Goal: Task Accomplishment & Management: Use online tool/utility

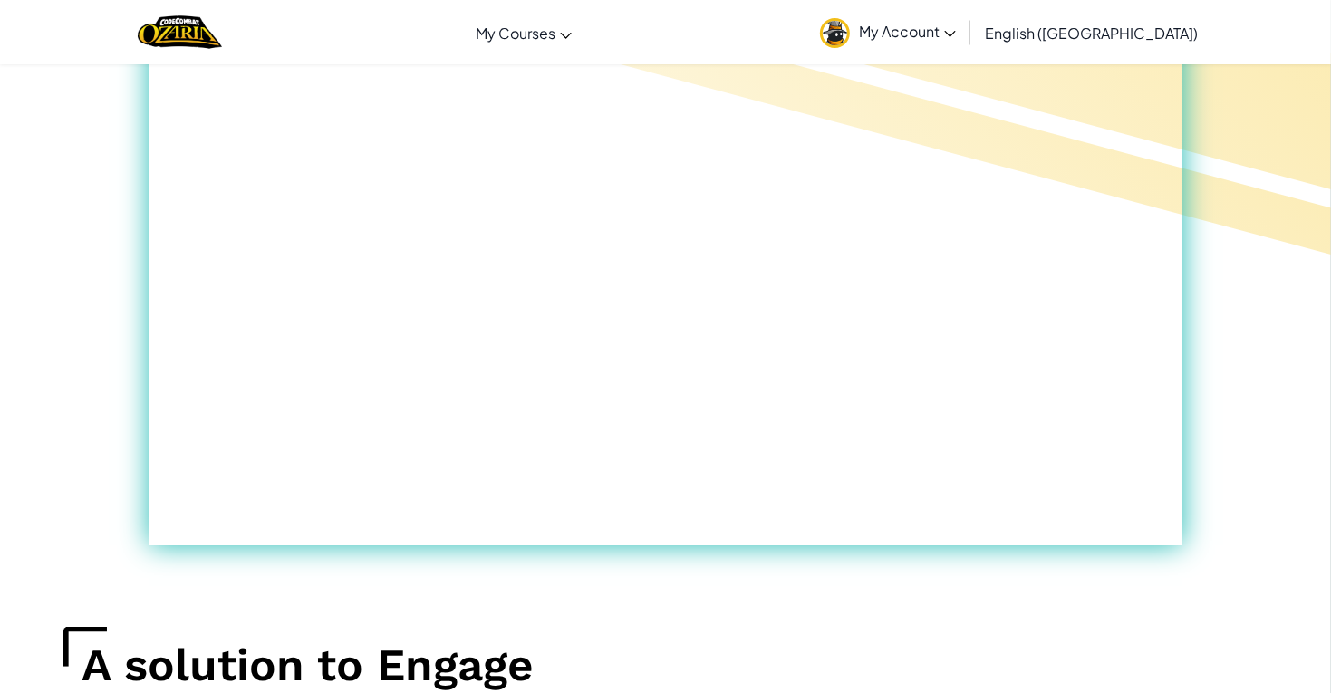
scroll to position [575, 0]
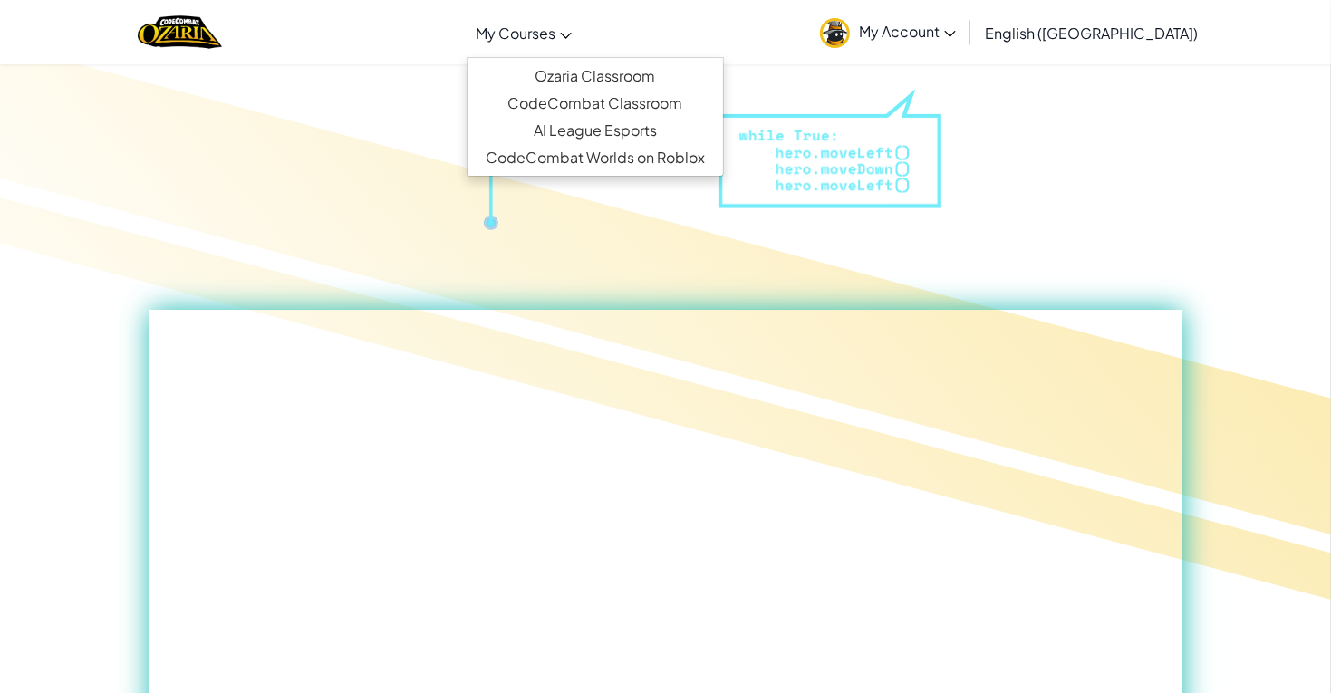
click at [555, 28] on span "My Courses" at bounding box center [516, 33] width 80 height 19
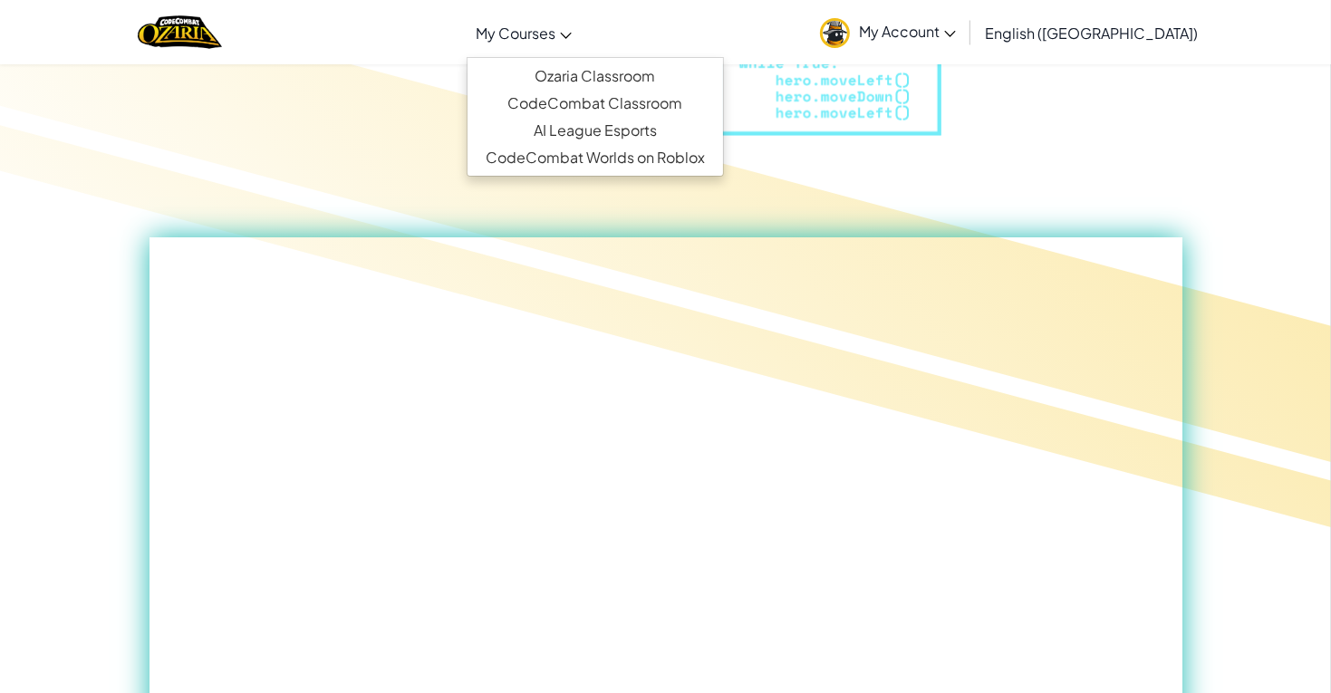
scroll to position [654, 0]
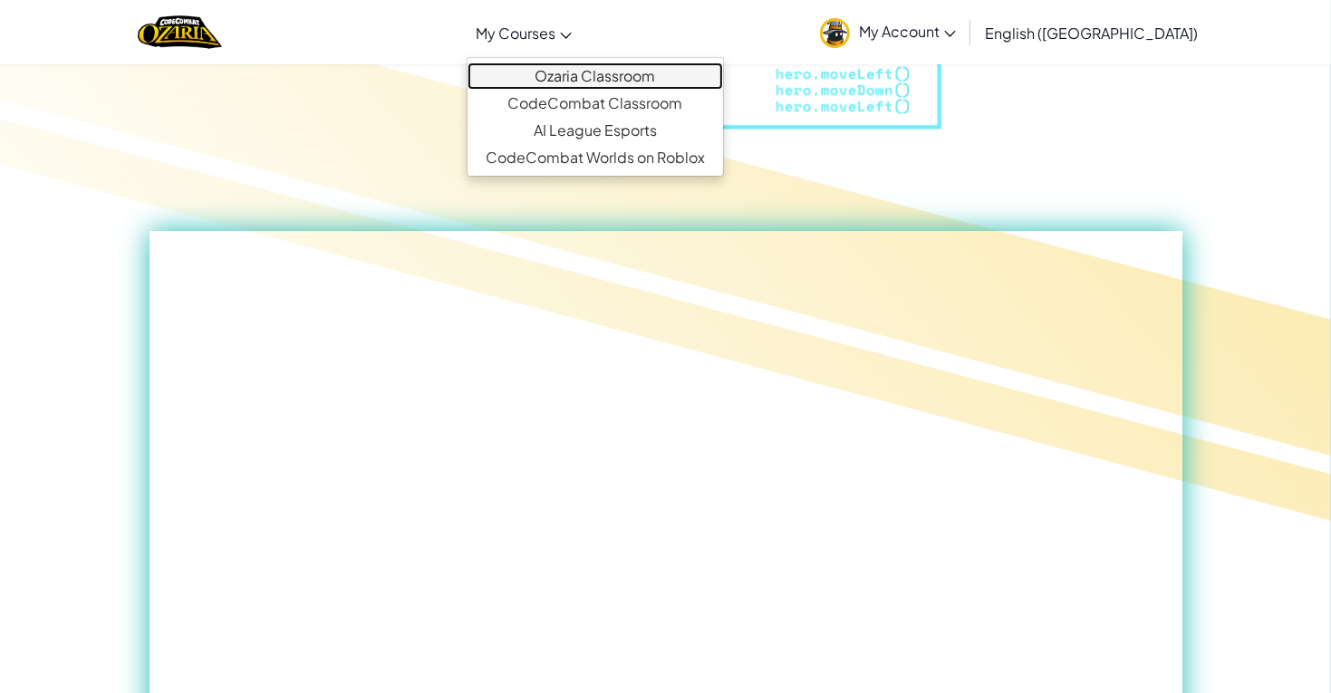
click at [623, 86] on link "Ozaria Classroom" at bounding box center [594, 76] width 255 height 27
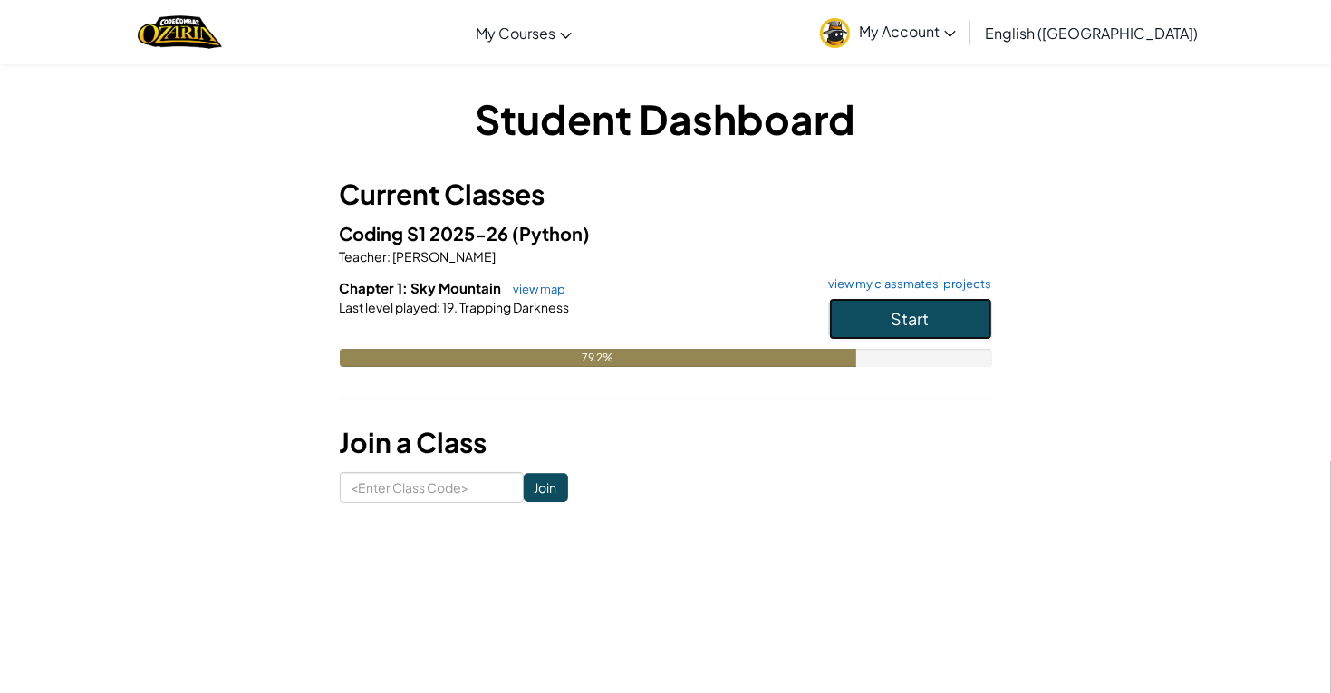
click at [932, 322] on button "Start" at bounding box center [910, 319] width 163 height 42
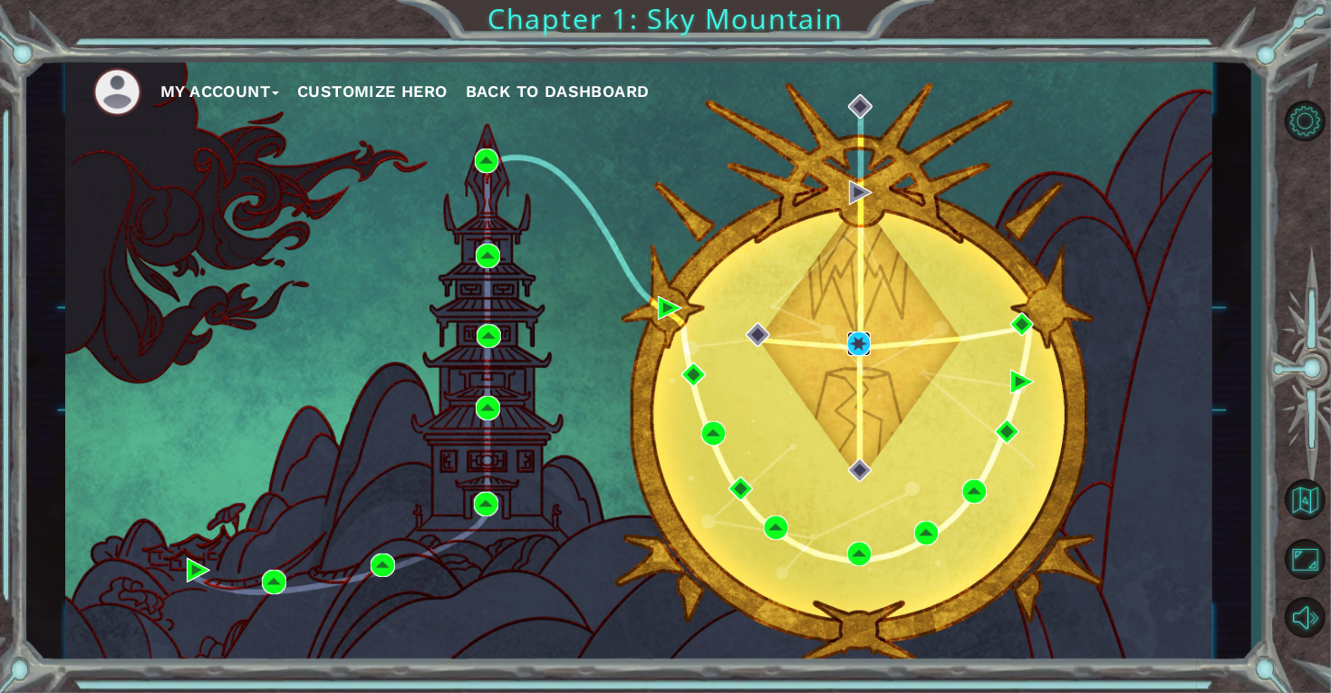
click at [858, 348] on img at bounding box center [859, 344] width 24 height 24
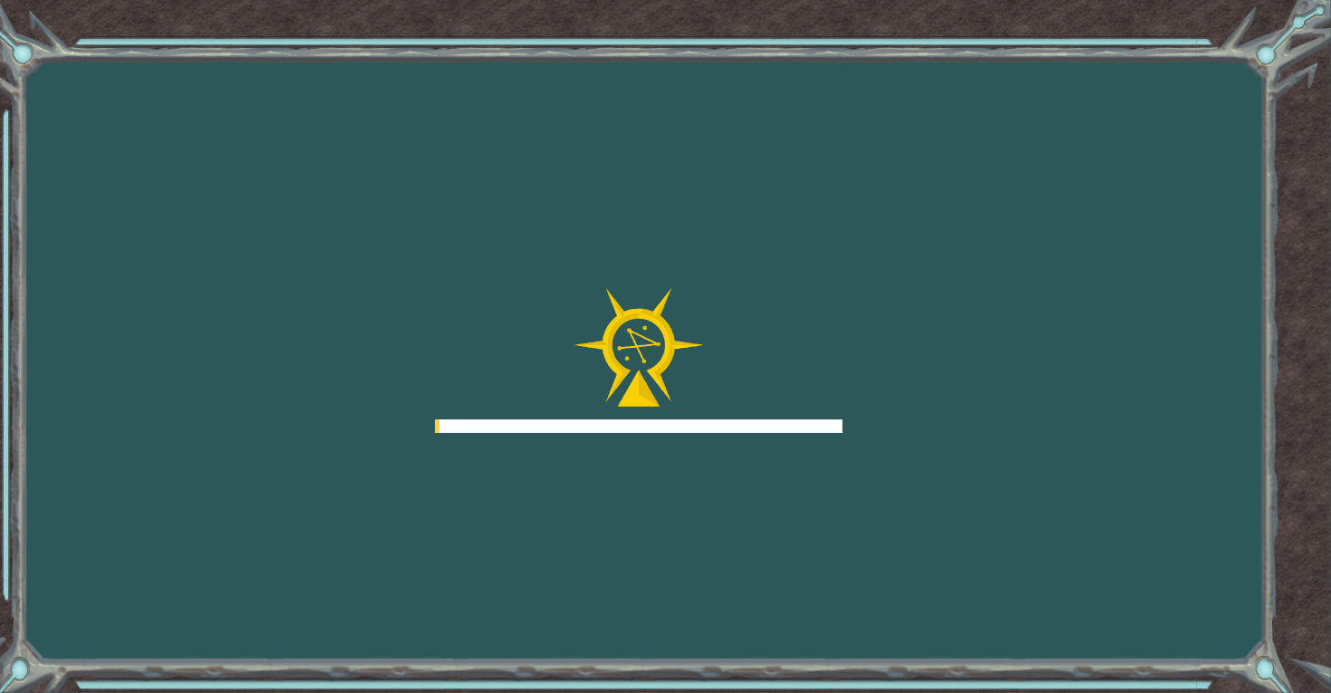
click at [851, 339] on div "Goals Error loading from server. Try refreshing the page. You'll need to join a…" at bounding box center [665, 346] width 1331 height 693
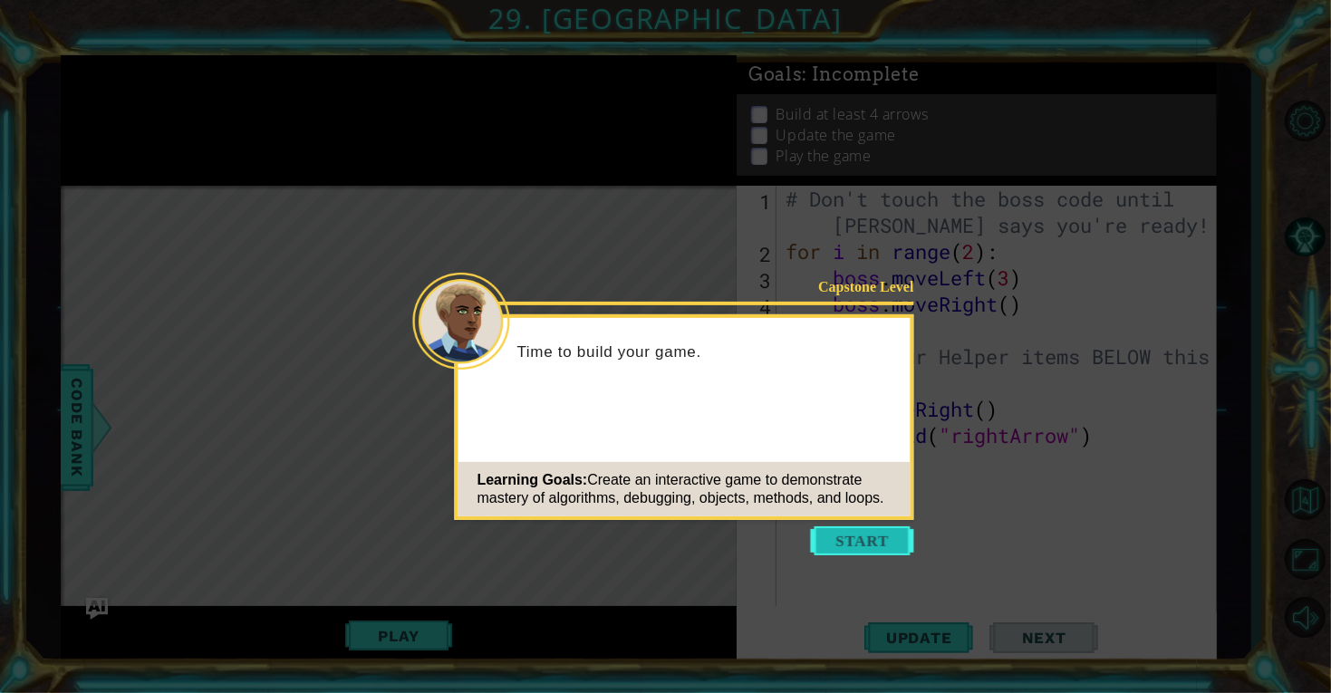
click at [874, 537] on button "Start" at bounding box center [862, 540] width 103 height 29
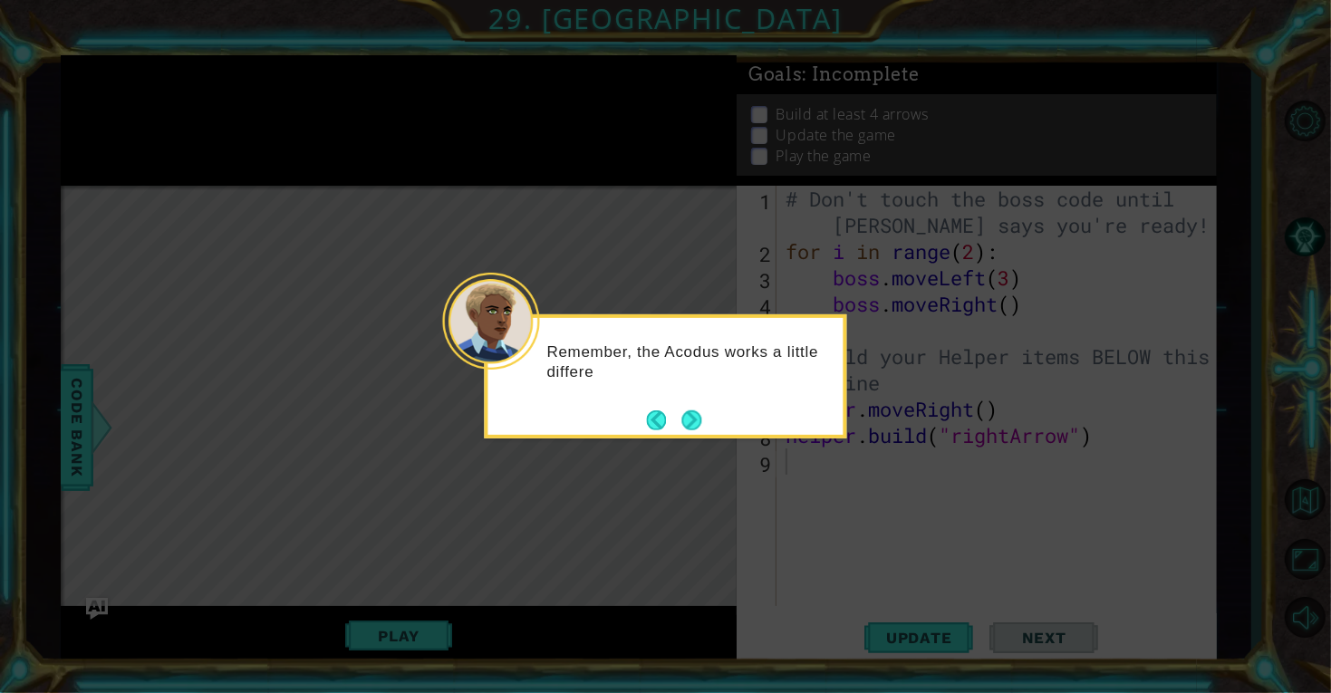
click at [707, 411] on div "Remember, the Acodus works a little differe" at bounding box center [665, 369] width 355 height 91
click at [683, 432] on footer at bounding box center [674, 420] width 55 height 27
click at [701, 415] on button "Next" at bounding box center [691, 420] width 20 height 20
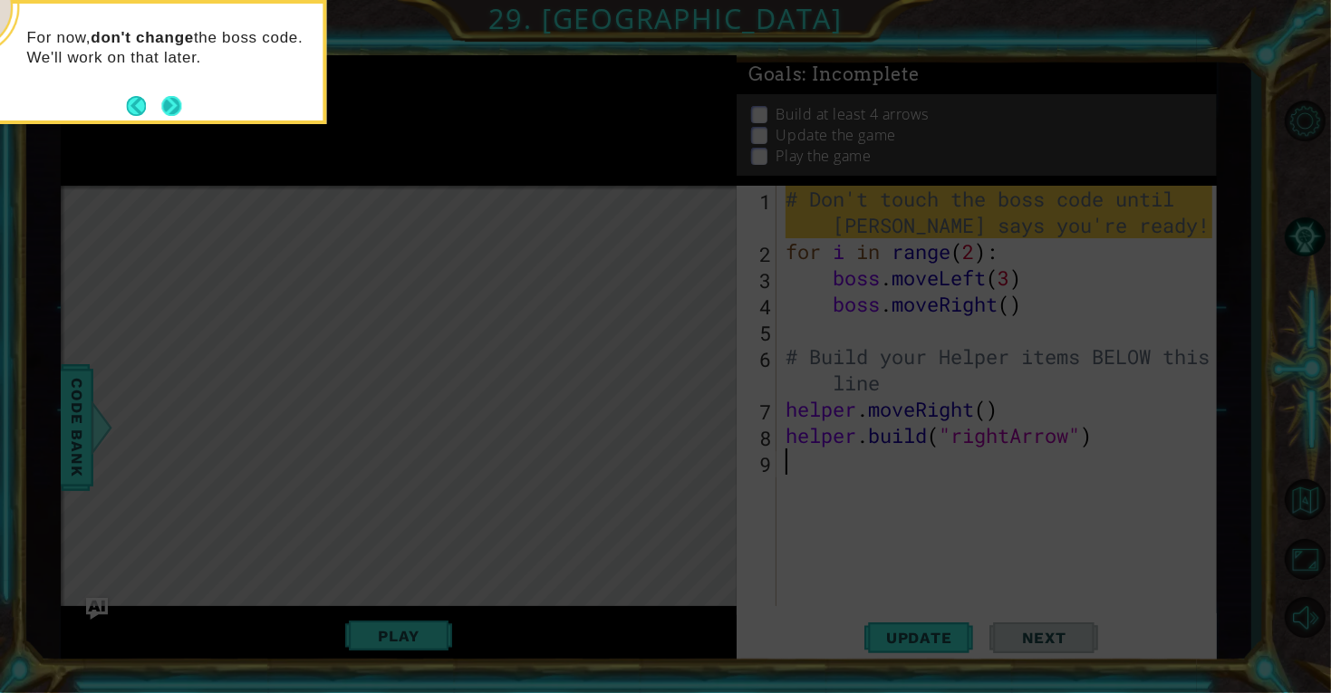
click at [173, 104] on button "Next" at bounding box center [171, 106] width 20 height 20
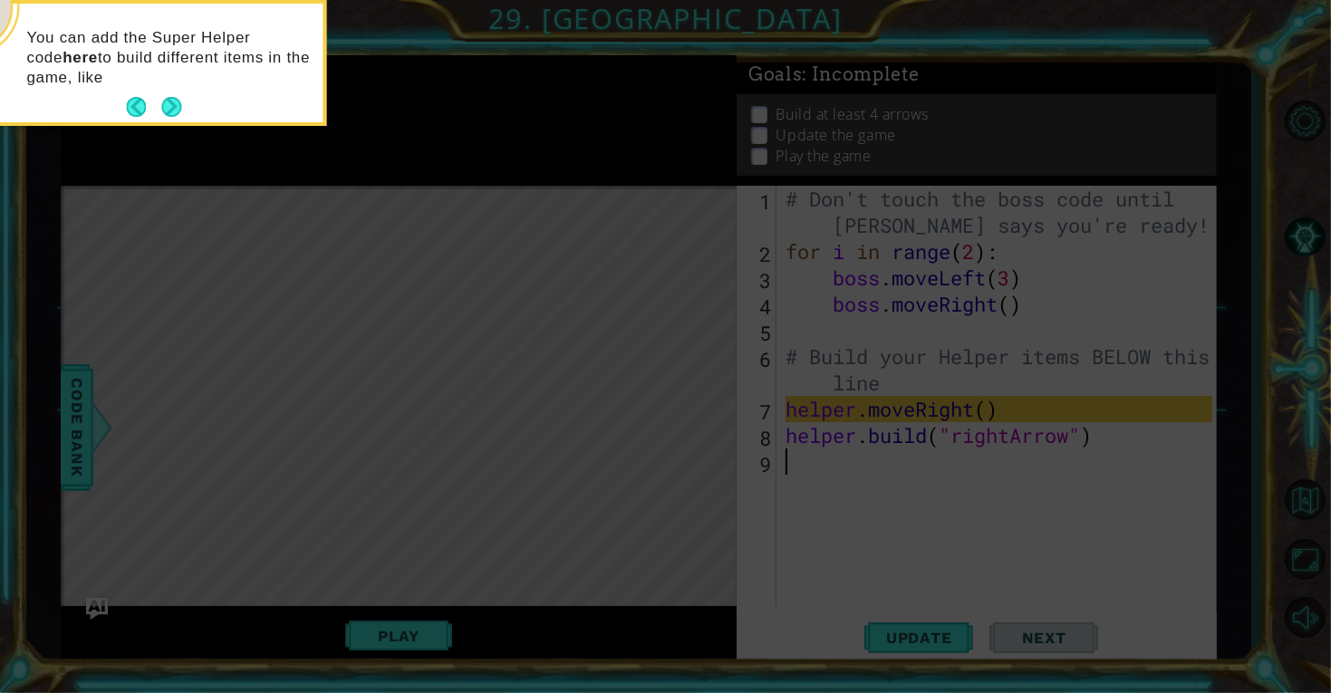
click at [174, 120] on footer at bounding box center [153, 106] width 55 height 27
click at [174, 111] on button "Next" at bounding box center [171, 107] width 20 height 20
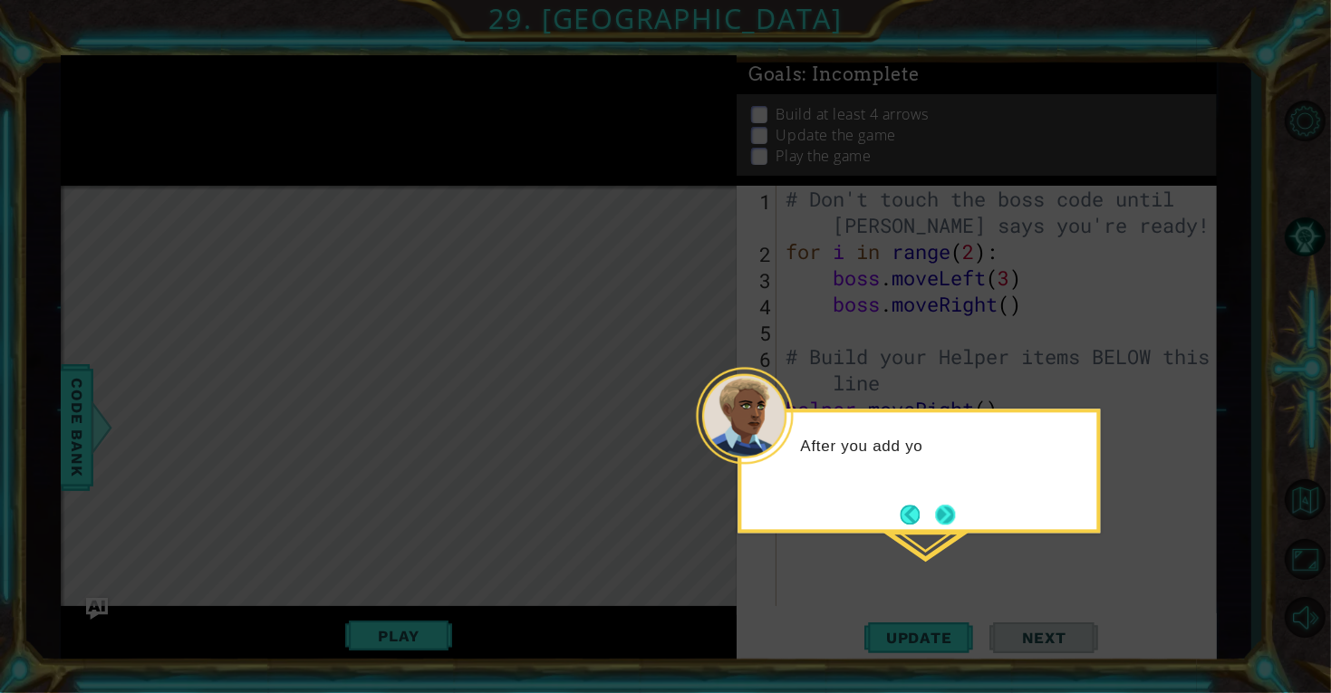
click at [955, 512] on button "Next" at bounding box center [945, 515] width 20 height 20
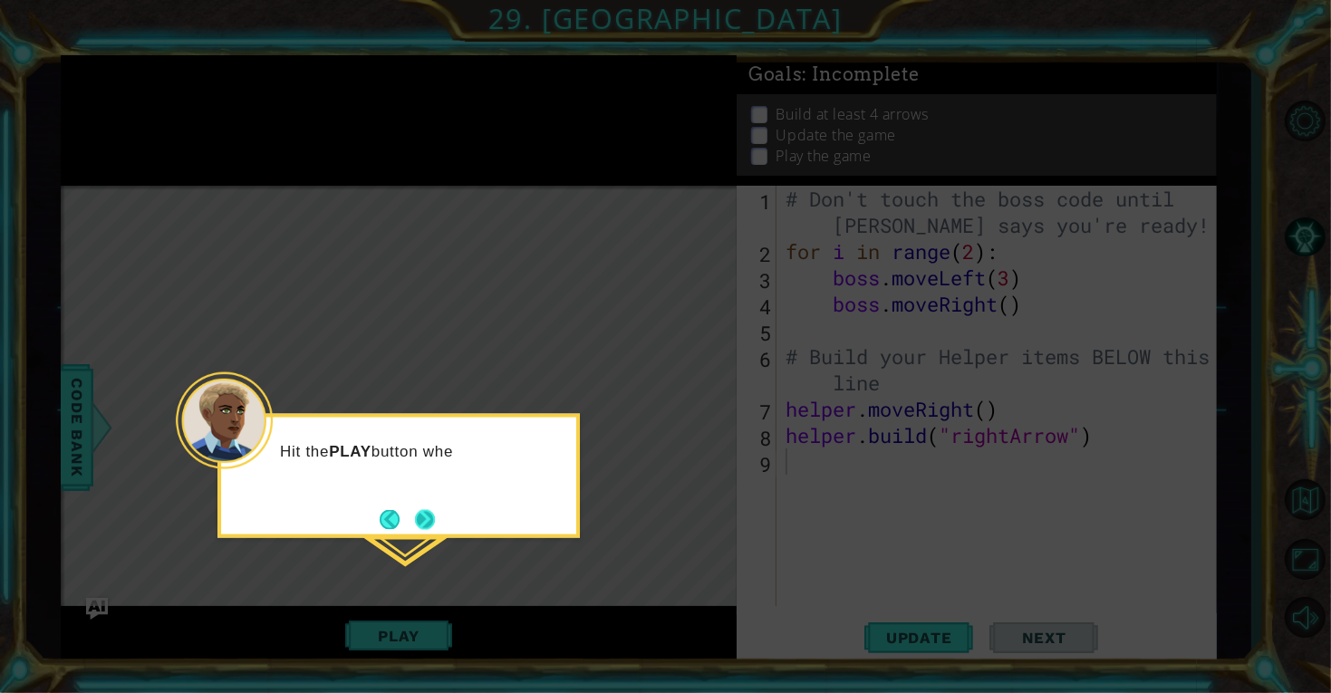
click at [421, 512] on button "Next" at bounding box center [425, 519] width 20 height 20
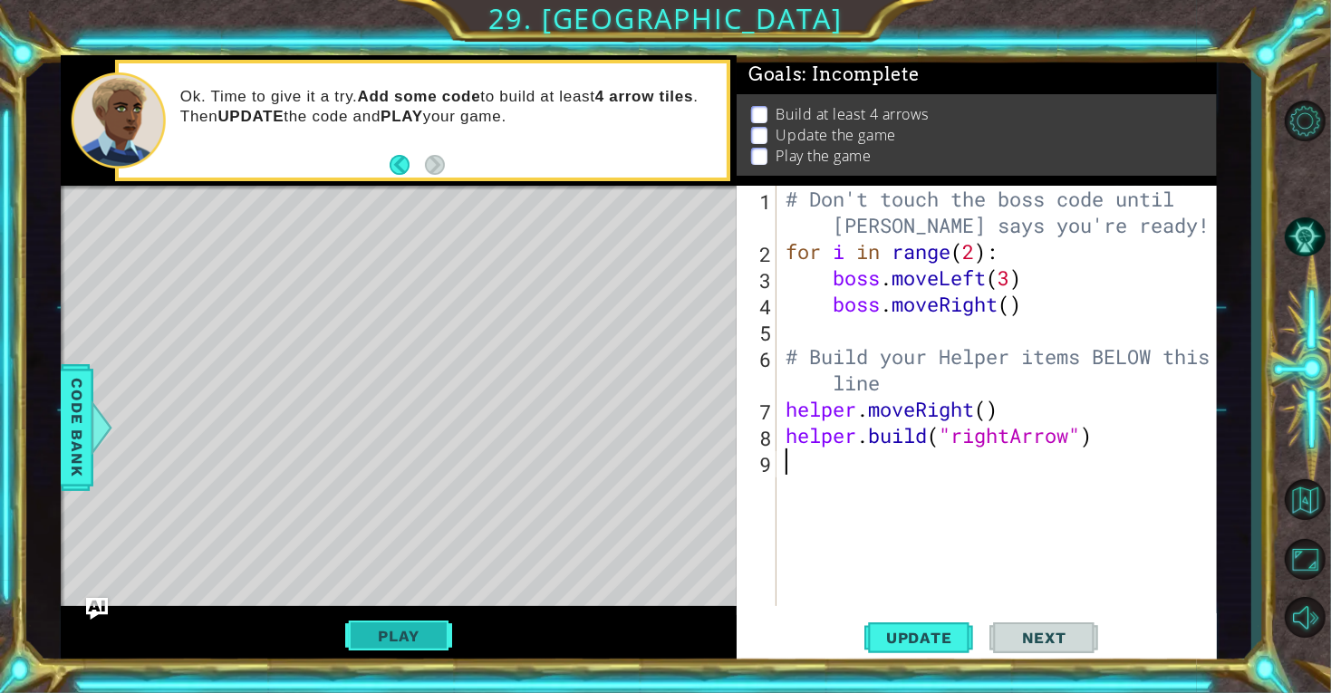
click at [393, 642] on button "Play" at bounding box center [398, 636] width 106 height 34
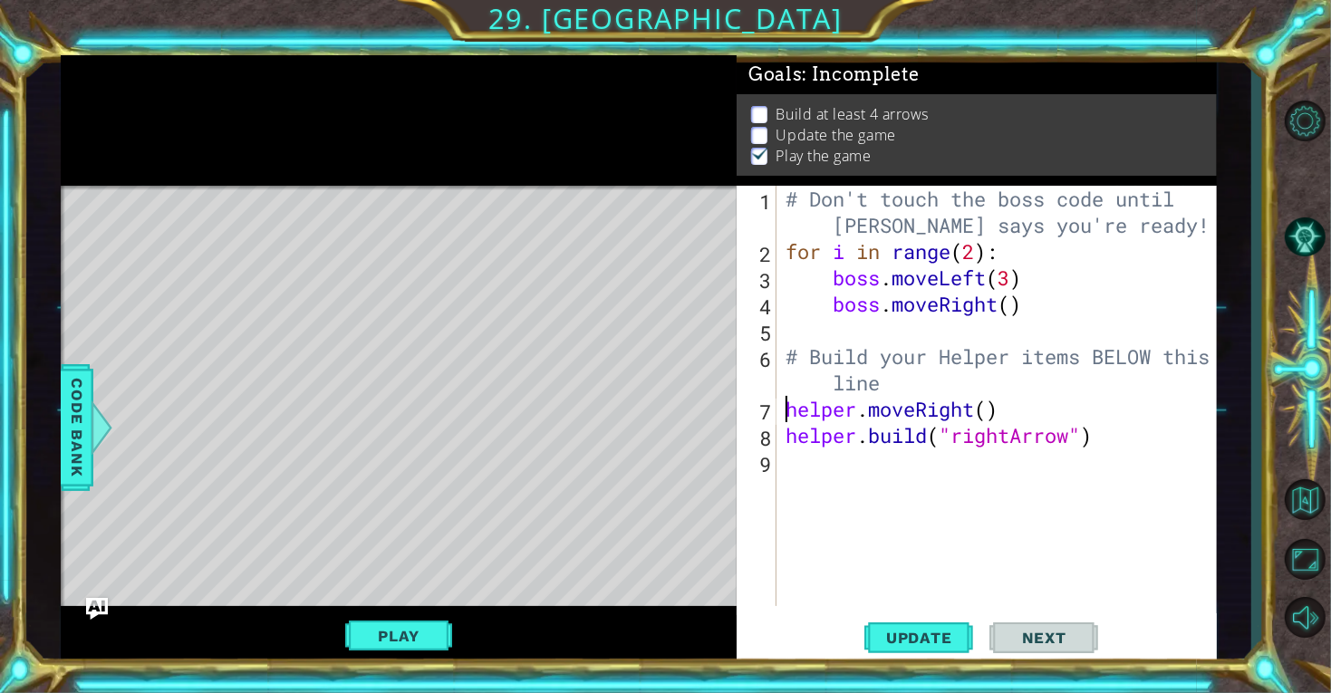
click at [784, 408] on div "# Don't touch the boss code until [PERSON_NAME] says you're ready! for i in ran…" at bounding box center [1001, 435] width 439 height 499
type textarea "helper.moveRight()"
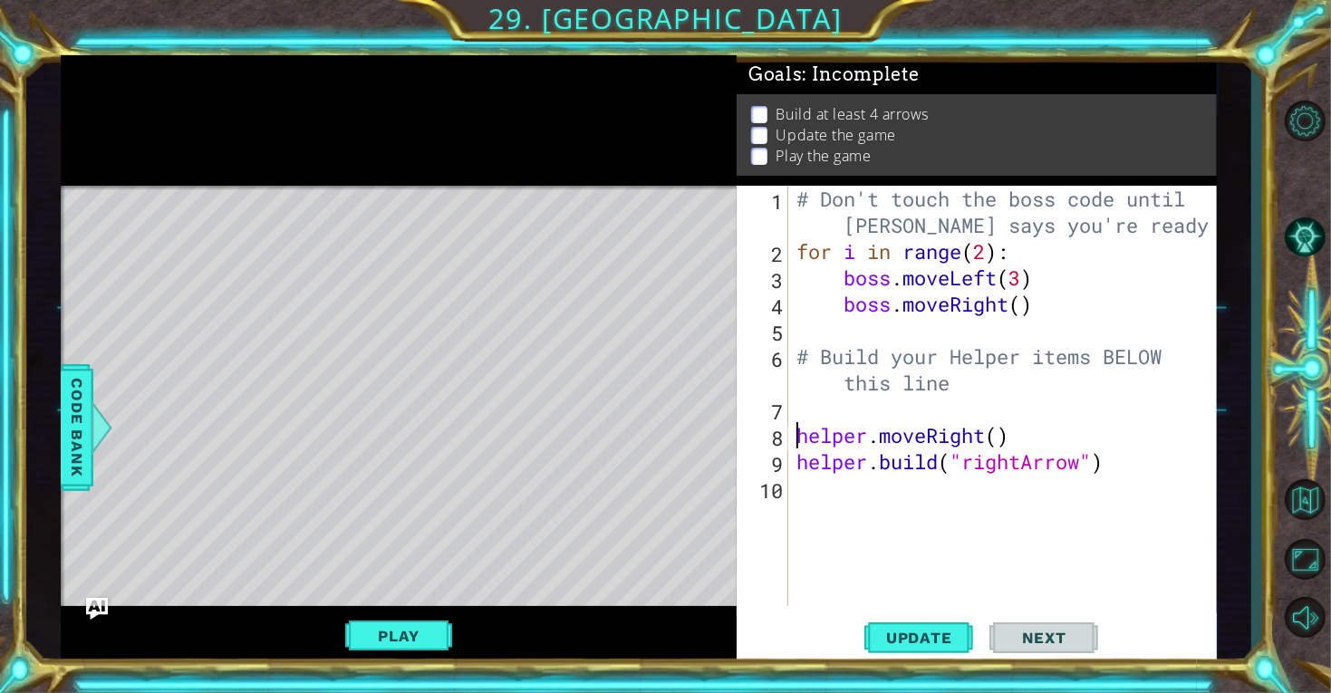
click at [809, 414] on div "# Don't touch the boss code until [PERSON_NAME] says you're ready! for i in ran…" at bounding box center [1007, 435] width 428 height 499
click at [988, 409] on div "# Don't touch the boss code until [PERSON_NAME] says you're ready! for i in ran…" at bounding box center [1007, 435] width 428 height 499
click at [952, 632] on span "Update" at bounding box center [919, 638] width 102 height 18
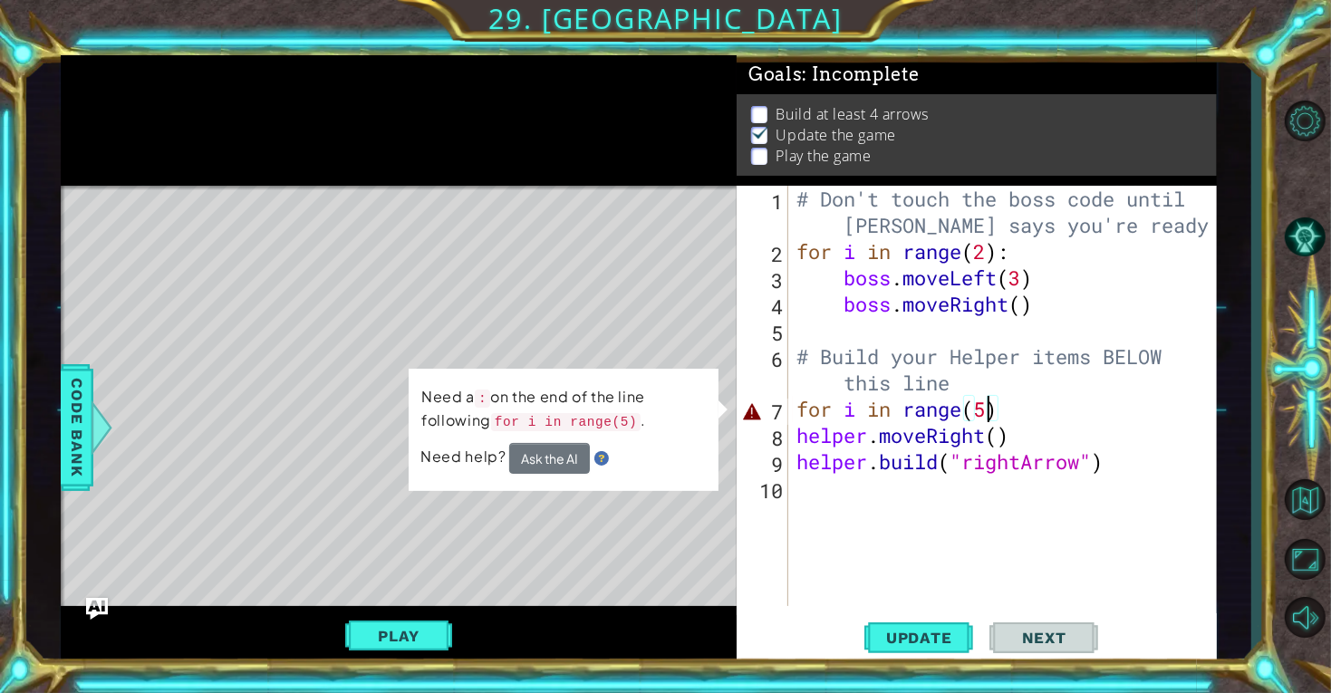
click at [1005, 418] on div "# Don't touch the boss code until [PERSON_NAME] says you're ready! for i in ran…" at bounding box center [1007, 435] width 428 height 499
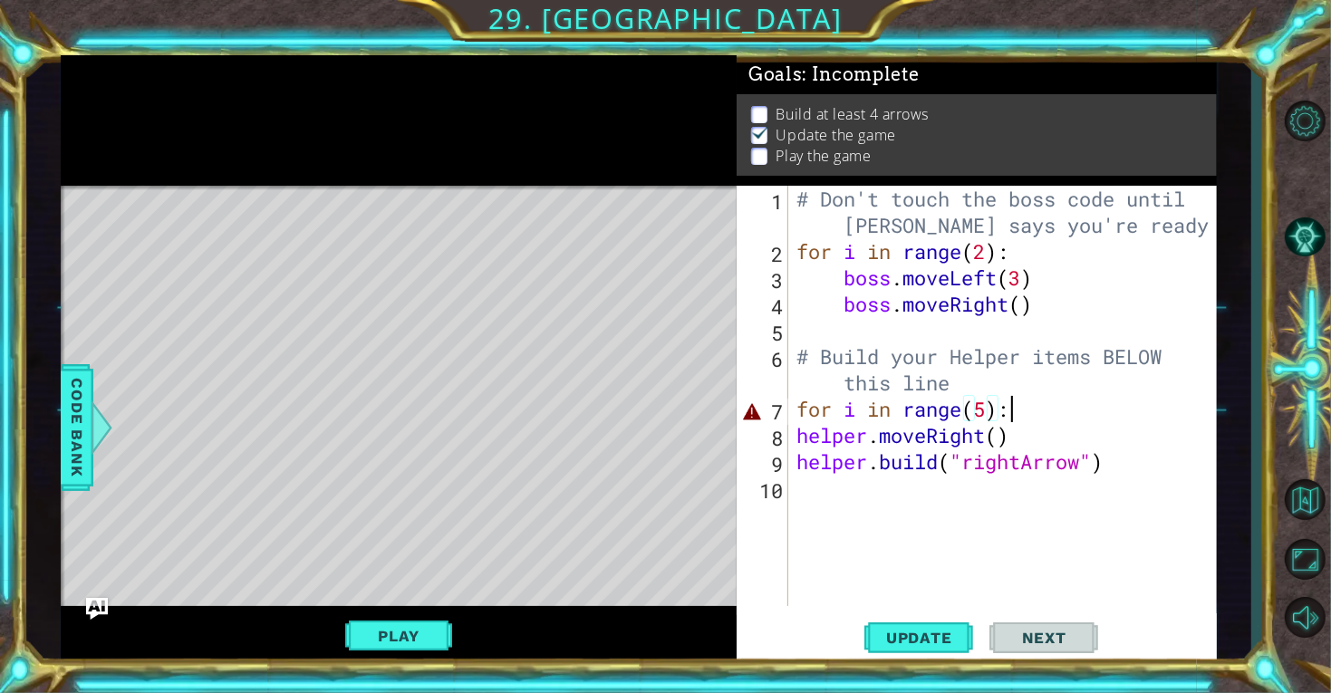
scroll to position [0, 8]
click at [899, 645] on span "Update" at bounding box center [919, 638] width 102 height 18
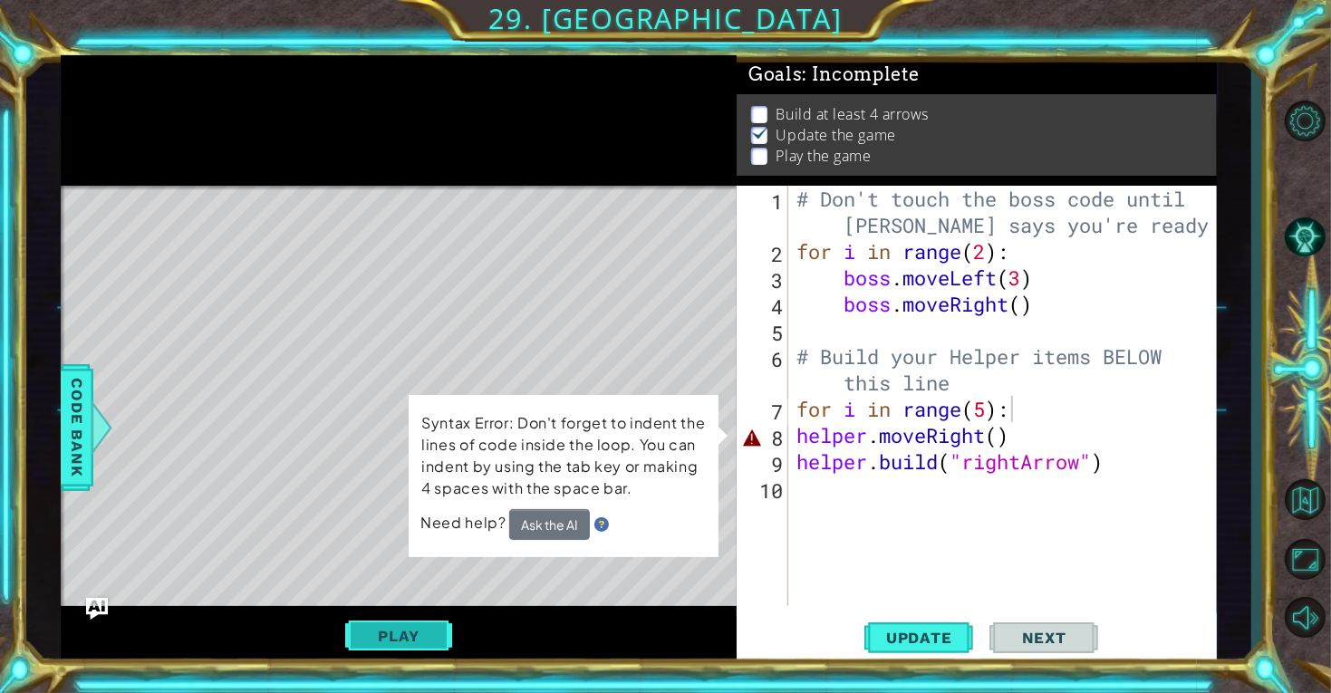
click at [380, 639] on button "Play" at bounding box center [398, 636] width 106 height 34
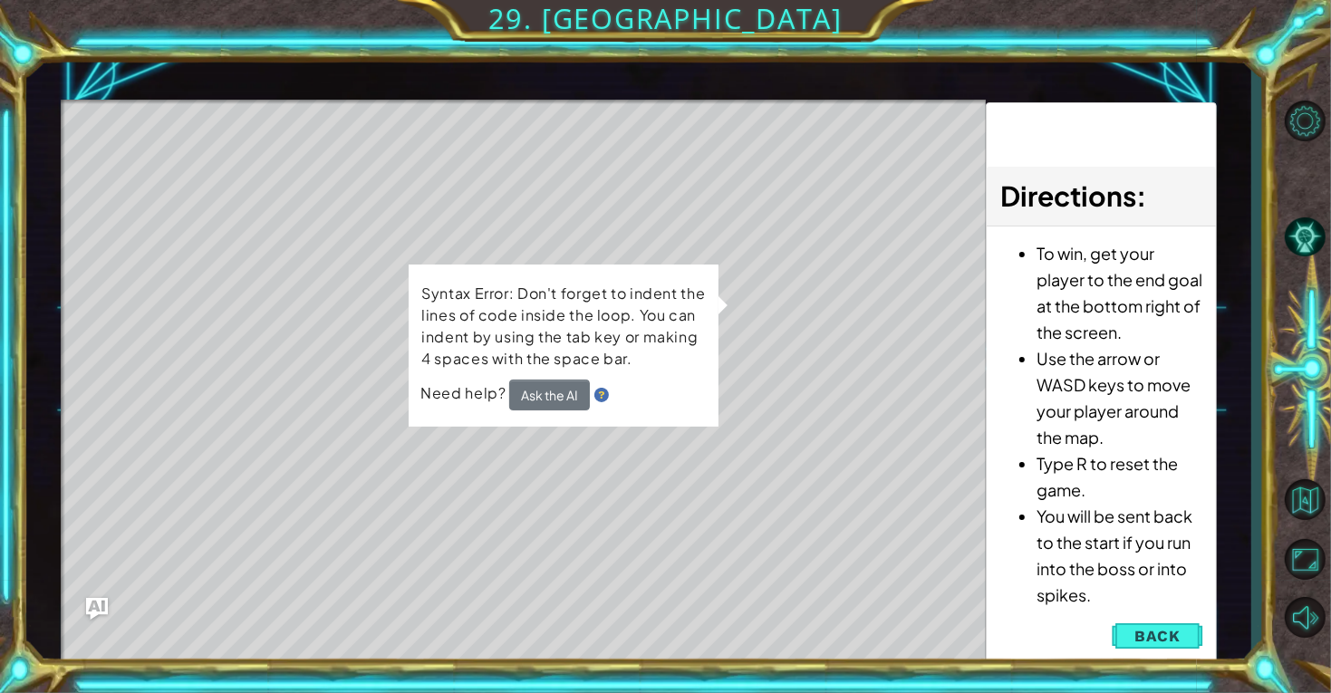
click at [1170, 632] on span "Back" at bounding box center [1157, 636] width 46 height 18
click at [0, 0] on div "Update Next" at bounding box center [0, 0] width 0 height 0
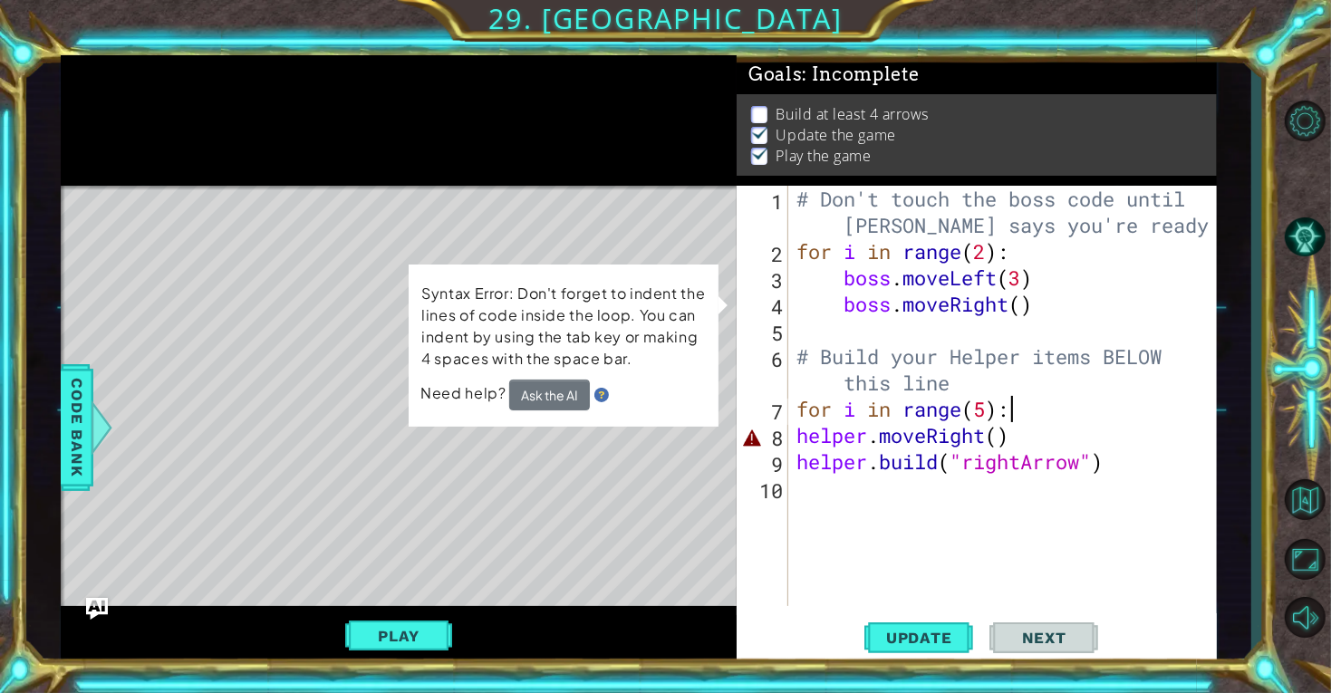
click at [803, 436] on div "# Don't touch the boss code until [PERSON_NAME] says you're ready! for i in ran…" at bounding box center [1007, 435] width 428 height 499
click at [798, 435] on div "# Don't touch the boss code until [PERSON_NAME] says you're ready! for i in ran…" at bounding box center [1008, 435] width 428 height 499
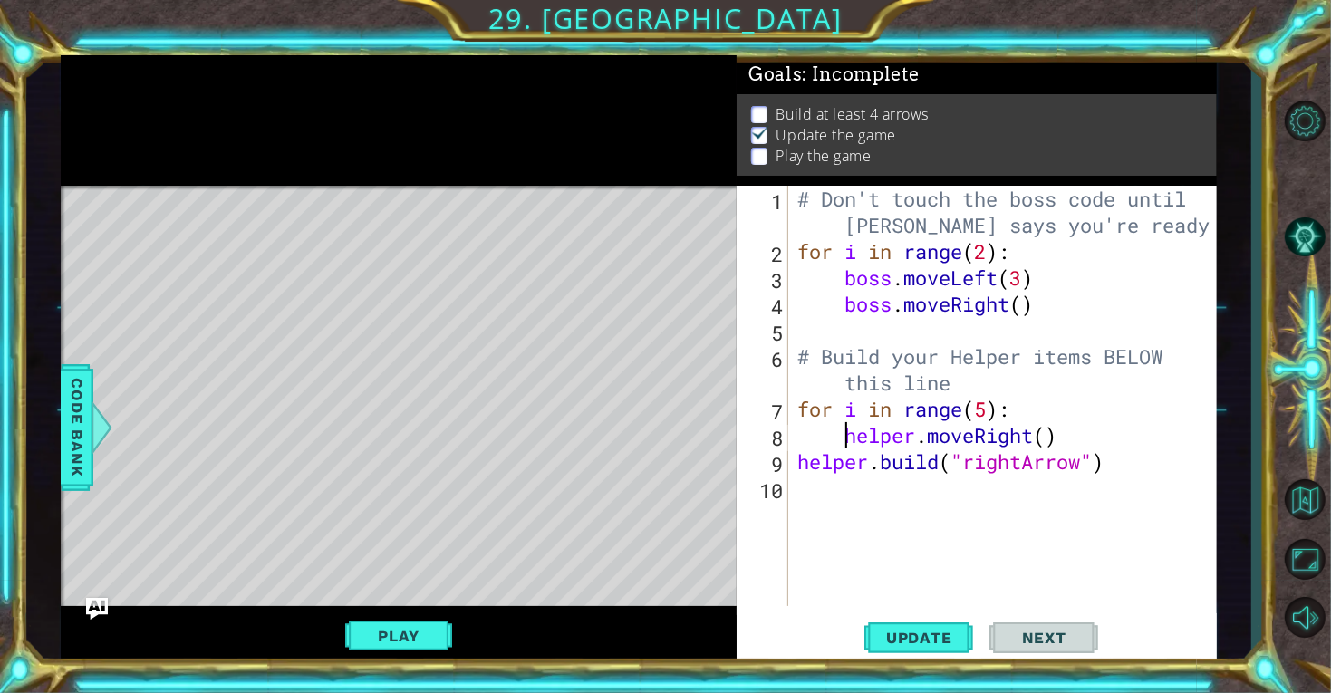
click at [804, 468] on div "# Don't touch the boss code until [PERSON_NAME] says you're ready! for i in ran…" at bounding box center [1008, 435] width 428 height 499
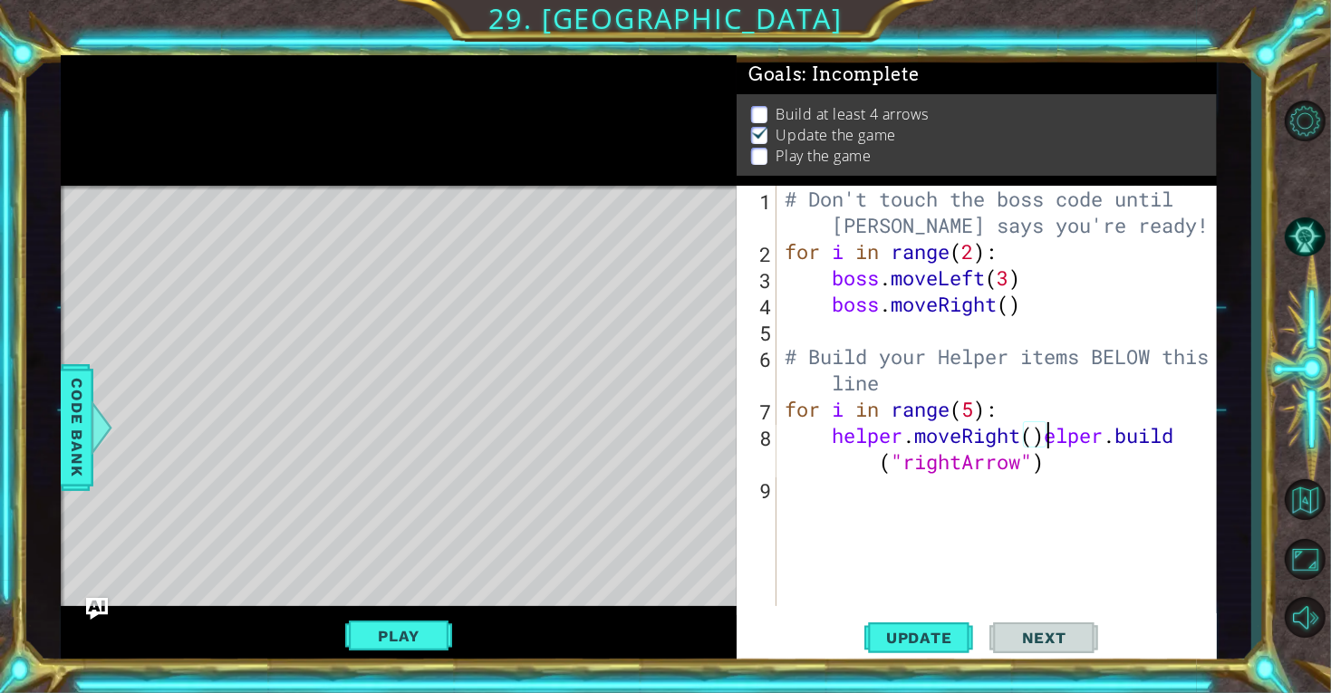
scroll to position [0, 12]
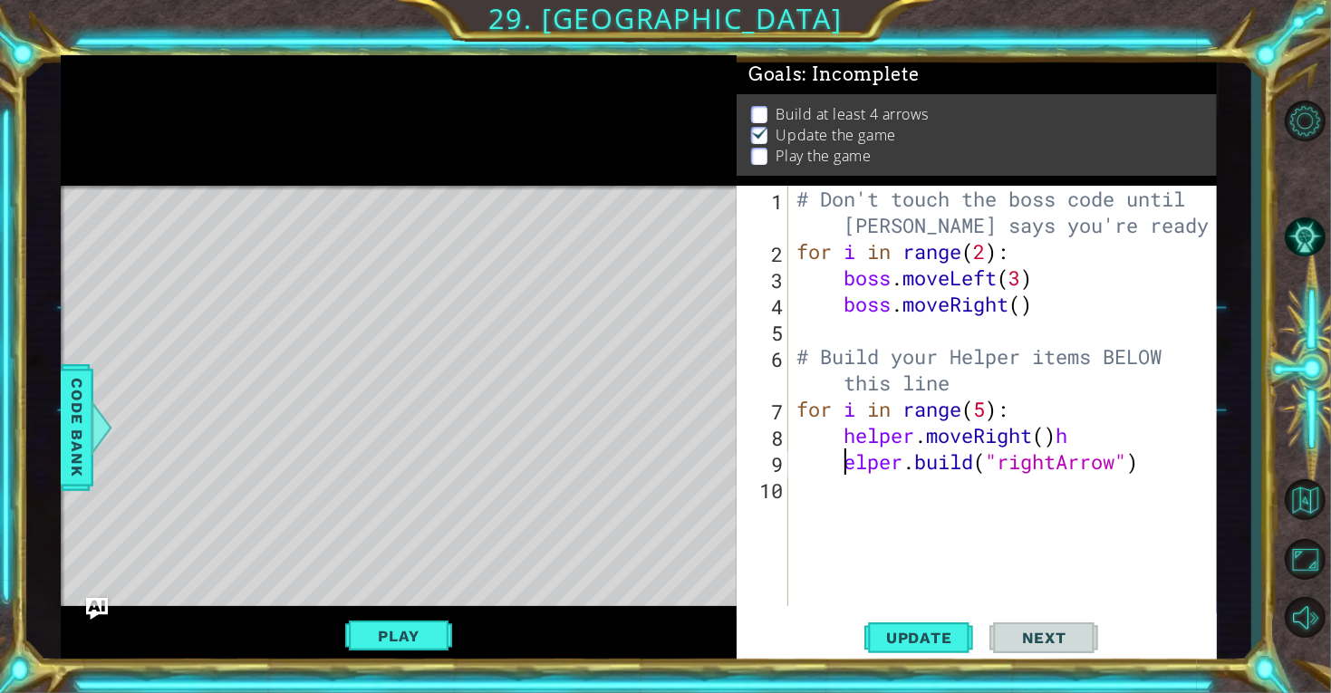
type textarea "[DOMAIN_NAME]("rightArrow")"
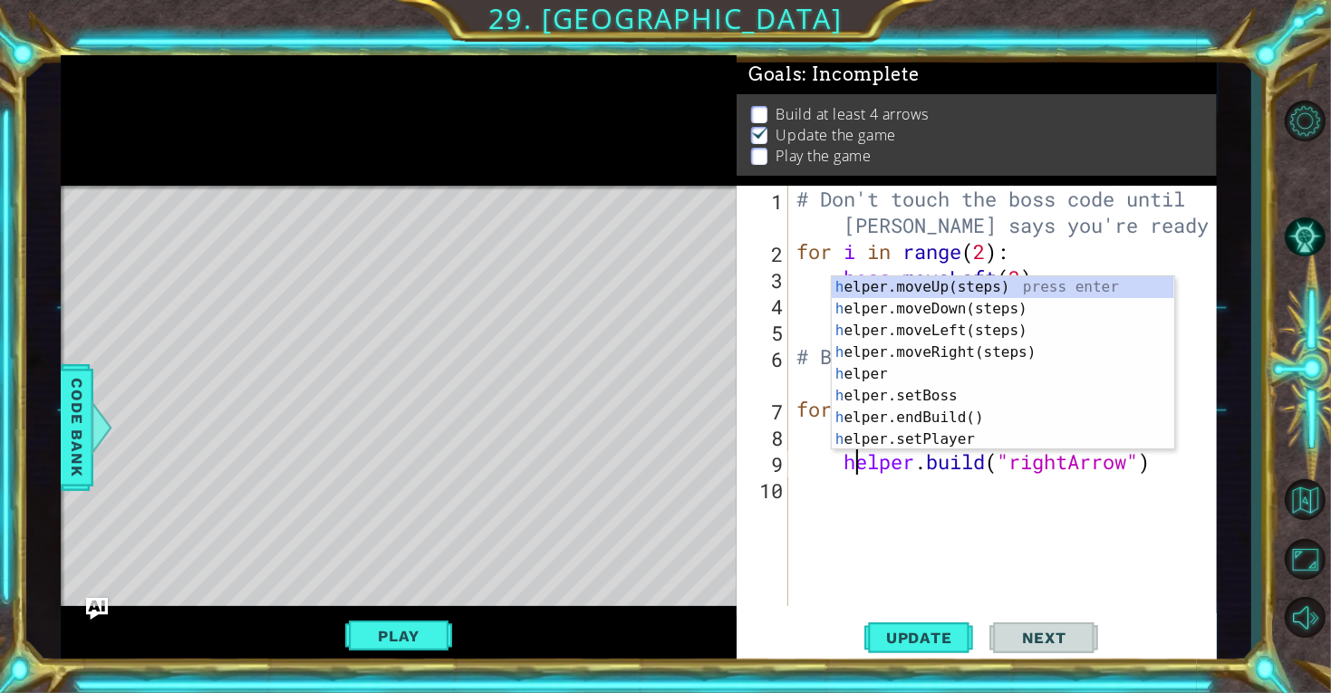
scroll to position [0, 3]
click at [1168, 572] on div "# Don't touch the boss code until [PERSON_NAME] says you're ready! for i in ran…" at bounding box center [1007, 435] width 428 height 499
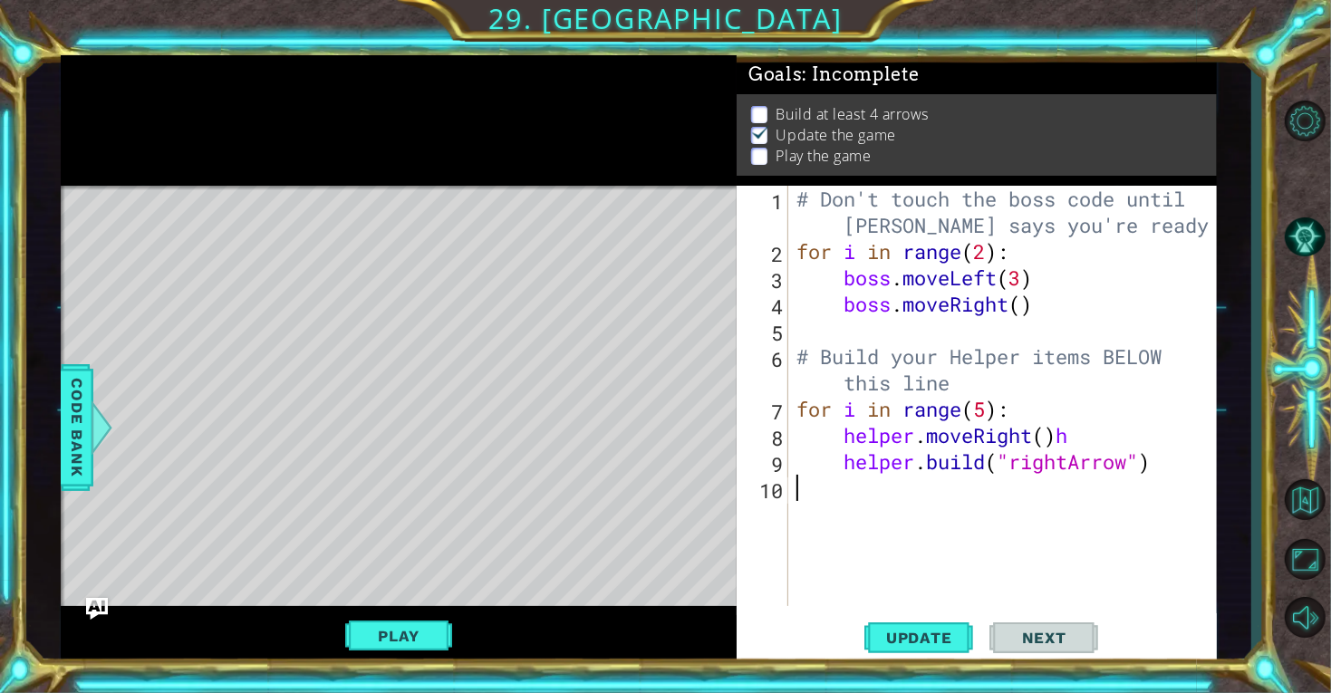
scroll to position [0, 0]
click at [1088, 435] on div "# Don't touch the boss code until [PERSON_NAME] says you're ready! for i in ran…" at bounding box center [1007, 435] width 428 height 499
type textarea "helper.moveRight()"
click at [400, 640] on button "Play" at bounding box center [398, 636] width 106 height 34
click at [1028, 638] on span "Next" at bounding box center [1044, 639] width 81 height 18
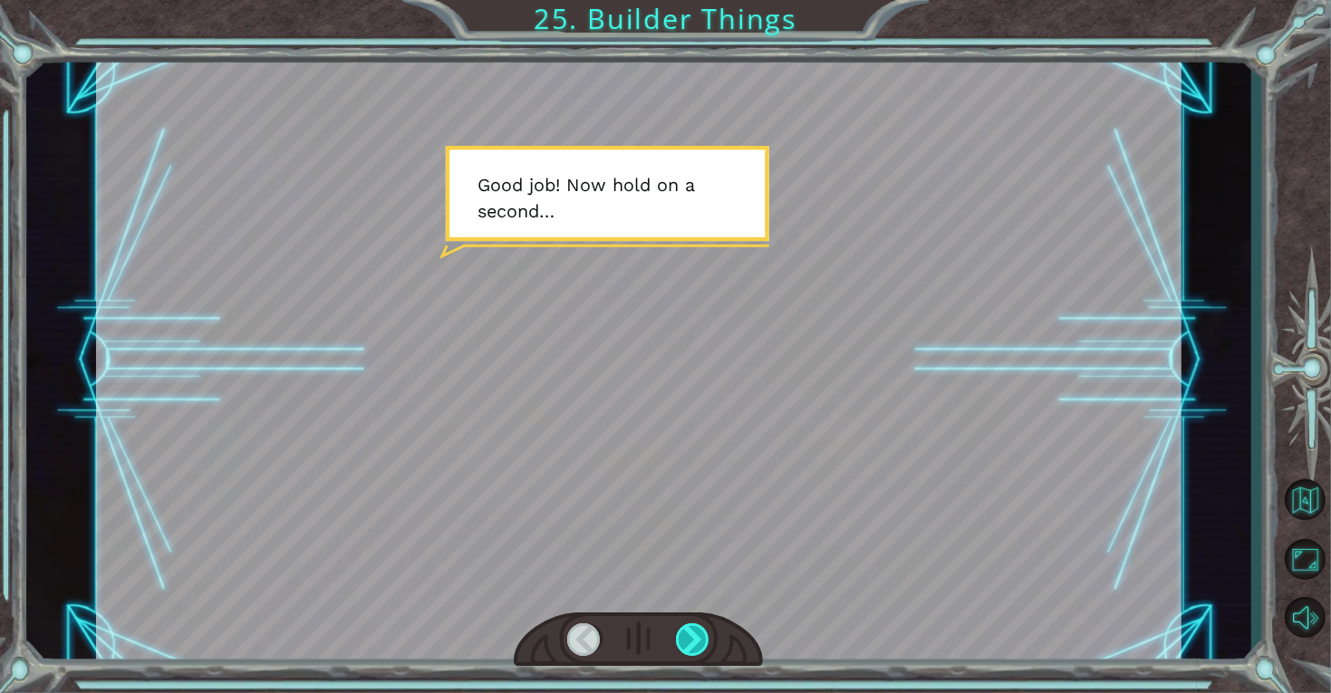
click at [700, 640] on div at bounding box center [693, 639] width 34 height 33
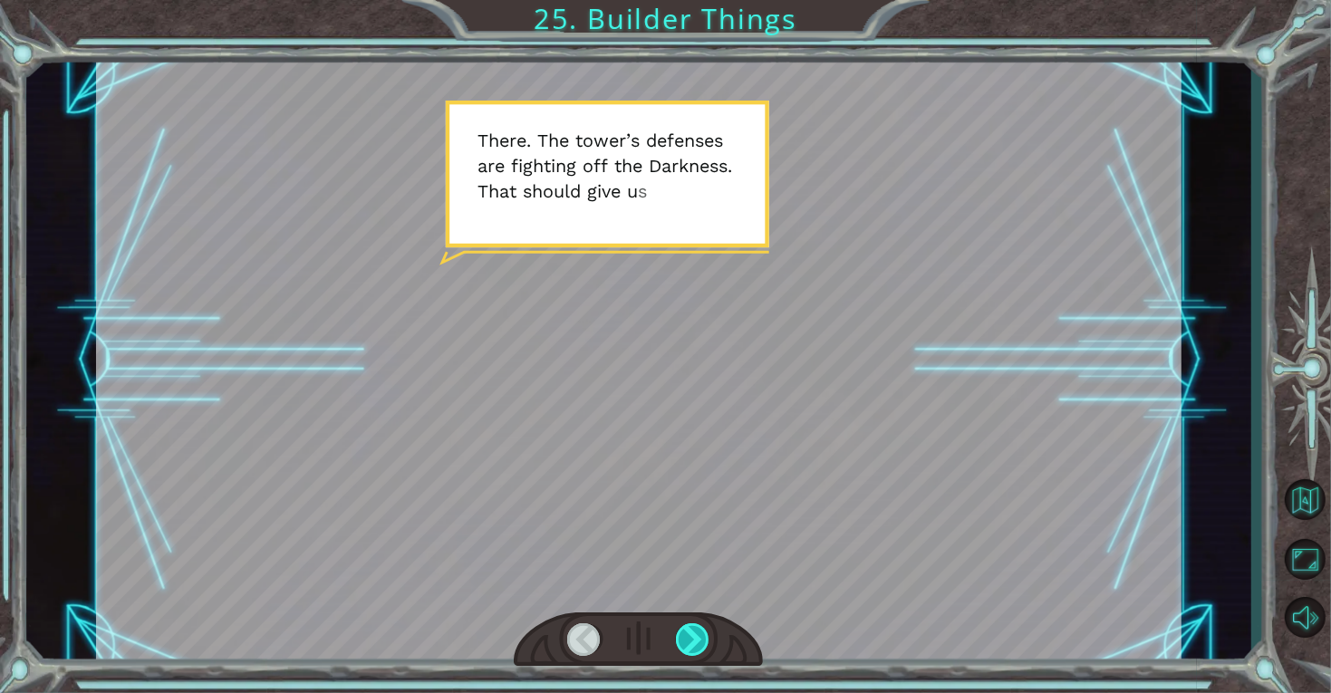
click at [700, 640] on div at bounding box center [693, 639] width 34 height 33
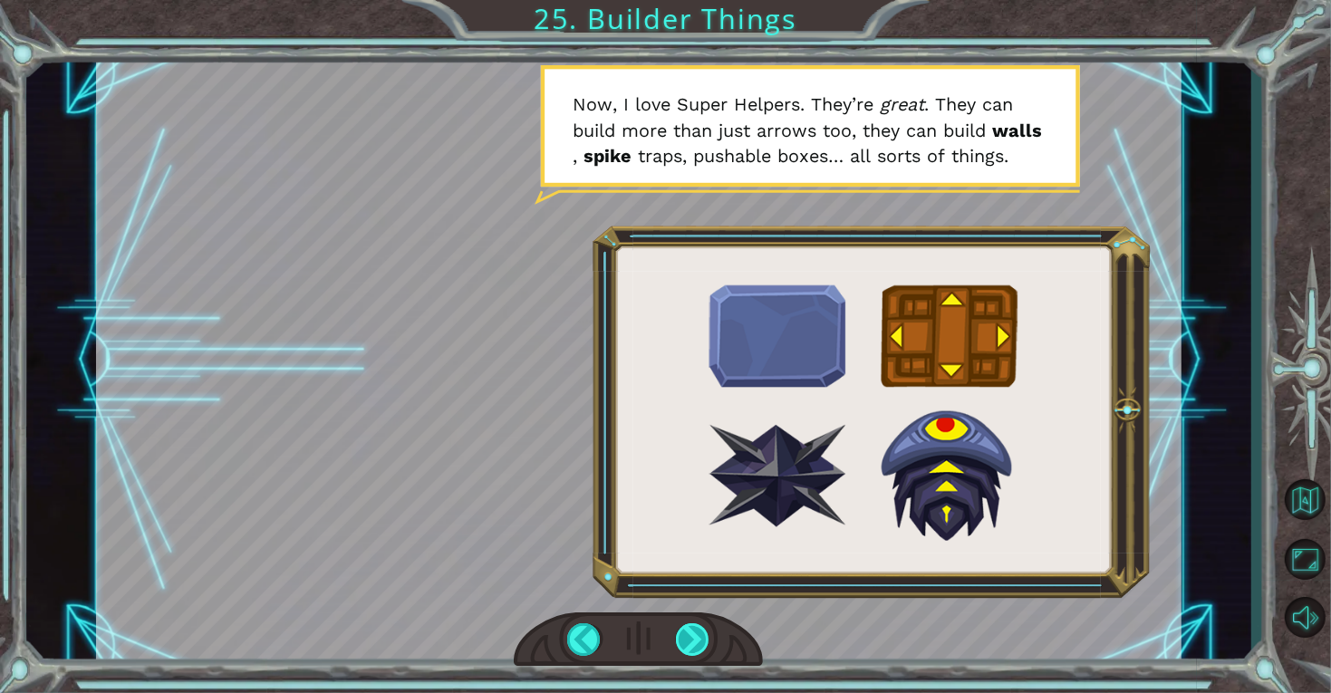
click at [685, 635] on div at bounding box center [693, 639] width 34 height 33
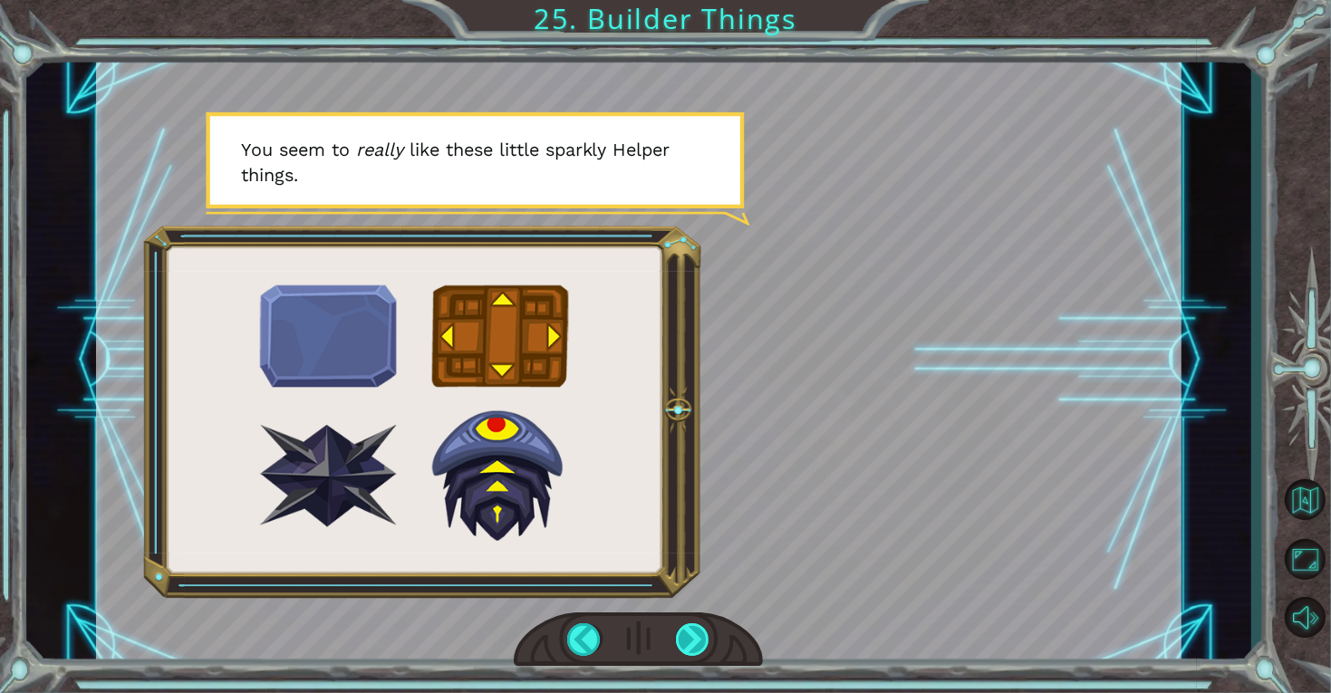
click at [701, 640] on div at bounding box center [693, 639] width 34 height 33
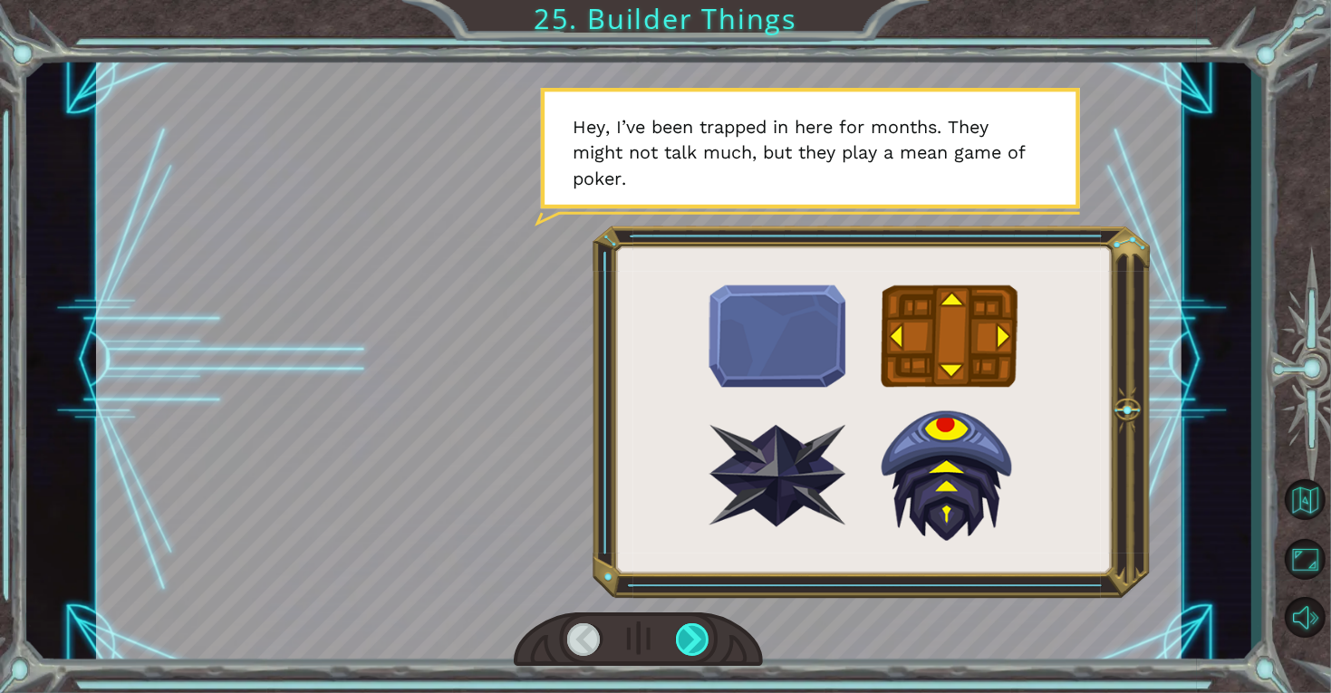
click at [701, 640] on div at bounding box center [693, 639] width 34 height 33
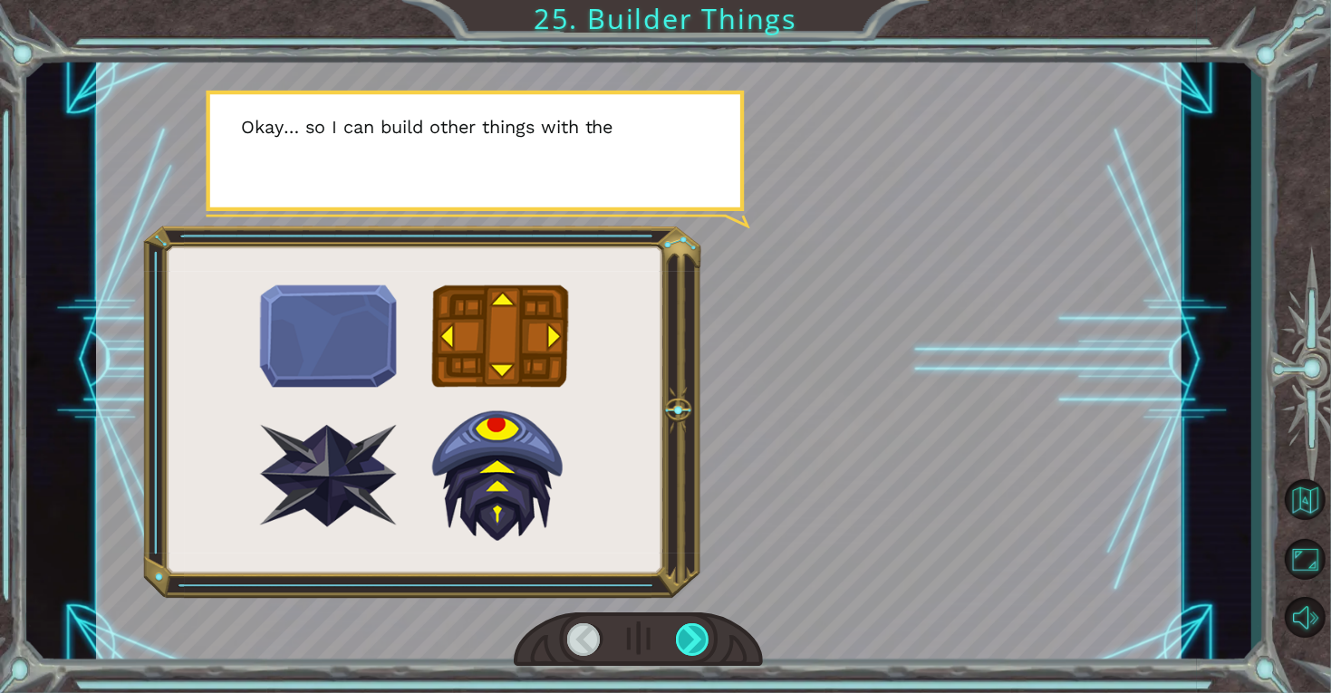
click at [701, 640] on div at bounding box center [693, 639] width 34 height 33
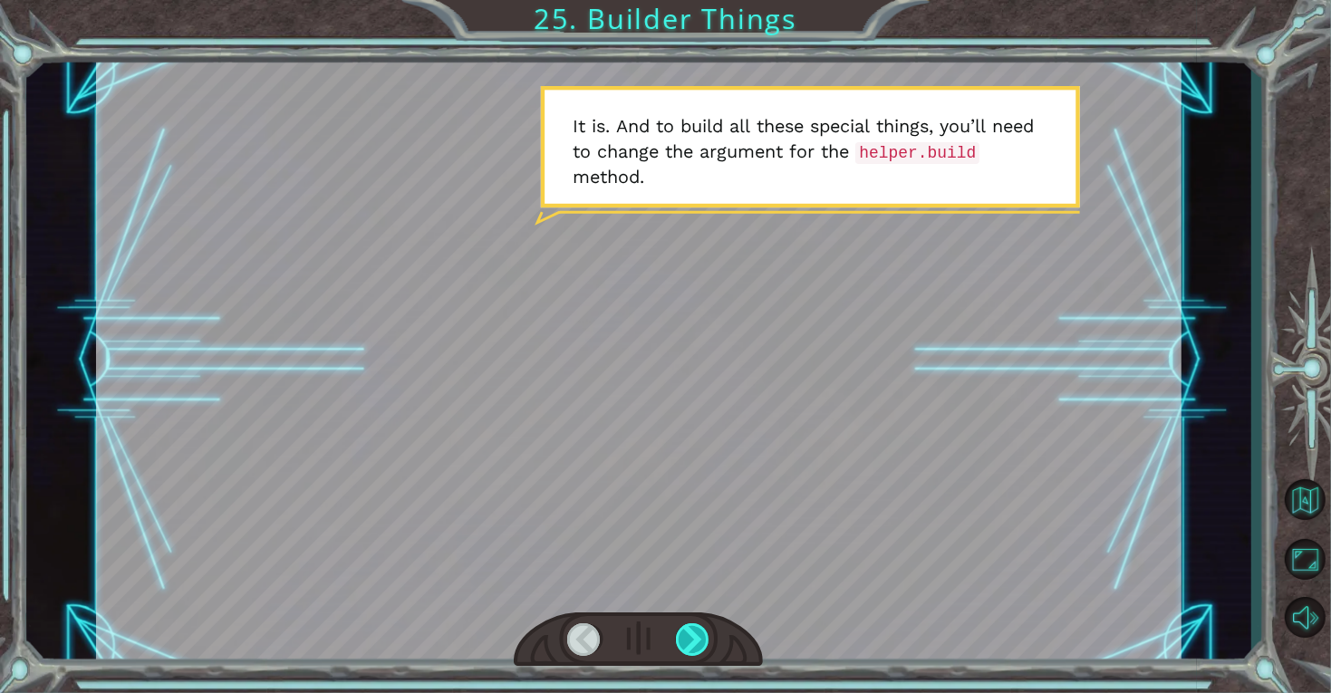
click at [701, 640] on div at bounding box center [693, 639] width 34 height 33
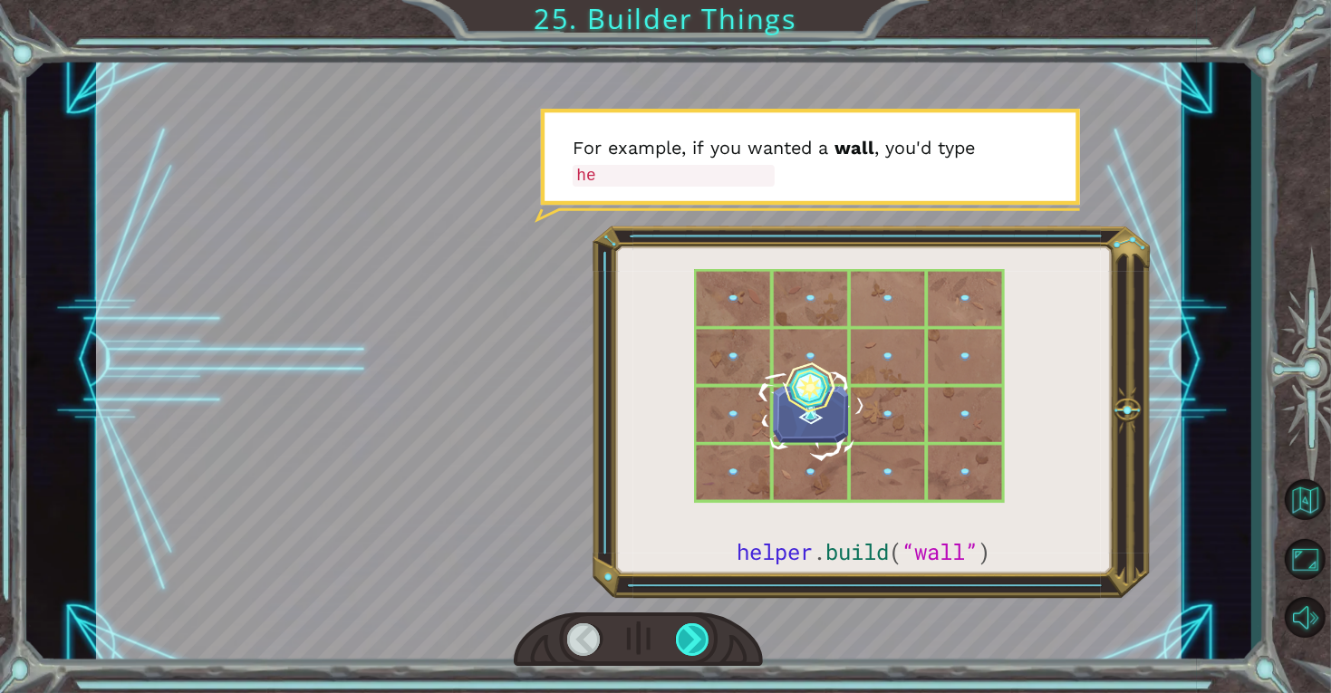
click at [701, 640] on div at bounding box center [693, 639] width 34 height 33
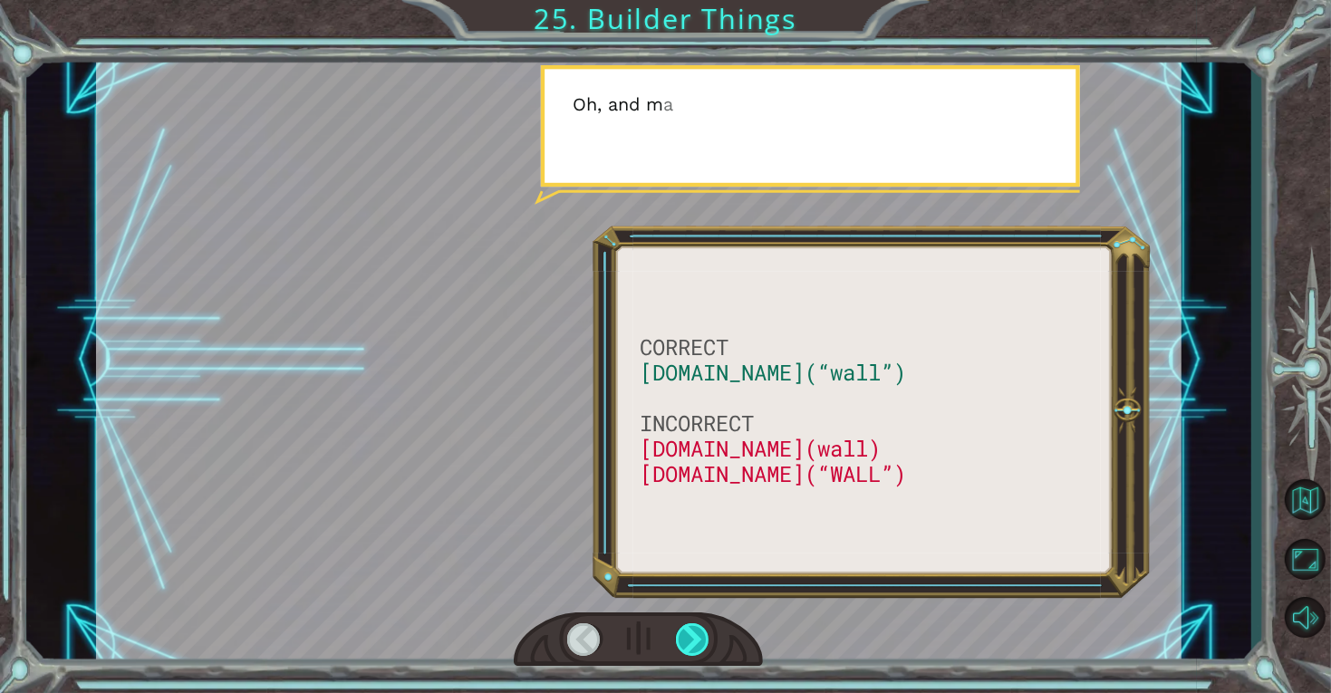
click at [701, 640] on div at bounding box center [693, 639] width 34 height 33
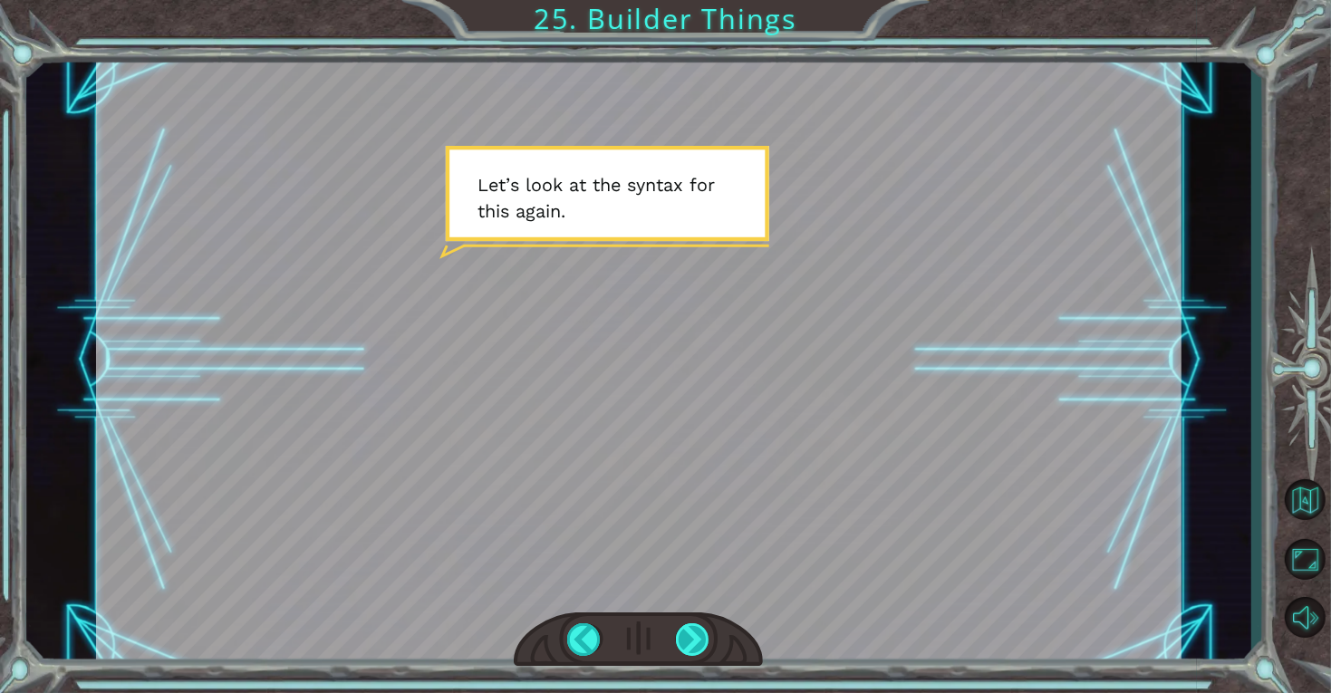
click at [701, 640] on div at bounding box center [693, 639] width 34 height 33
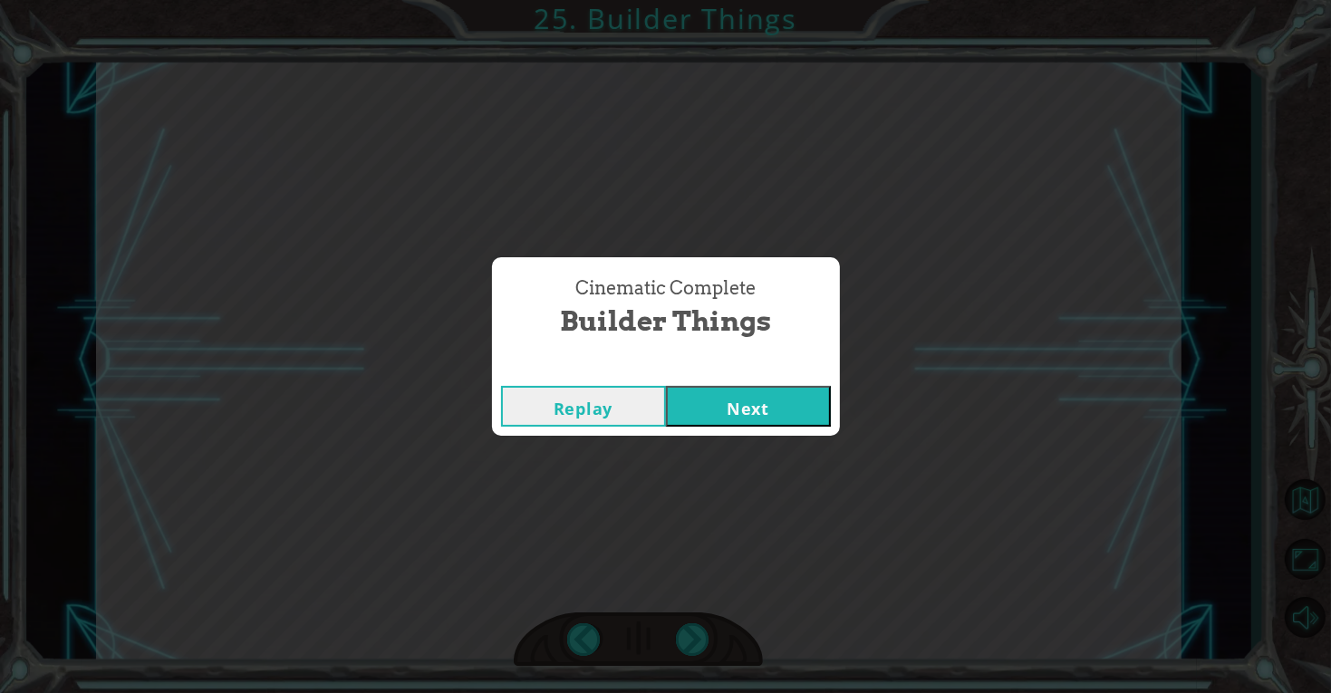
click at [793, 390] on button "Next" at bounding box center [748, 406] width 165 height 41
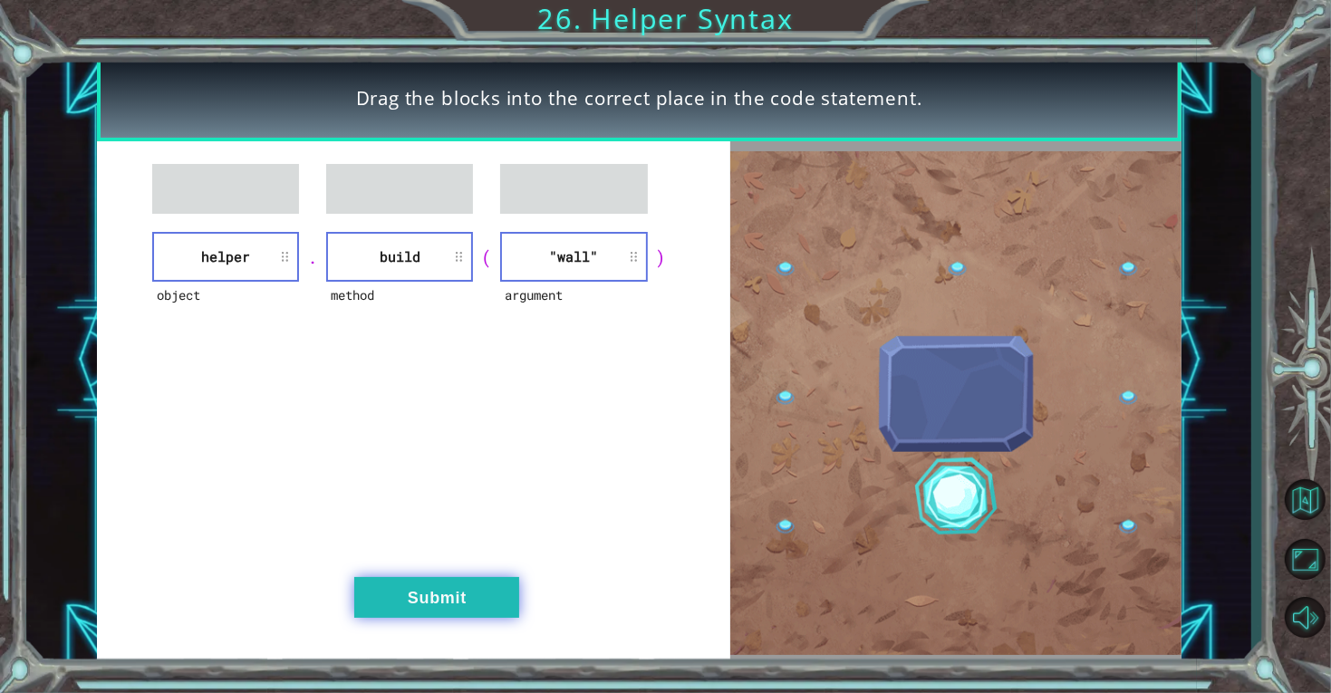
click at [395, 596] on button "Submit" at bounding box center [436, 597] width 165 height 41
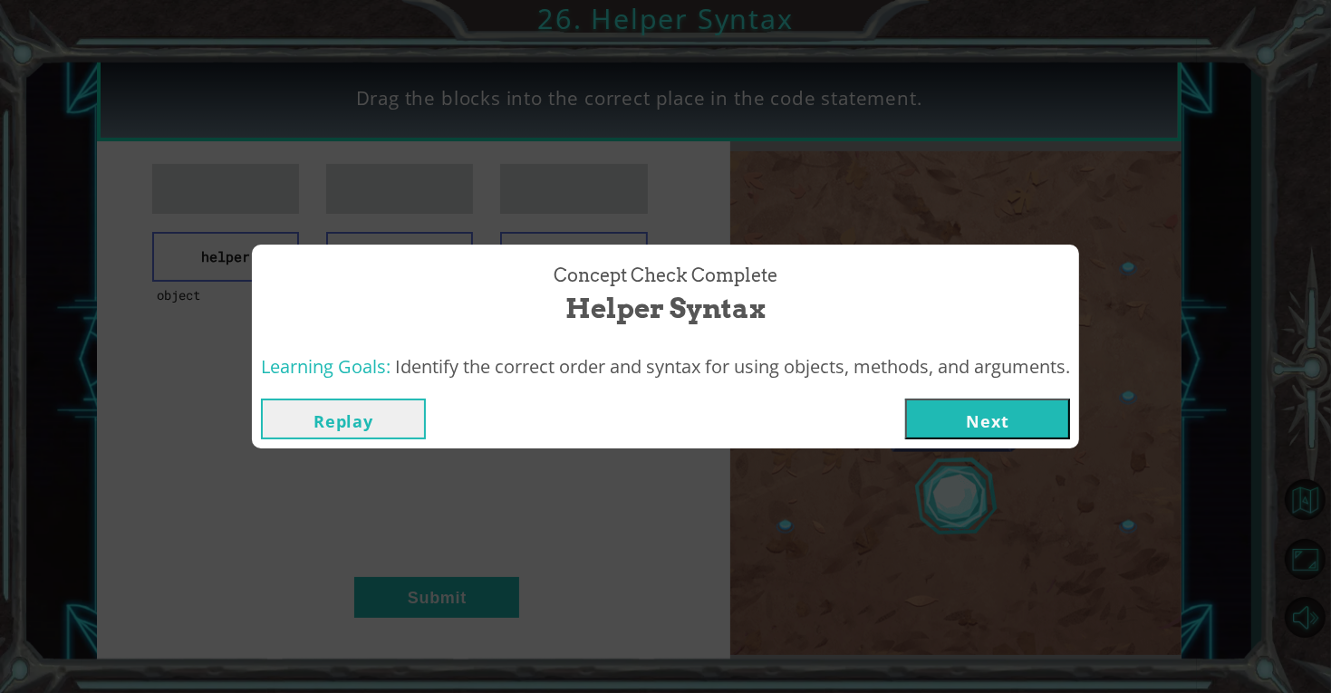
click at [1047, 428] on button "Next" at bounding box center [987, 419] width 165 height 41
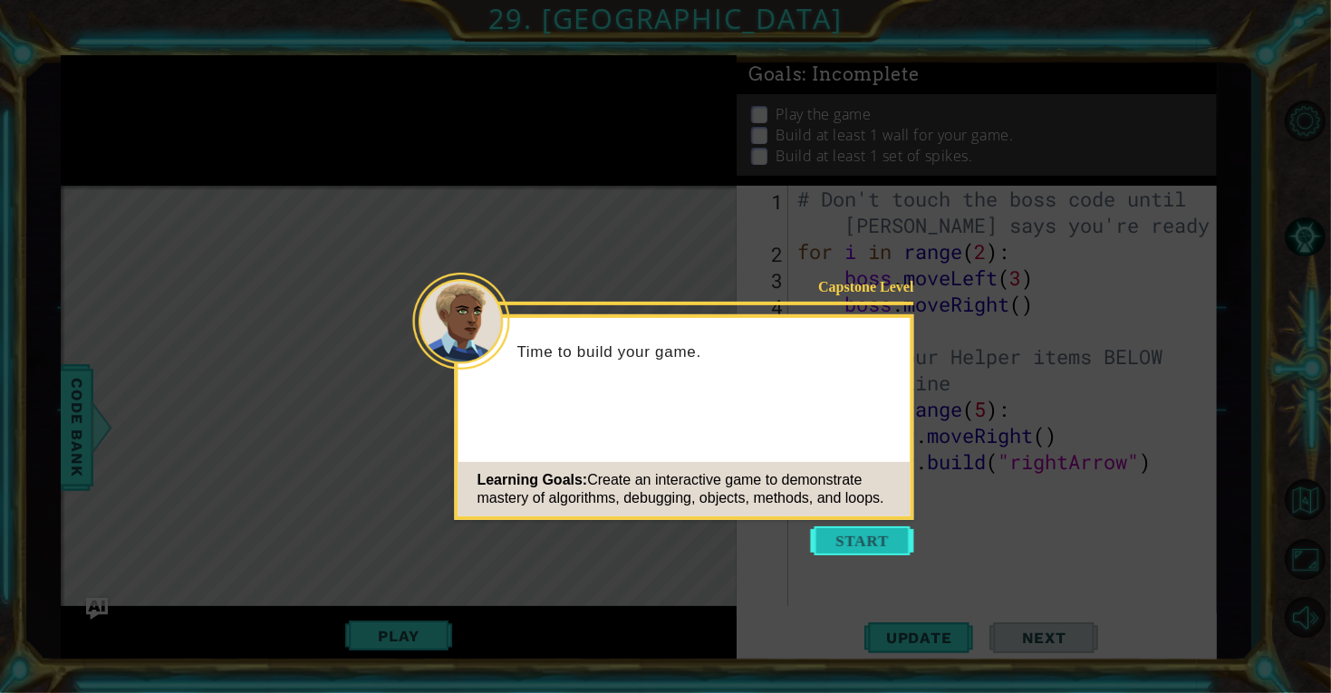
click at [875, 543] on button "Start" at bounding box center [862, 540] width 103 height 29
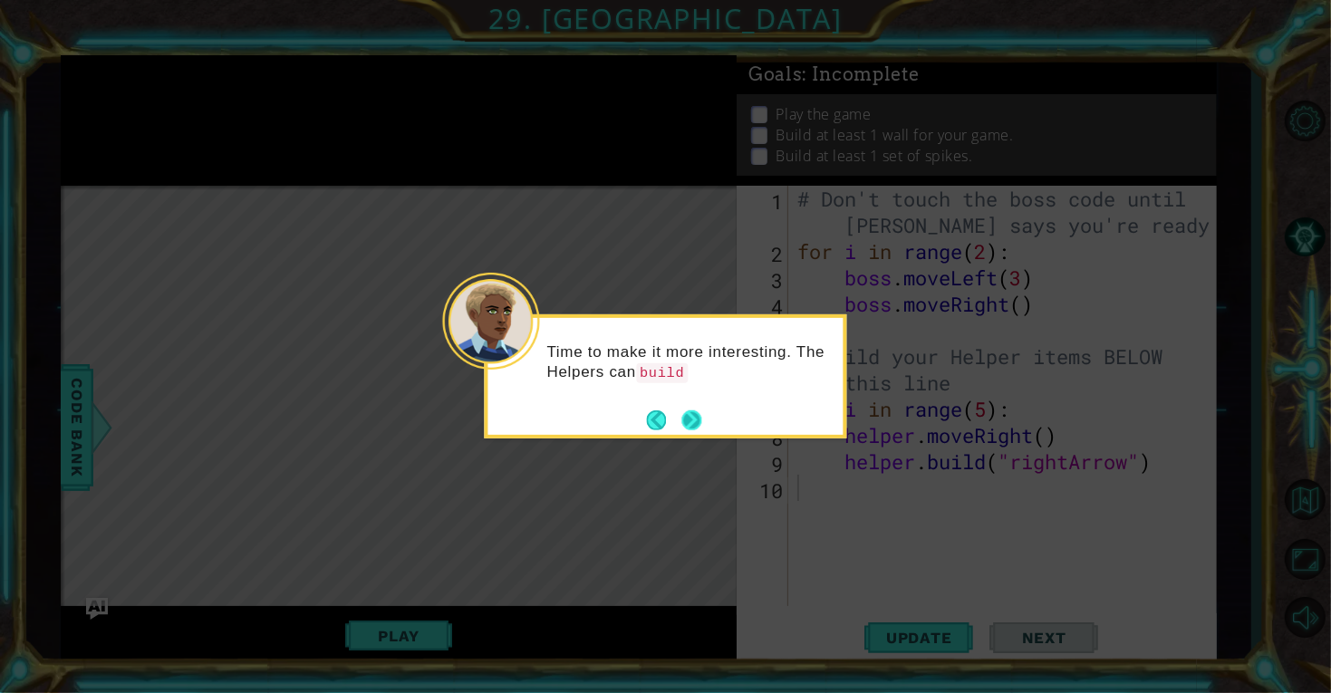
click at [691, 412] on button "Next" at bounding box center [691, 420] width 20 height 20
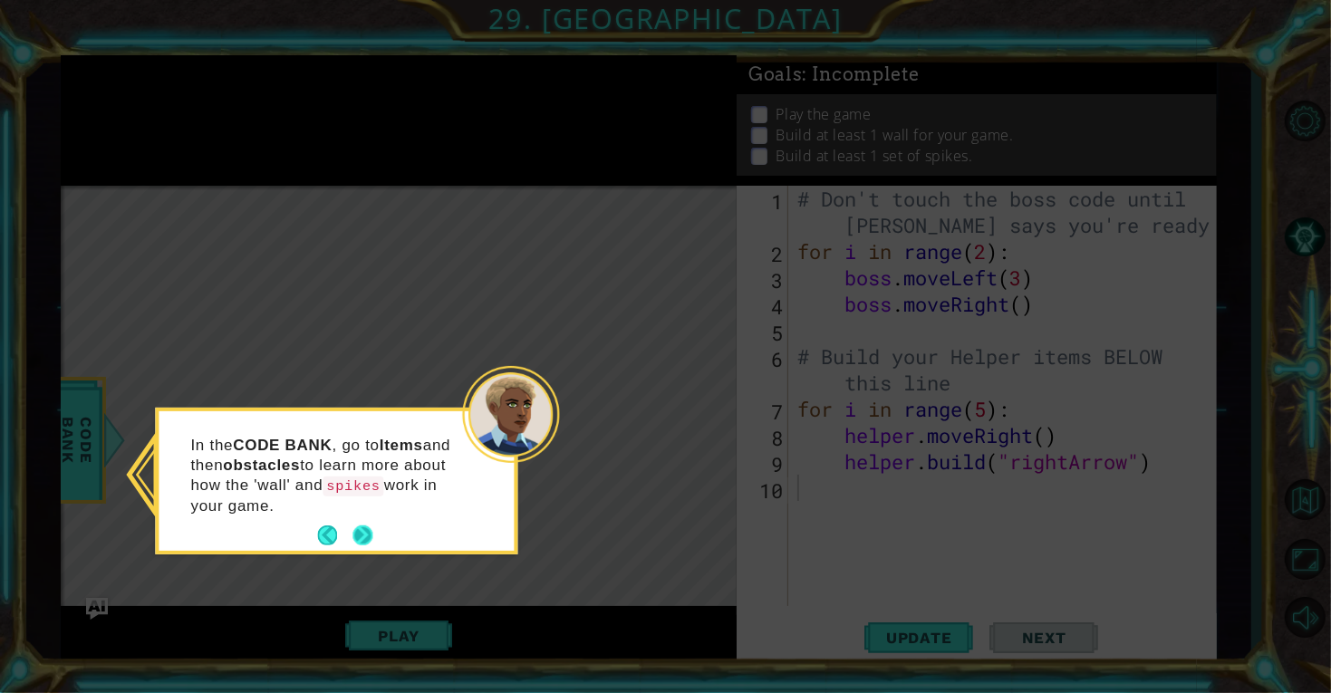
click at [361, 538] on button "Next" at bounding box center [362, 535] width 20 height 20
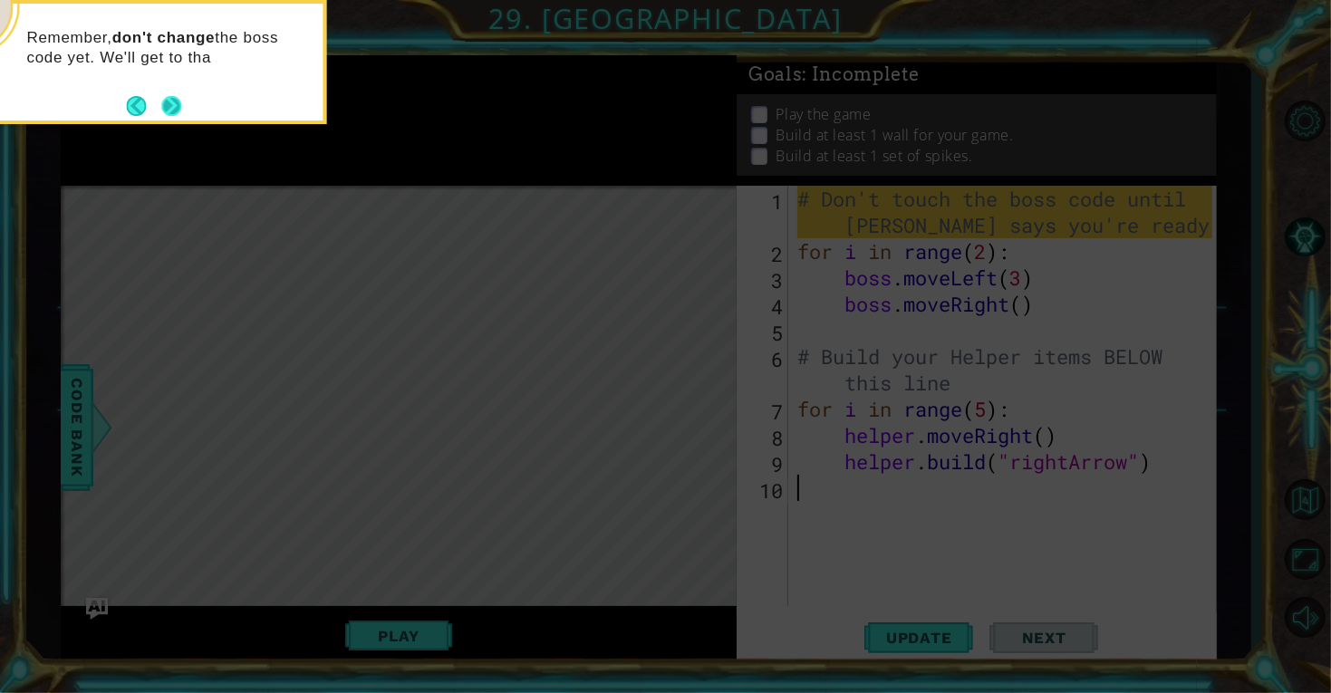
click at [169, 104] on button "Next" at bounding box center [171, 106] width 20 height 20
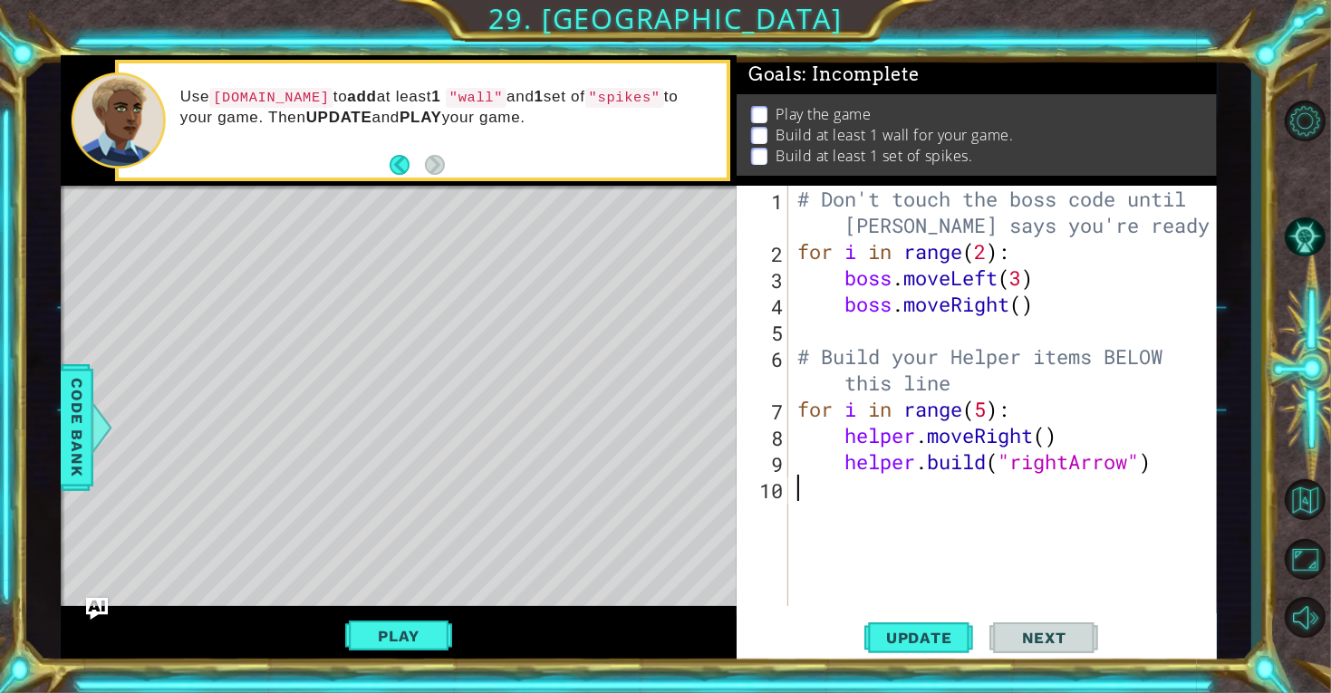
click at [796, 404] on div "# Don't touch the boss code until [PERSON_NAME] says you're ready! for i in ran…" at bounding box center [1008, 435] width 428 height 499
type textarea "for i in range(5):"
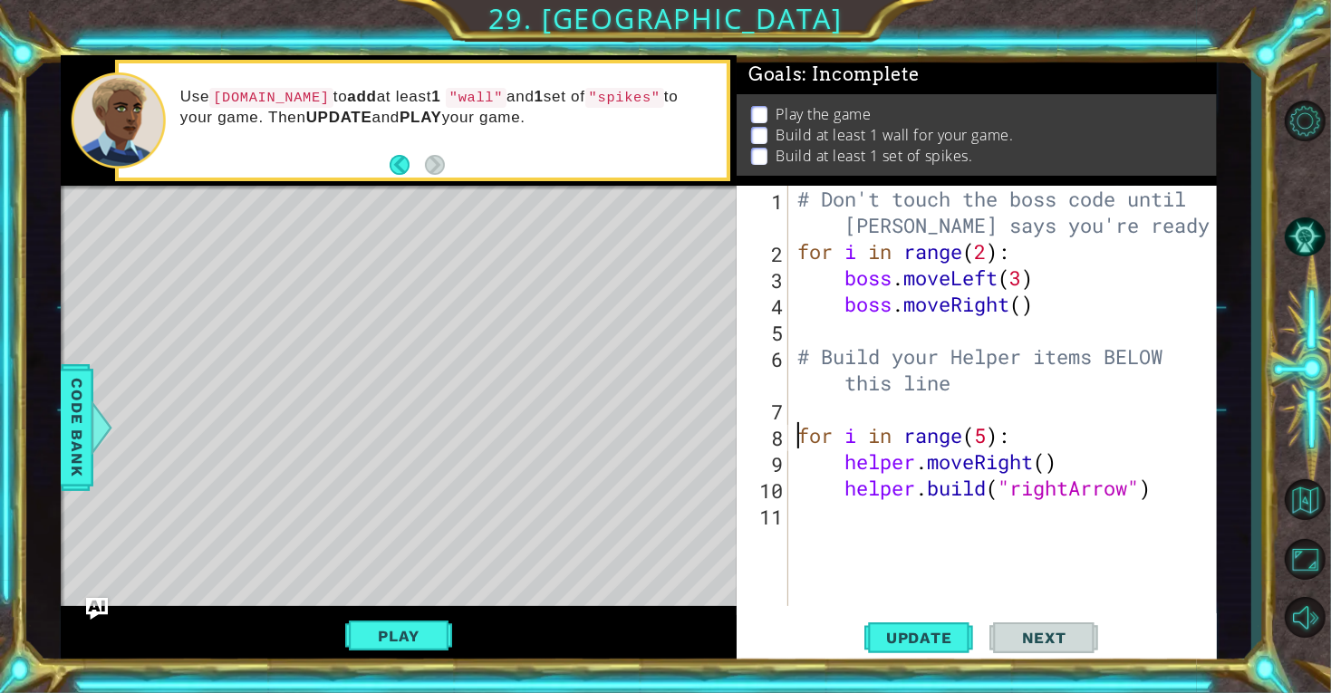
click at [797, 407] on div "# Don't touch the boss code until [PERSON_NAME] says you're ready! for i in ran…" at bounding box center [1008, 435] width 428 height 499
type textarea "h"
click at [413, 649] on button "Play" at bounding box center [398, 636] width 106 height 34
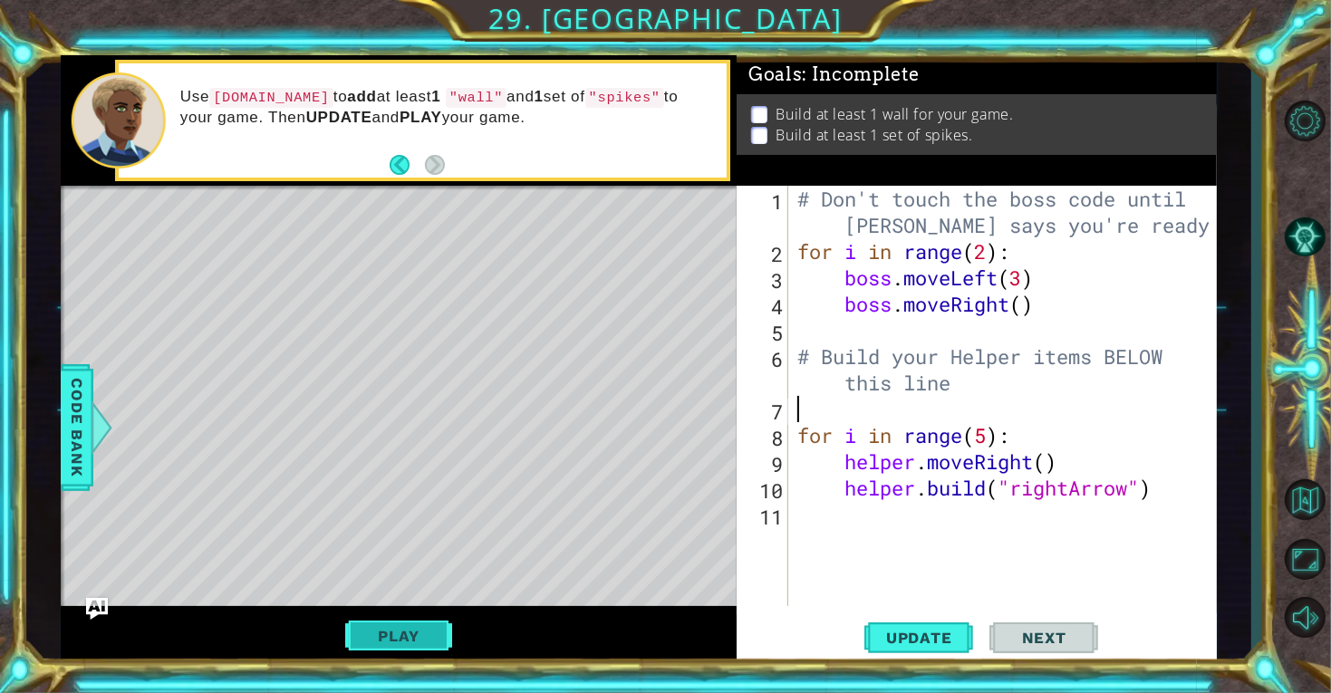
type textarea "for i in range(5):"
click at [414, 637] on button "Play" at bounding box center [398, 636] width 106 height 34
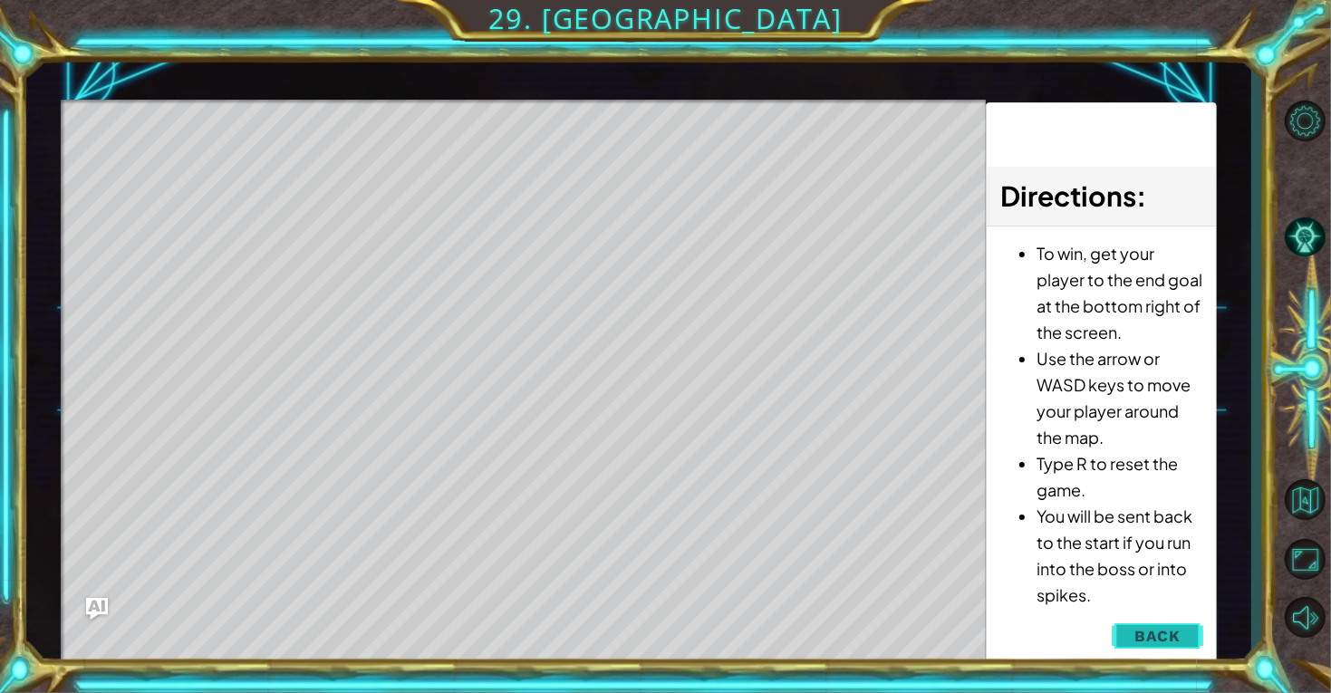
click at [1169, 630] on span "Back" at bounding box center [1157, 636] width 46 height 18
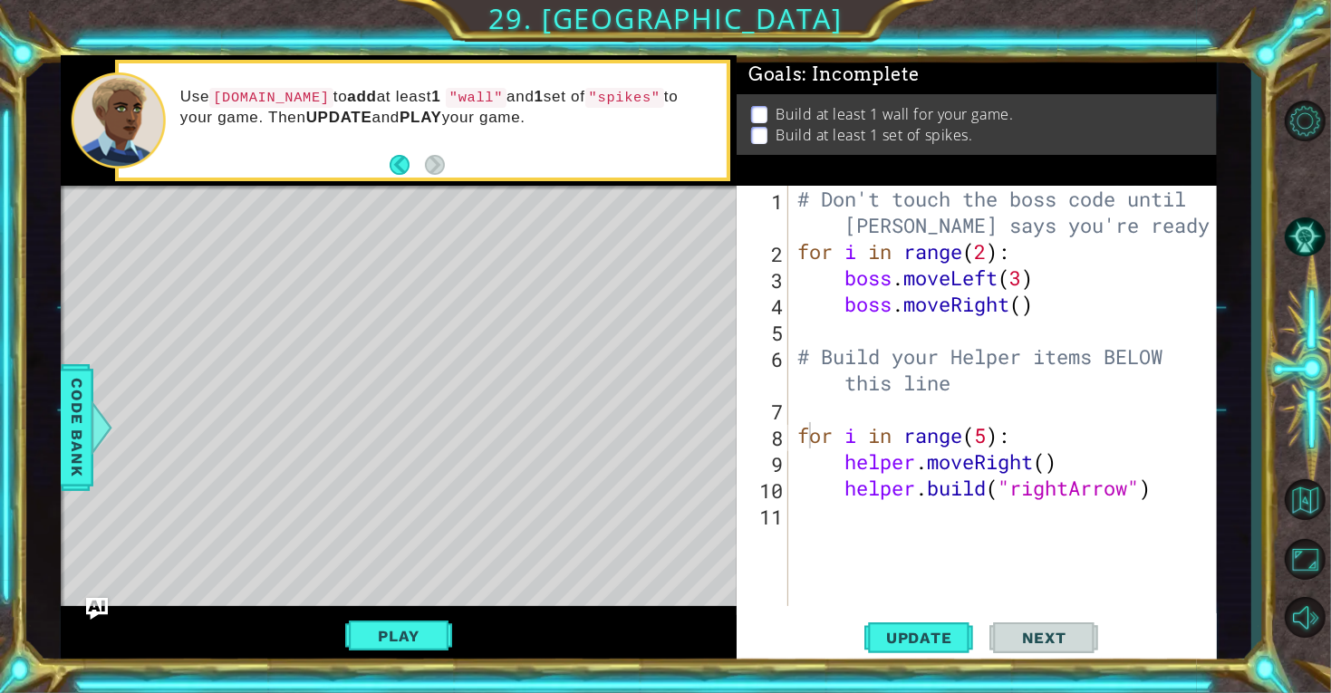
click at [798, 413] on div "# Don't touch the boss code until [PERSON_NAME] says you're ready! for i in ran…" at bounding box center [1008, 435] width 428 height 499
click at [855, 510] on div "# Don't touch the boss code until [PERSON_NAME] says you're ready! for i in ran…" at bounding box center [1008, 435] width 428 height 499
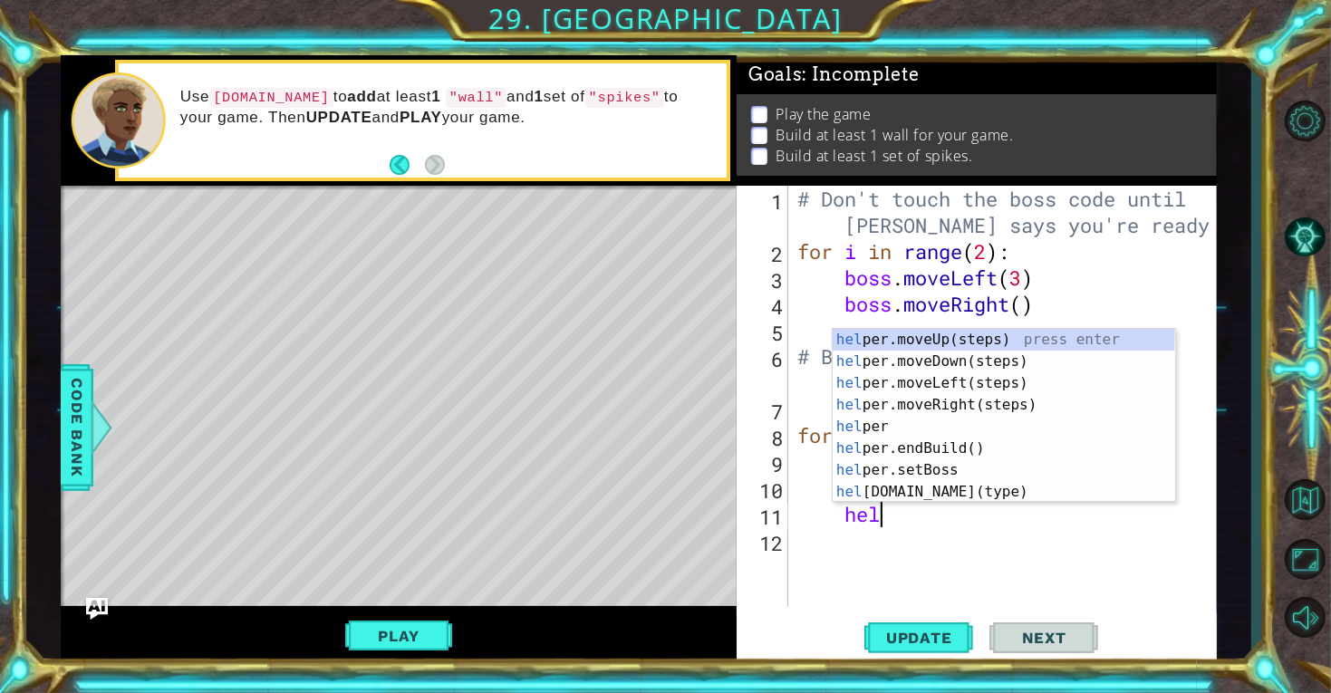
type textarea "help"
click at [1006, 553] on div "# Don't touch the boss code until [PERSON_NAME] says you're ready! for i in ran…" at bounding box center [1008, 435] width 428 height 499
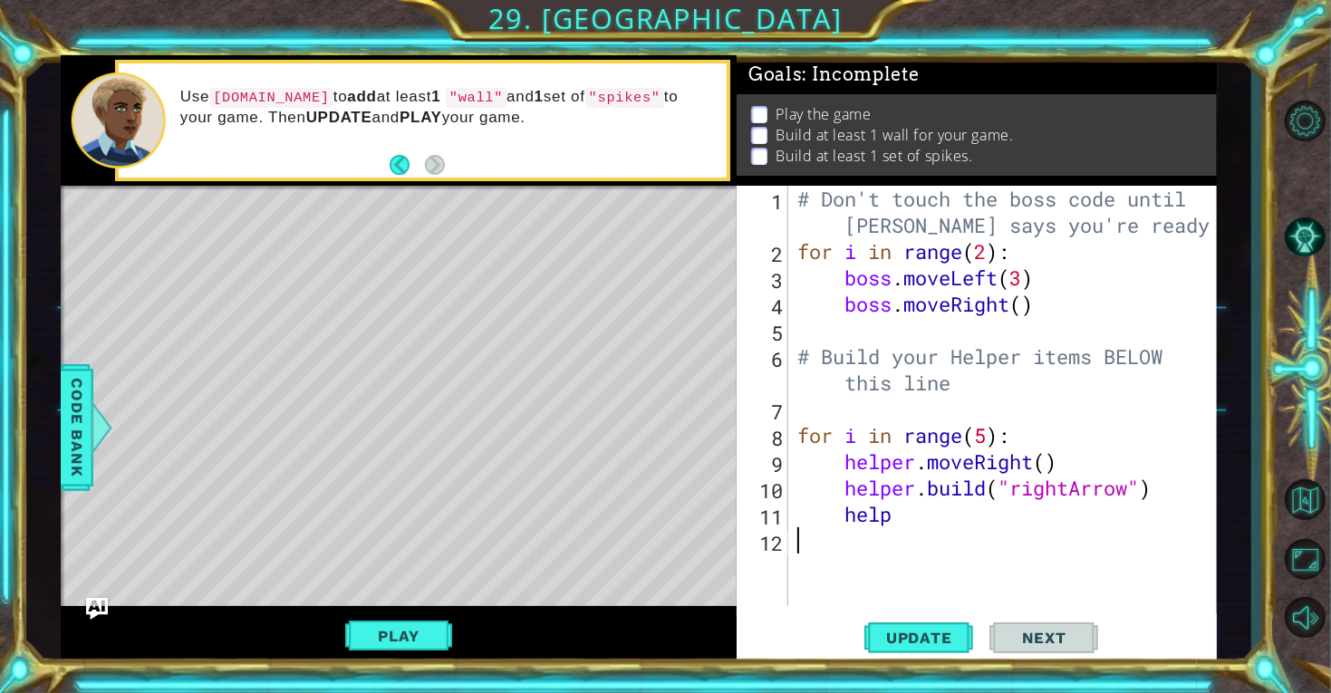
scroll to position [0, 0]
click at [898, 515] on div "# Don't touch the boss code until [PERSON_NAME] says you're ready! for i in ran…" at bounding box center [1008, 435] width 428 height 499
type textarea "h"
type textarea "[DOMAIN_NAME]("rightArrow""
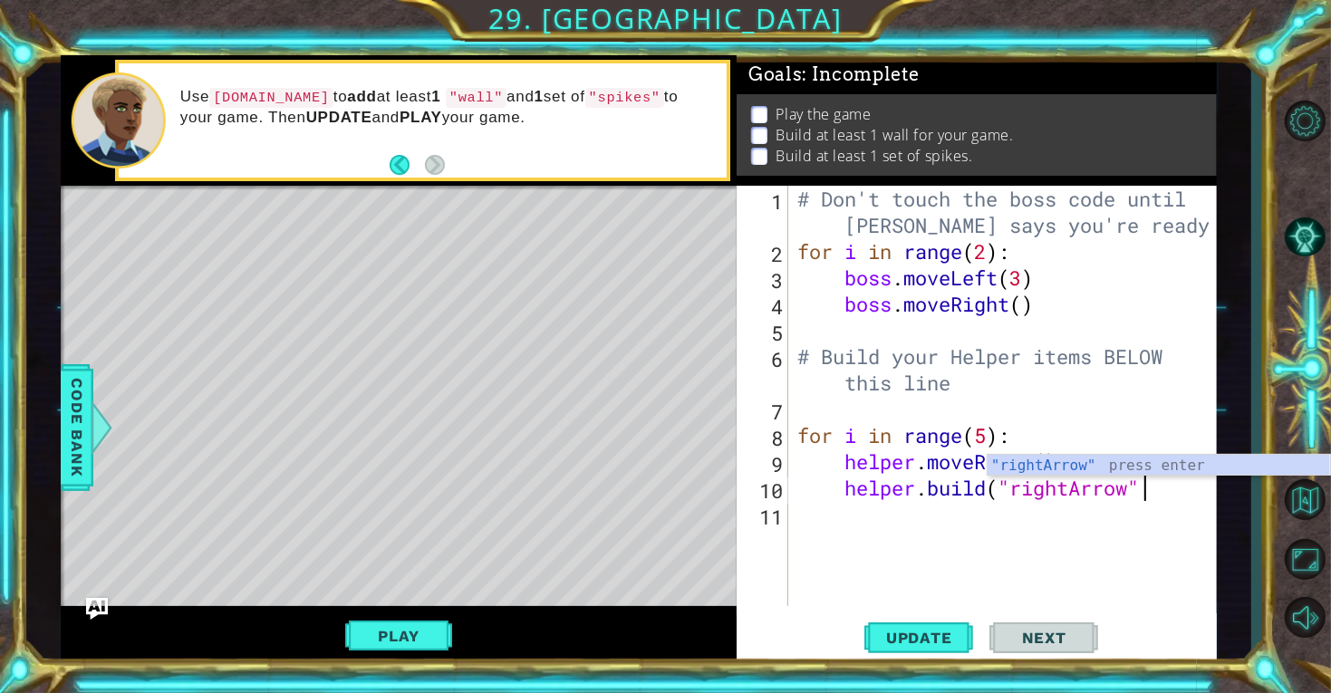
click at [880, 534] on div "# Don't touch the boss code until [PERSON_NAME] says you're ready! for i in ran…" at bounding box center [1008, 435] width 428 height 499
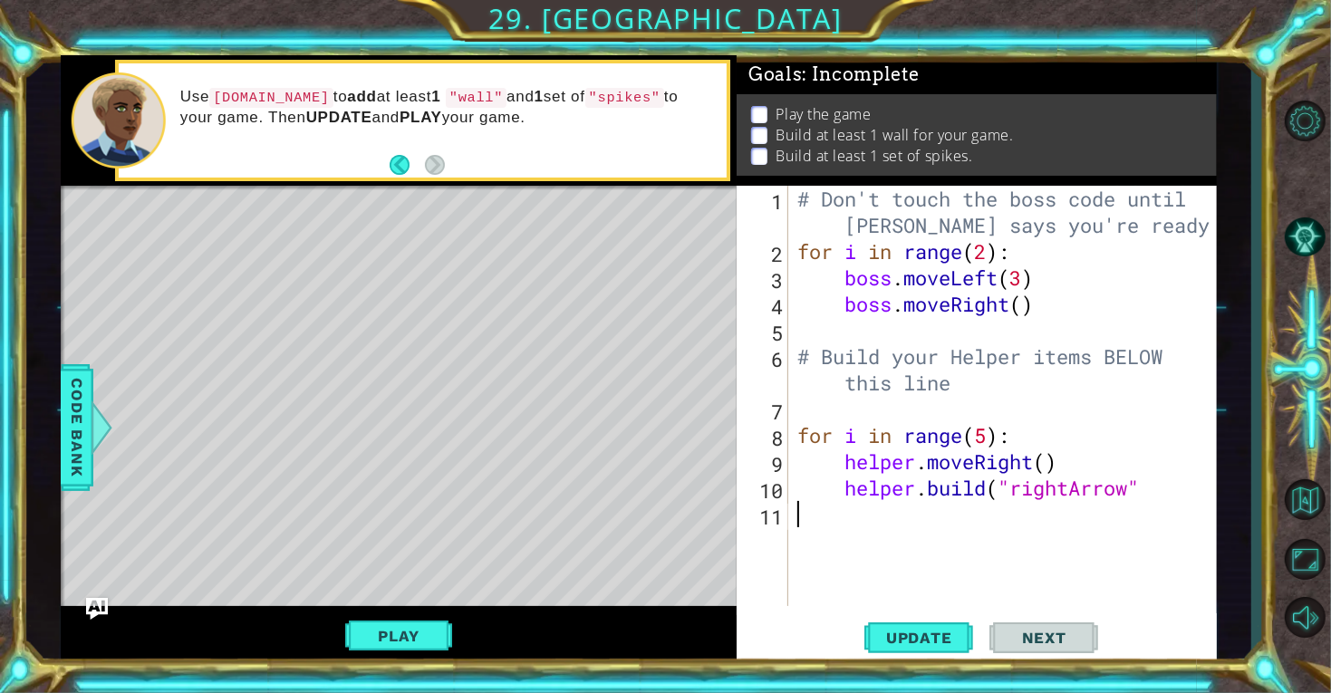
click at [798, 413] on div "# Don't touch the boss code until [PERSON_NAME] says you're ready! for i in ran…" at bounding box center [1008, 435] width 428 height 499
click at [1014, 442] on div "# Don't touch the boss code until [PERSON_NAME] says you're ready! for i in ran…" at bounding box center [1008, 435] width 428 height 499
type textarea "f"
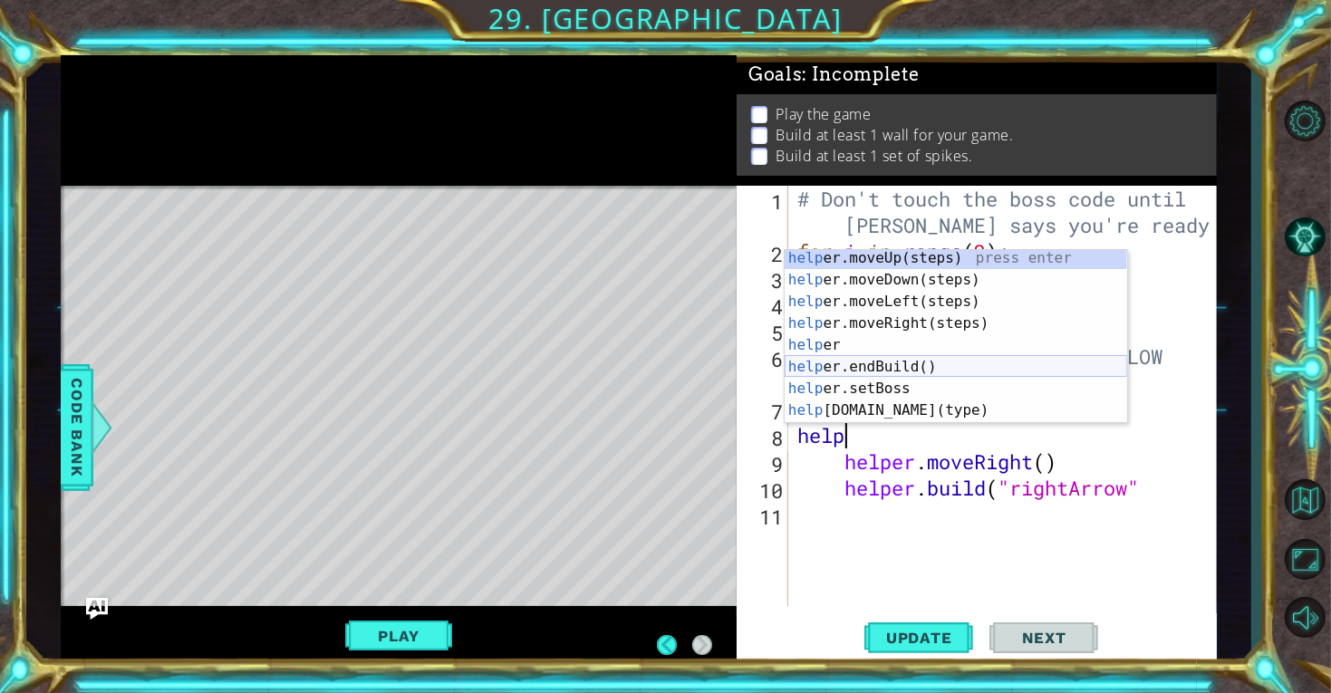
scroll to position [108, 0]
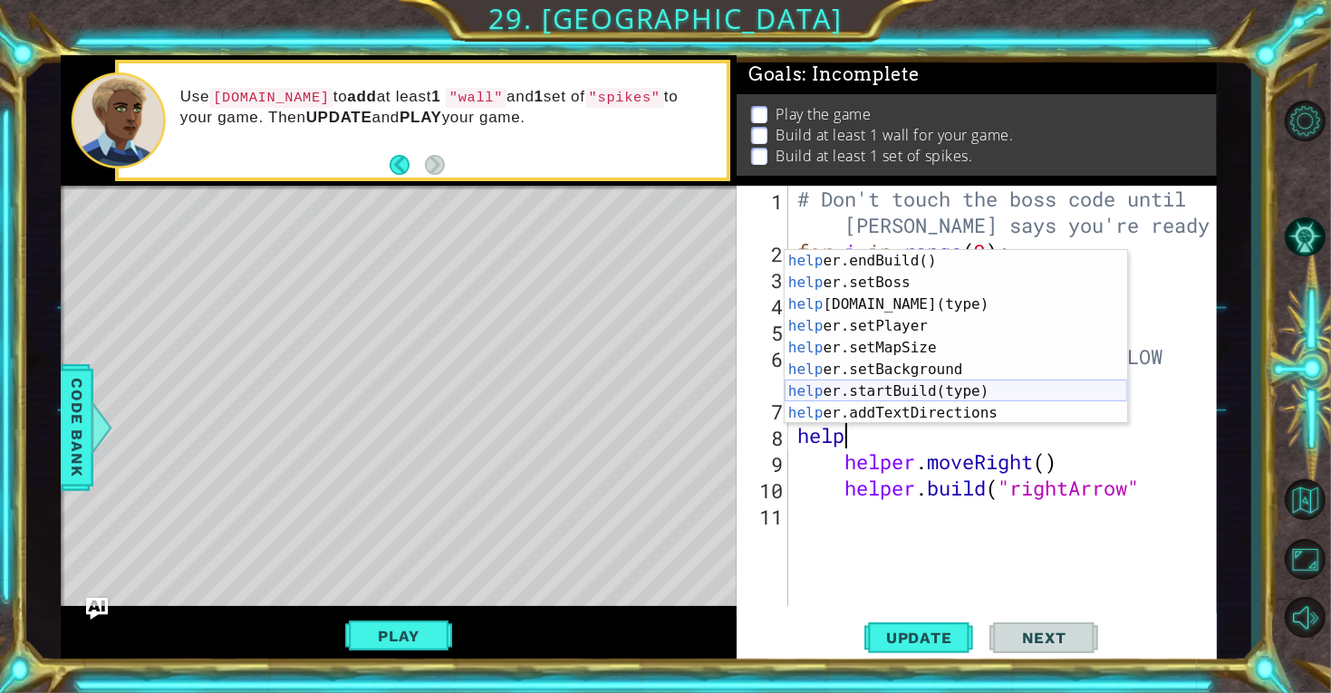
click at [981, 392] on div "help er.endBuild() press enter help er.setBoss press enter help [DOMAIN_NAME](t…" at bounding box center [955, 358] width 342 height 217
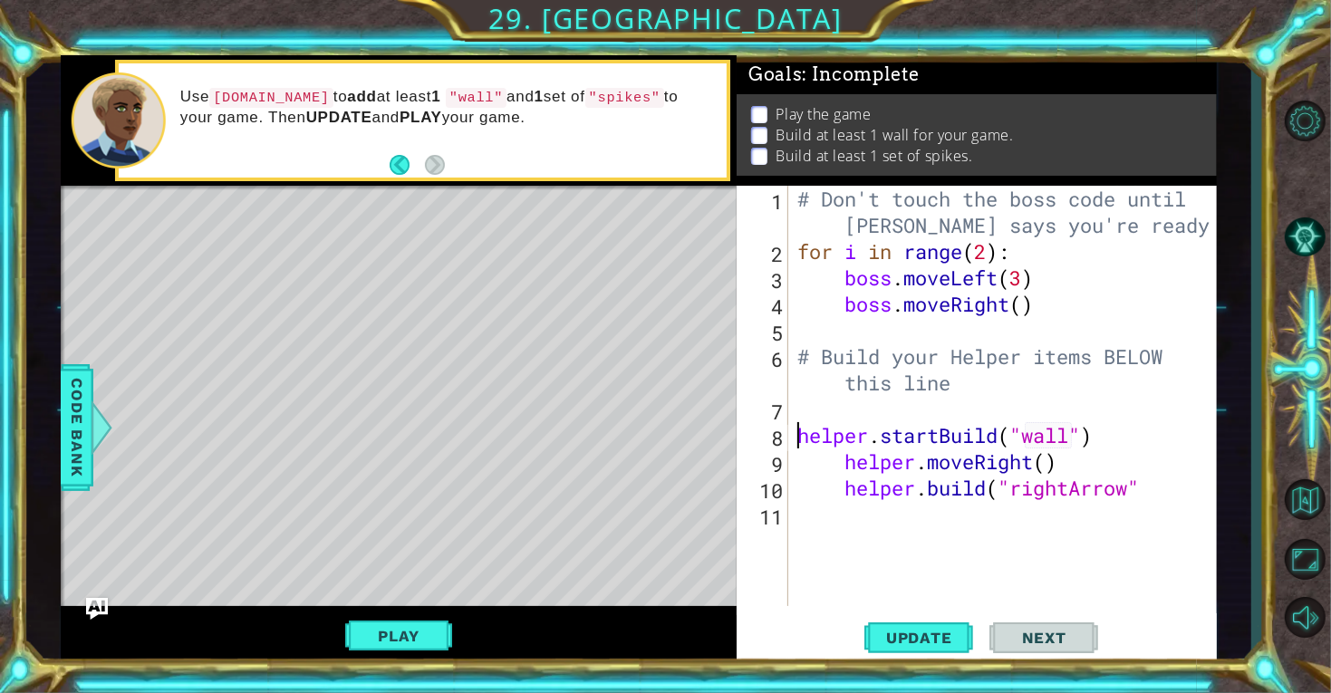
click at [800, 437] on div "# Don't touch the boss code until [PERSON_NAME] says you're ready! for i in ran…" at bounding box center [1008, 435] width 428 height 499
type textarea "helper.startBuild("wall")"
click at [830, 416] on div "# Don't touch the boss code until [PERSON_NAME] says you're ready! for i in ran…" at bounding box center [1008, 435] width 428 height 499
click at [841, 415] on div "# Don't touch the boss code until [PERSON_NAME] says you're ready! for i in ran…" at bounding box center [1008, 435] width 428 height 499
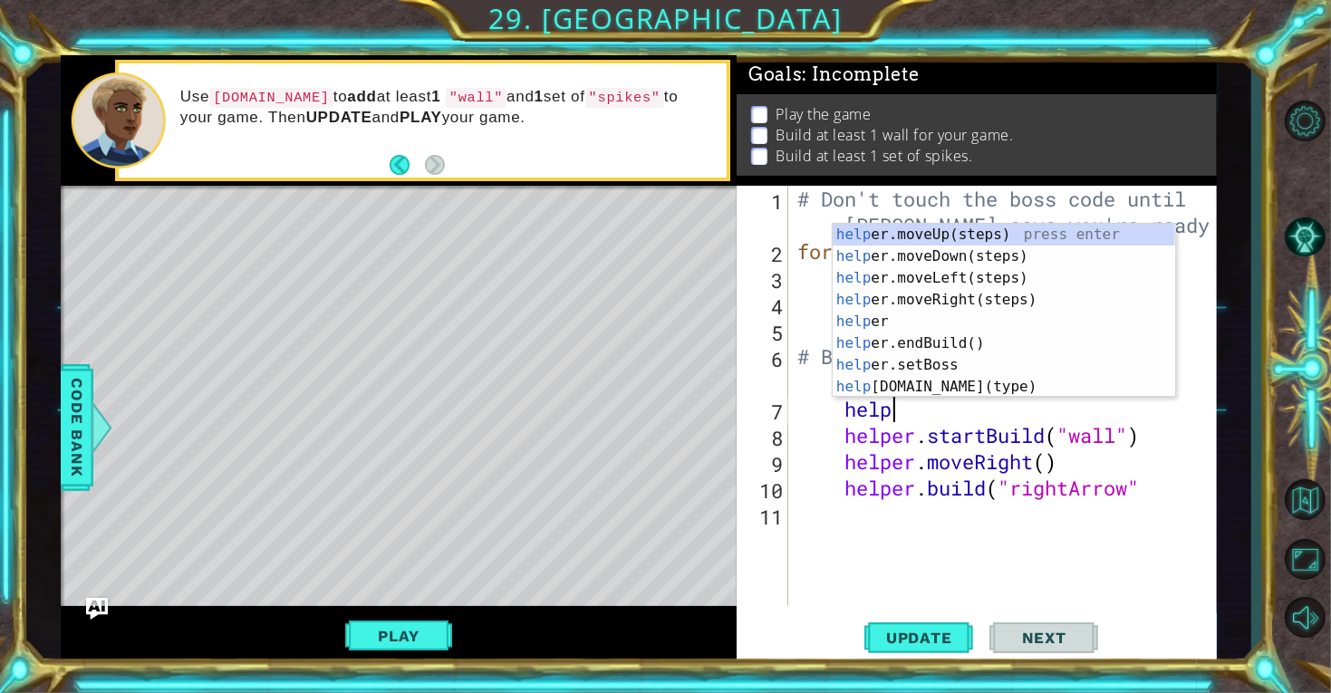
scroll to position [0, 3]
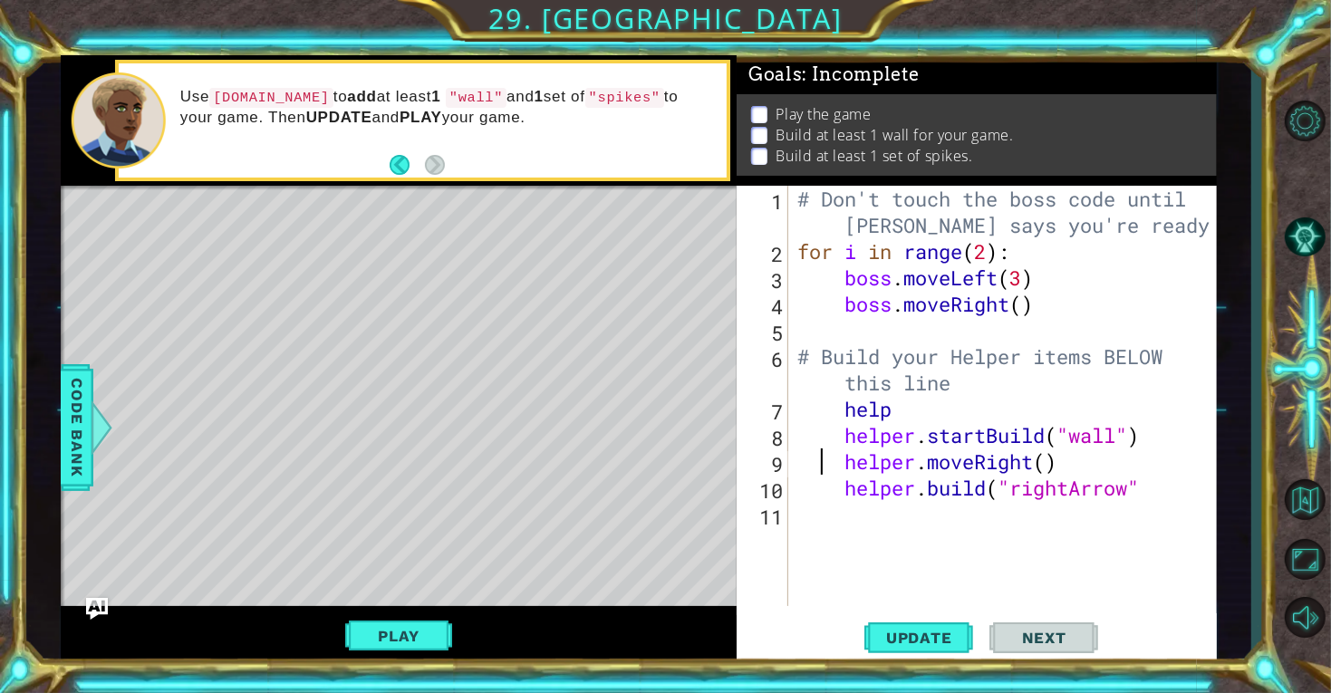
click at [827, 453] on div "# Don't touch the boss code until [PERSON_NAME] says you're ready! for i in ran…" at bounding box center [1008, 435] width 428 height 499
click at [899, 411] on div "# Don't touch the boss code until [PERSON_NAME] says you're ready! for i in ran…" at bounding box center [1008, 435] width 428 height 499
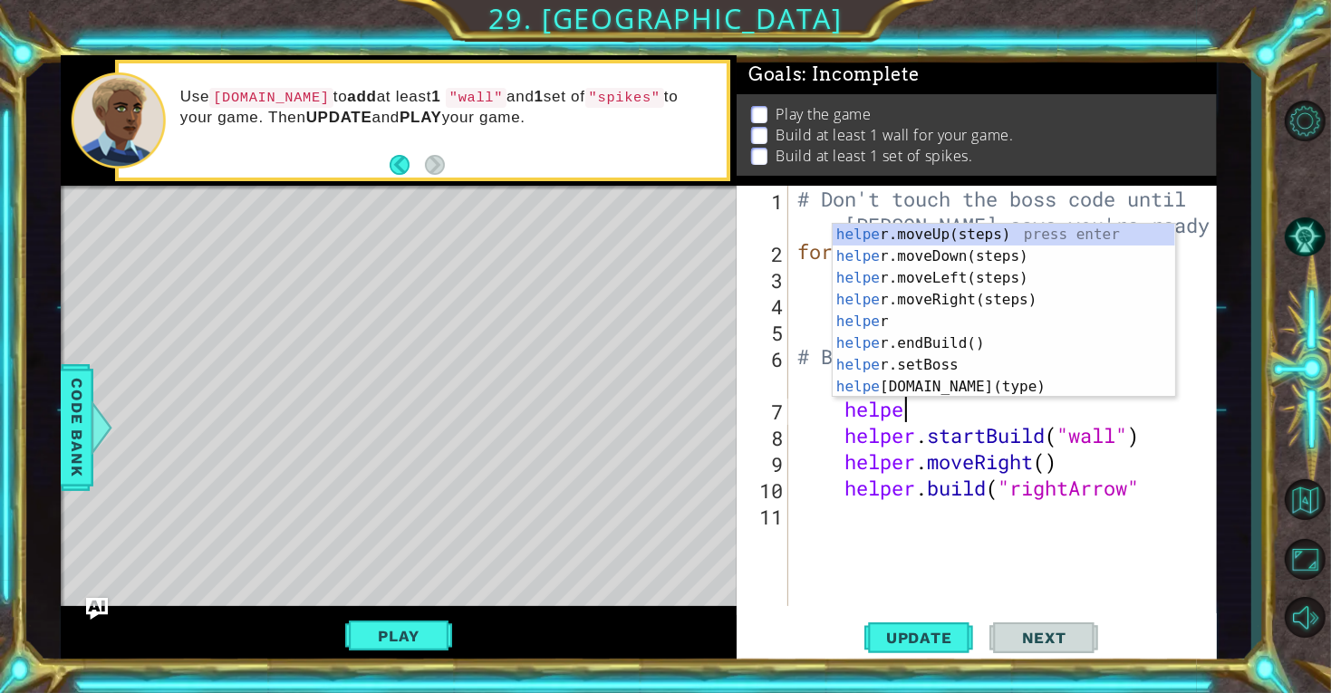
type textarea "helper"
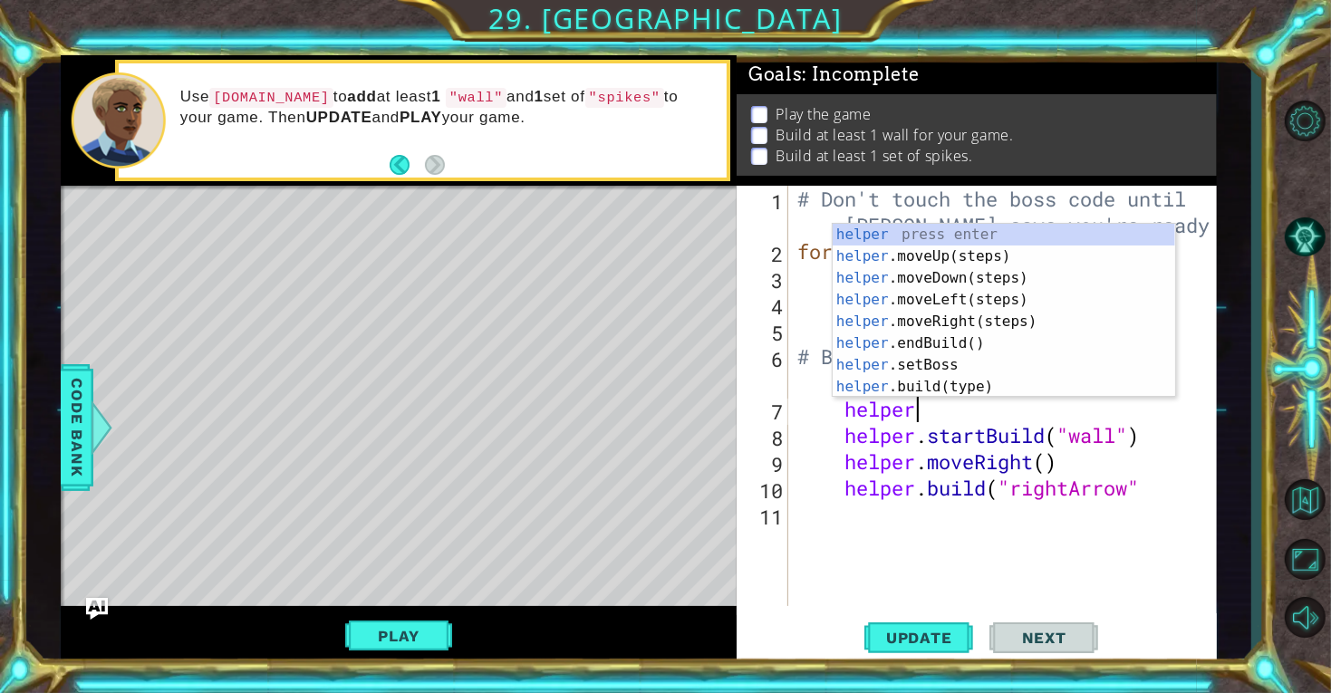
scroll to position [0, 4]
click at [976, 278] on div "helper press enter helper .moveUp(steps) press enter helper .moveDown(steps) pr…" at bounding box center [1003, 332] width 342 height 217
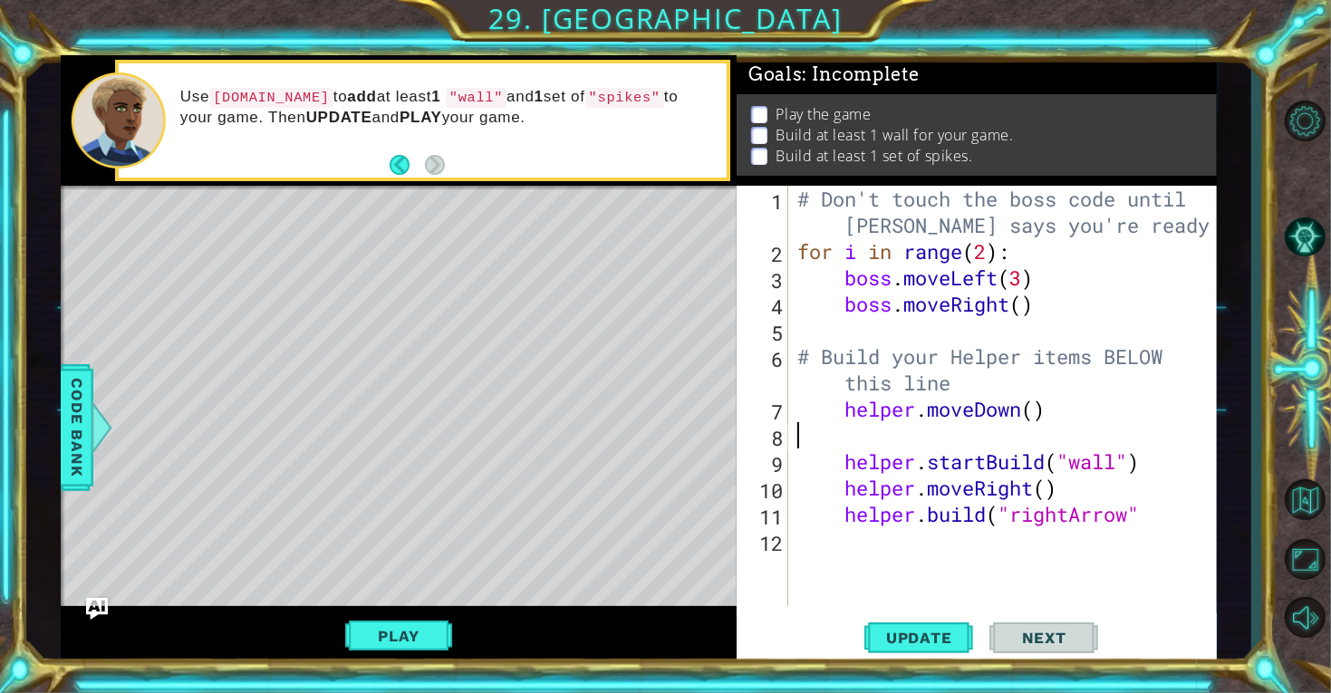
scroll to position [0, 0]
type textarea "helper.moveDown()"
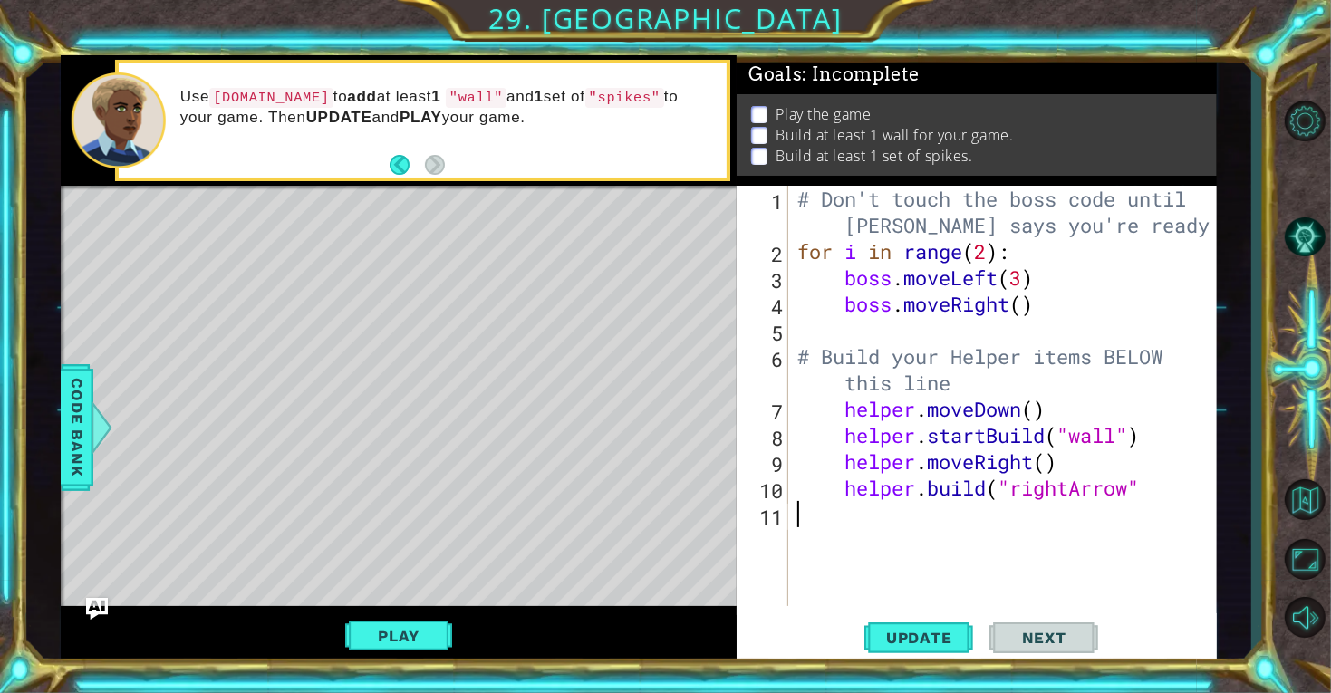
click at [842, 515] on div "# Don't touch the boss code until [PERSON_NAME] says you're ready! for i in ran…" at bounding box center [1008, 435] width 428 height 499
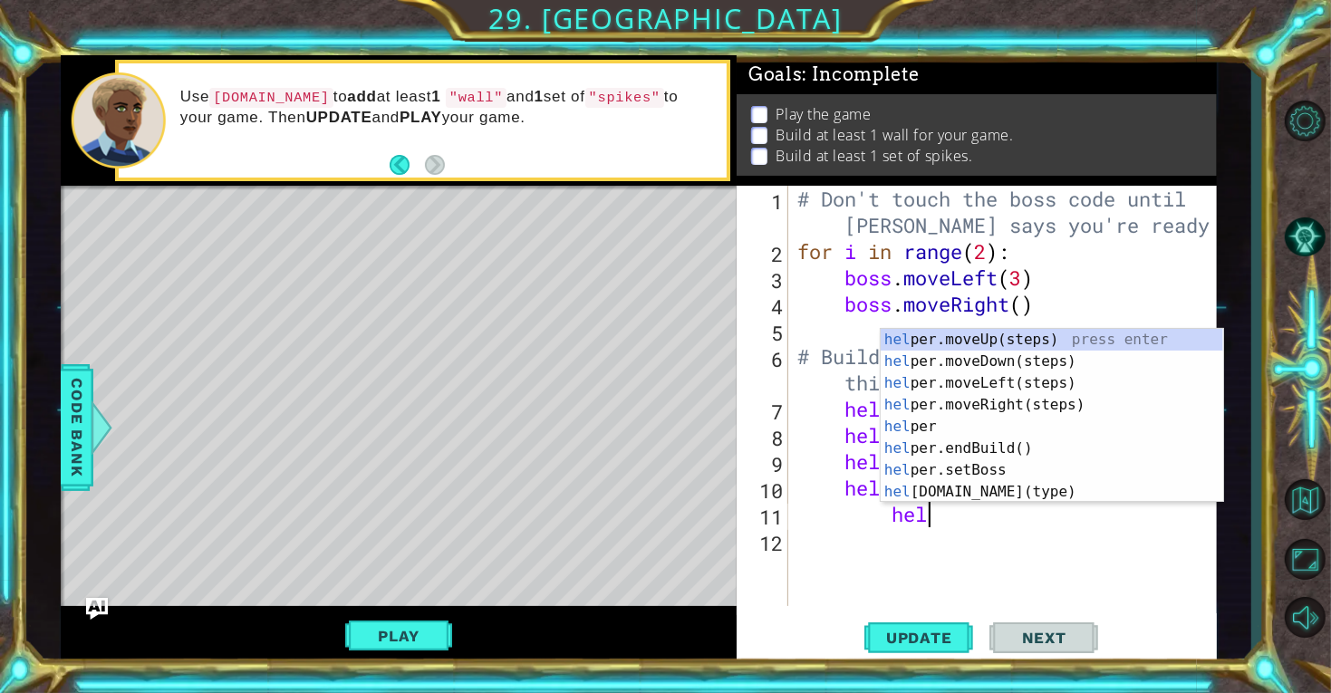
scroll to position [0, 5]
type textarea "help"
click at [1009, 446] on div "help er.moveUp(steps) press enter help er.moveDown(steps) press enter help er.m…" at bounding box center [1051, 437] width 342 height 217
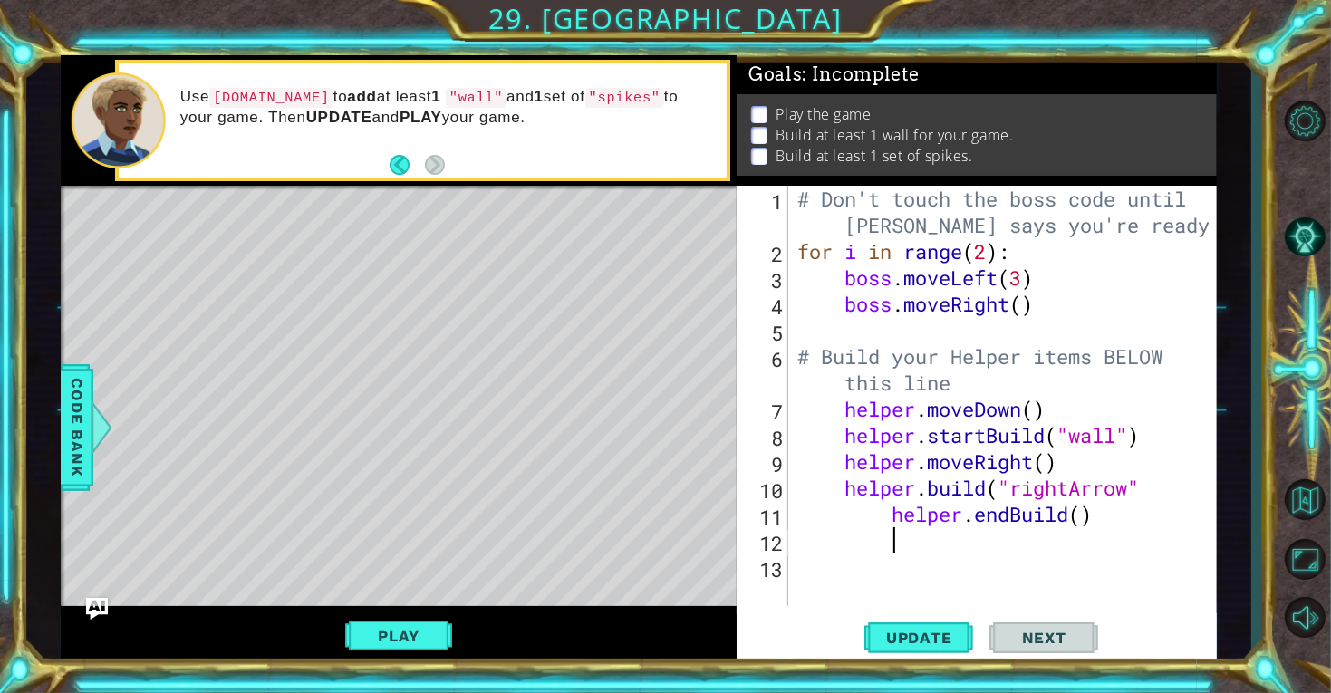
scroll to position [0, 3]
drag, startPoint x: 846, startPoint y: 485, endPoint x: 1157, endPoint y: 483, distance: 310.7
click at [1157, 483] on div "# Don't touch the boss code until [PERSON_NAME] says you're ready! for i in ran…" at bounding box center [1008, 435] width 428 height 499
type textarea "[DOMAIN_NAME]("rightArrow""
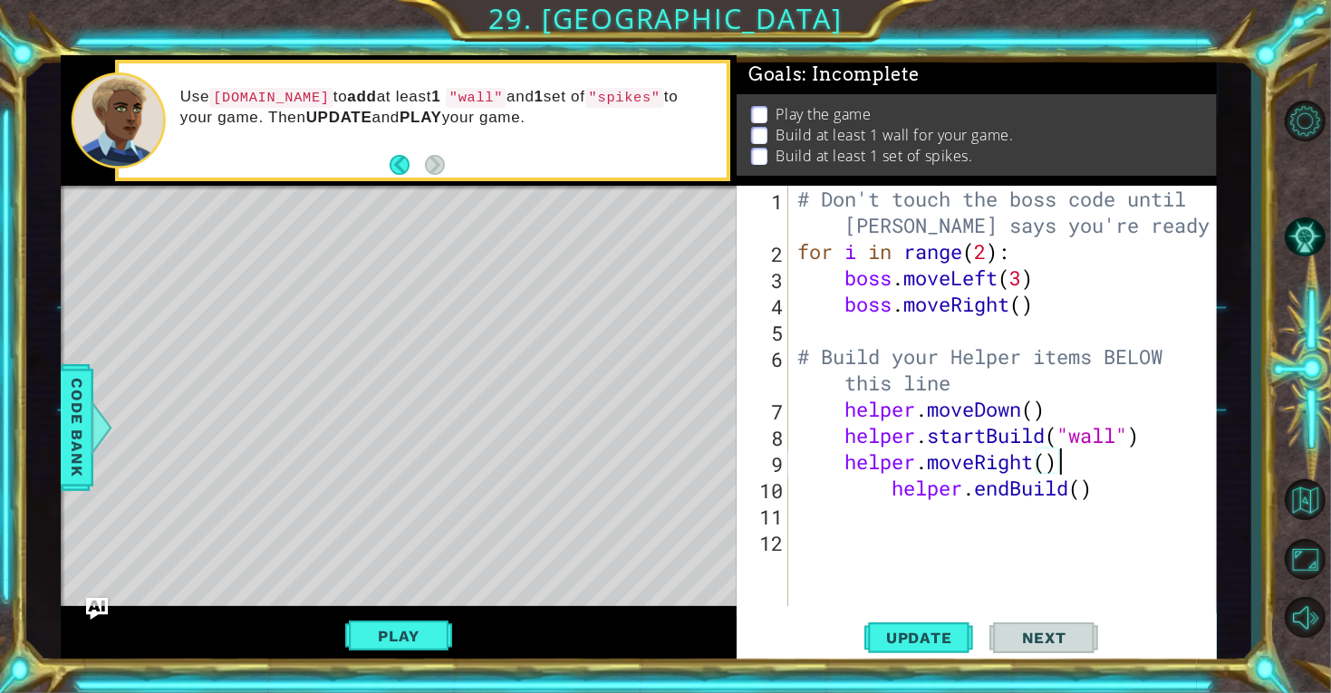
click at [887, 486] on div "# Don't touch the boss code until [PERSON_NAME] says you're ready! for i in ran…" at bounding box center [1008, 435] width 428 height 499
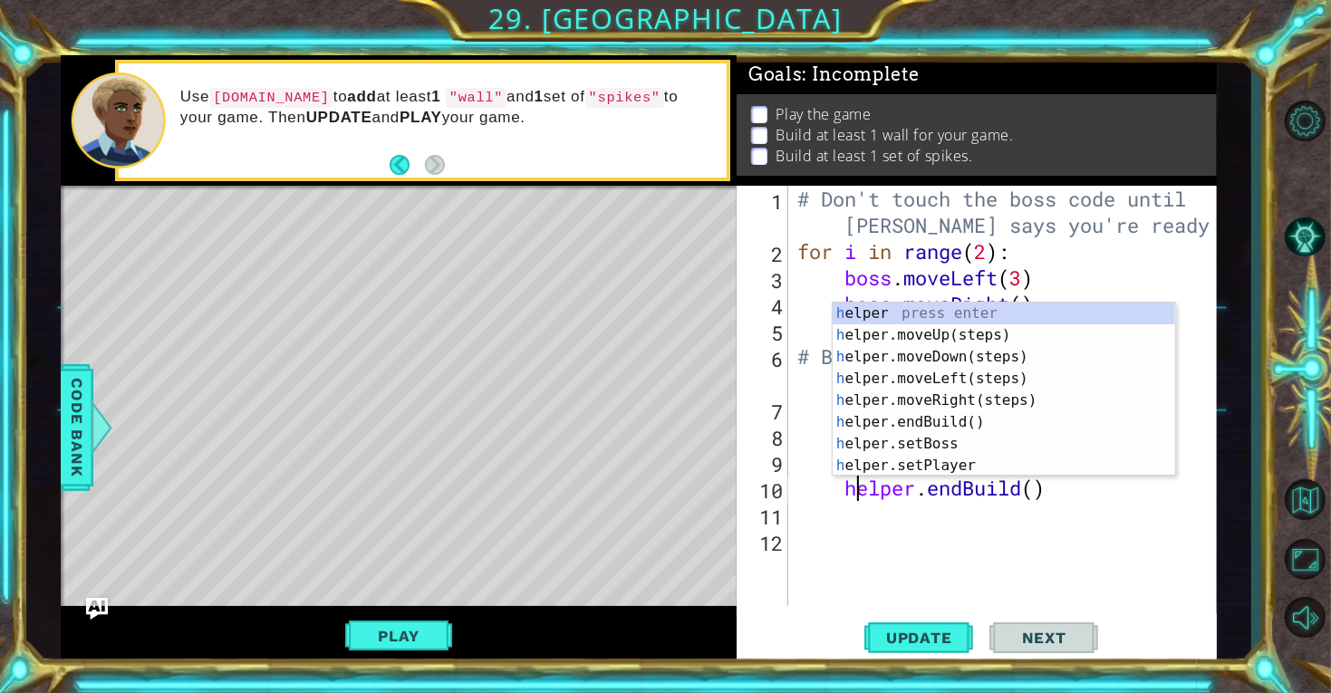
click at [1065, 483] on div "# Don't touch the boss code until [PERSON_NAME] says you're ready! for i in ran…" at bounding box center [1008, 435] width 428 height 499
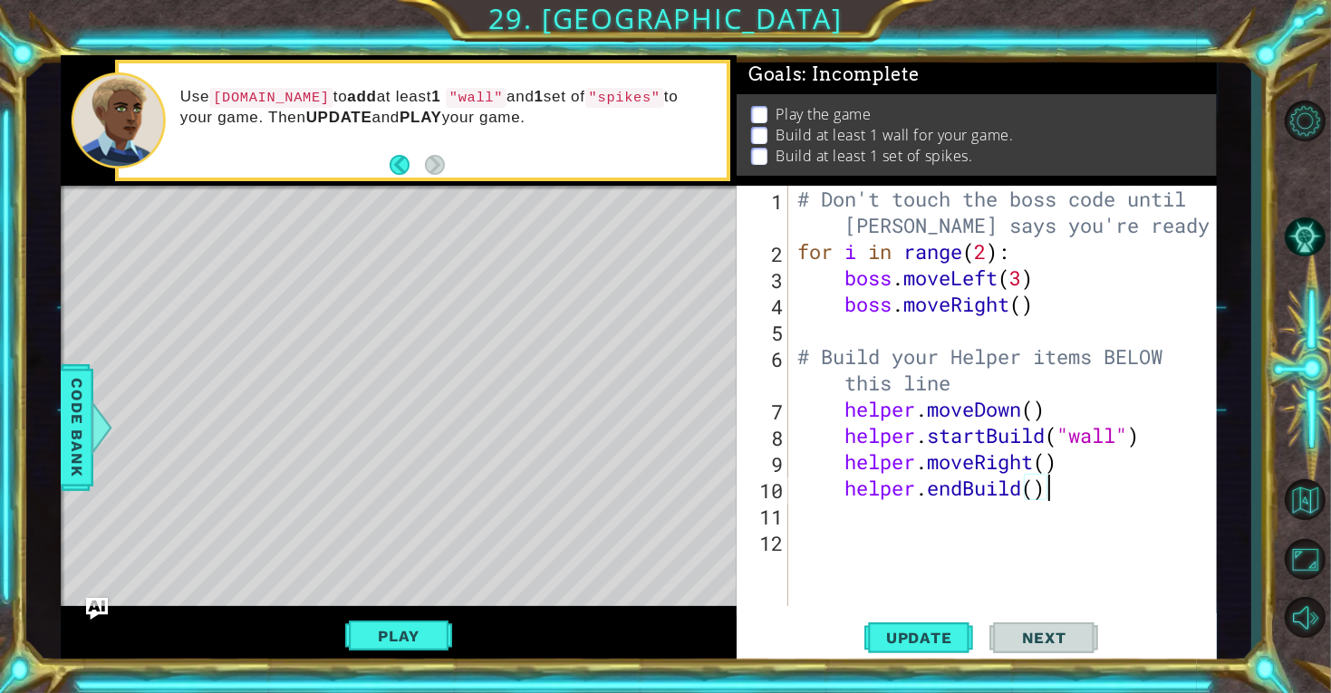
click at [1044, 484] on div "# Don't touch the boss code until [PERSON_NAME] says you're ready! for i in ran…" at bounding box center [1008, 435] width 428 height 499
click at [1042, 487] on div "# Don't touch the boss code until [PERSON_NAME] says you're ready! for i in ran…" at bounding box center [1008, 435] width 428 height 499
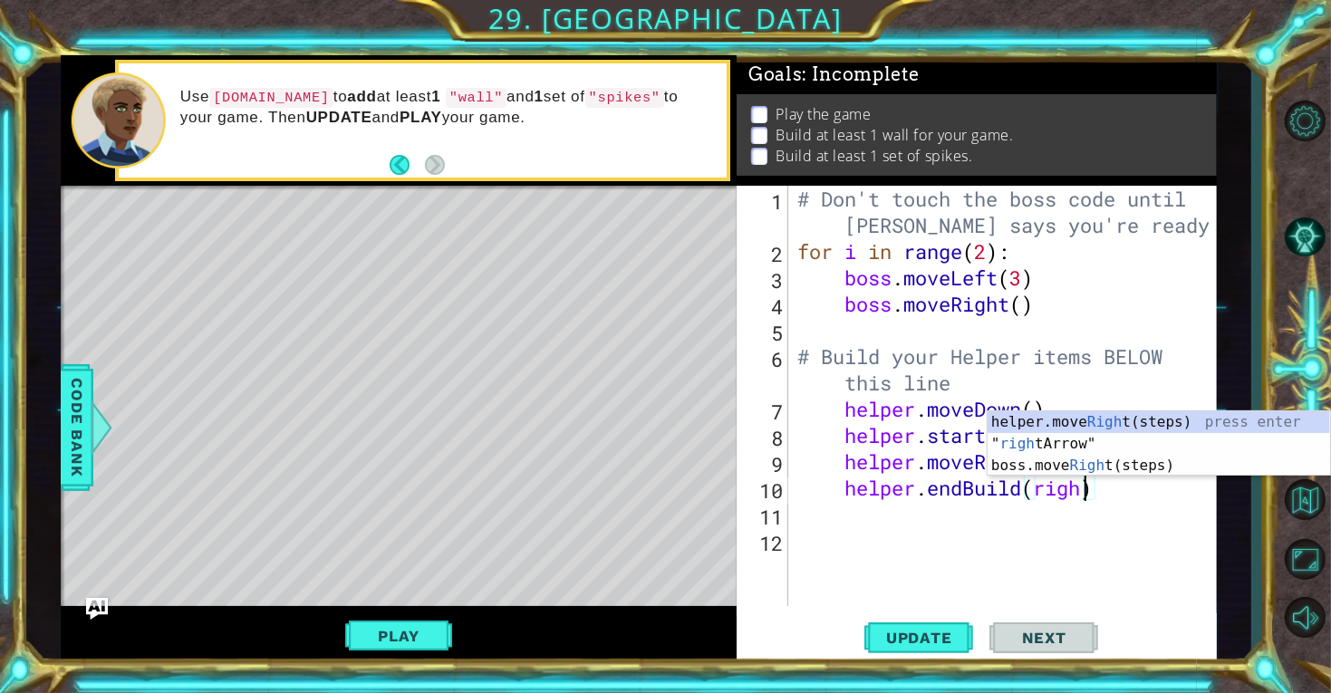
scroll to position [0, 12]
click at [1060, 442] on div "helper.move Right (steps) press enter " right Arrow" press enter boss.move Righ…" at bounding box center [1158, 465] width 342 height 109
type textarea "helper.endBuild("rightArrow)"
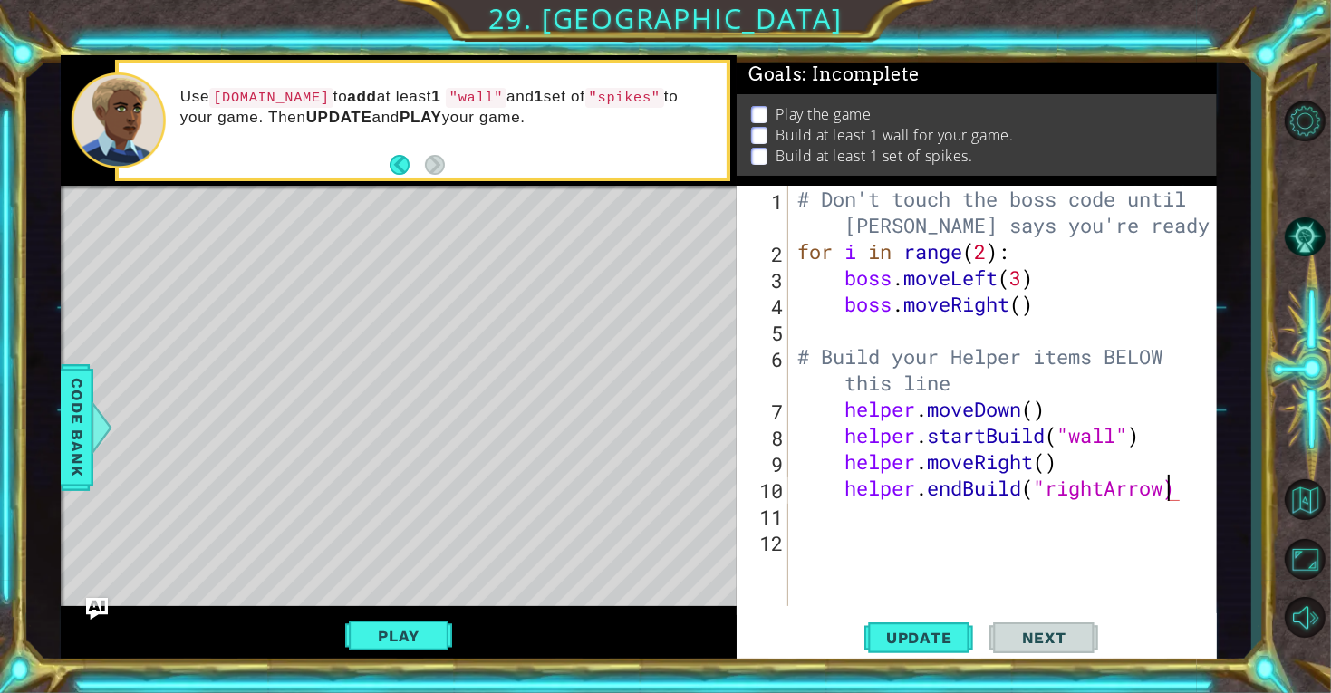
click at [1029, 584] on div "# Don't touch the boss code until [PERSON_NAME] says you're ready! for i in ran…" at bounding box center [1008, 435] width 428 height 499
click at [836, 409] on div "# Don't touch the boss code until [PERSON_NAME] says you're ready! for i in ran…" at bounding box center [1008, 435] width 428 height 499
type textarea "helper.moveDown()"
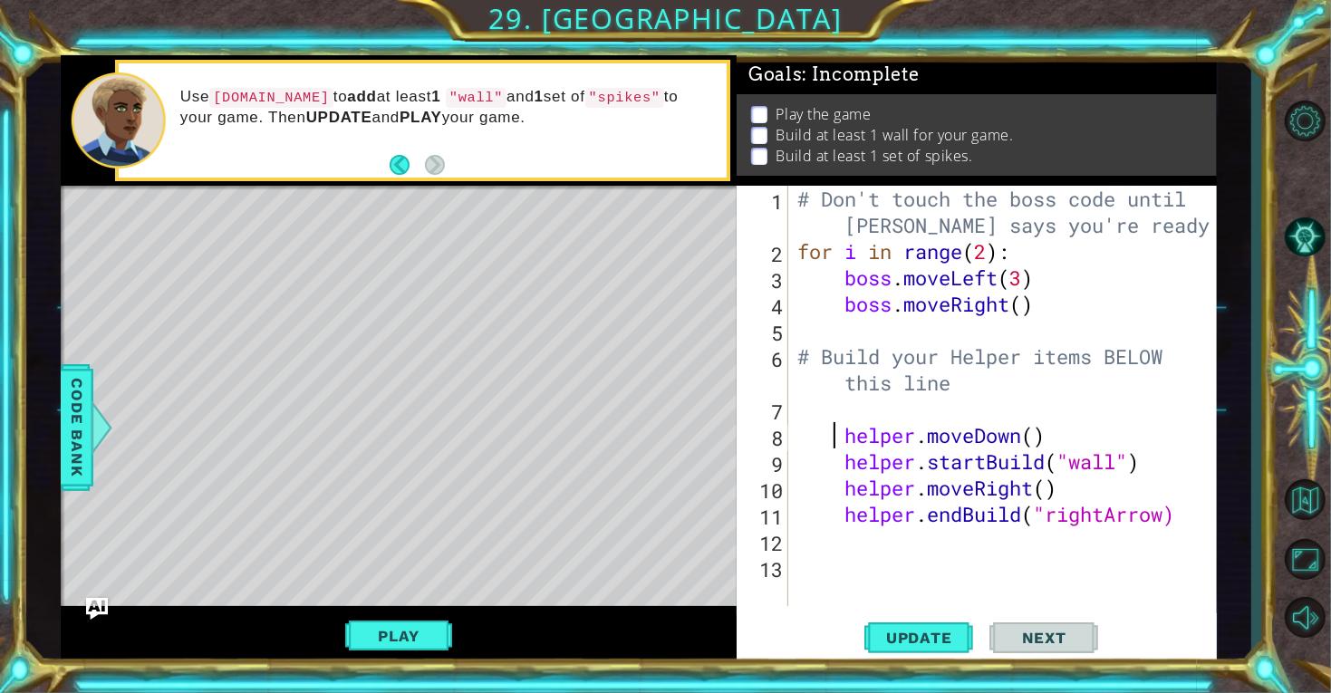
click at [836, 407] on div "# Don't touch the boss code until [PERSON_NAME] says you're ready! for i in ran…" at bounding box center [1008, 435] width 428 height 499
type textarea "f"
type textarea "# Build your Helper items BELOW this line"
click at [947, 645] on span "Update" at bounding box center [919, 638] width 102 height 18
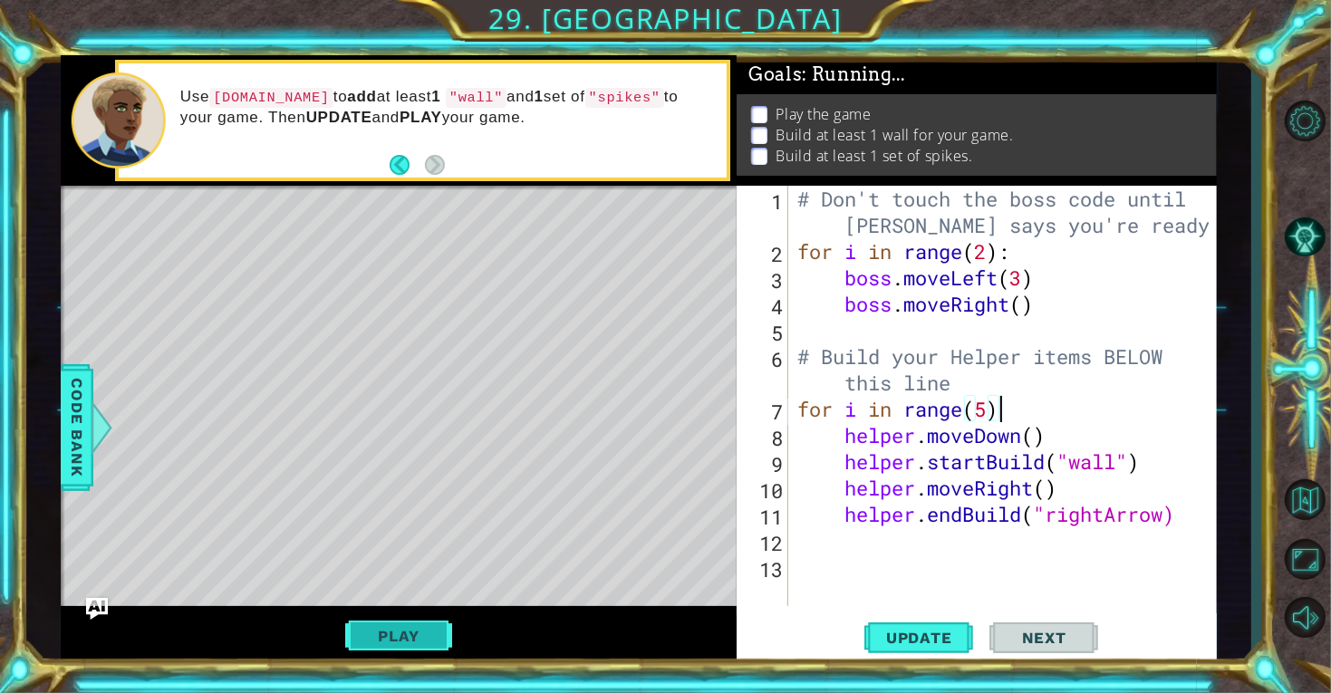
click at [435, 636] on button "Play" at bounding box center [398, 636] width 106 height 34
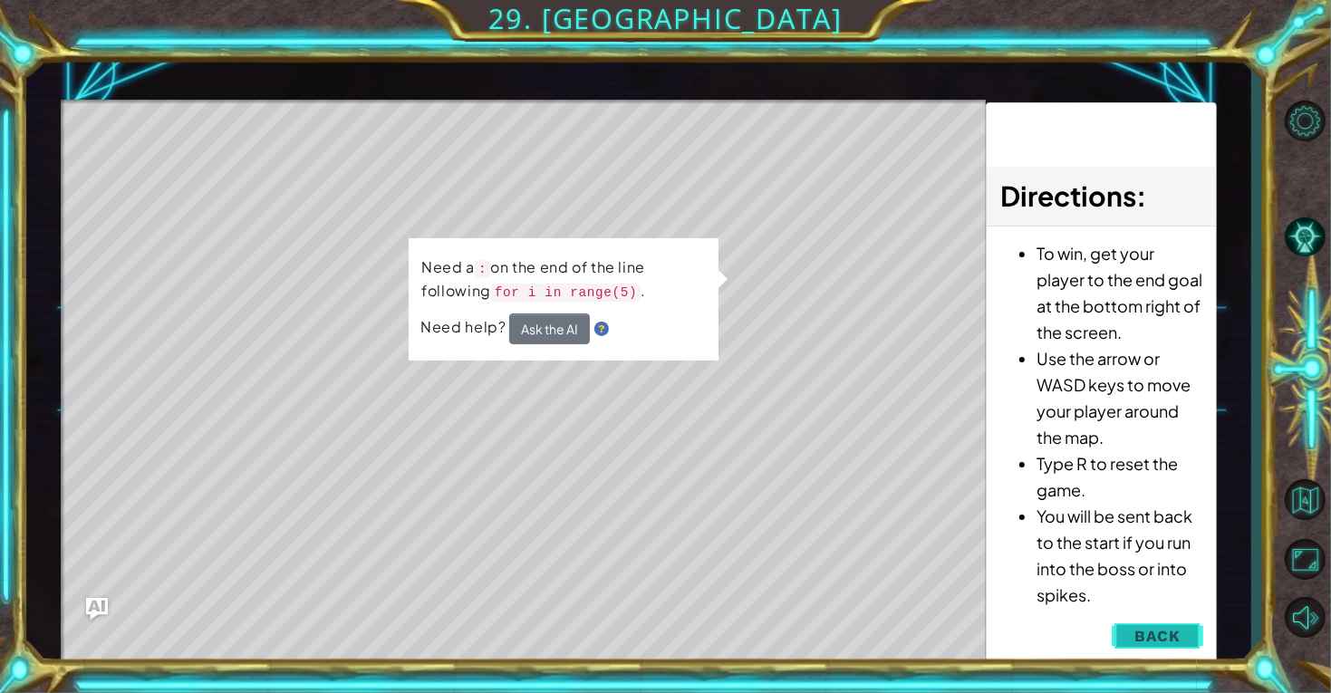
click at [1140, 627] on span "Back" at bounding box center [1157, 636] width 46 height 18
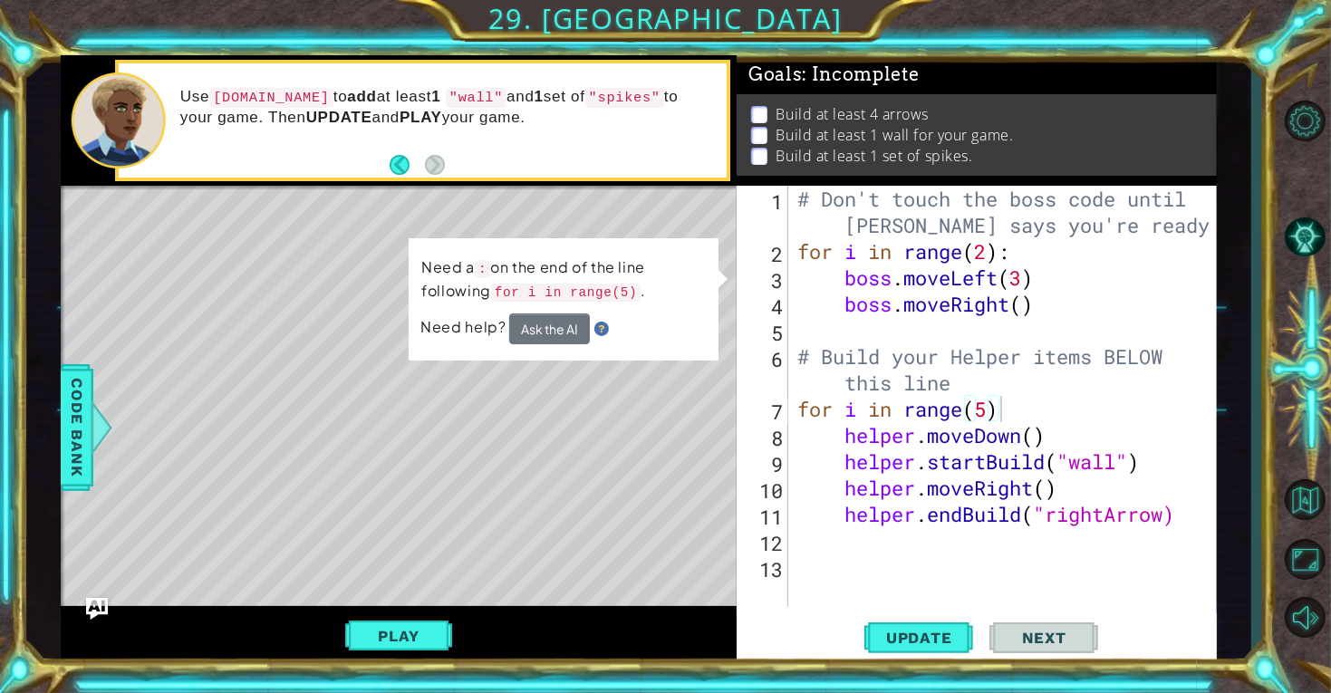
click at [1024, 408] on div "# Don't touch the boss code until [PERSON_NAME] says you're ready! for i in ran…" at bounding box center [1008, 435] width 428 height 499
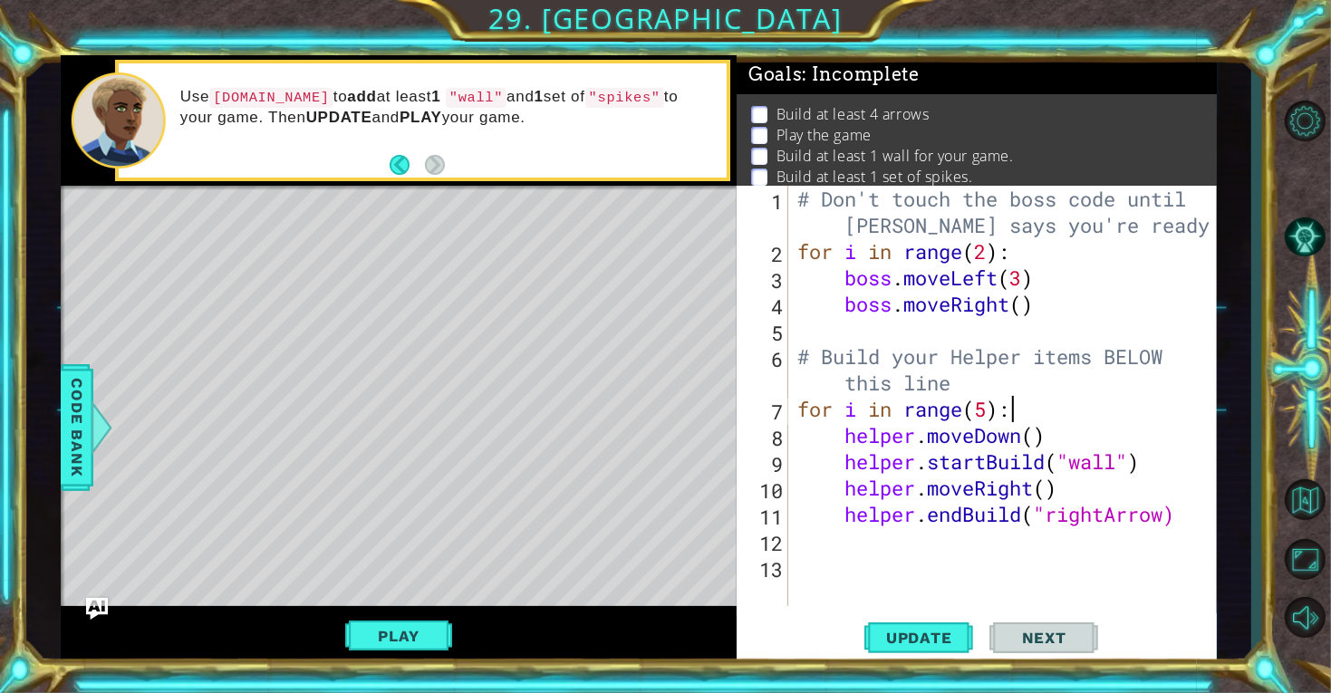
scroll to position [0, 8]
click at [901, 640] on span "Update" at bounding box center [919, 638] width 102 height 18
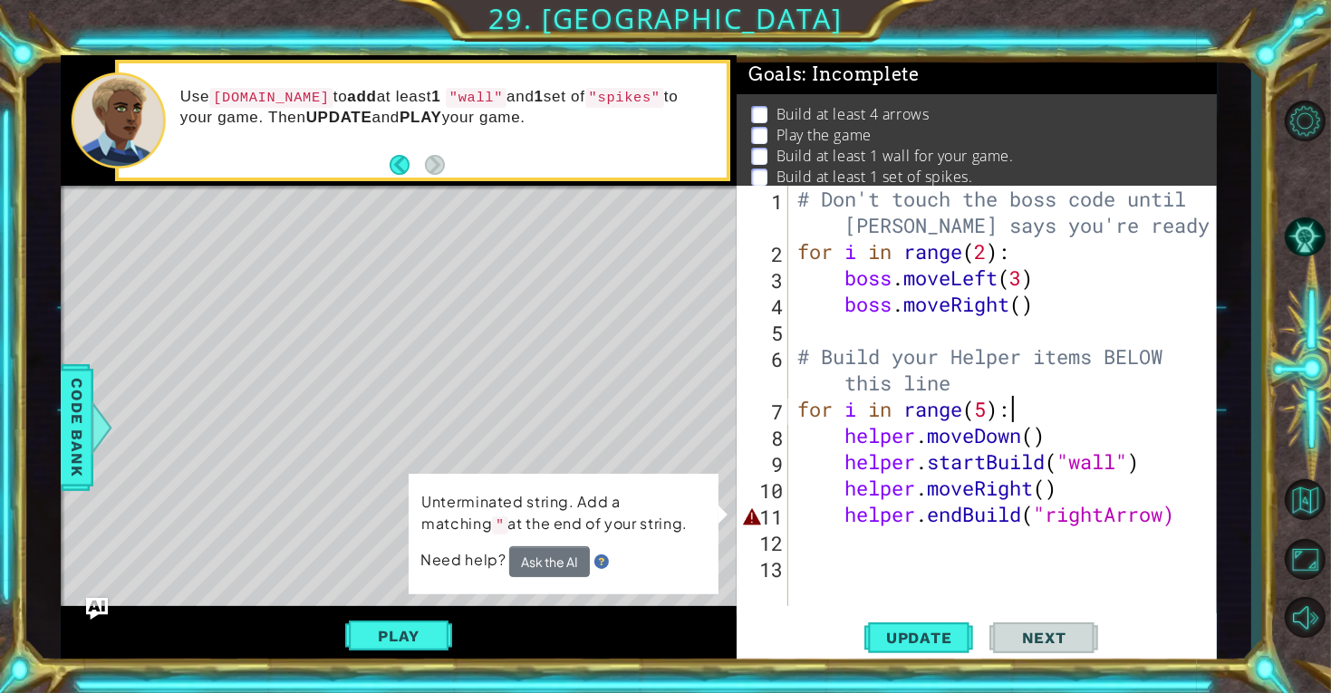
click at [1169, 513] on div "# Don't touch the boss code until [PERSON_NAME] says you're ready! for i in ran…" at bounding box center [1008, 435] width 428 height 499
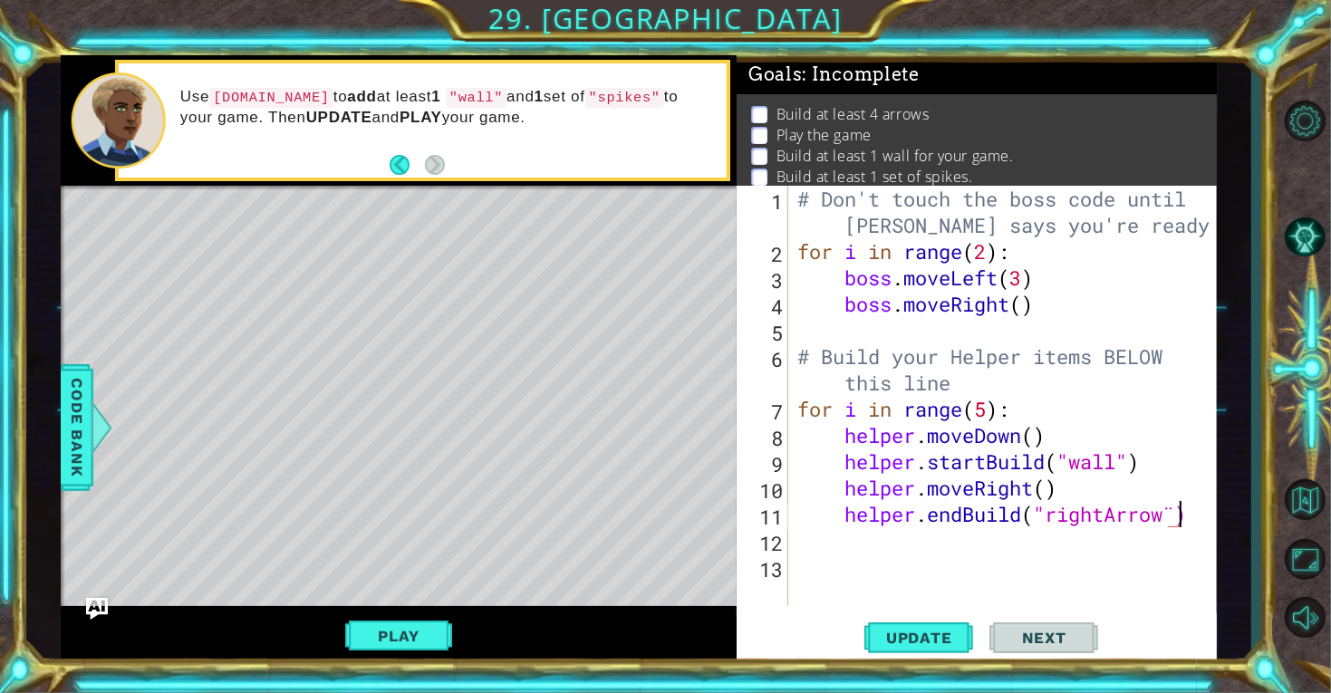
scroll to position [0, 15]
click at [895, 643] on span "Update" at bounding box center [919, 638] width 102 height 18
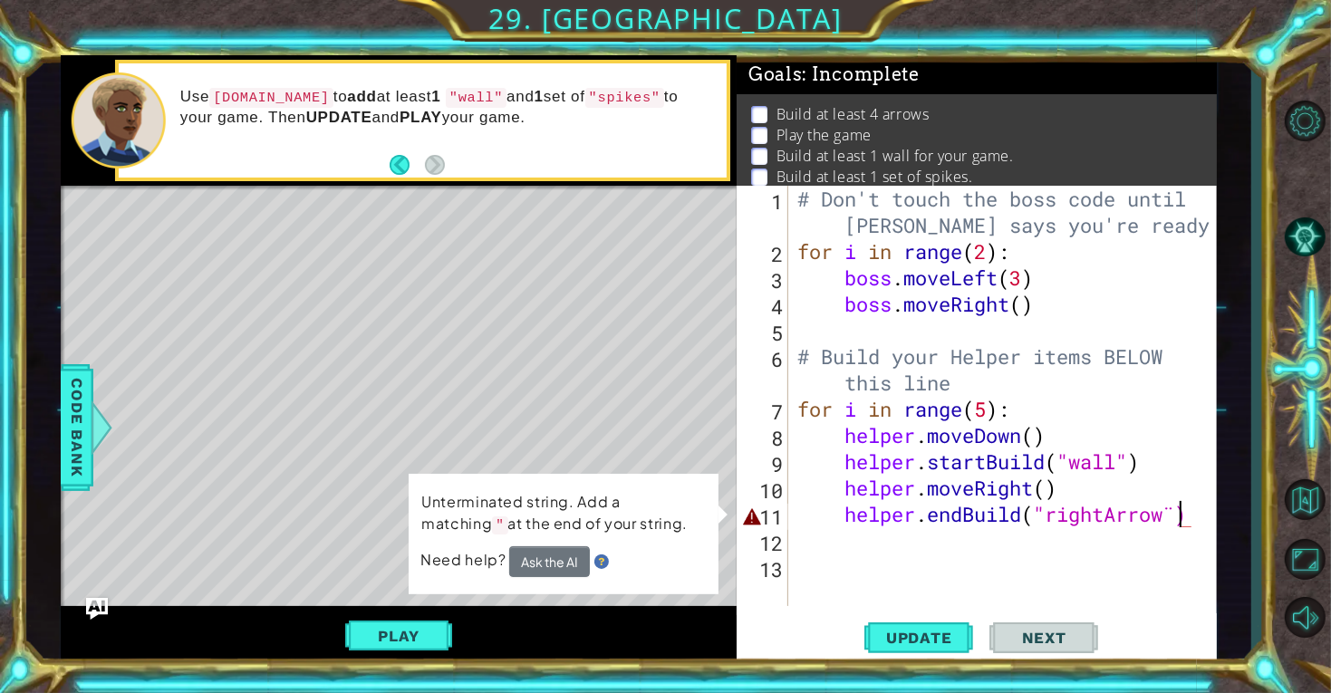
click at [1178, 514] on div "# Don't touch the boss code until [PERSON_NAME] says you're ready! for i in ran…" at bounding box center [1008, 435] width 428 height 499
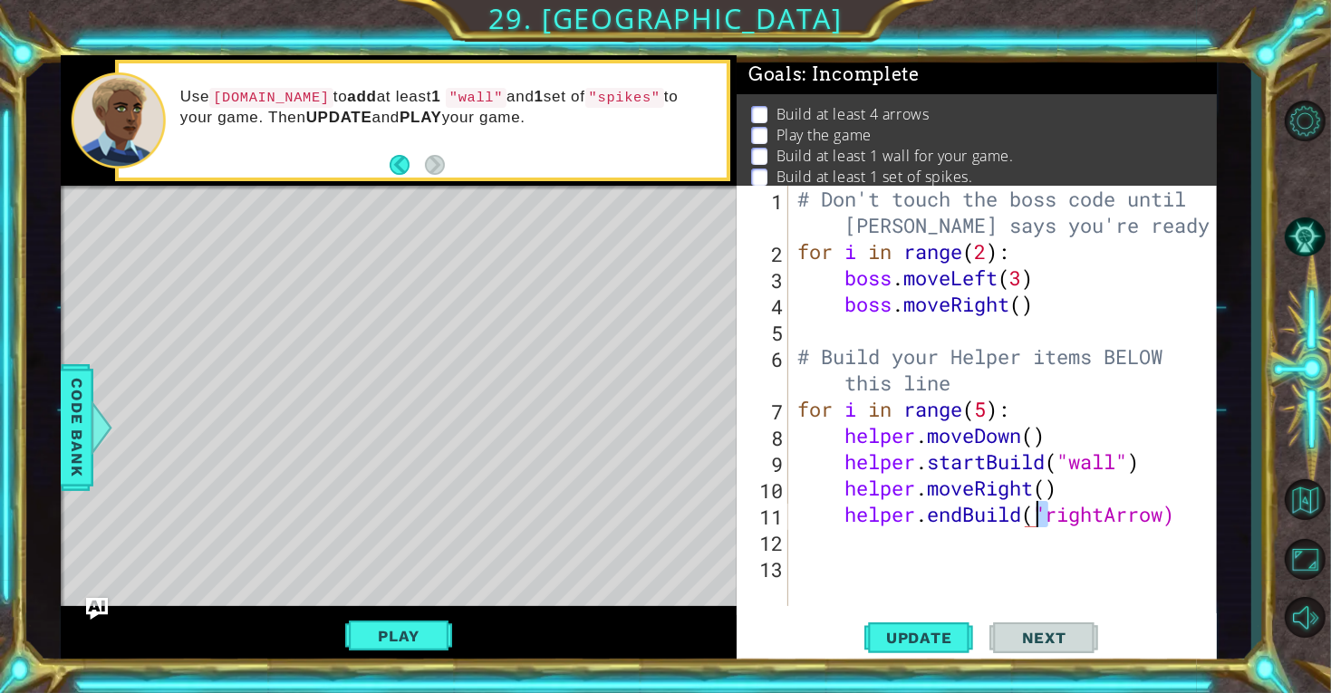
drag, startPoint x: 1048, startPoint y: 515, endPoint x: 1037, endPoint y: 512, distance: 11.2
click at [1037, 512] on div "# Don't touch the boss code until [PERSON_NAME] says you're ready! for i in ran…" at bounding box center [1008, 435] width 428 height 499
click at [1167, 516] on div "# Don't touch the boss code until [PERSON_NAME] says you're ready! for i in ran…" at bounding box center [1008, 435] width 428 height 499
paste textarea """
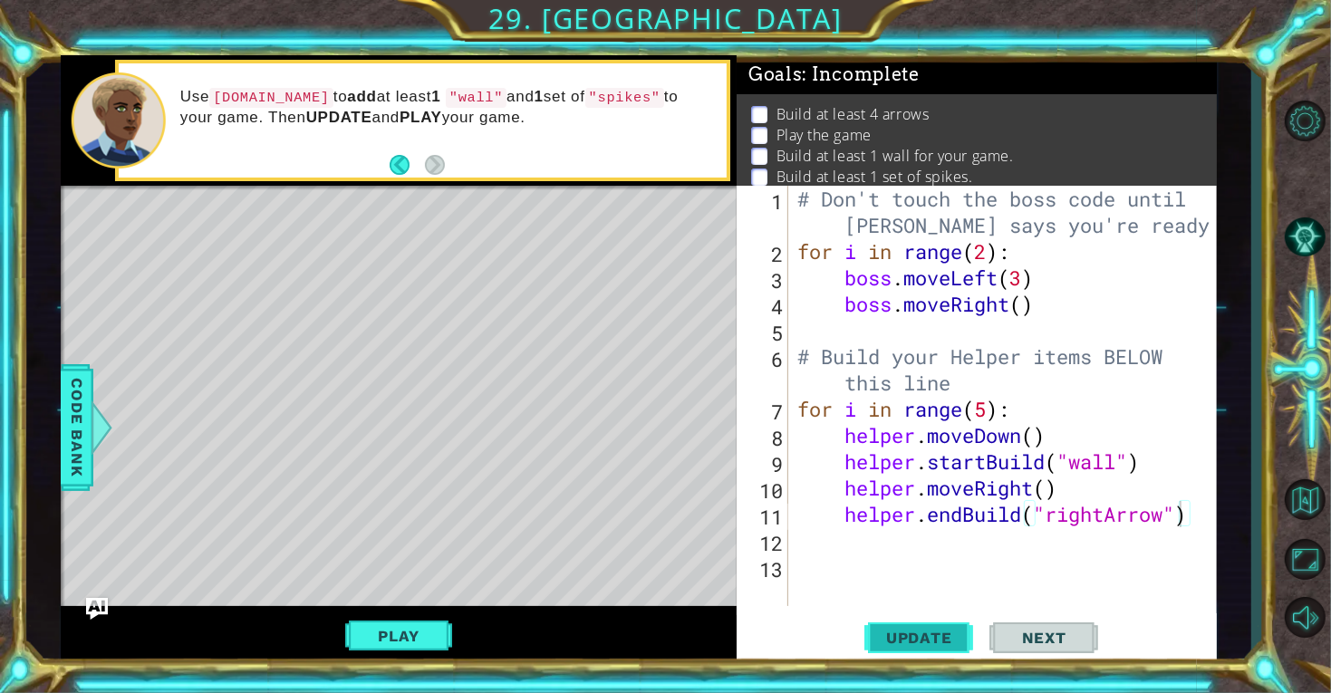
click at [931, 630] on span "Update" at bounding box center [919, 638] width 102 height 18
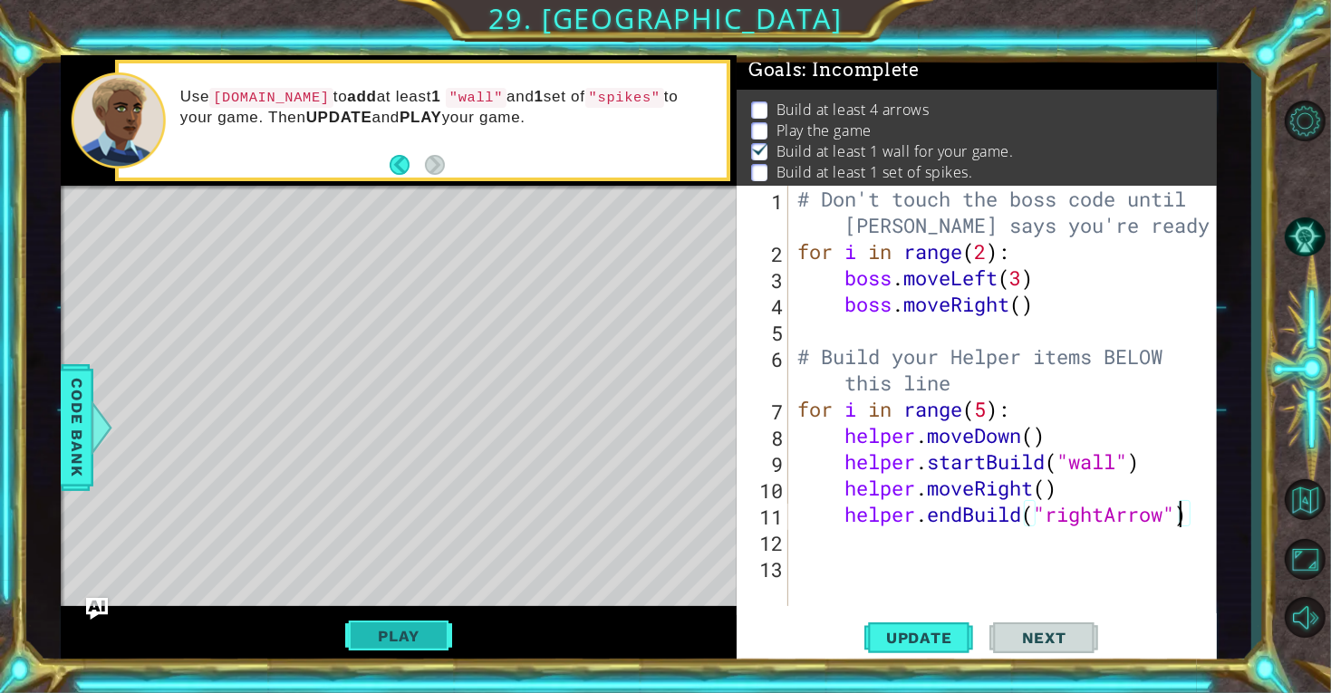
scroll to position [5, 0]
click at [401, 633] on button "Play" at bounding box center [398, 636] width 106 height 34
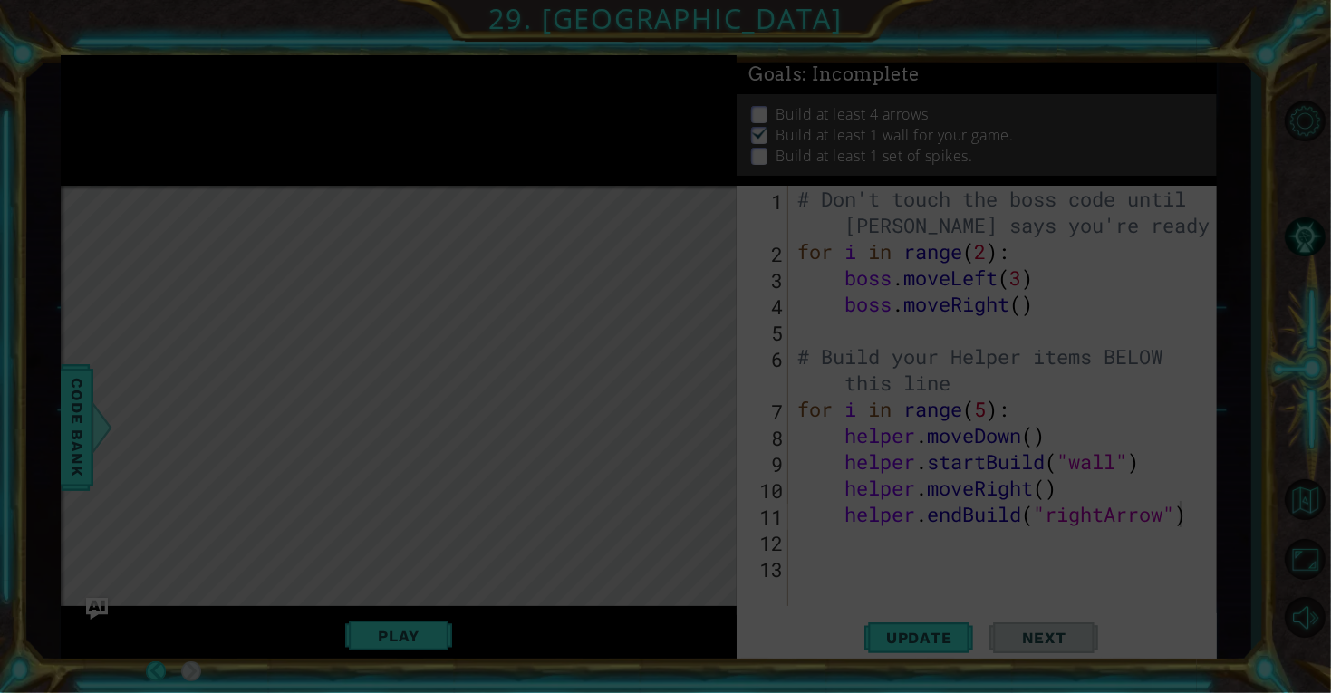
scroll to position [0, 0]
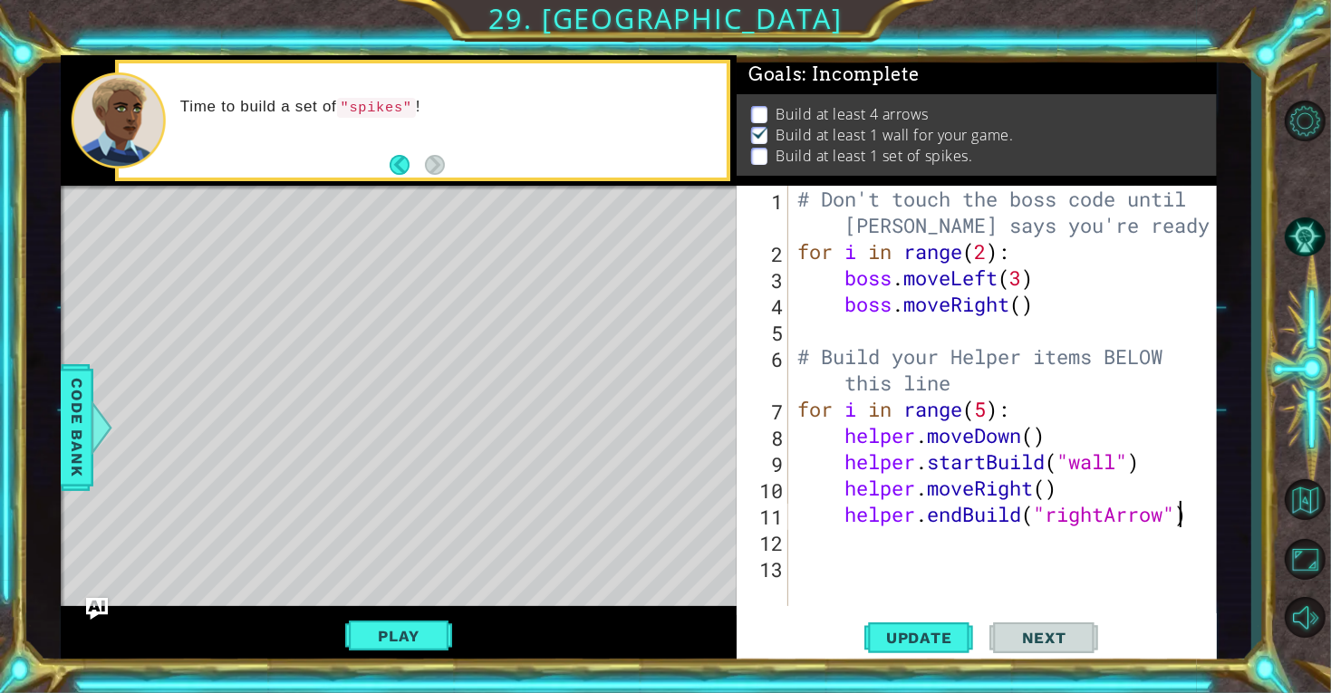
click at [1065, 489] on div "# Don't touch the boss code until [PERSON_NAME] says you're ready! for i in ran…" at bounding box center [1008, 435] width 428 height 499
type textarea "helper.moveRight()"
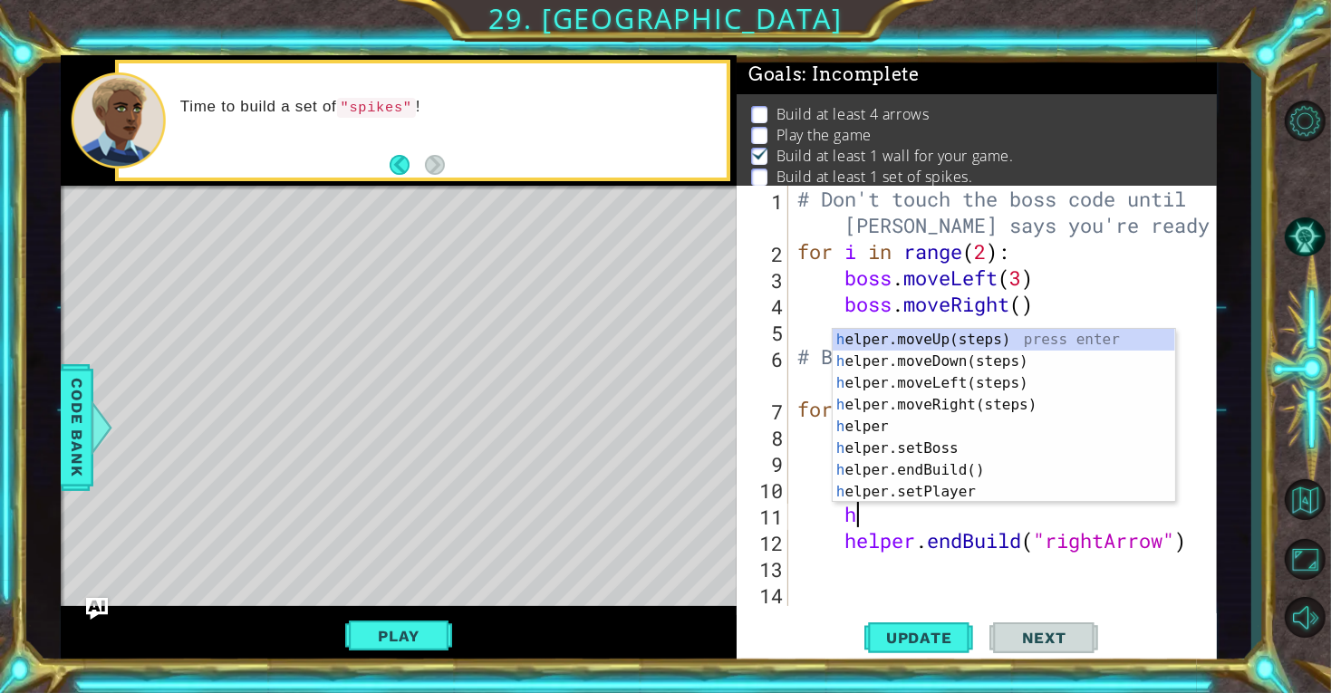
scroll to position [0, 2]
type textarea "hel"
click at [978, 330] on div "hel per.moveUp(steps) press enter hel per.moveDown(steps) press enter hel per.m…" at bounding box center [1003, 437] width 342 height 217
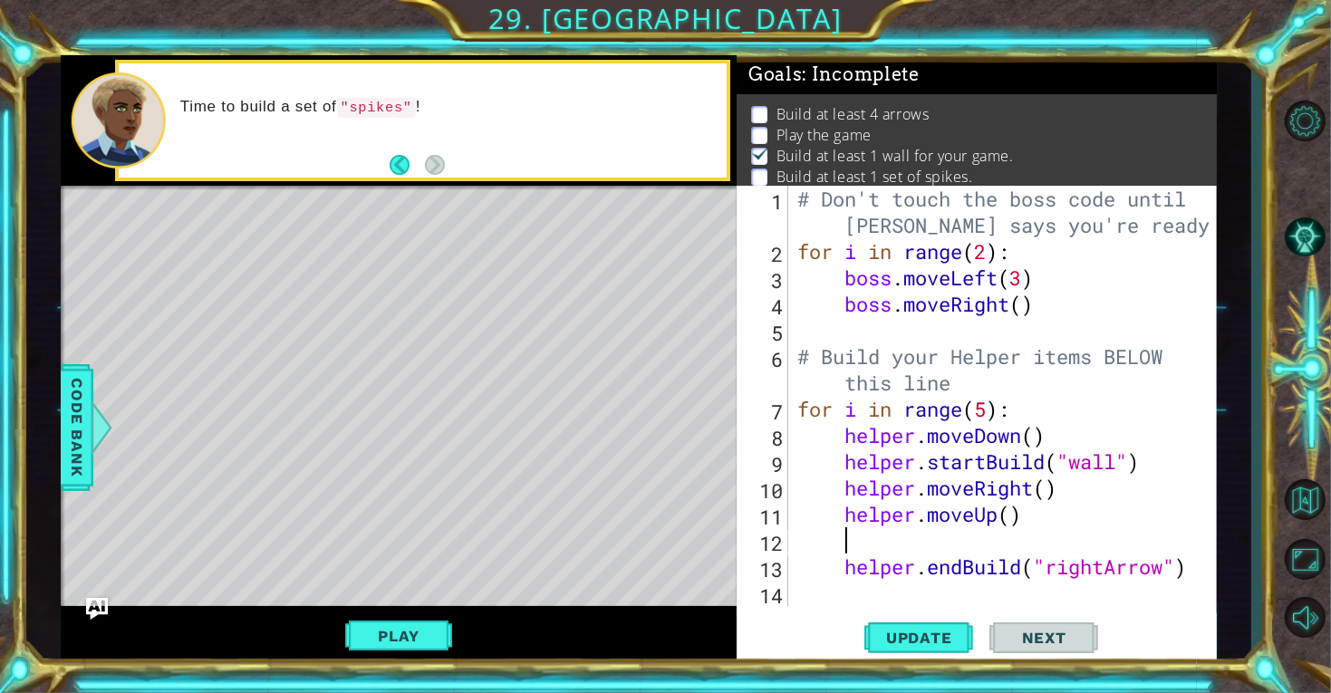
scroll to position [0, 0]
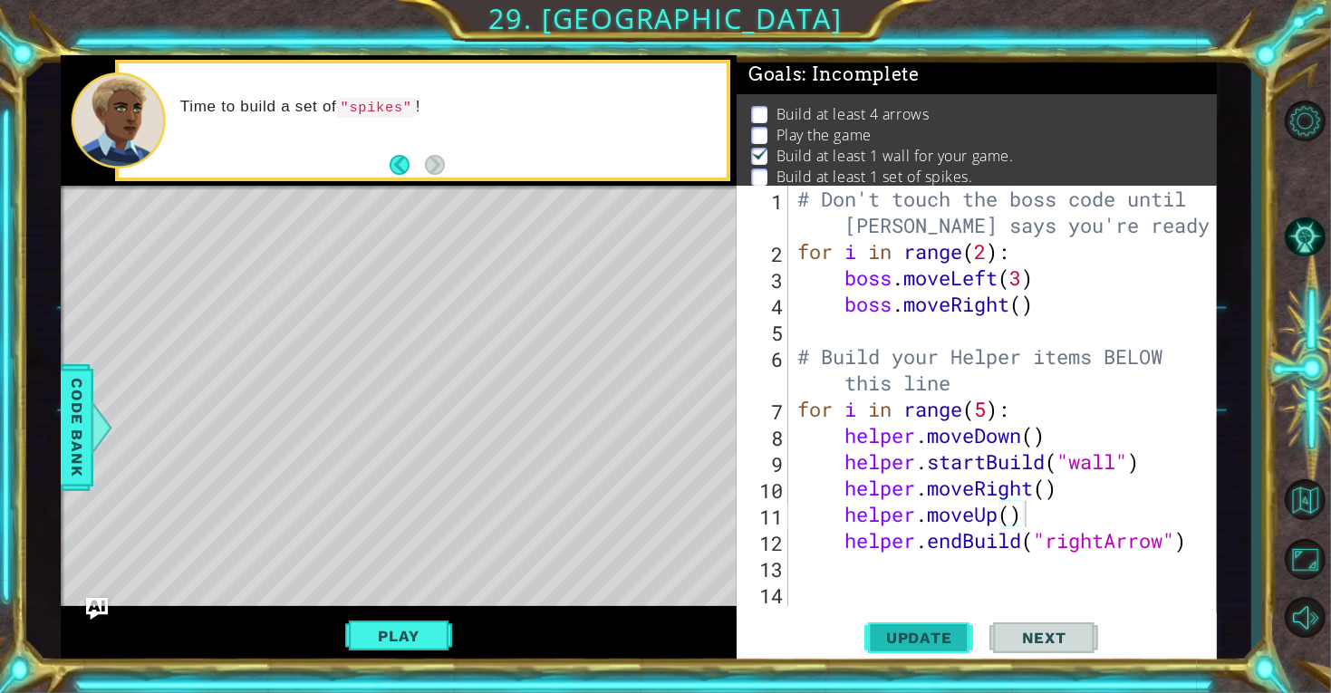
click at [949, 650] on button "Update" at bounding box center [918, 637] width 109 height 48
click at [414, 633] on button "Play" at bounding box center [398, 636] width 106 height 34
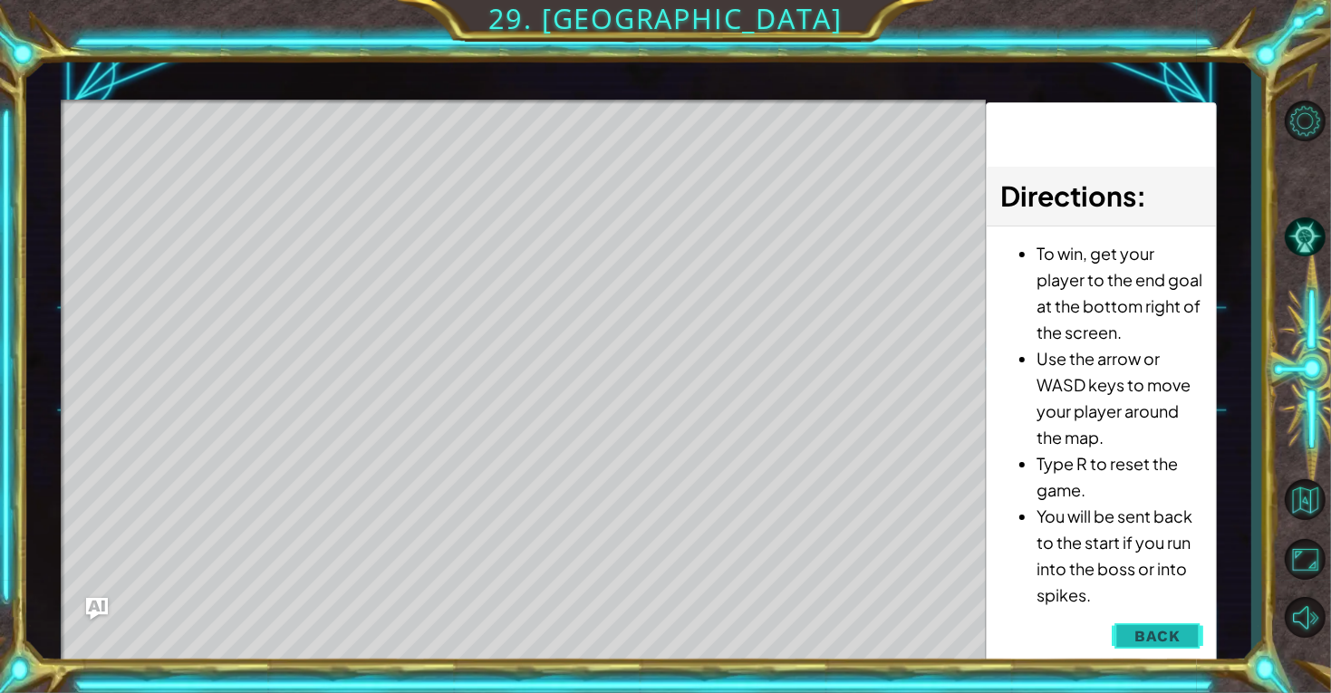
click at [1188, 630] on button "Back" at bounding box center [1156, 636] width 91 height 36
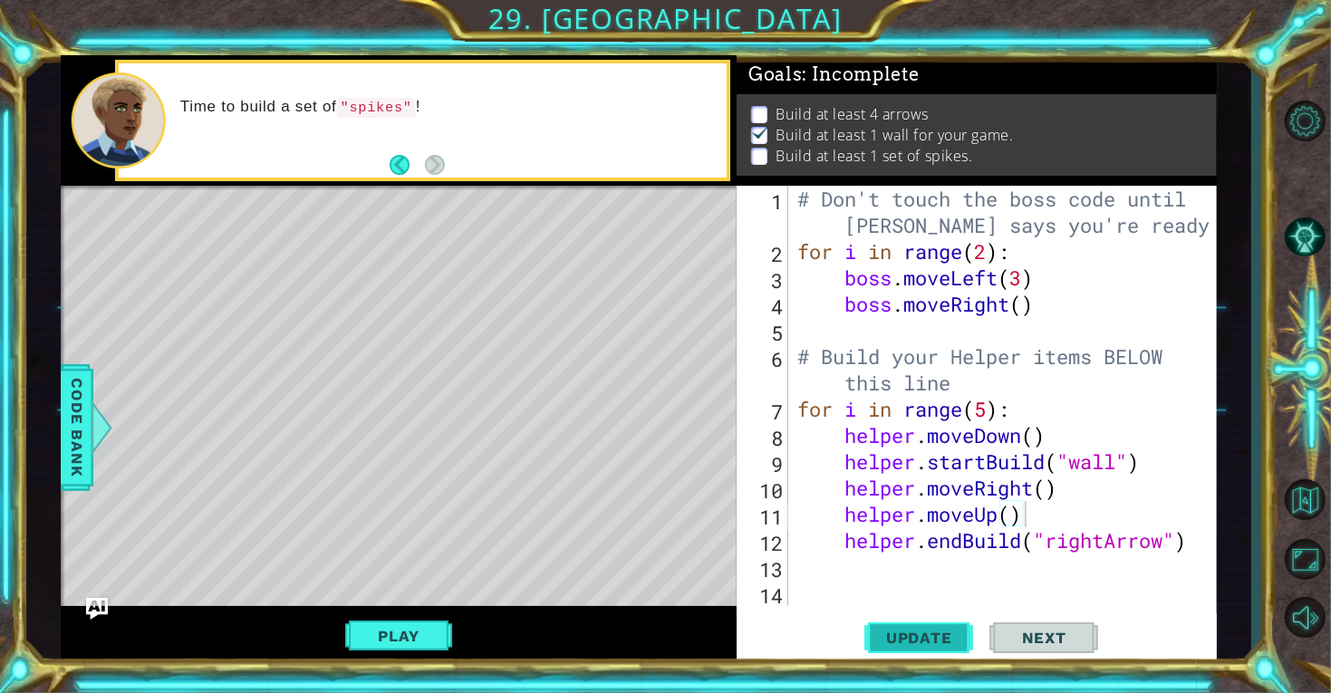
click at [927, 637] on span "Update" at bounding box center [919, 638] width 102 height 18
click at [428, 627] on button "Play" at bounding box center [398, 636] width 106 height 34
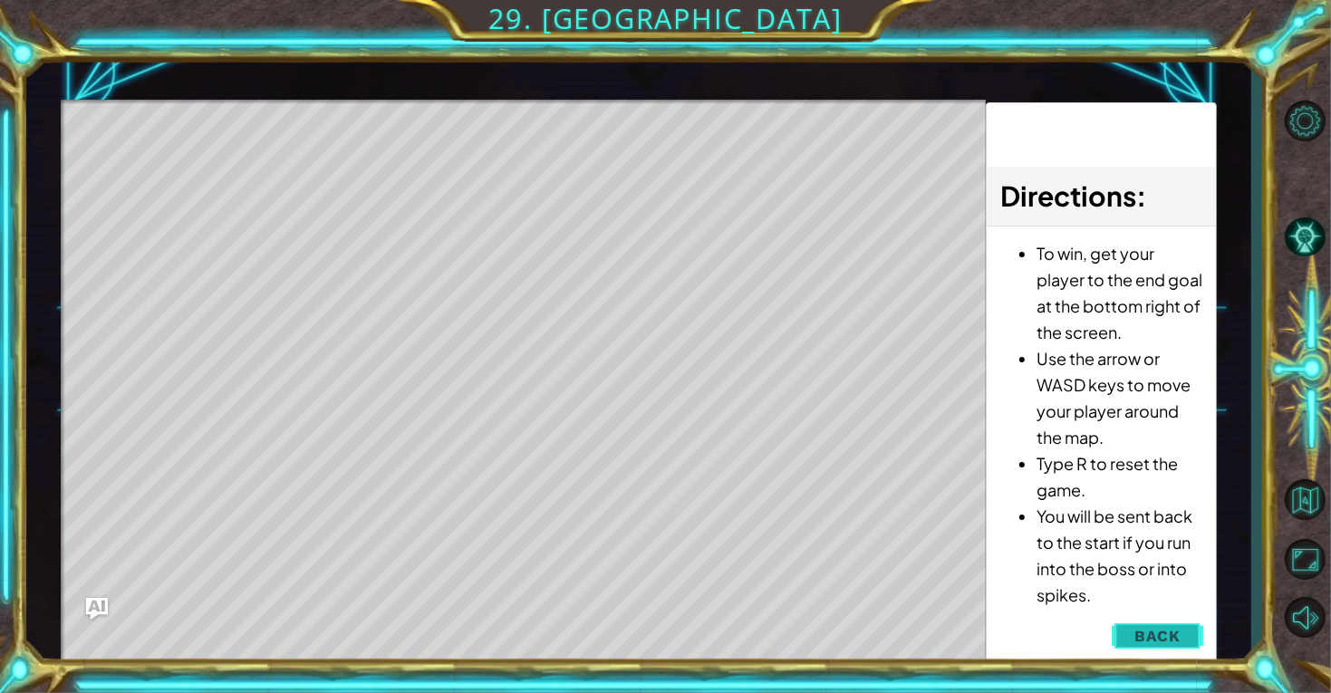
click at [1165, 637] on span "Back" at bounding box center [1157, 636] width 46 height 18
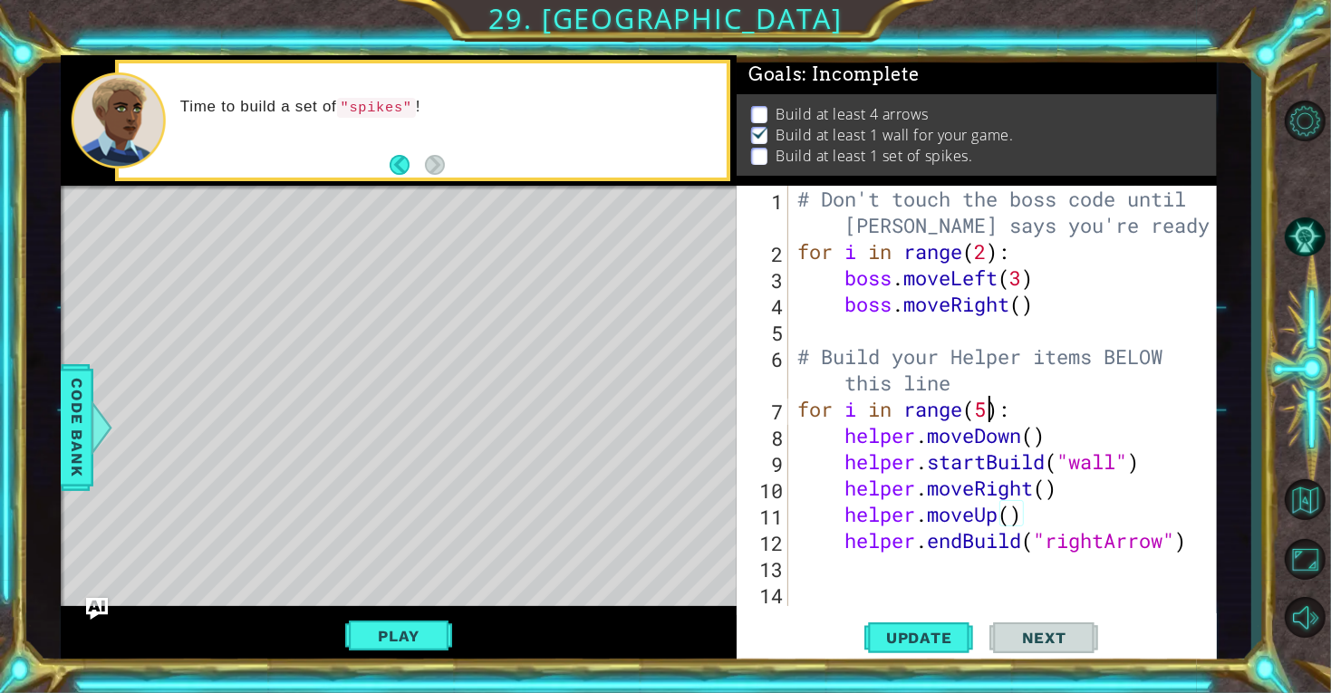
click at [989, 408] on div "# Don't touch the boss code until [PERSON_NAME] says you're ready! for i in ran…" at bounding box center [1008, 435] width 428 height 499
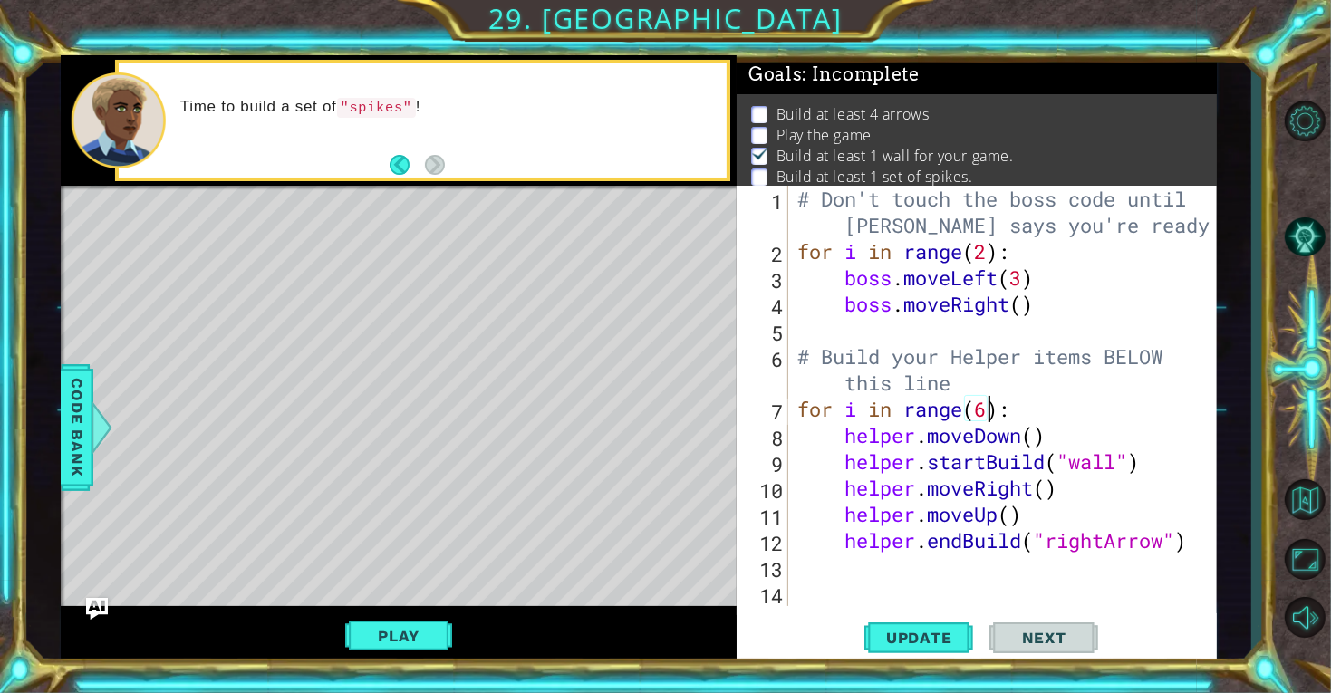
scroll to position [0, 7]
click at [932, 634] on span "Update" at bounding box center [919, 638] width 102 height 18
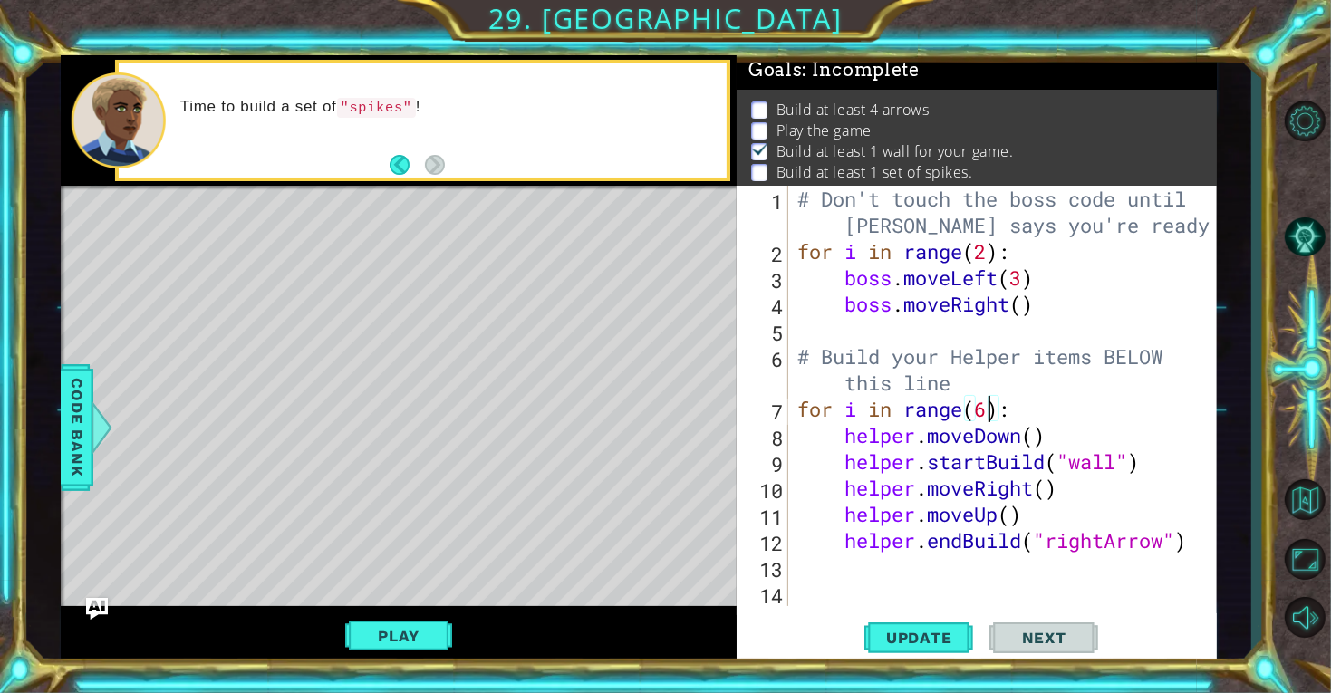
scroll to position [5, 0]
click at [352, 629] on button "Play" at bounding box center [398, 636] width 106 height 34
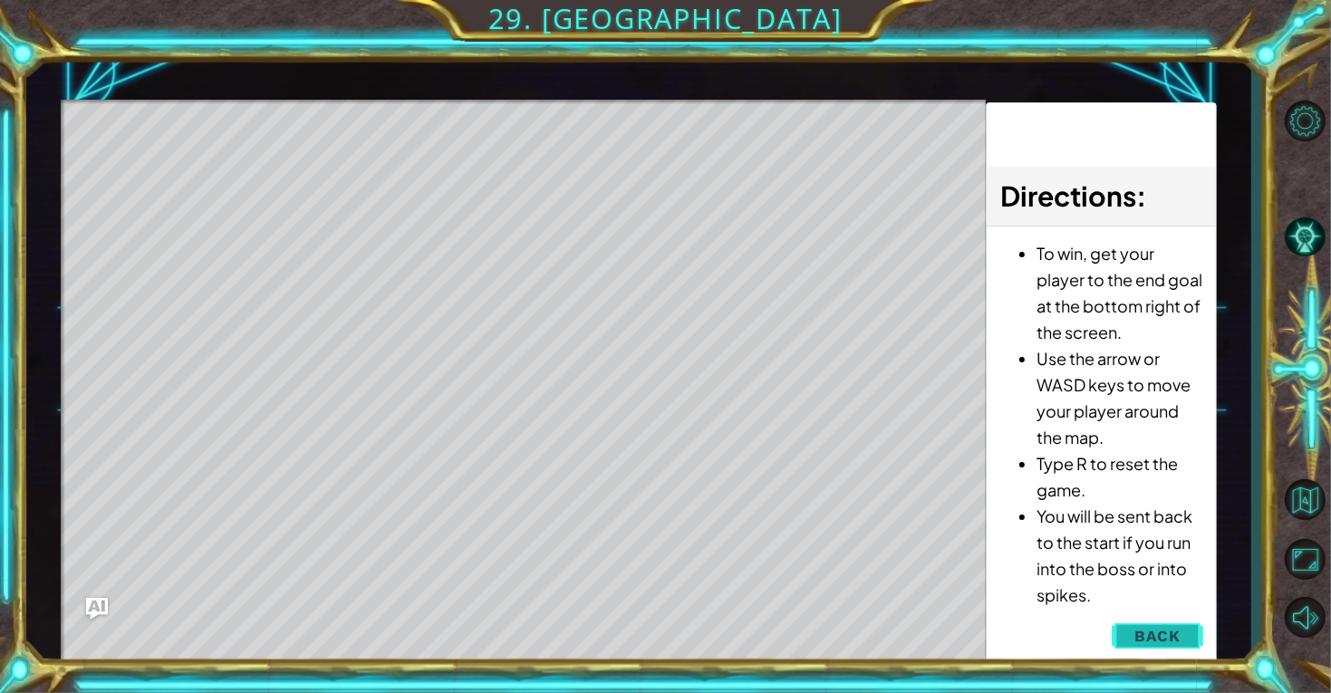
click at [1161, 634] on span "Back" at bounding box center [1157, 636] width 46 height 18
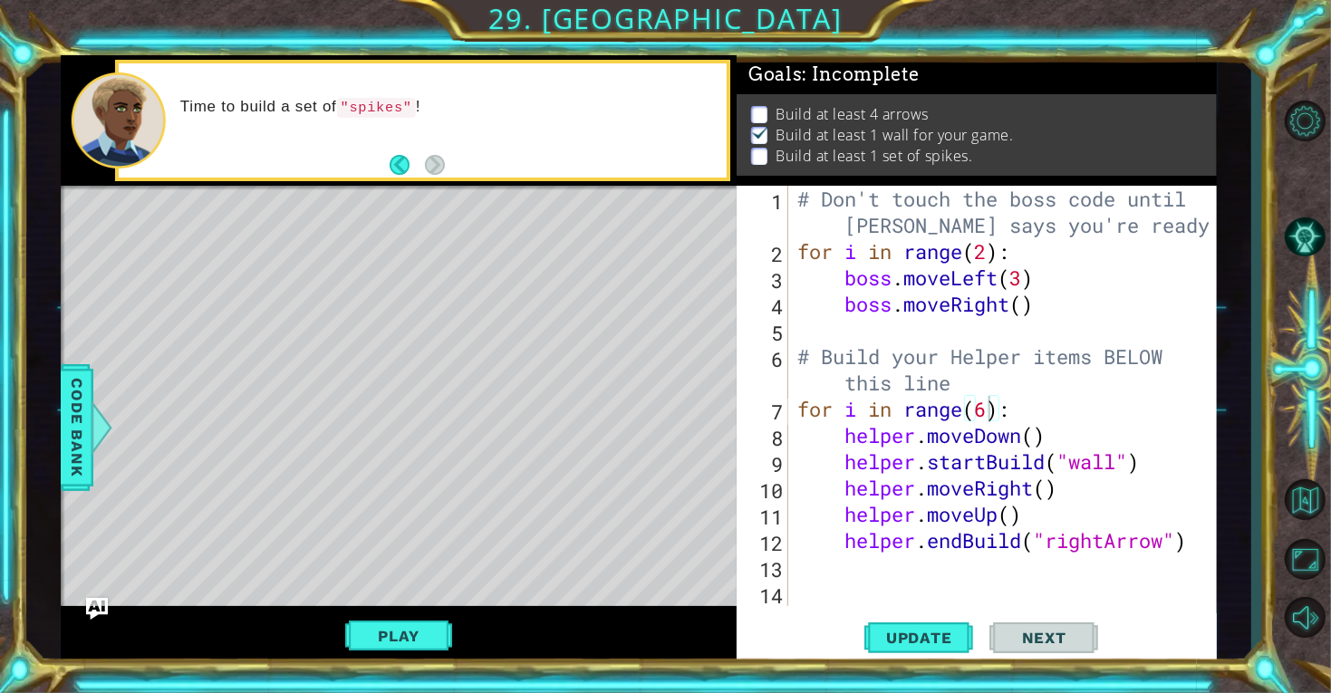
scroll to position [0, 0]
click at [990, 414] on div "# Don't touch the boss code until [PERSON_NAME] says you're ready! for i in ran…" at bounding box center [1008, 435] width 428 height 499
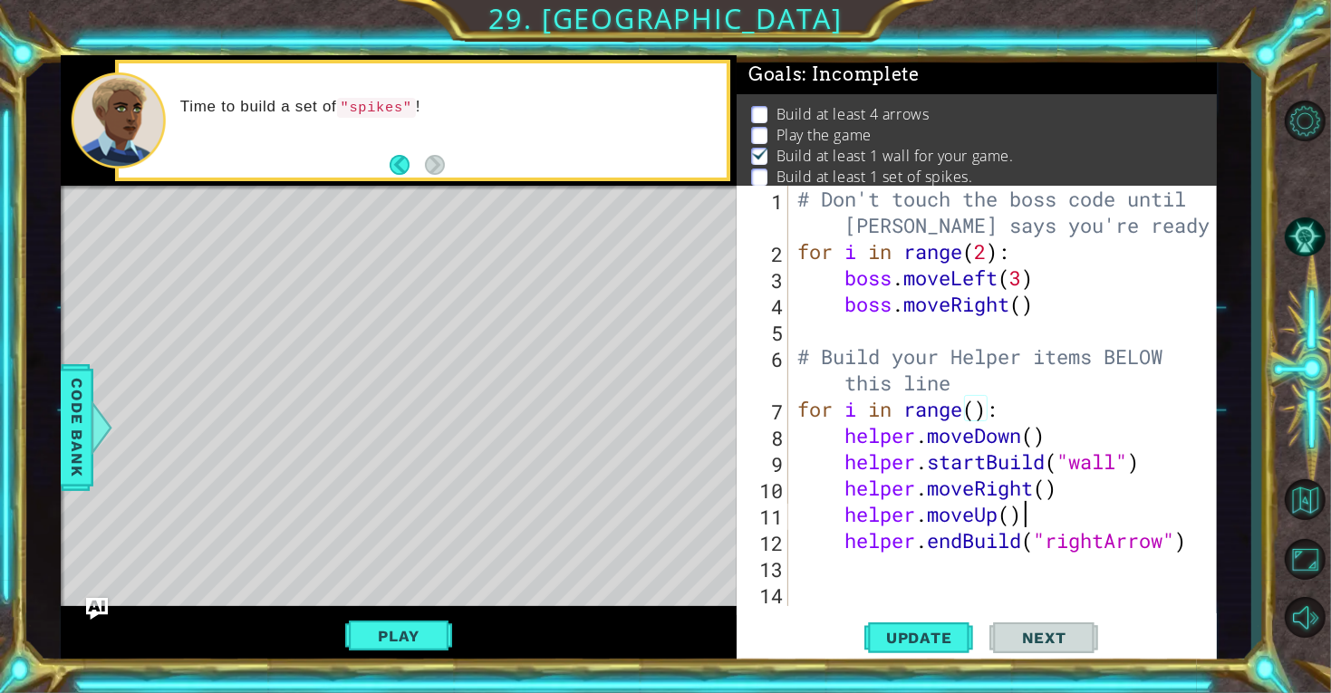
click at [1021, 522] on div "# Don't touch the boss code until [PERSON_NAME] says you're ready! for i in ran…" at bounding box center [1008, 435] width 428 height 499
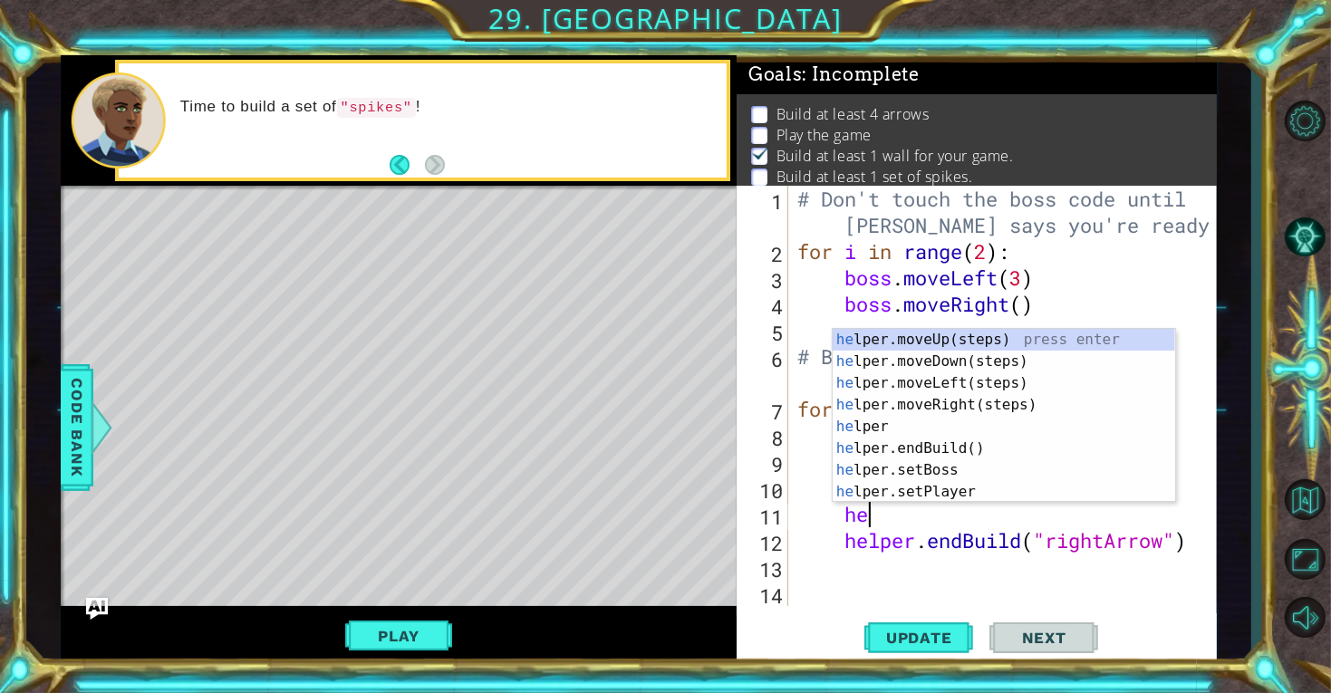
type textarea "h"
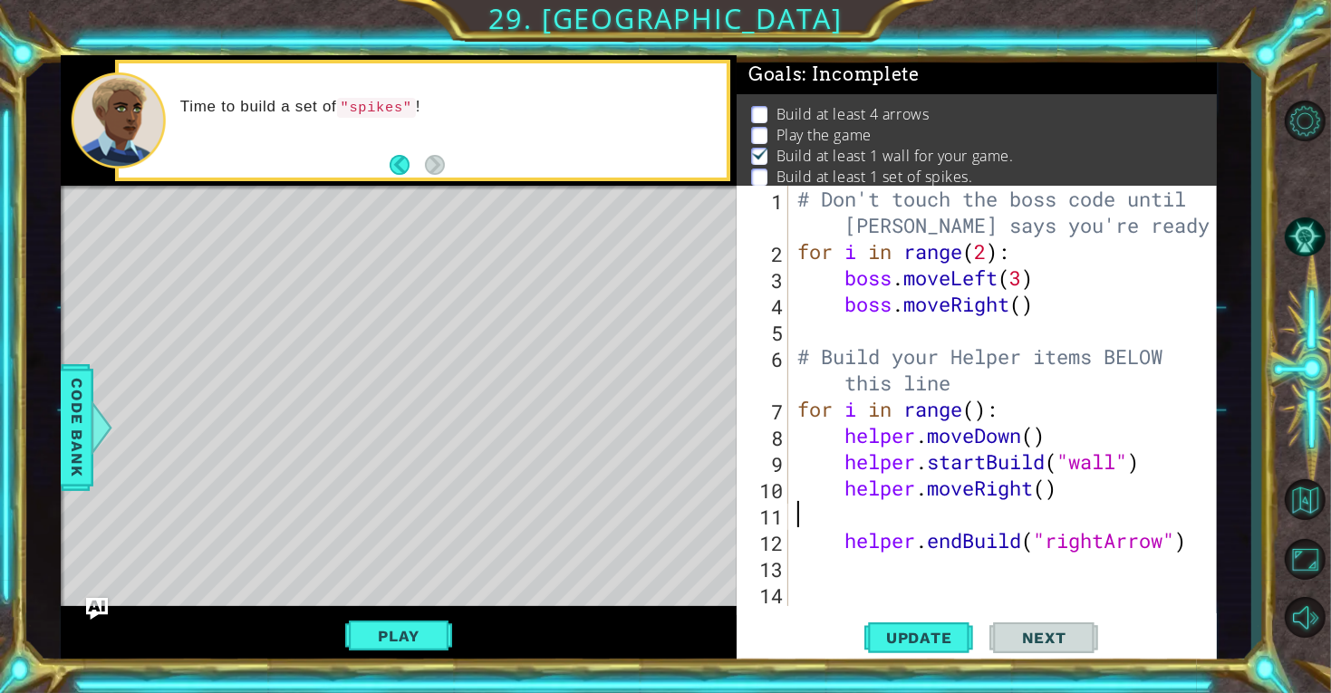
type textarea "helper.moveRight()"
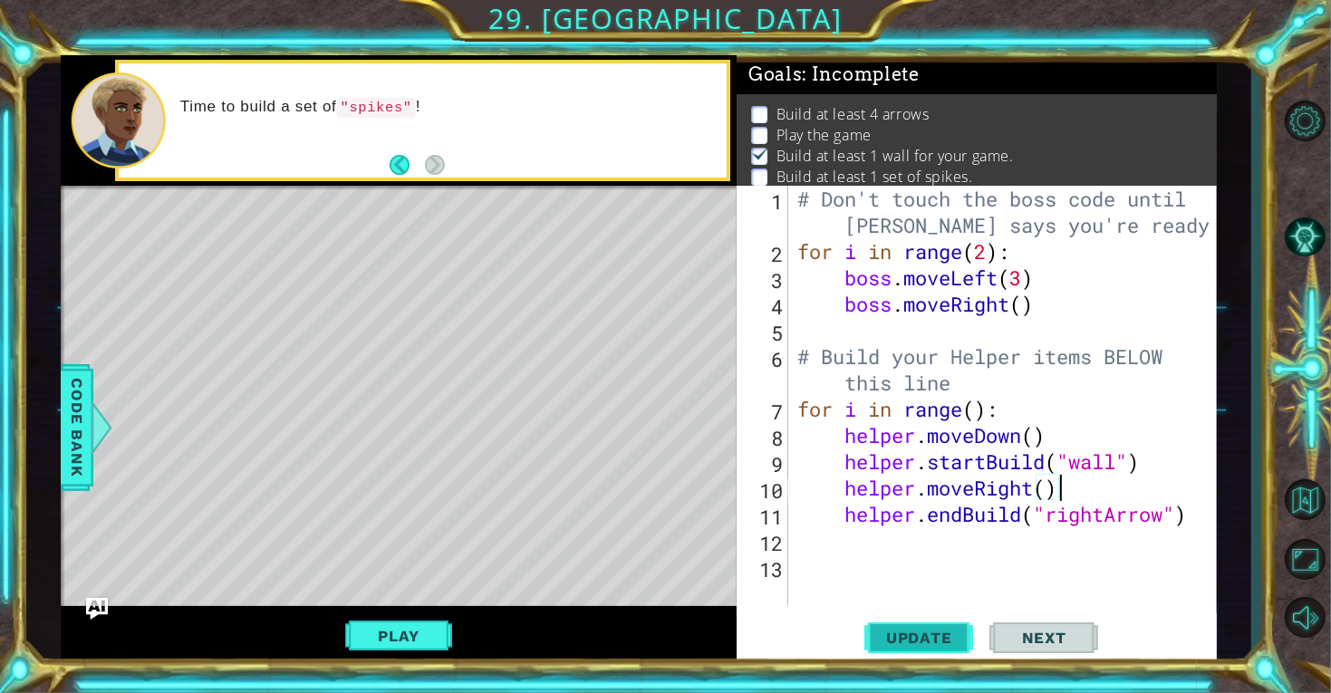
click at [958, 638] on span "Update" at bounding box center [919, 638] width 102 height 18
click at [843, 545] on div "# Don't touch the boss code until [PERSON_NAME] says you're ready! for i in ran…" at bounding box center [1008, 435] width 428 height 499
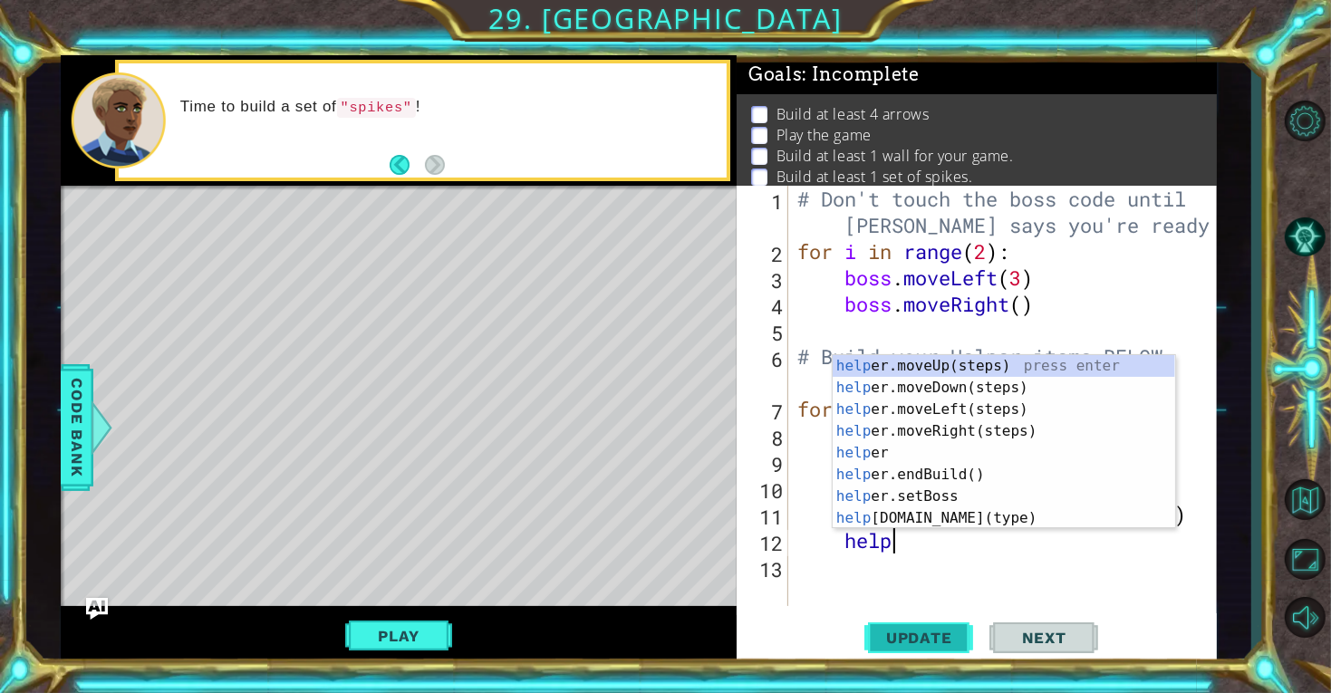
scroll to position [0, 5]
click at [844, 544] on div "# Don't touch the boss code until [PERSON_NAME] says you're ready! for i in ran…" at bounding box center [1008, 435] width 428 height 499
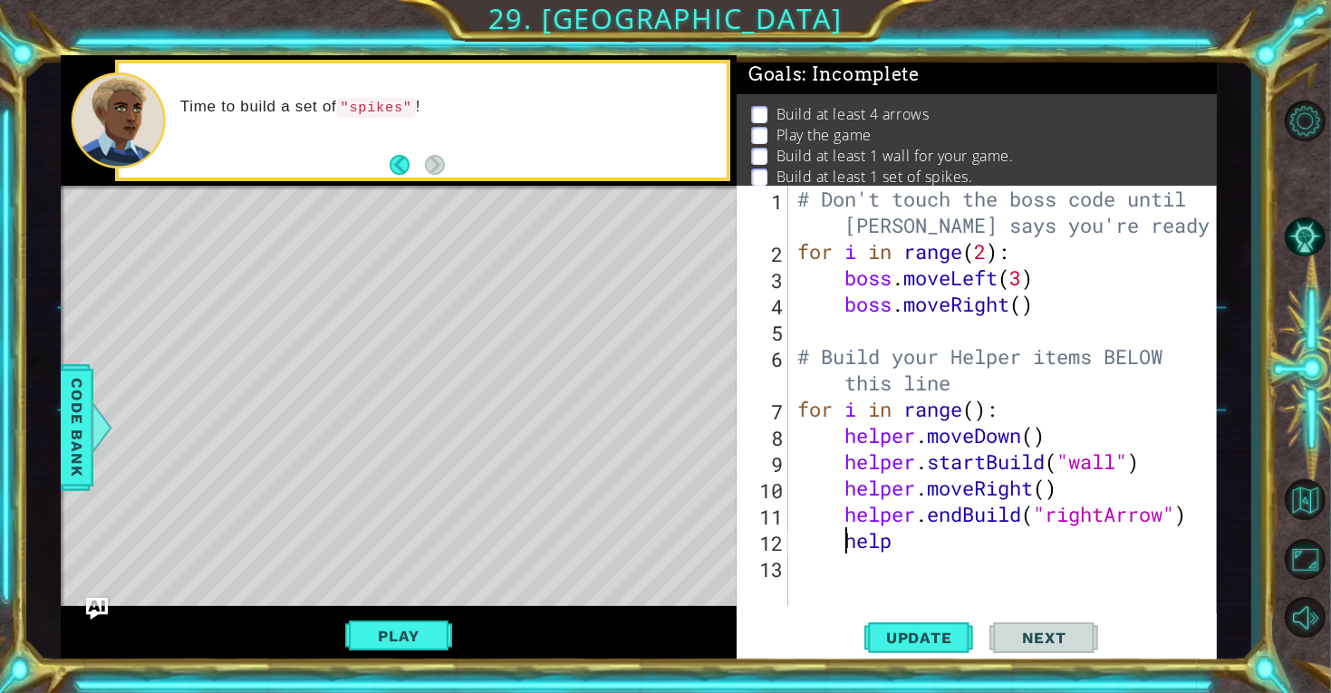
scroll to position [0, 3]
click at [841, 544] on div "# Don't touch the boss code until [PERSON_NAME] says you're ready! for i in ran…" at bounding box center [1008, 435] width 428 height 499
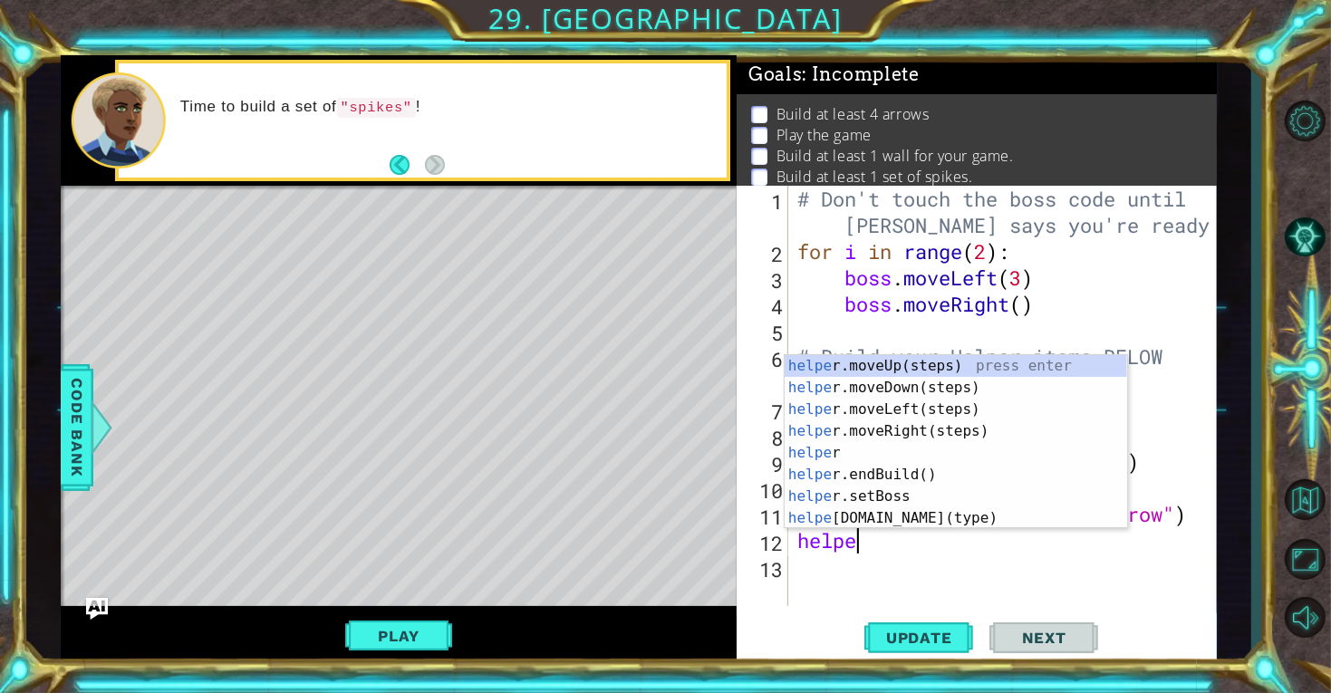
type textarea "helper"
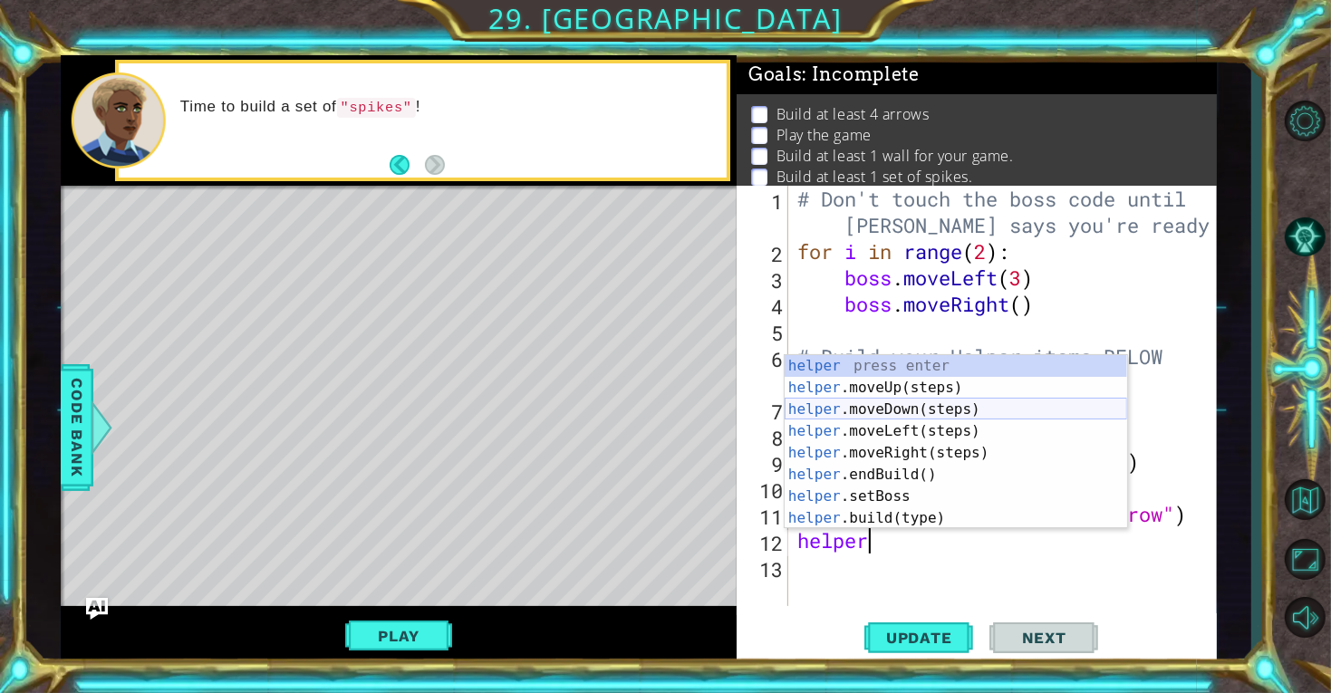
click at [950, 409] on div "helper press enter helper .moveUp(steps) press enter helper .moveDown(steps) pr…" at bounding box center [955, 463] width 342 height 217
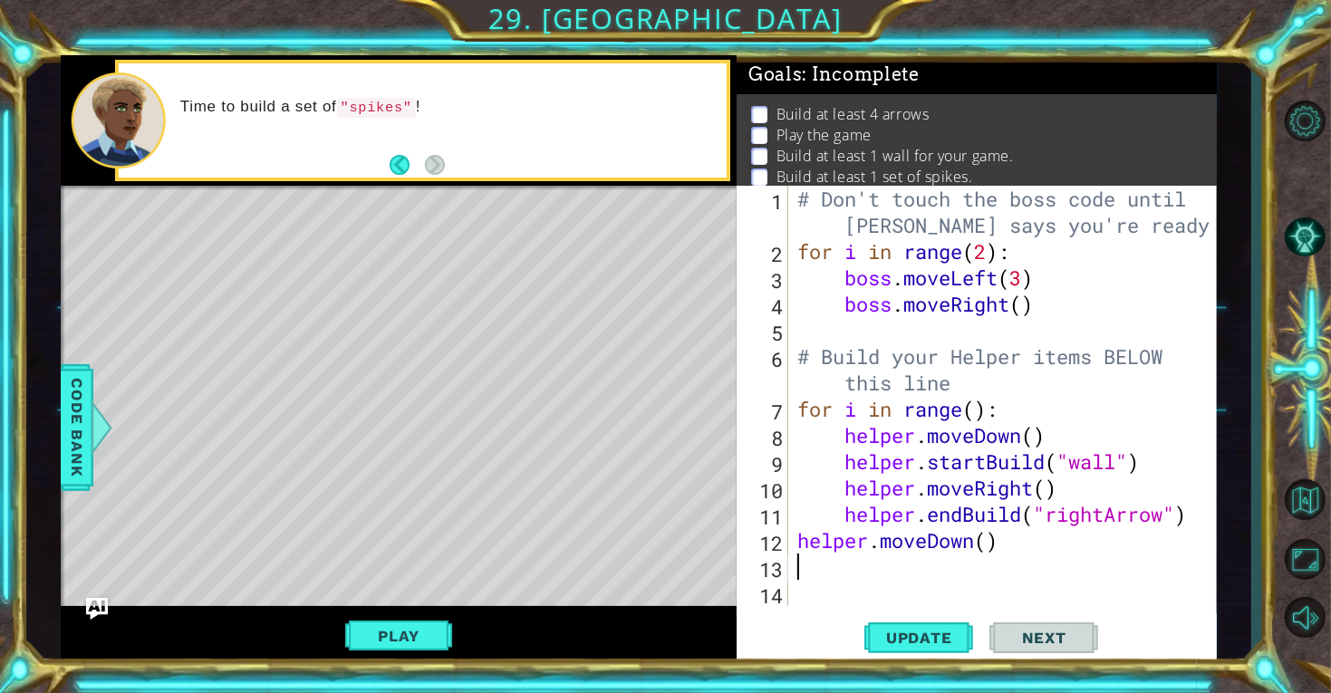
scroll to position [0, 1]
click at [993, 545] on div "# Don't touch the boss code until [PERSON_NAME] says you're ready! for i in ran…" at bounding box center [1008, 435] width 428 height 499
click at [1013, 545] on div "# Don't touch the boss code until [PERSON_NAME] says you're ready! for i in ran…" at bounding box center [1008, 435] width 428 height 499
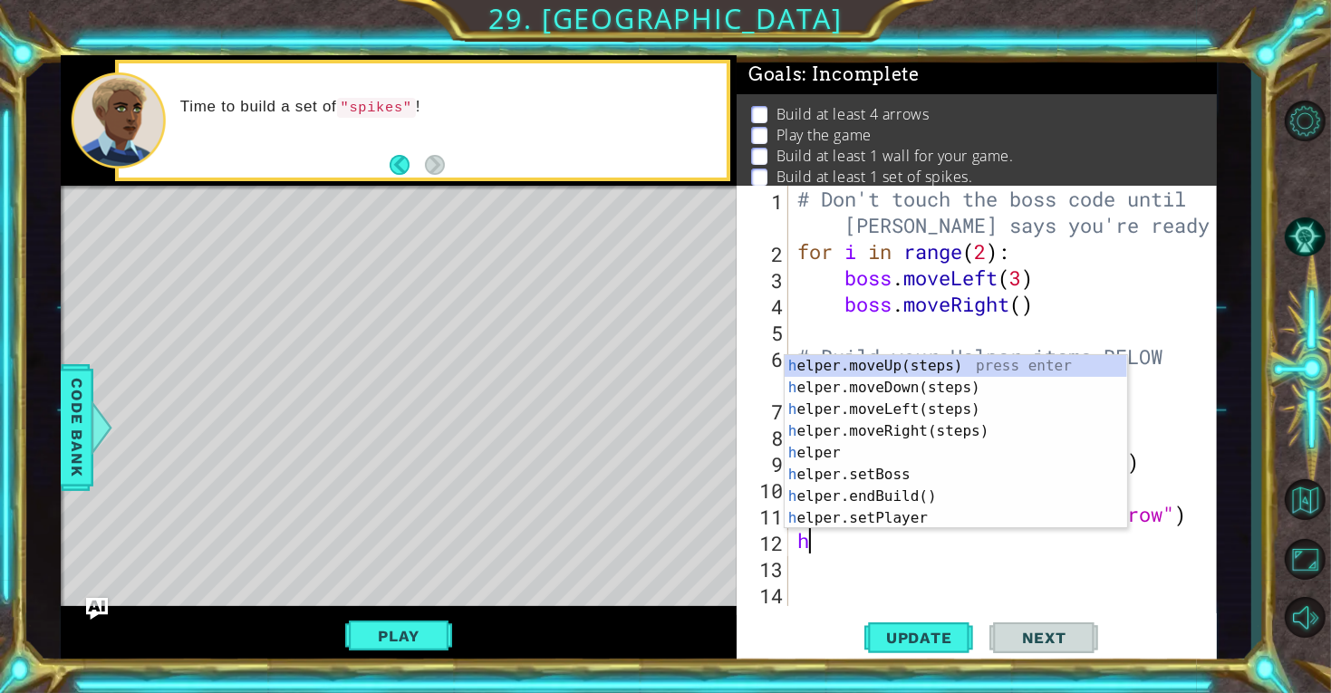
type textarea "h"
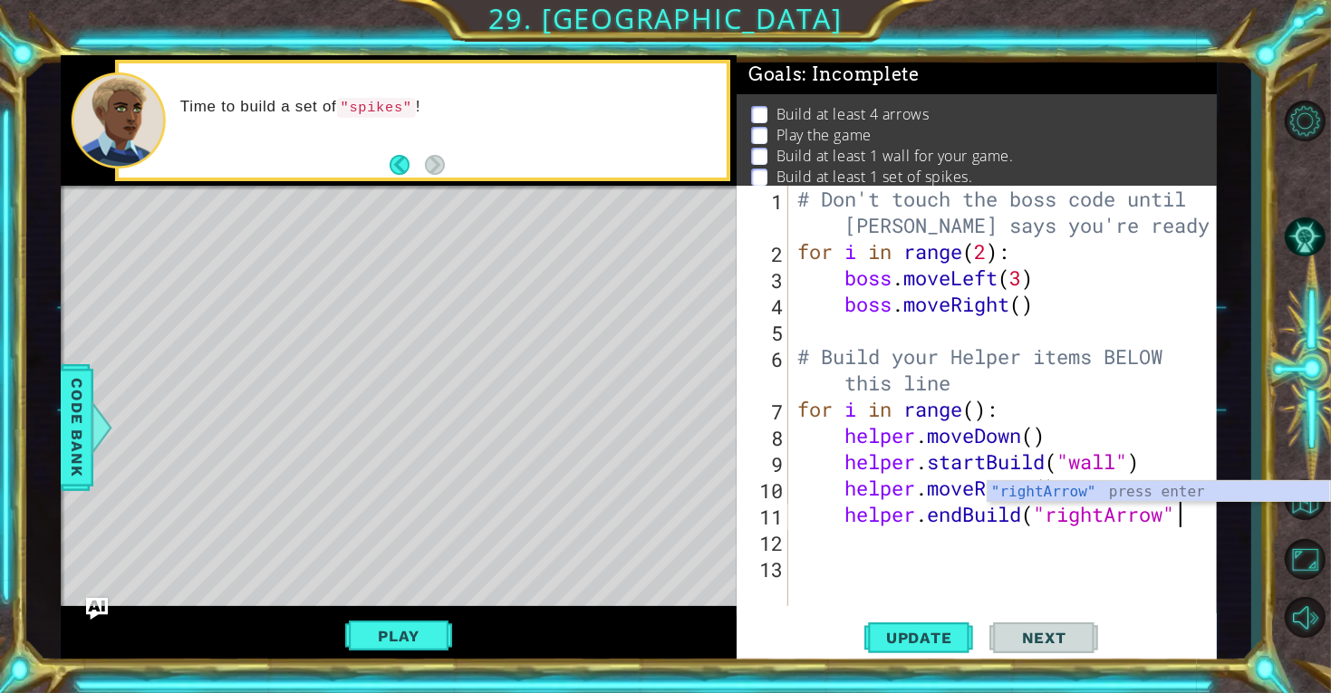
scroll to position [0, 16]
type textarea "helper.endBuild("rightArrow"
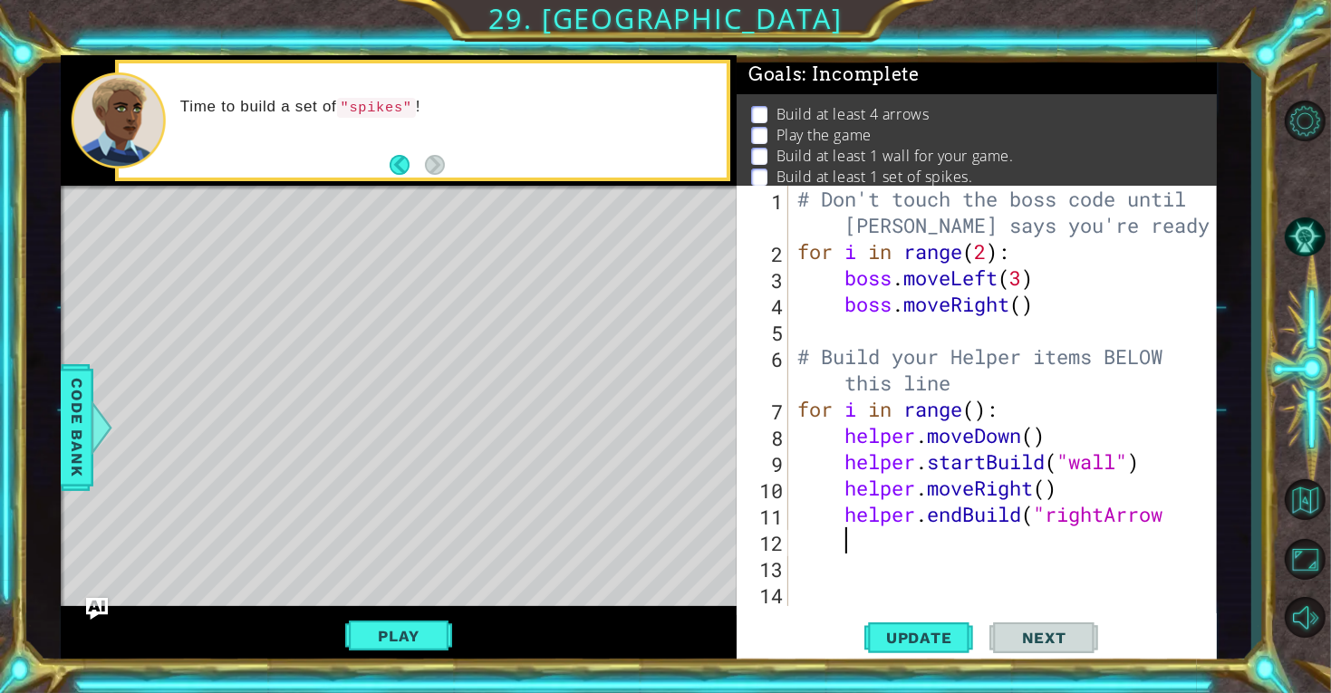
scroll to position [0, 1]
click at [1172, 517] on div "# Don't touch the boss code until [PERSON_NAME] says you're ready! for i in ran…" at bounding box center [1008, 435] width 428 height 499
paste textarea """
type textarea "helper.endBuild("rightArrow")"
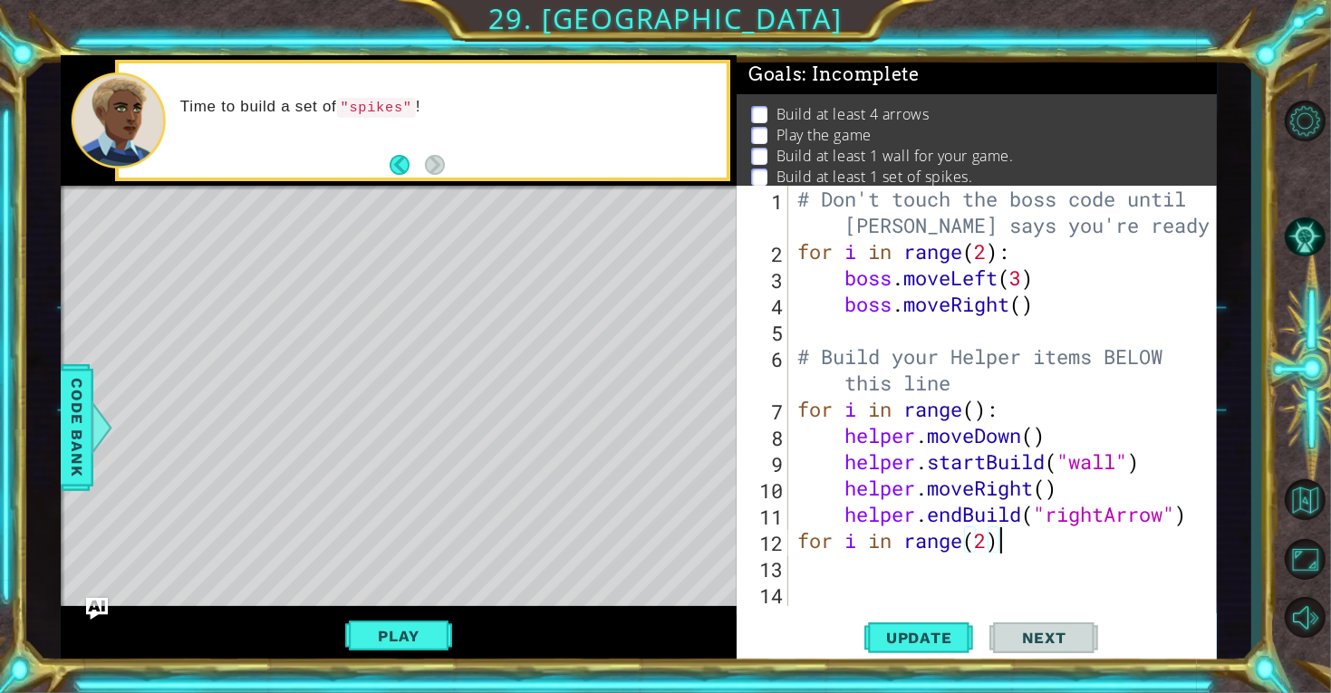
type textarea "for i in range(2):"
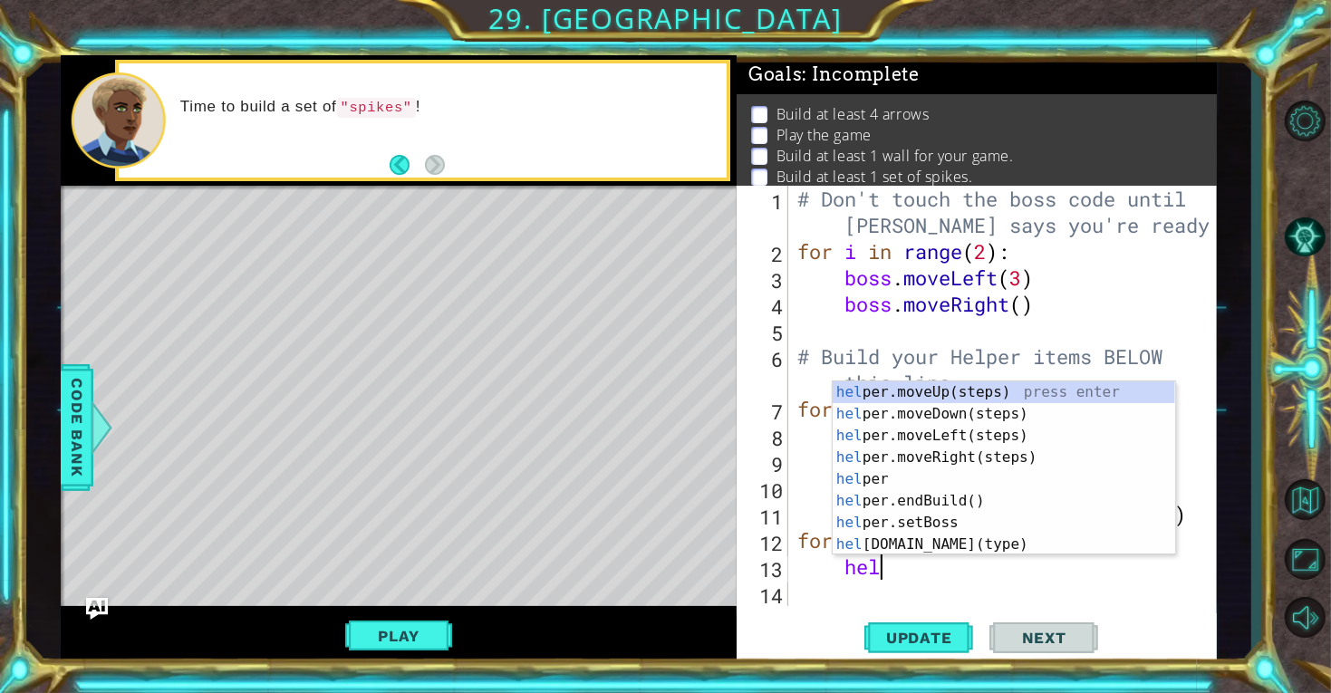
type textarea "help"
click at [945, 599] on div "# Don't touch the boss code until [PERSON_NAME] says you're ready! for i in ran…" at bounding box center [1008, 435] width 428 height 499
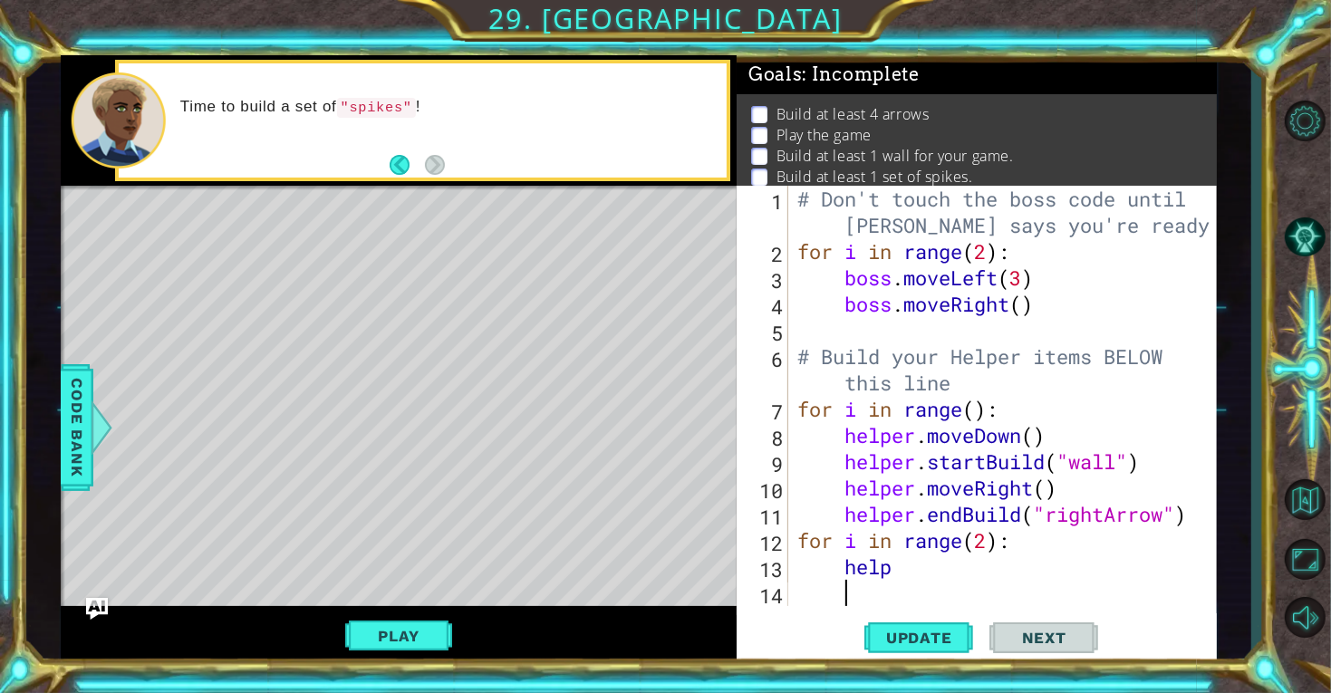
scroll to position [0, 1]
click at [901, 568] on div "# Don't touch the boss code until [PERSON_NAME] says you're ready! for i in ran…" at bounding box center [1008, 435] width 428 height 499
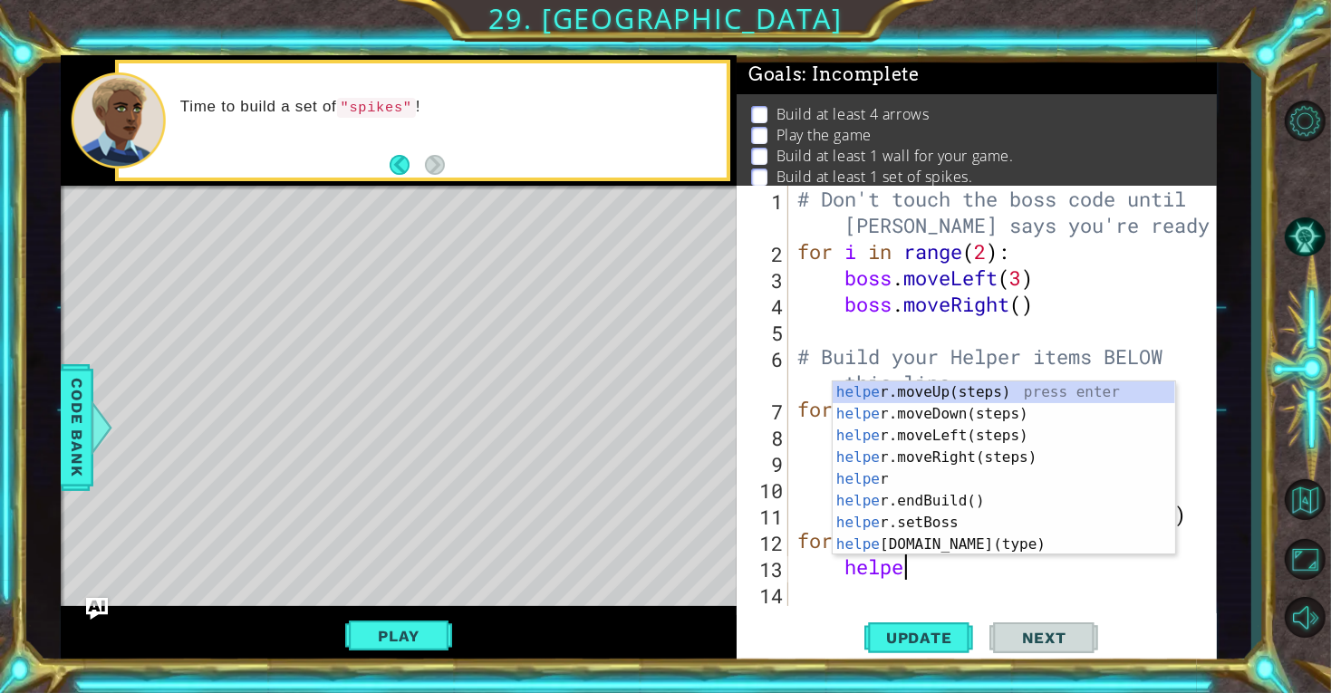
scroll to position [0, 4]
click at [975, 544] on div "helper press enter helper .moveUp(steps) press enter helper .moveDown(steps) pr…" at bounding box center [1003, 489] width 342 height 217
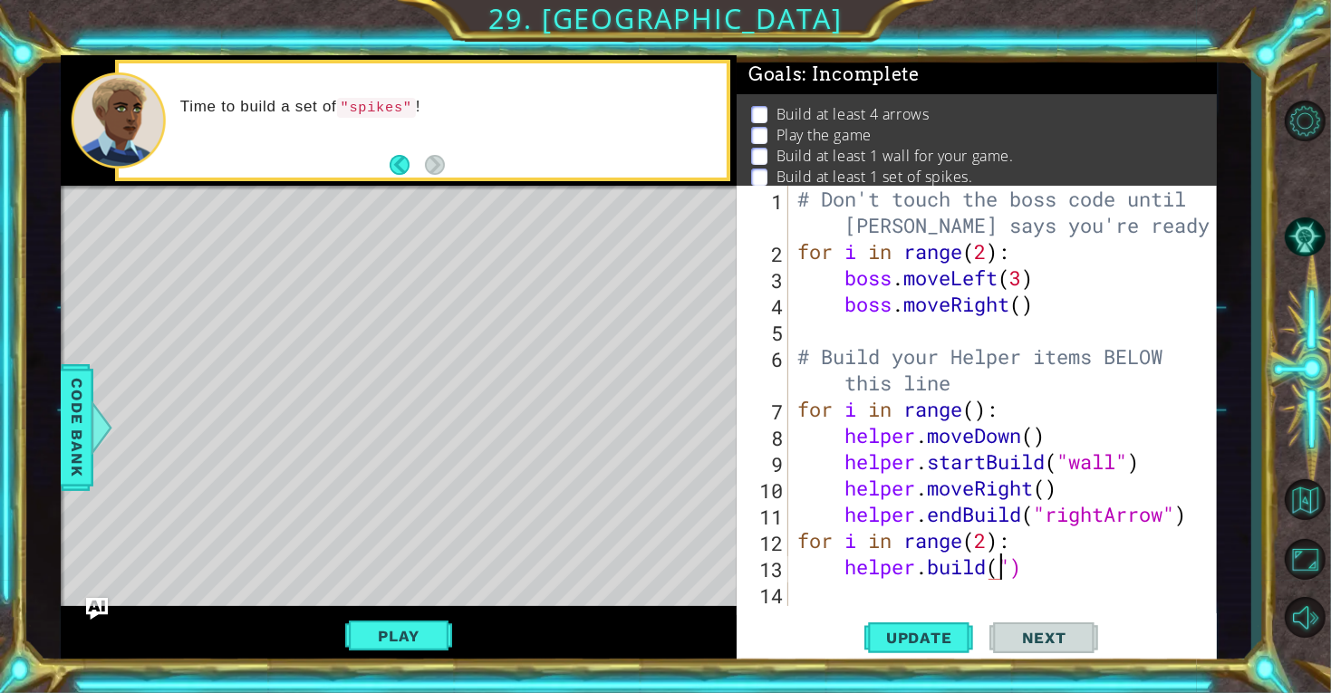
scroll to position [0, 8]
drag, startPoint x: 1013, startPoint y: 569, endPoint x: 1001, endPoint y: 567, distance: 11.9
click at [1001, 567] on div "# Don't touch the boss code until [PERSON_NAME] says you're ready! for i in ran…" at bounding box center [1008, 435] width 428 height 499
click at [1001, 567] on div "# Don't touch the boss code until [PERSON_NAME] says you're ready! for i in ran…" at bounding box center [1003, 396] width 418 height 420
paste textarea """
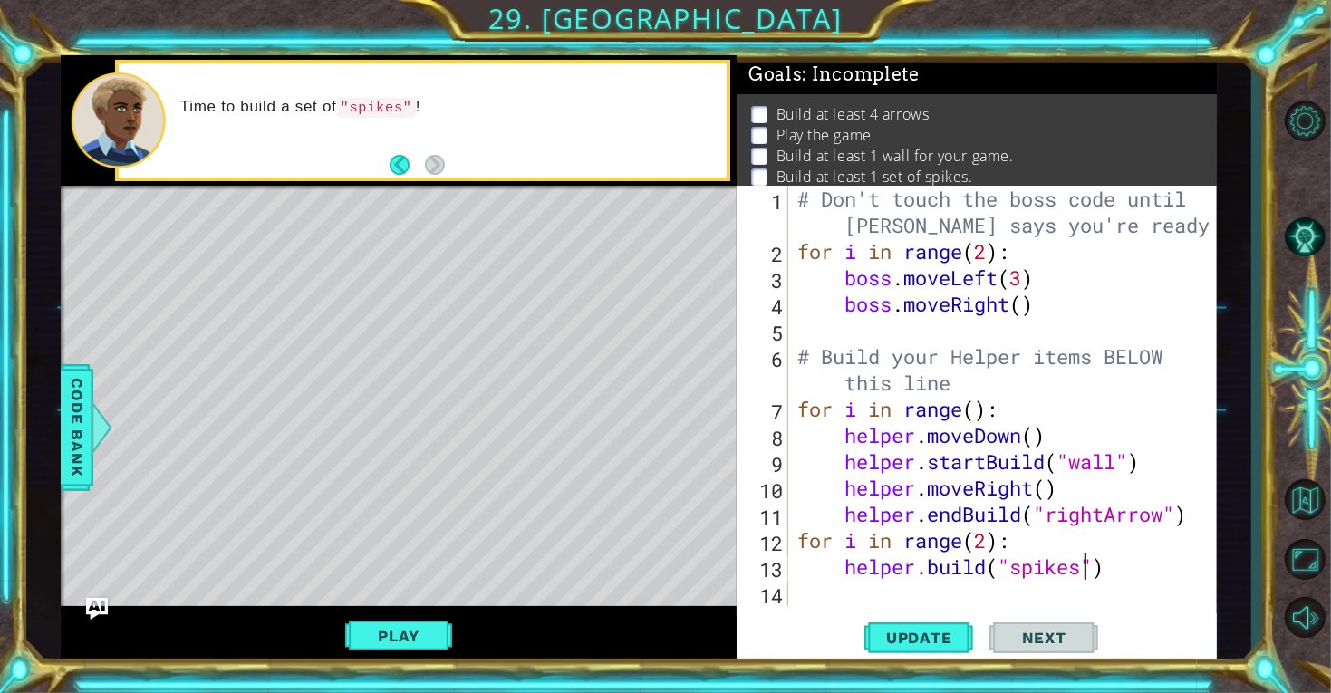
scroll to position [0, 13]
click at [1020, 570] on div "# Don't touch the boss code until [PERSON_NAME] says you're ready! for i in ran…" at bounding box center [1008, 435] width 428 height 499
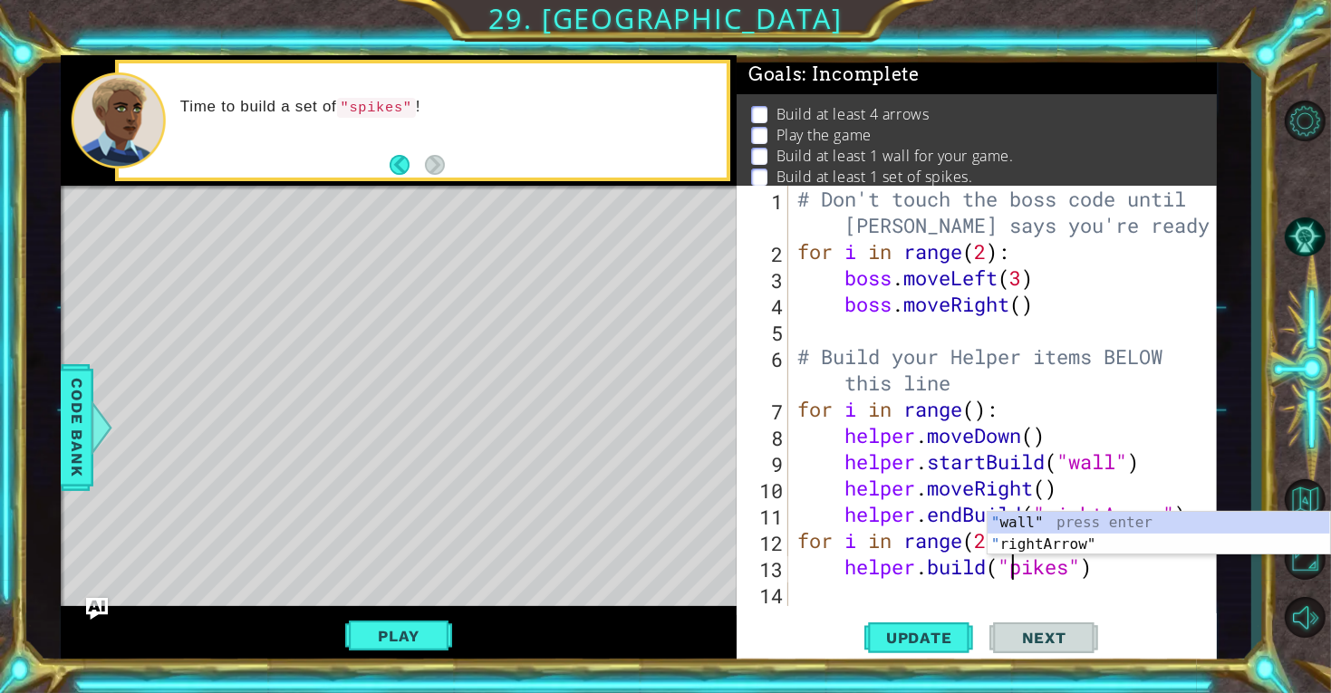
type textarea "[DOMAIN_NAME]("Spikes")"
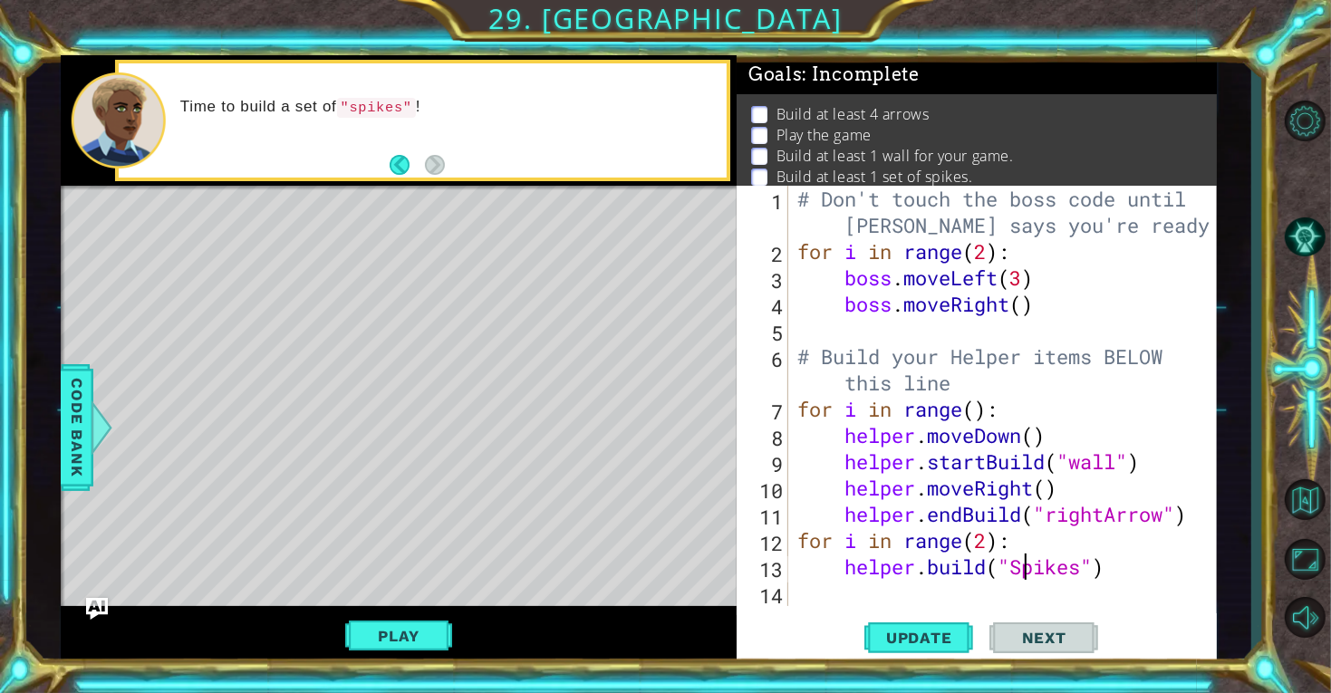
click at [1149, 586] on div "# Don't touch the boss code until [PERSON_NAME] says you're ready! for i in ran…" at bounding box center [1008, 435] width 428 height 499
click at [926, 635] on span "Update" at bounding box center [919, 638] width 102 height 18
click at [416, 637] on button "Play" at bounding box center [398, 636] width 106 height 34
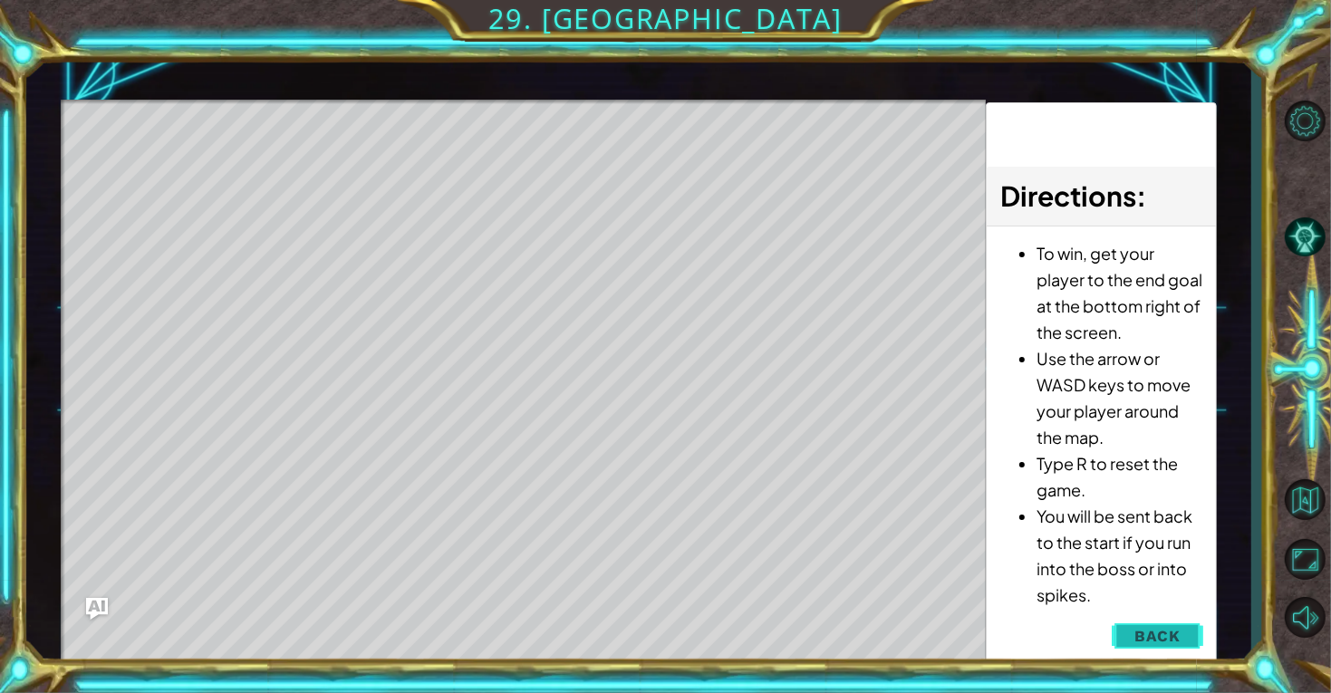
click at [1147, 644] on span "Back" at bounding box center [1157, 636] width 46 height 18
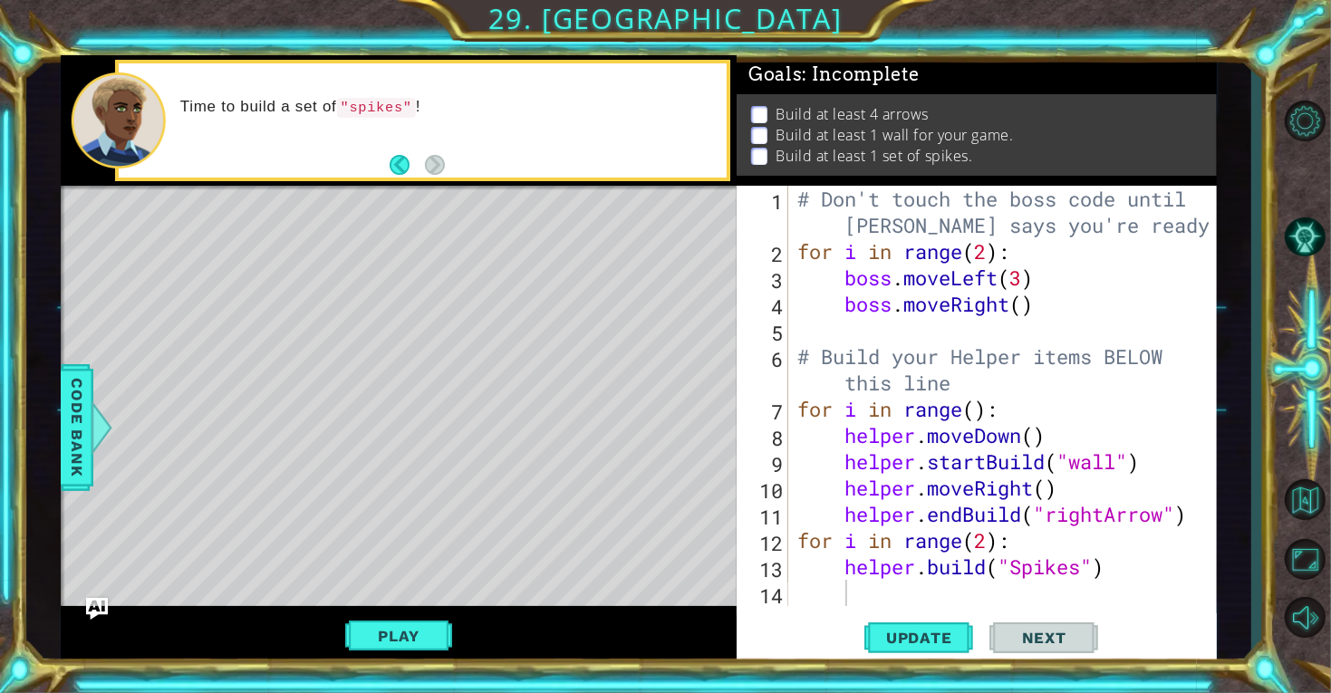
click at [1028, 571] on div "# Don't touch the boss code until [PERSON_NAME] says you're ready! for i in ran…" at bounding box center [1008, 435] width 428 height 499
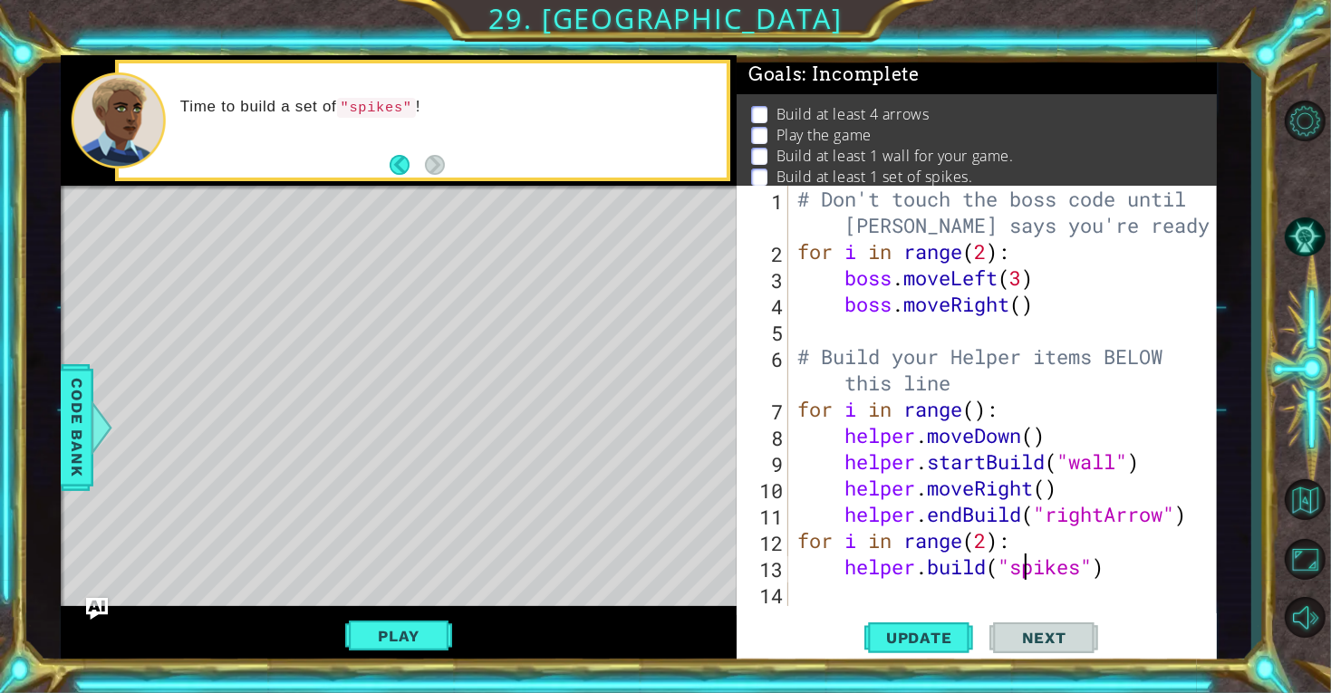
scroll to position [0, 10]
click at [969, 630] on button "Update" at bounding box center [918, 637] width 109 height 48
click at [411, 638] on button "Play" at bounding box center [398, 636] width 106 height 34
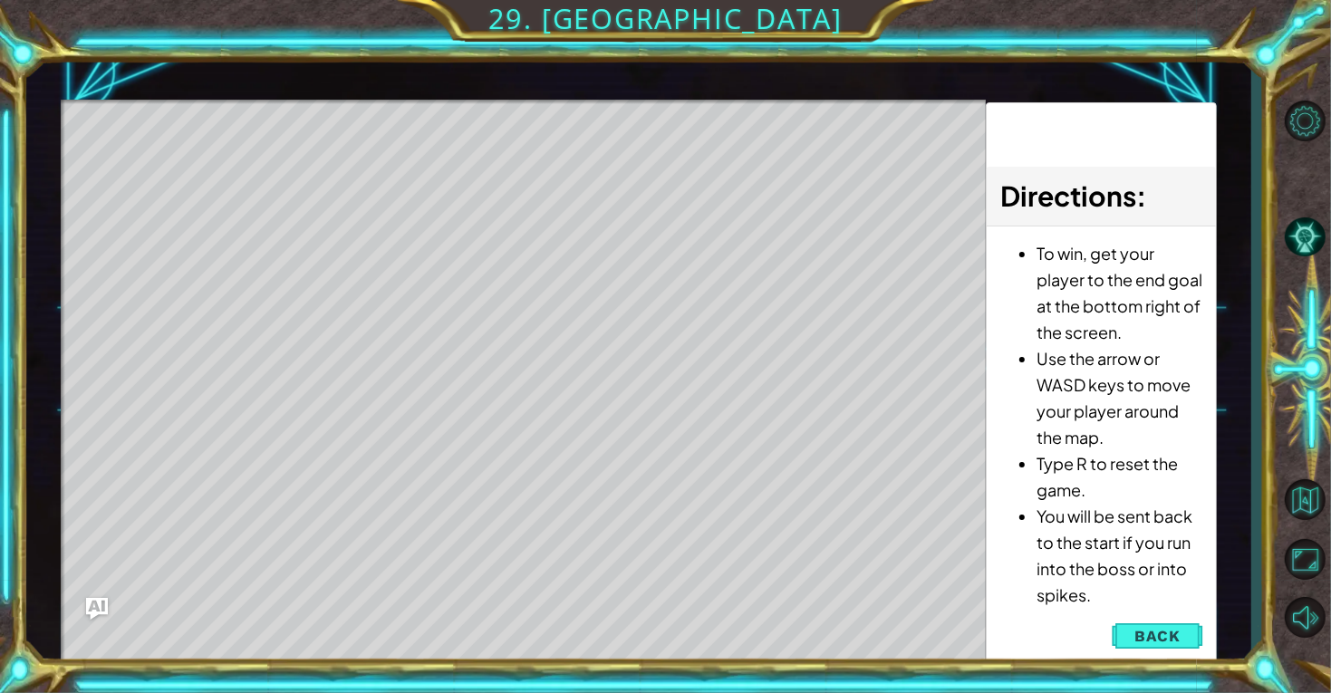
click at [1130, 656] on div "Directions : To win, get your player to the end goal at the bottom right of the…" at bounding box center [1101, 384] width 231 height 564
click at [1130, 631] on button "Back" at bounding box center [1156, 636] width 91 height 36
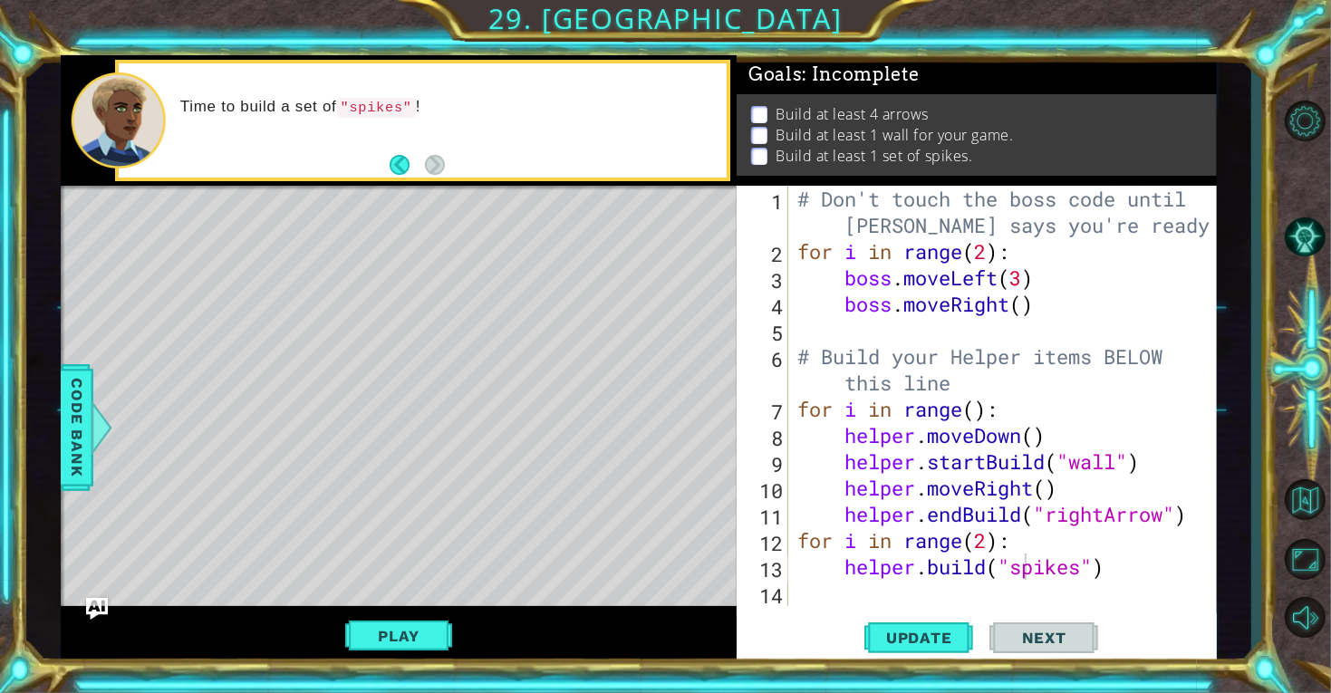
click at [974, 408] on div "# Don't touch the boss code until [PERSON_NAME] says you're ready! for i in ran…" at bounding box center [1008, 435] width 428 height 499
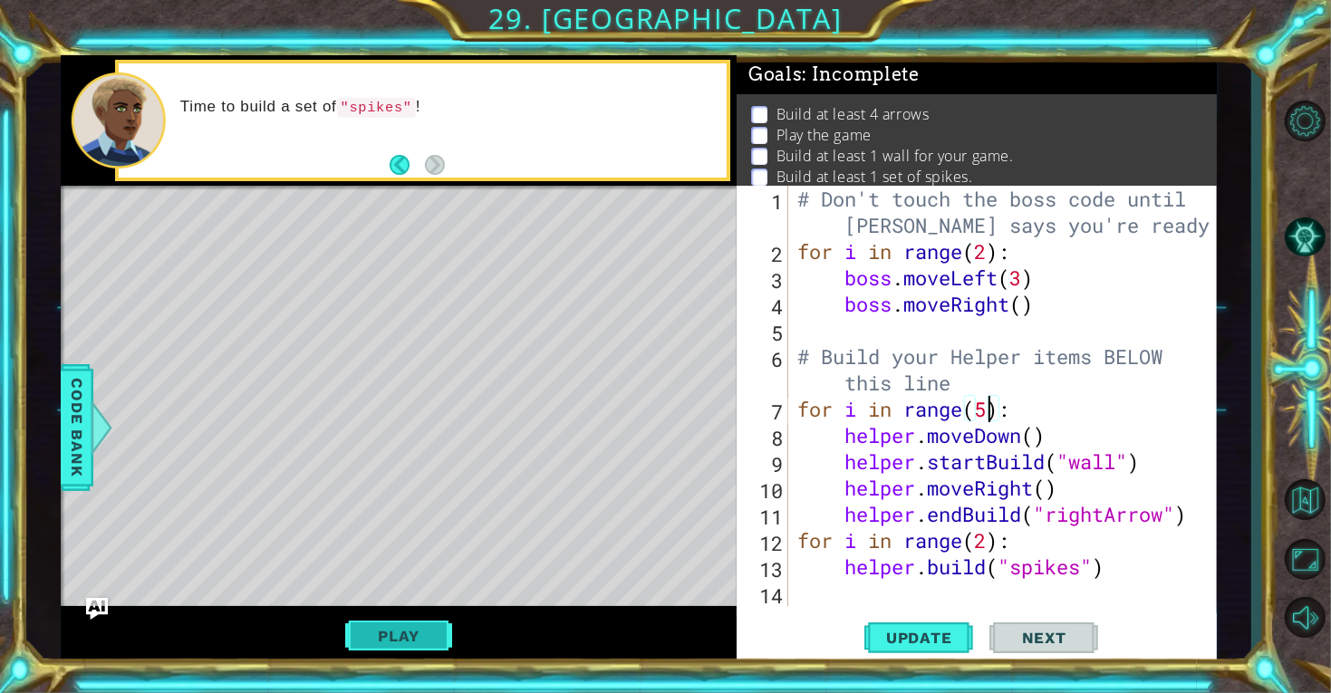
click at [399, 628] on button "Play" at bounding box center [398, 636] width 106 height 34
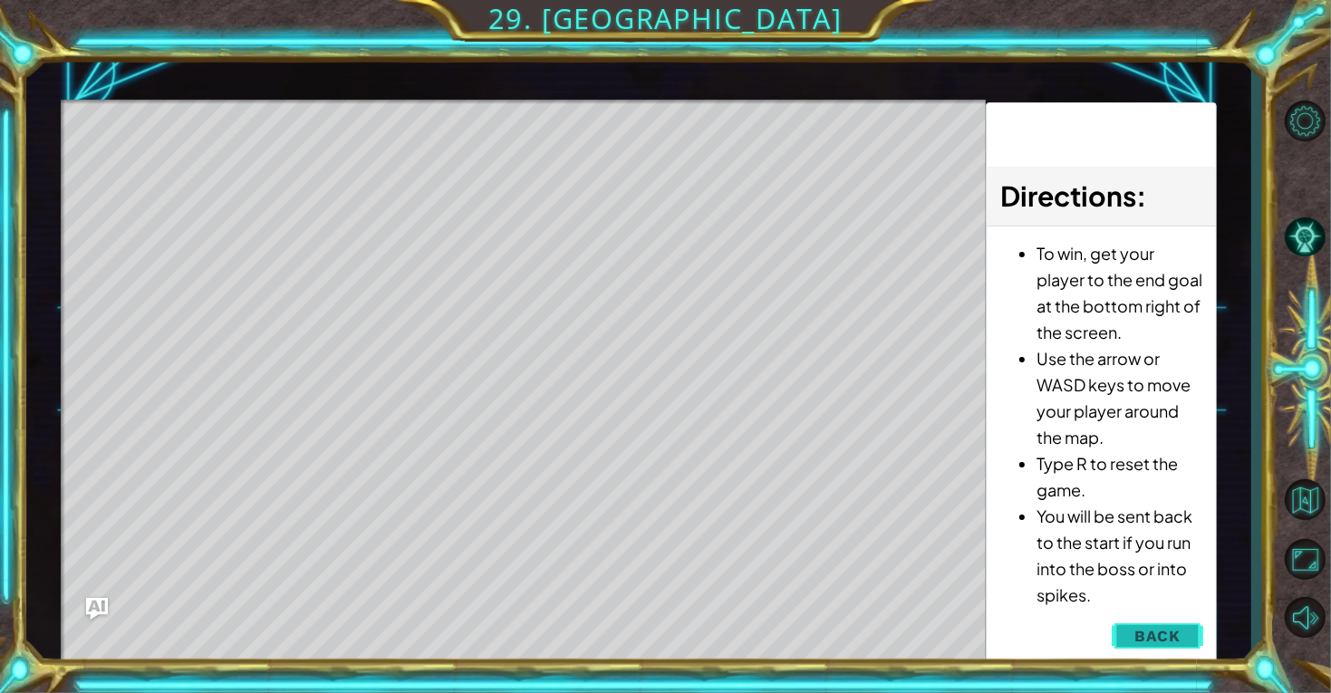
click at [1140, 639] on span "Back" at bounding box center [1157, 636] width 46 height 18
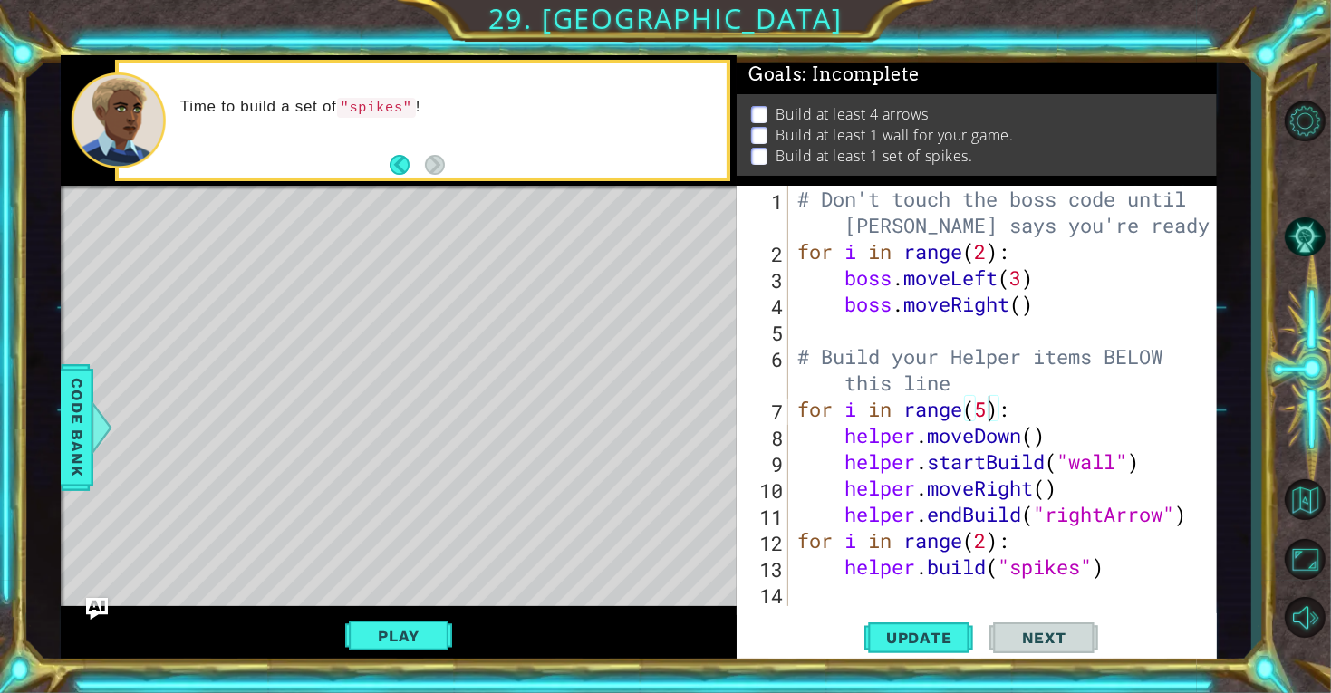
drag, startPoint x: 1140, startPoint y: 639, endPoint x: 1061, endPoint y: 493, distance: 166.2
click at [1061, 493] on div "for i in range(5): 1 2 3 4 5 6 7 8 9 10 11 12 13 14 15 # Don't touch the boss c…" at bounding box center [976, 426] width 480 height 480
click at [1063, 491] on div "# Don't touch the boss code until [PERSON_NAME] says you're ready! for i in ran…" at bounding box center [1008, 435] width 428 height 499
type textarea "helper.moveRight()"
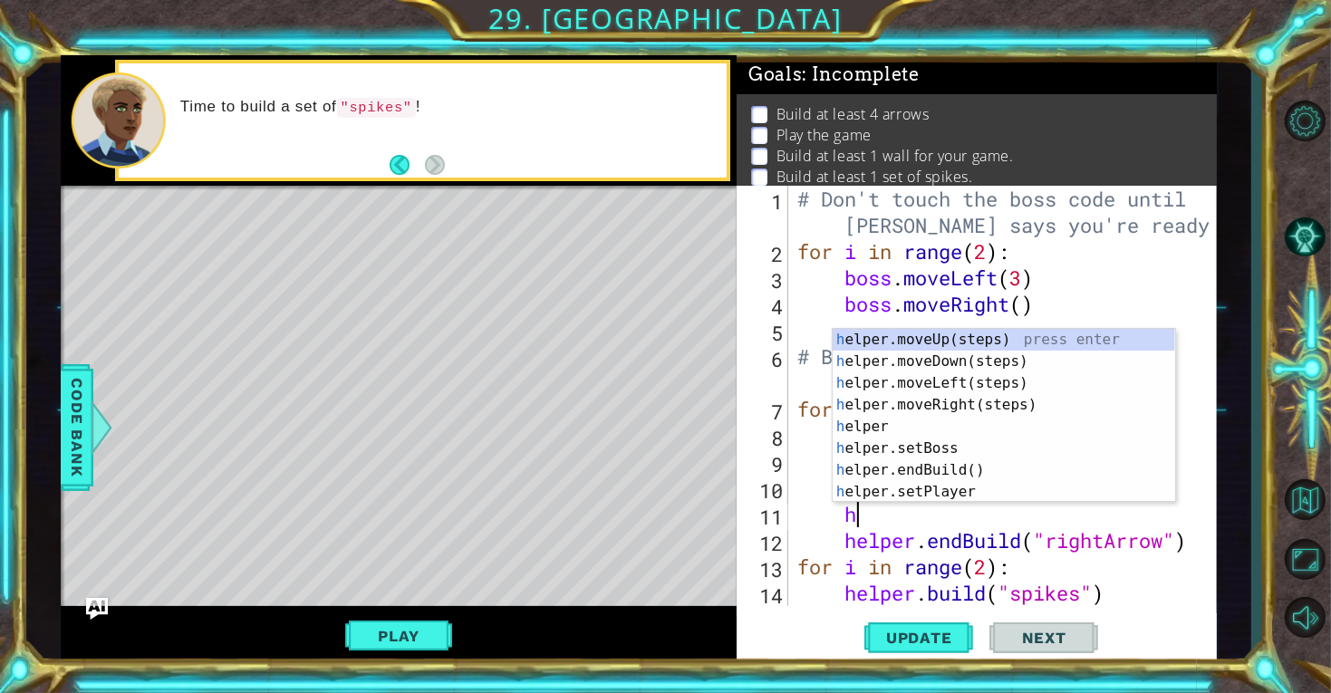
scroll to position [0, 2]
type textarea "hel"
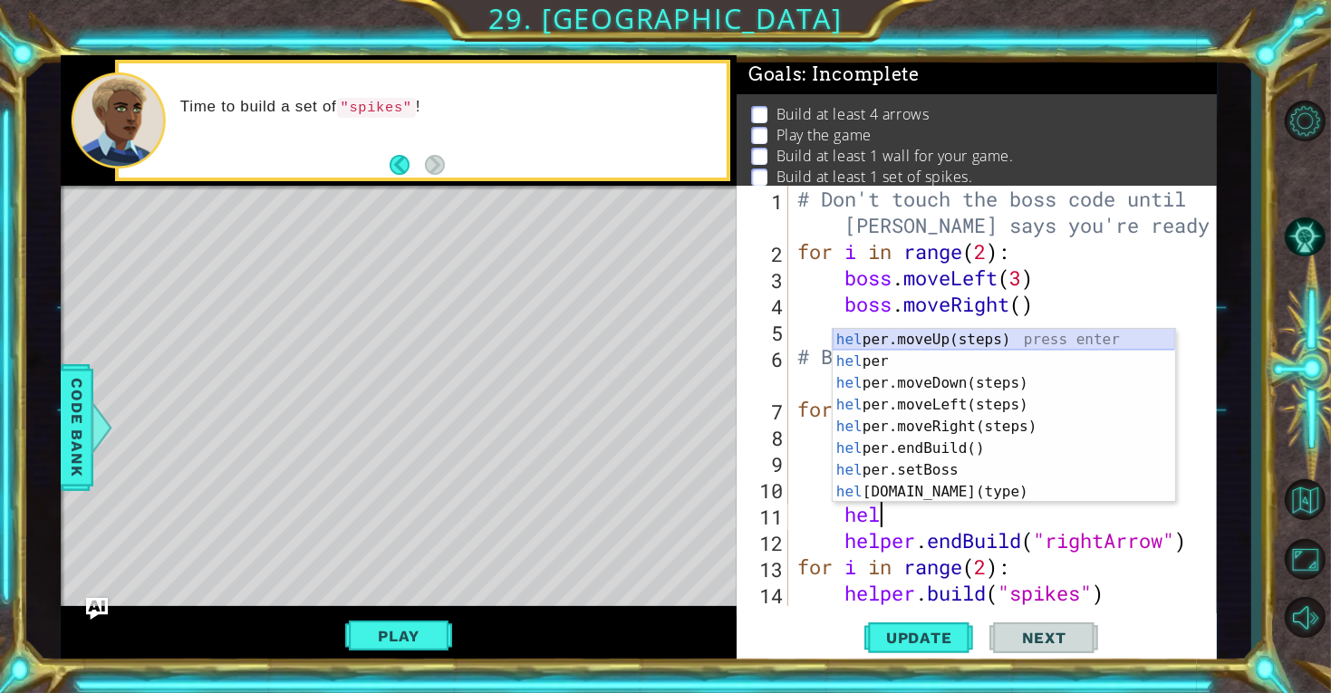
click at [956, 341] on div "hel per.moveUp(steps) press enter hel per press enter hel per.moveDown(steps) p…" at bounding box center [1003, 437] width 342 height 217
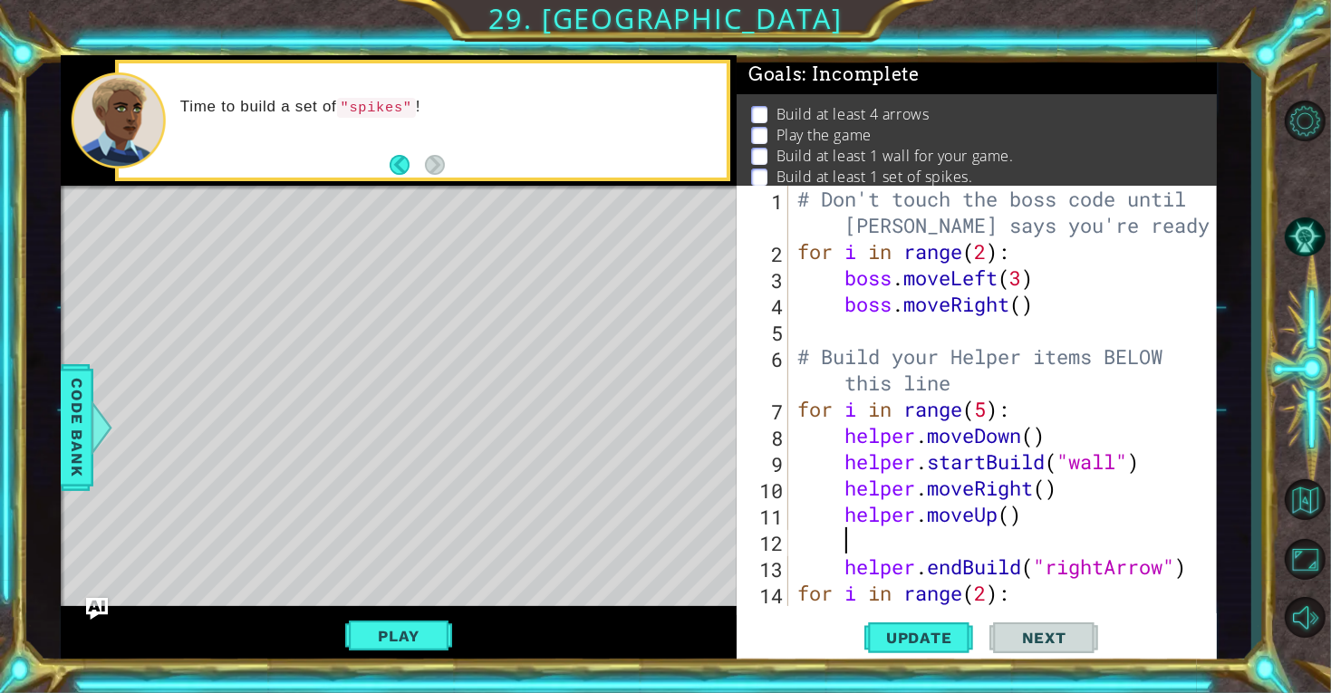
scroll to position [0, 0]
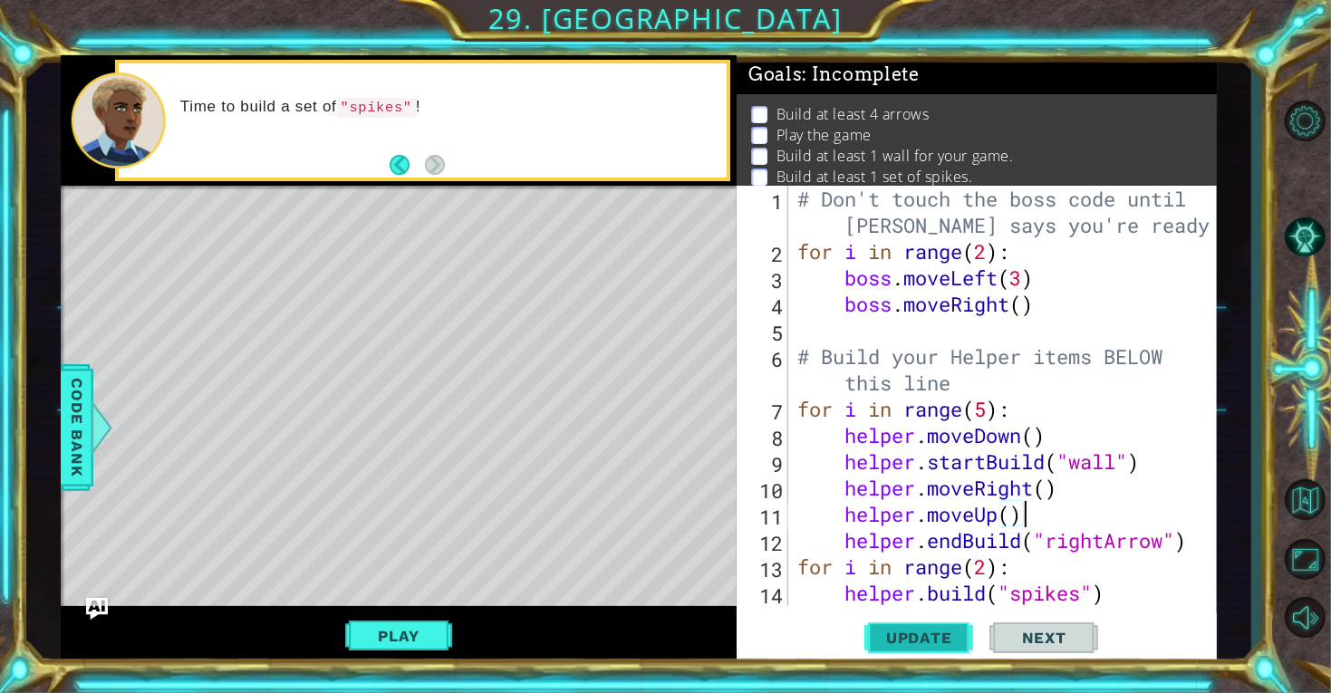
click at [947, 638] on span "Update" at bounding box center [919, 638] width 102 height 18
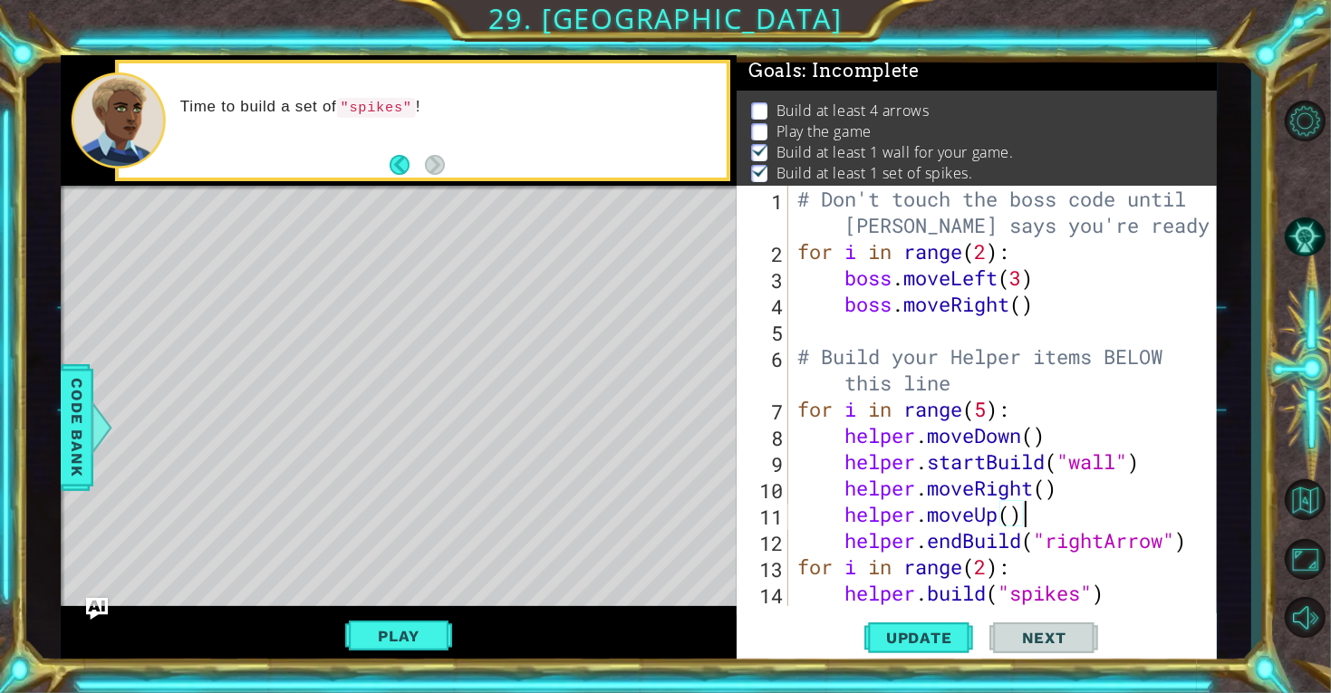
scroll to position [5, 0]
drag, startPoint x: 1053, startPoint y: 443, endPoint x: 826, endPoint y: 438, distance: 227.4
click at [826, 438] on div "# Don't touch the boss code until [PERSON_NAME] says you're ready! for i in ran…" at bounding box center [1008, 435] width 428 height 499
type textarea "helper.moveDown()"
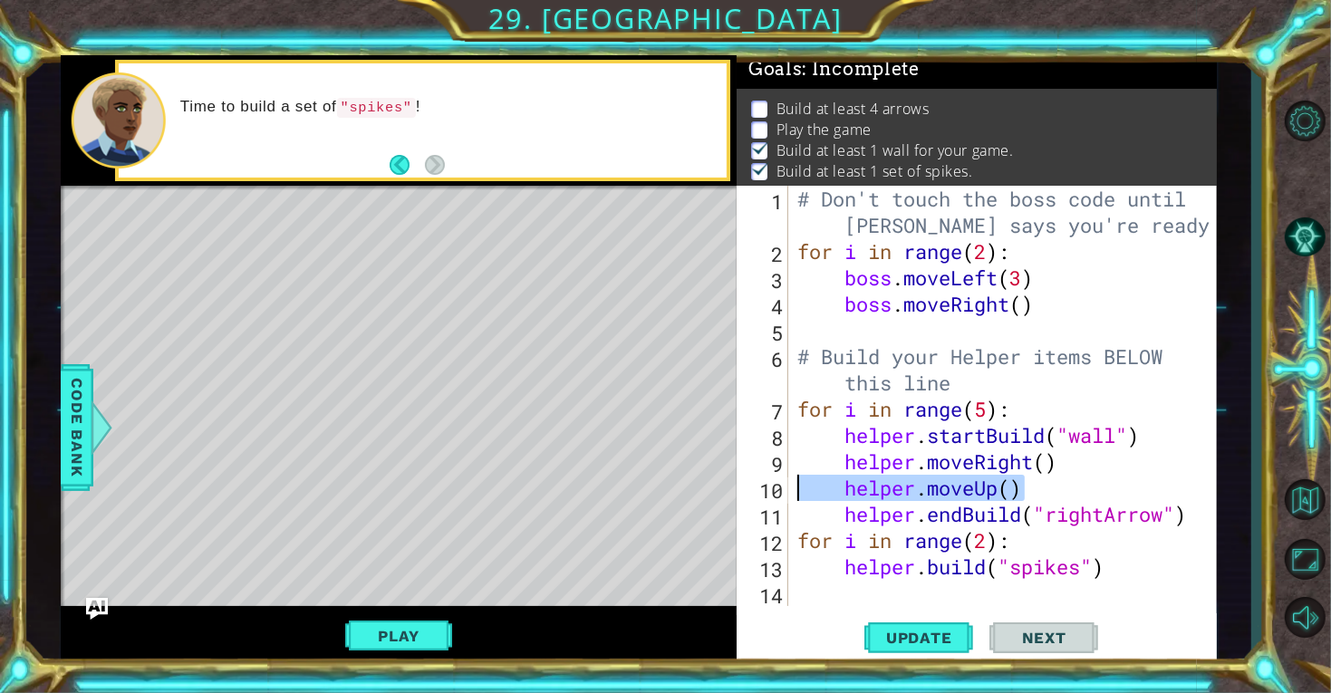
drag, startPoint x: 1023, startPoint y: 487, endPoint x: 796, endPoint y: 489, distance: 226.5
click at [796, 489] on div "# Don't touch the boss code until [PERSON_NAME] says you're ready! for i in ran…" at bounding box center [1008, 435] width 428 height 499
type textarea "helper.moveUp()"
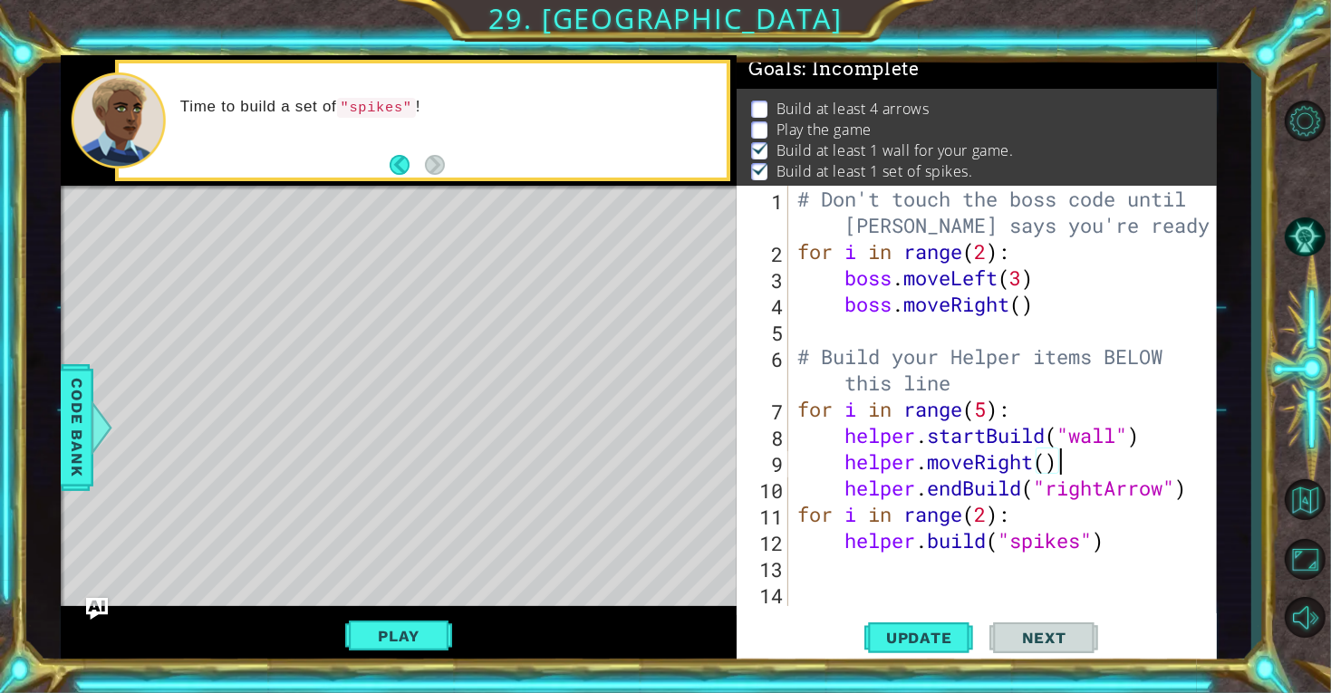
click at [794, 389] on div "# Don't touch the boss code until [PERSON_NAME] says you're ready! for i in ran…" at bounding box center [1008, 435] width 428 height 499
type textarea "# Build your Helper items BELOW this line"
click at [960, 391] on div "# Don't touch the boss code until [PERSON_NAME] says you're ready! for i in ran…" at bounding box center [1008, 435] width 428 height 499
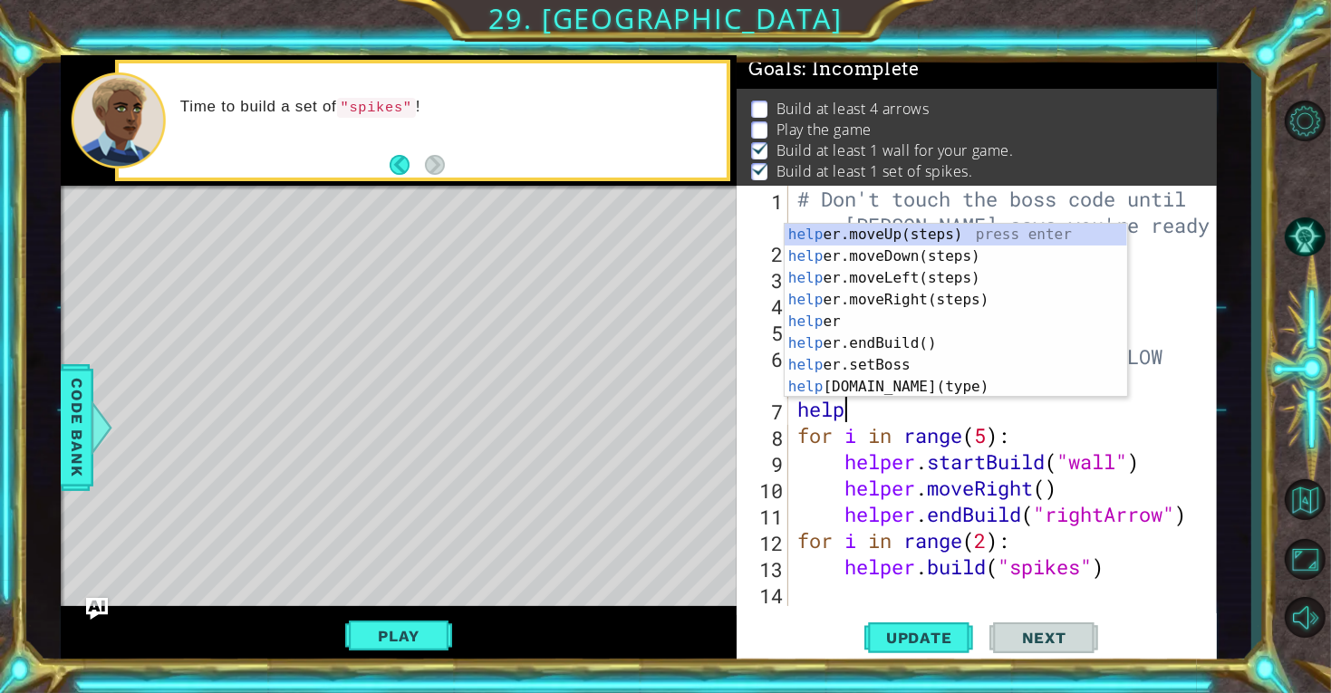
scroll to position [0, 2]
type textarea "helper"
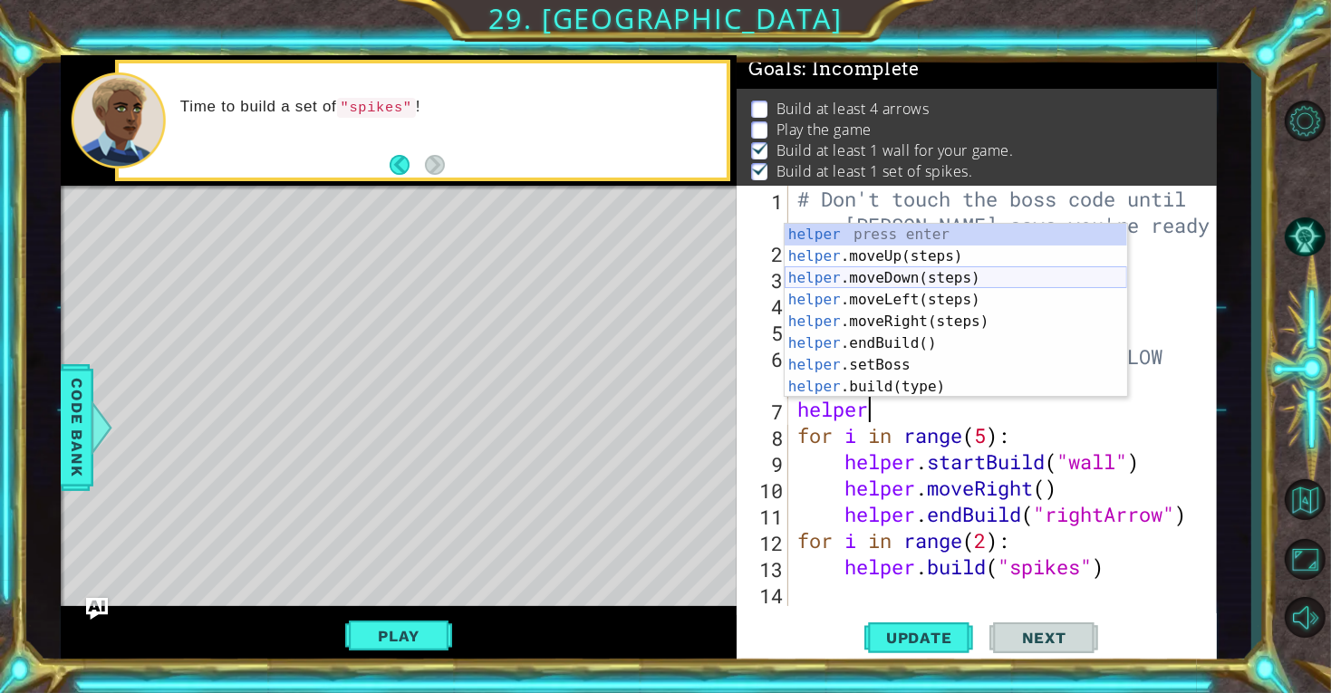
click at [966, 274] on div "helper press enter helper .moveUp(steps) press enter helper .moveDown(steps) pr…" at bounding box center [955, 332] width 342 height 217
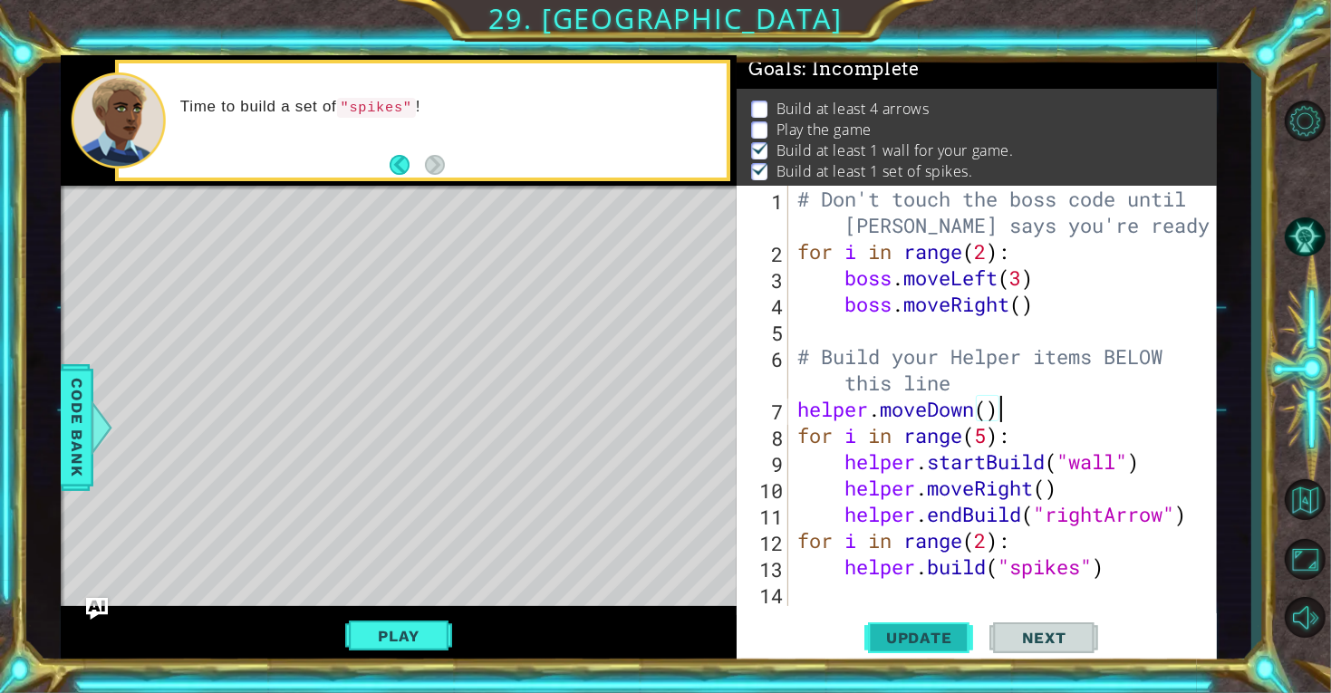
click at [904, 640] on span "Update" at bounding box center [919, 638] width 102 height 18
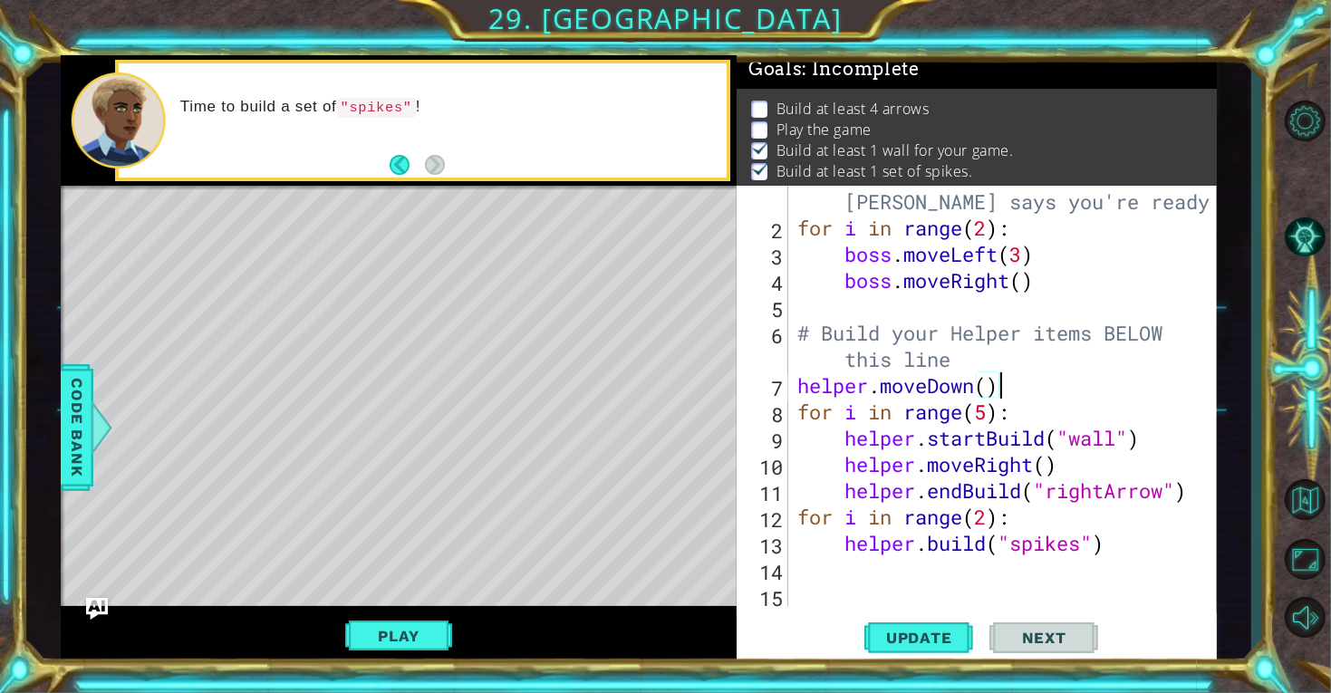
scroll to position [22, 0]
click at [1108, 553] on div "# Don't touch the boss code until [PERSON_NAME] says you're ready! for i in ran…" at bounding box center [1008, 413] width 428 height 499
type textarea "[DOMAIN_NAME]("spikes")"
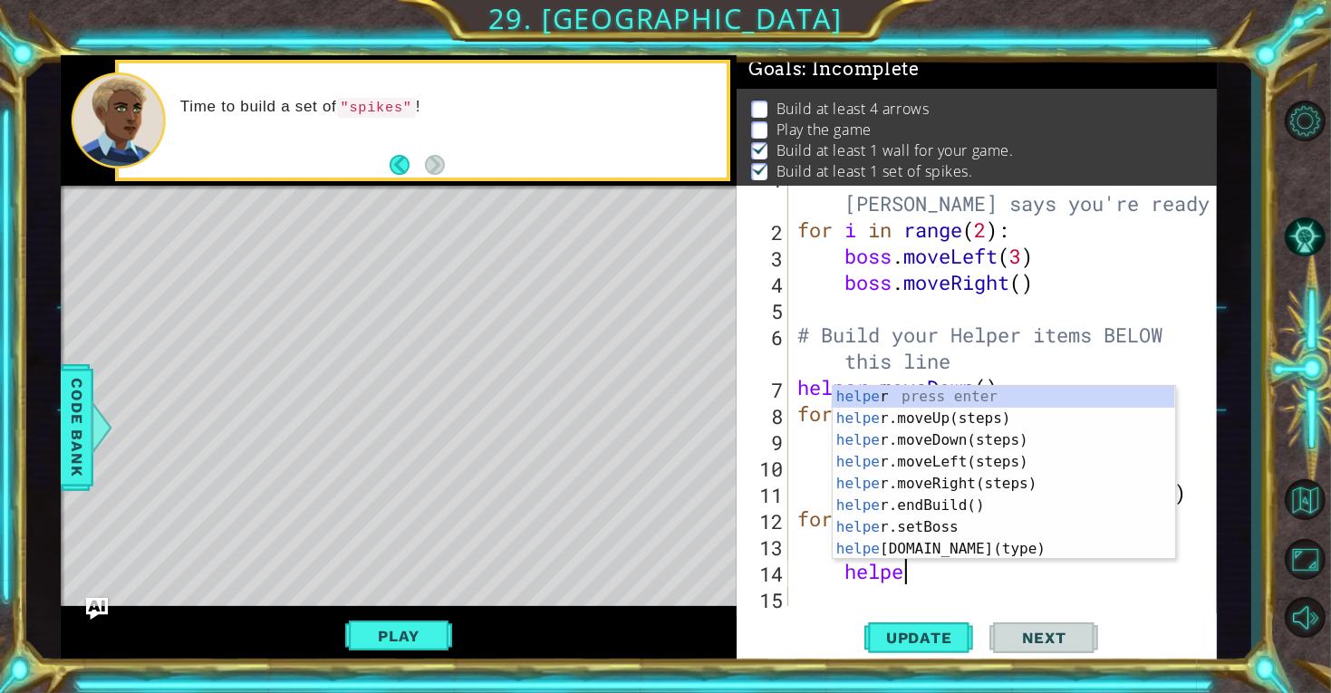
type textarea "helper"
click at [944, 438] on div "helper press enter helper .moveUp(steps) press enter helper .moveDown(steps) pr…" at bounding box center [1003, 494] width 342 height 217
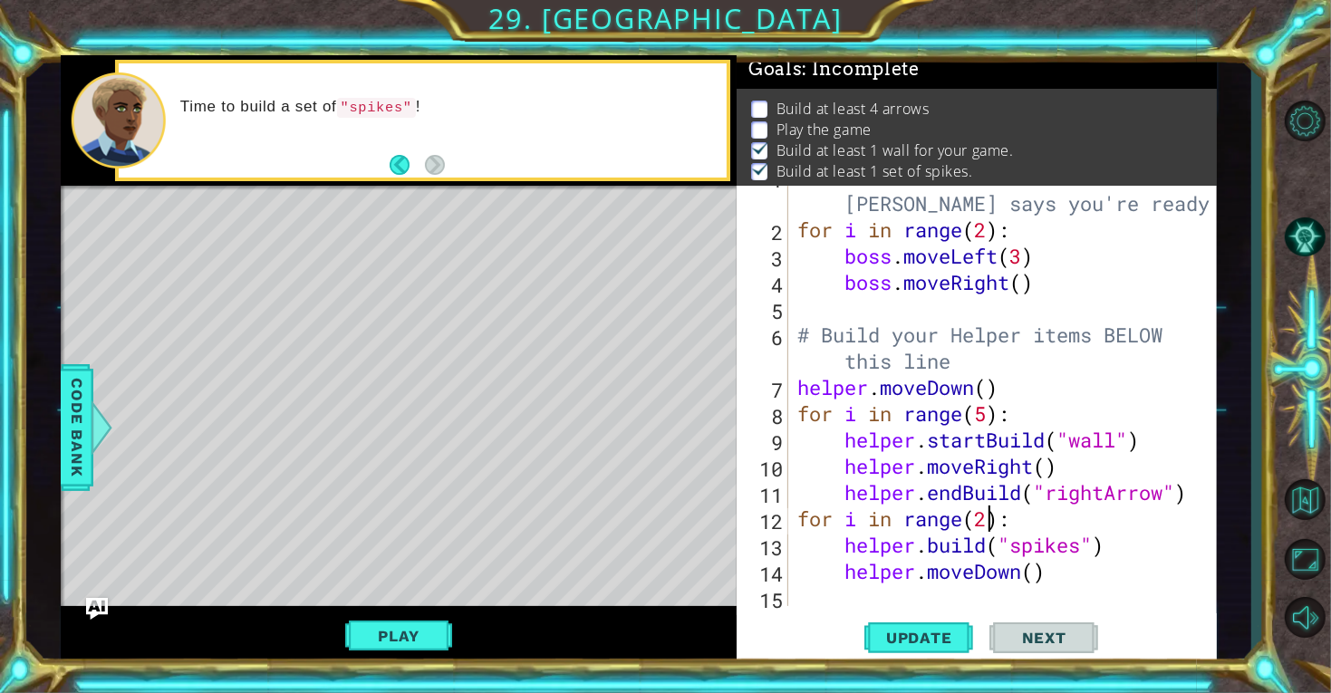
click at [986, 524] on div "# Don't touch the boss code until [PERSON_NAME] says you're ready! for i in ran…" at bounding box center [1008, 413] width 428 height 499
type textarea "for i in range(5):"
click at [926, 642] on span "Update" at bounding box center [919, 638] width 102 height 18
click at [380, 634] on button "Play" at bounding box center [398, 636] width 106 height 34
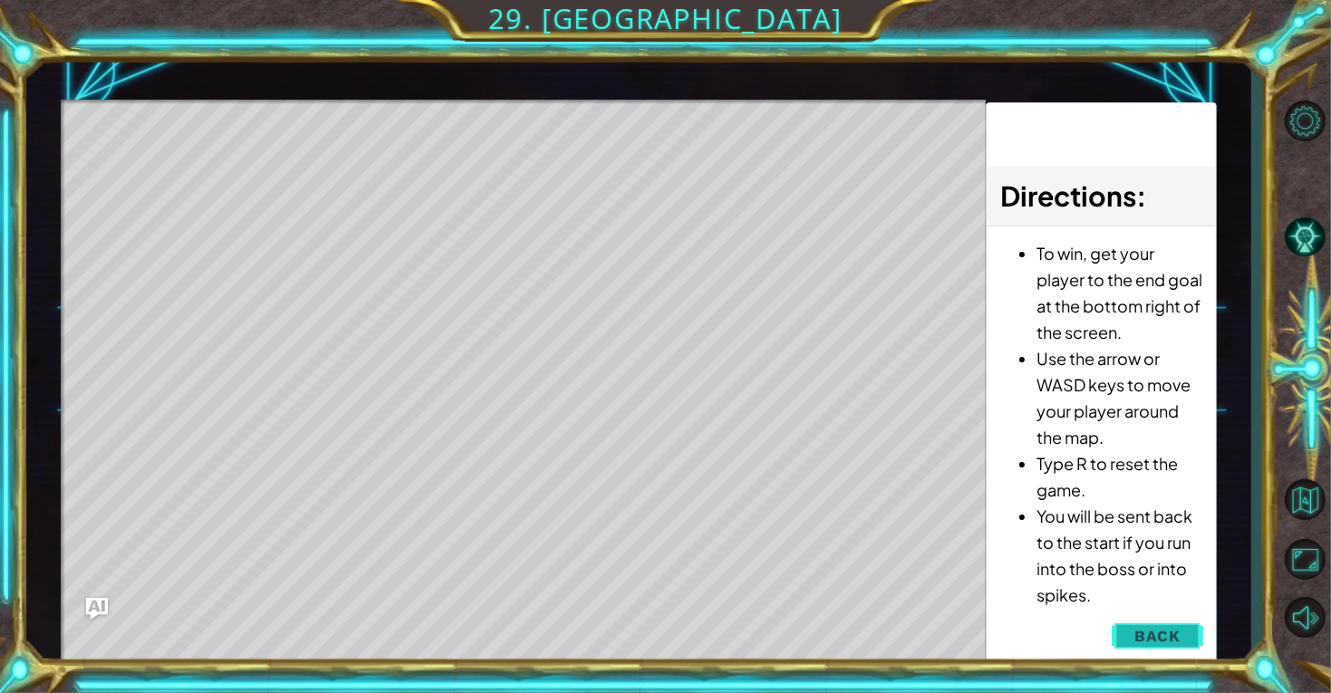
click at [1140, 632] on span "Back" at bounding box center [1157, 636] width 46 height 18
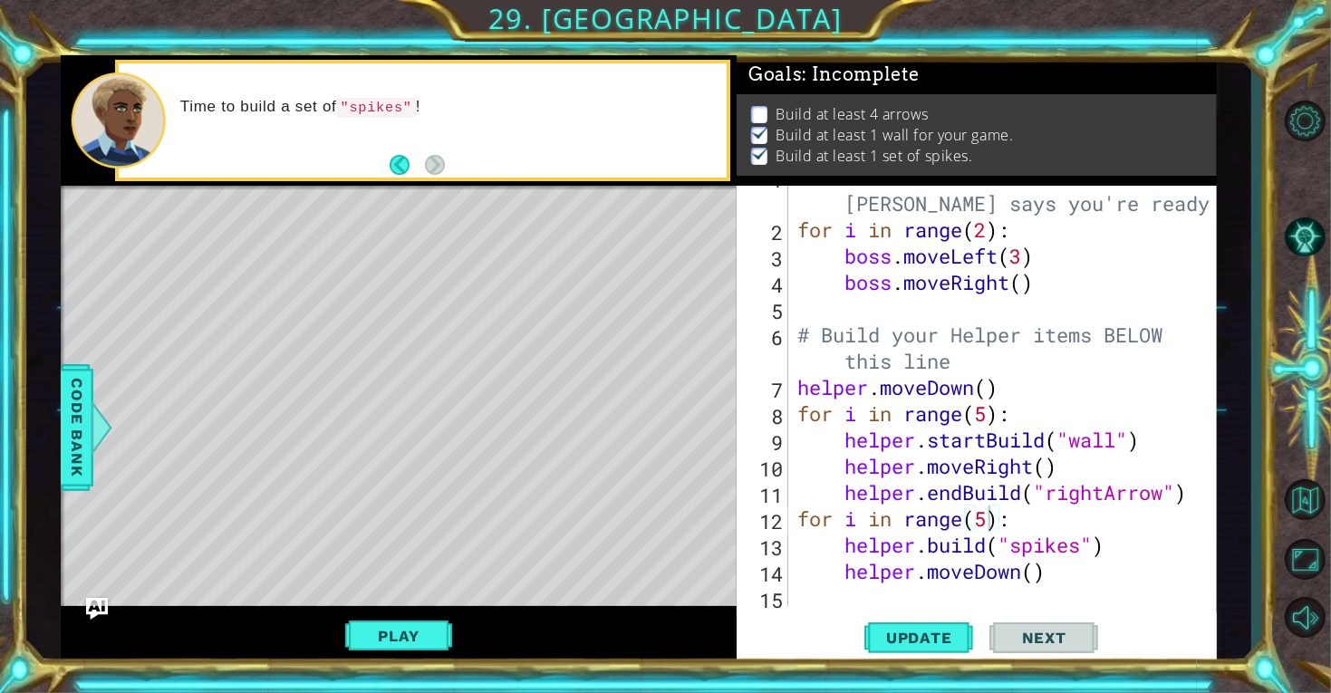
scroll to position [0, 0]
click at [804, 598] on div "# Don't touch the boss code until [PERSON_NAME] says you're ready! for i in ran…" at bounding box center [1008, 413] width 428 height 499
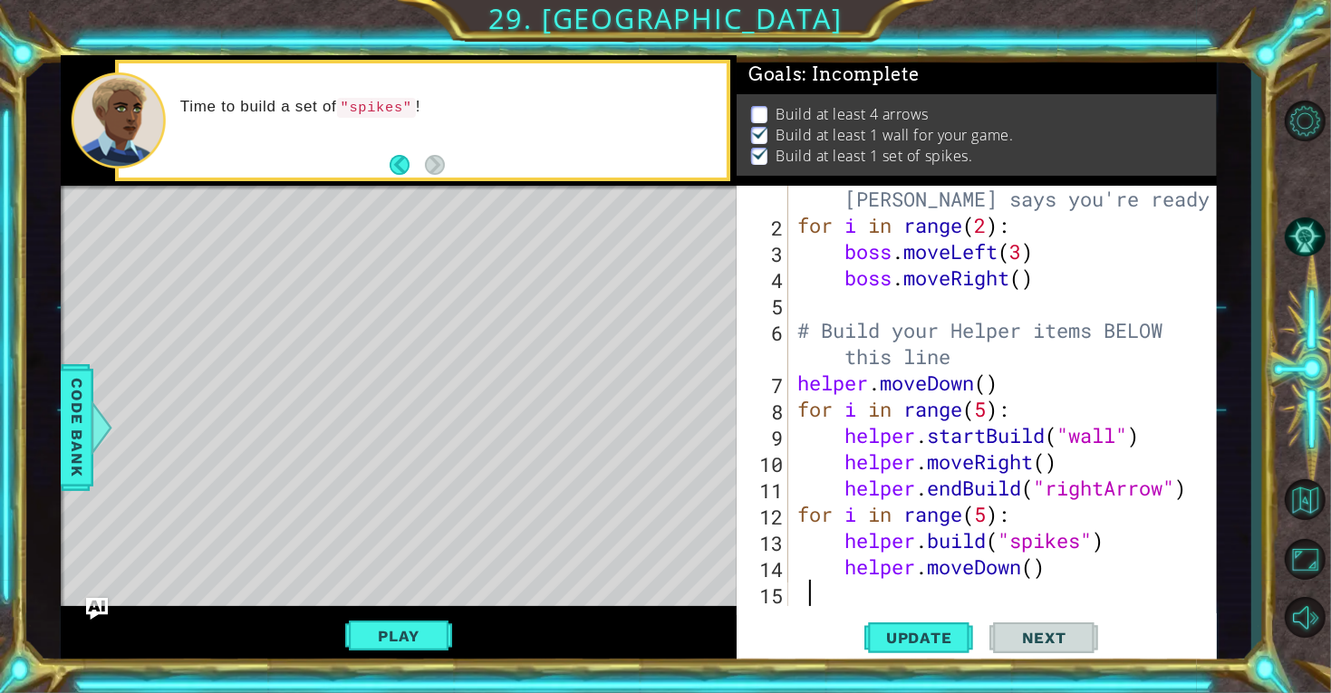
scroll to position [25, 0]
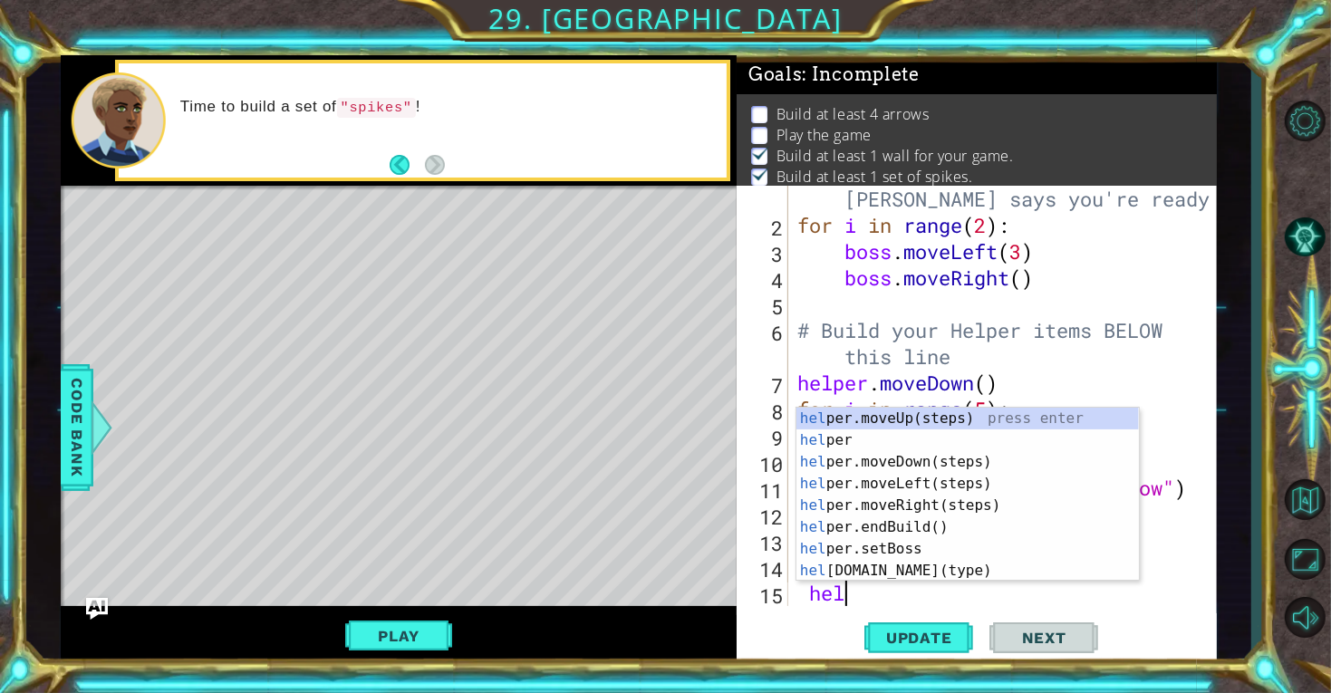
type textarea "help"
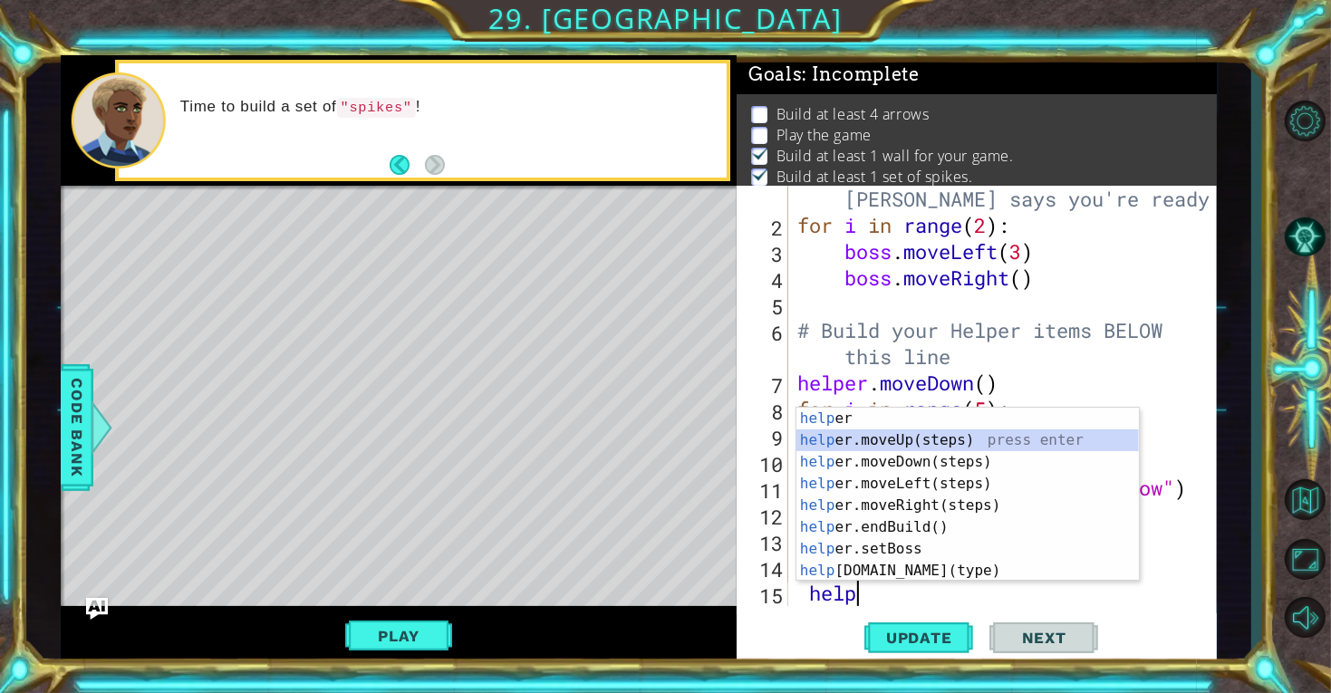
click at [905, 441] on div "help er press enter help er.moveUp(steps) press enter help er.moveDown(steps) p…" at bounding box center [967, 516] width 342 height 217
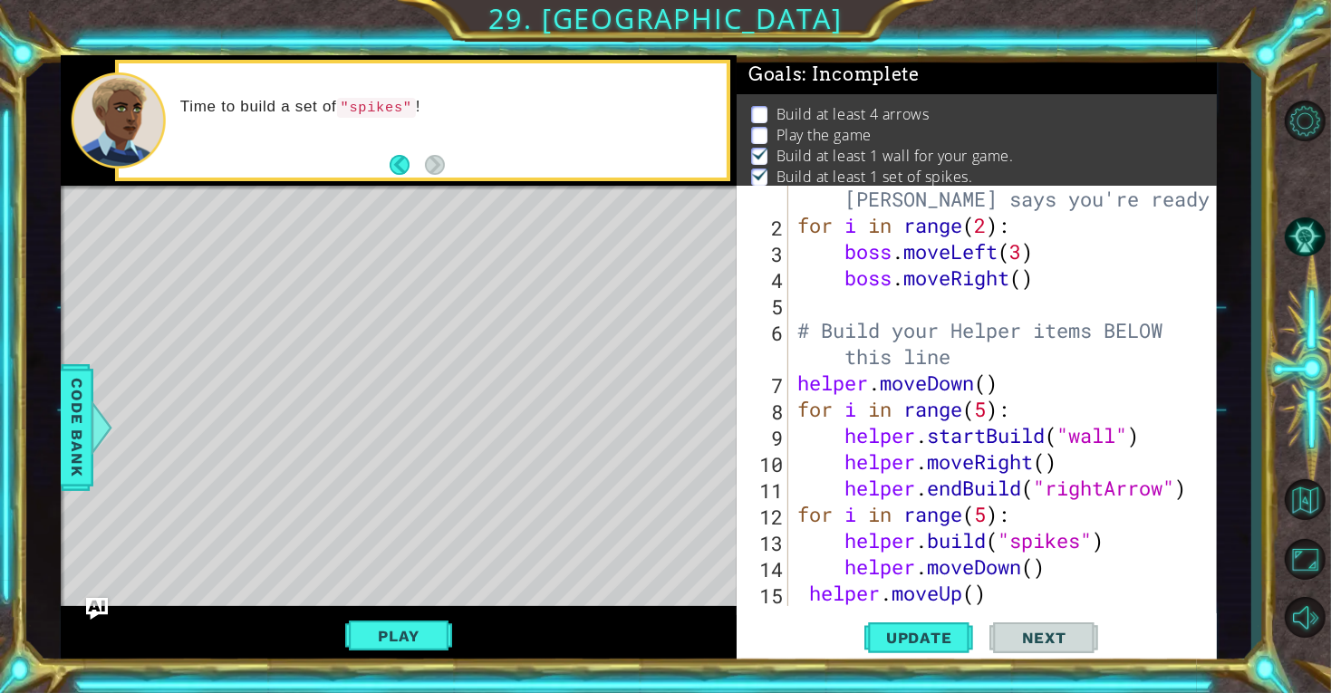
scroll to position [0, 1]
click at [976, 598] on div "# Don't touch the boss code until [PERSON_NAME] says you're ready! for i in ran…" at bounding box center [1008, 408] width 428 height 499
type textarea "helper.moveUp(6)"
click at [998, 592] on div "# Don't touch the boss code until [PERSON_NAME] says you're ready! for i in ran…" at bounding box center [1008, 408] width 428 height 499
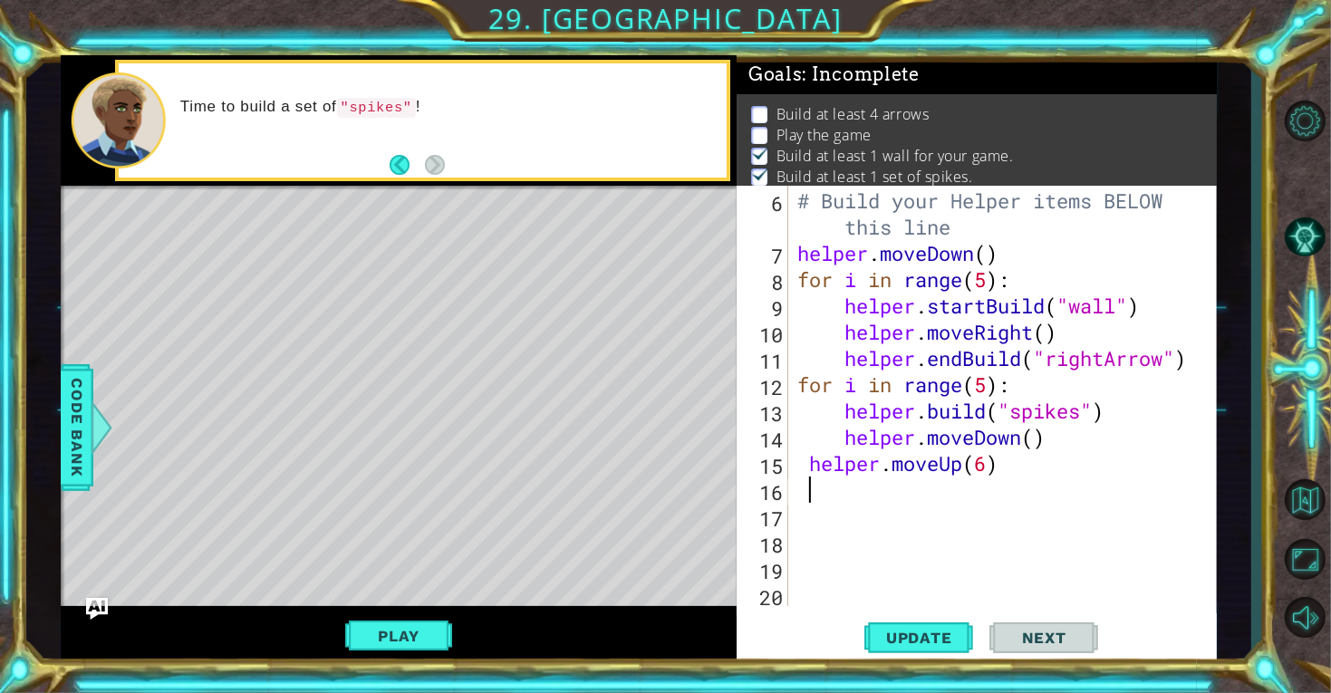
scroll to position [157, 0]
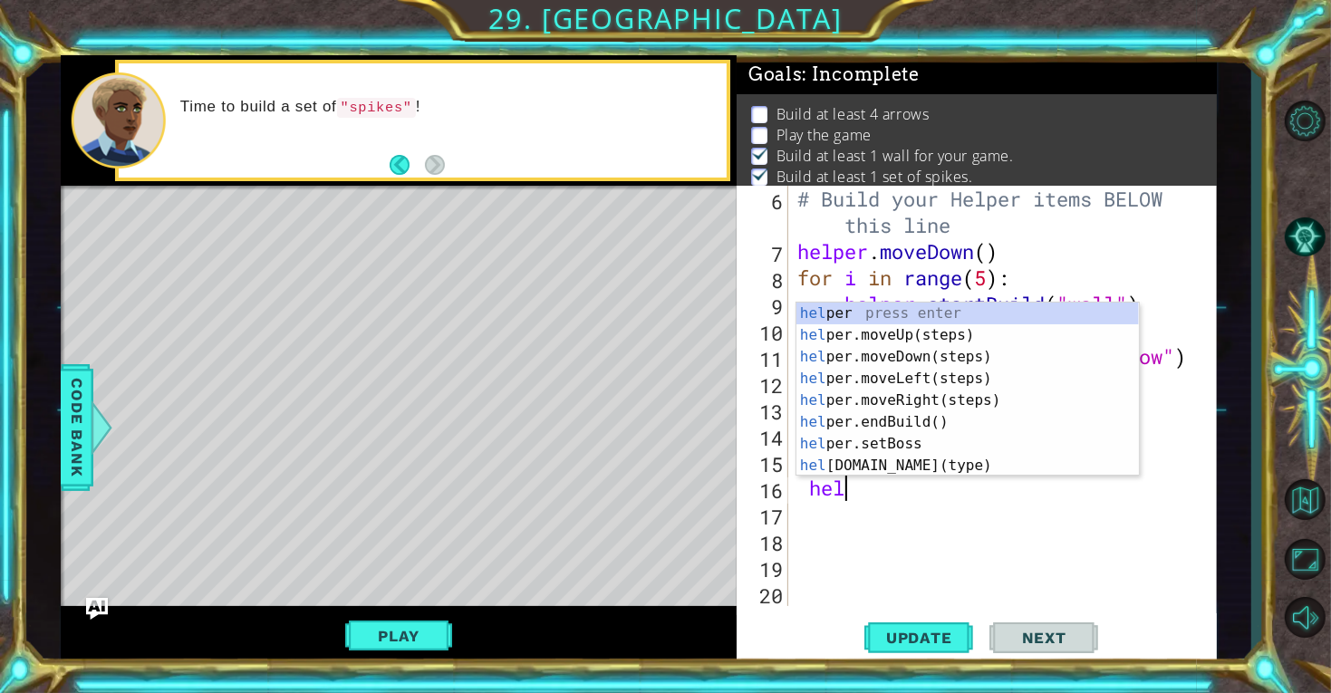
type textarea "help"
click at [928, 379] on div "help er press enter help er.moveUp(steps) press enter help er.moveDown(steps) p…" at bounding box center [967, 411] width 342 height 217
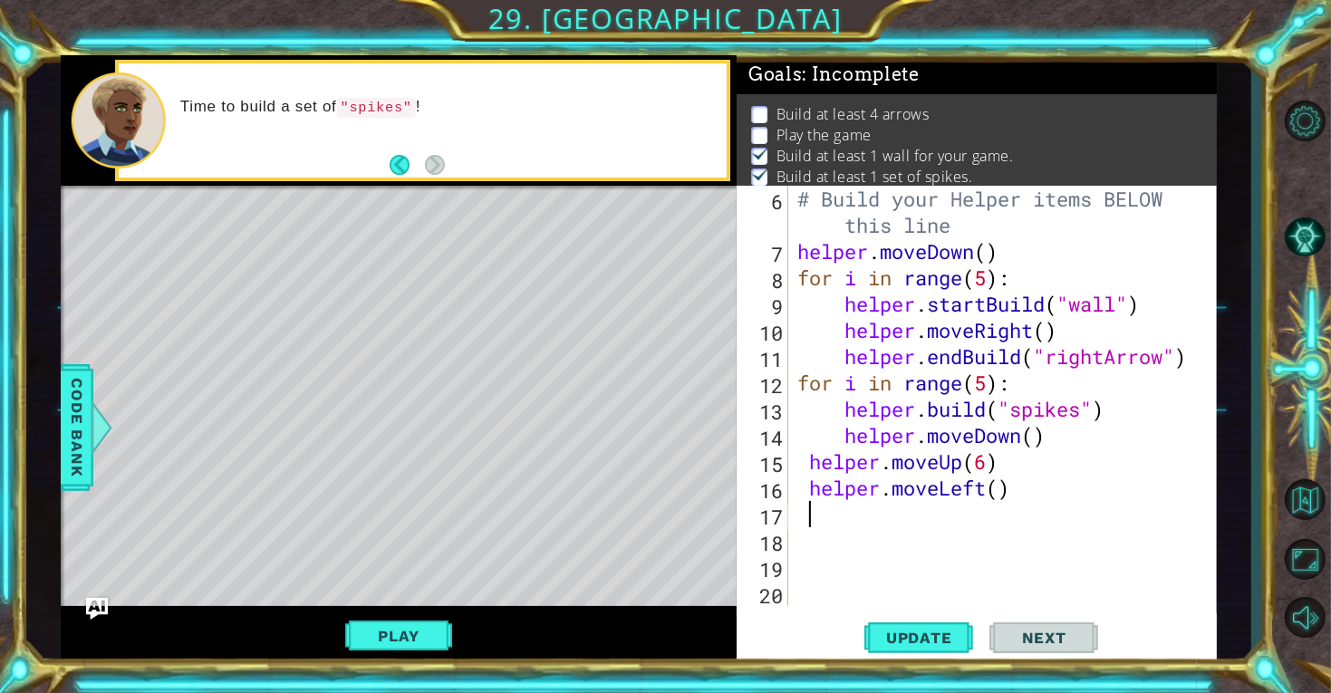
scroll to position [0, 0]
click at [1002, 497] on div "# Build your Helper items BELOW this line helper . moveDown ( ) for i in range …" at bounding box center [1008, 435] width 428 height 499
type textarea "helper.moveLeft(6)"
click at [809, 520] on div "# Build your Helper items BELOW this line helper . moveDown ( ) for i in range …" at bounding box center [1008, 435] width 428 height 499
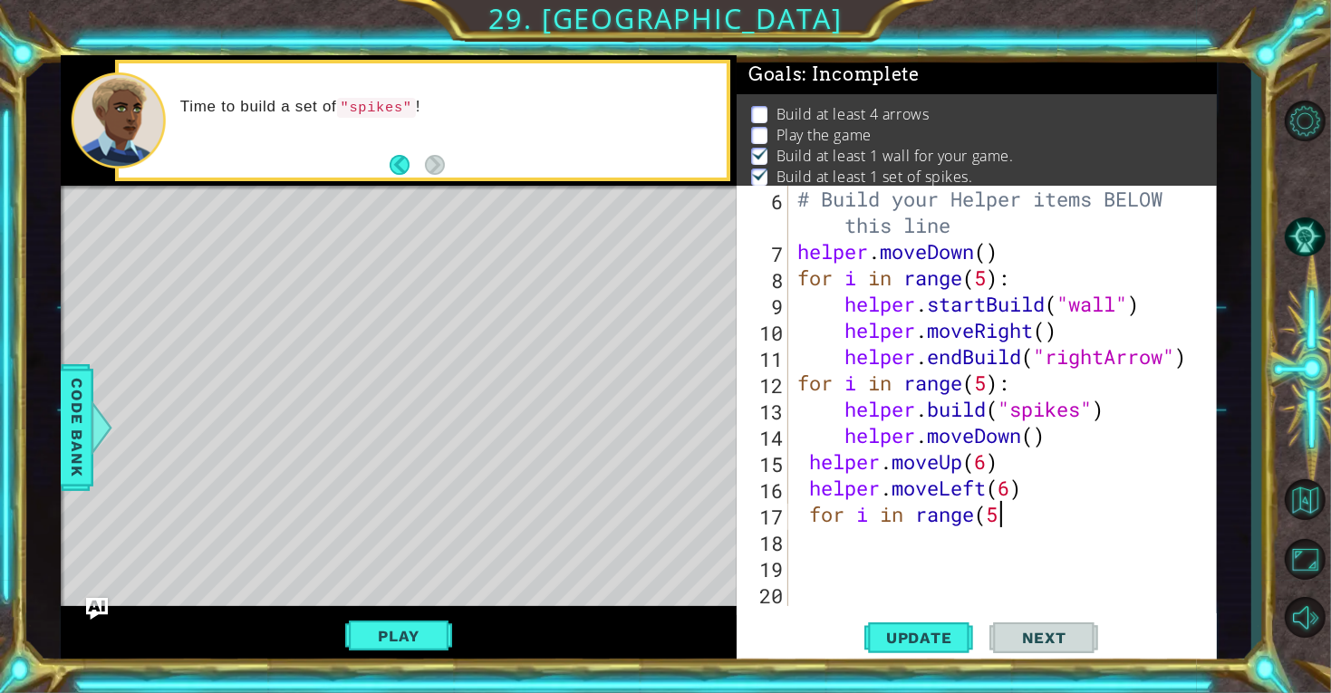
type textarea "for i in range(5)"
click at [1011, 516] on div "# Build your Helper items BELOW this line helper . moveDown ( ) for i in range …" at bounding box center [1008, 435] width 428 height 499
type textarea "for i in range(5):"
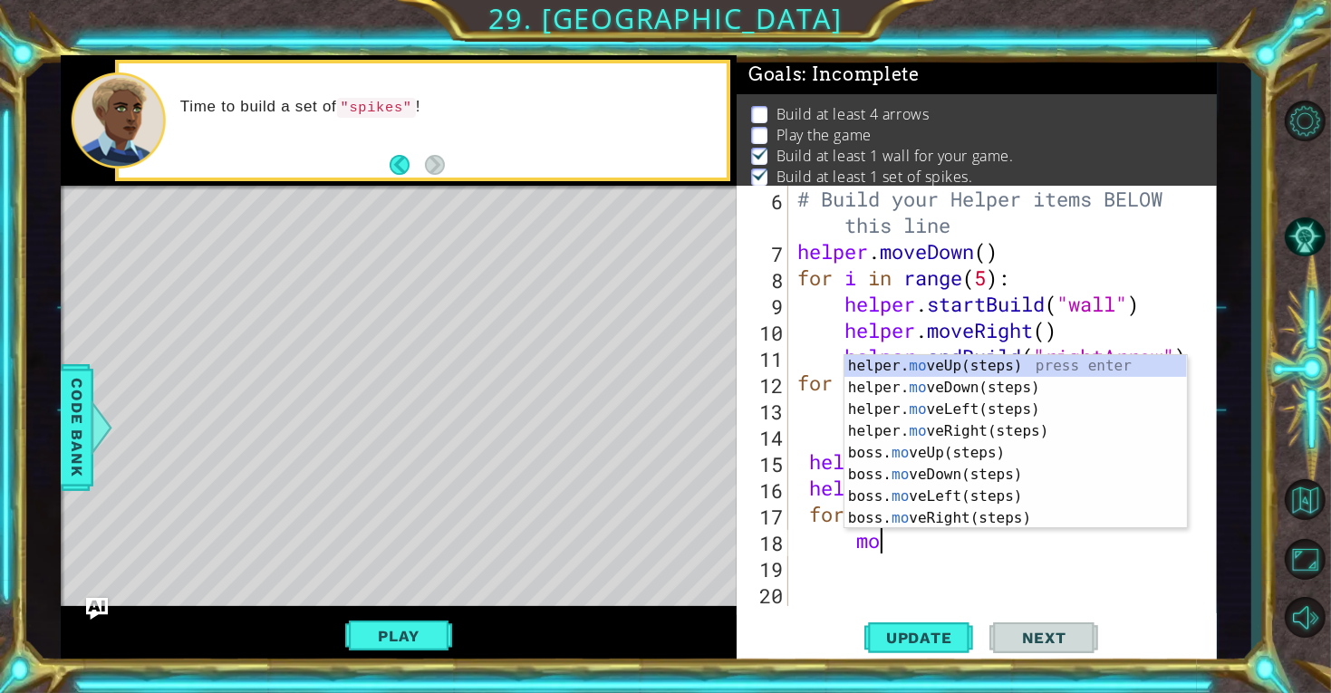
scroll to position [0, 3]
type textarea "move"
click at [1034, 512] on div "helper. move Up(steps) press enter helper. move Down(steps) press enter helper.…" at bounding box center [1015, 463] width 342 height 217
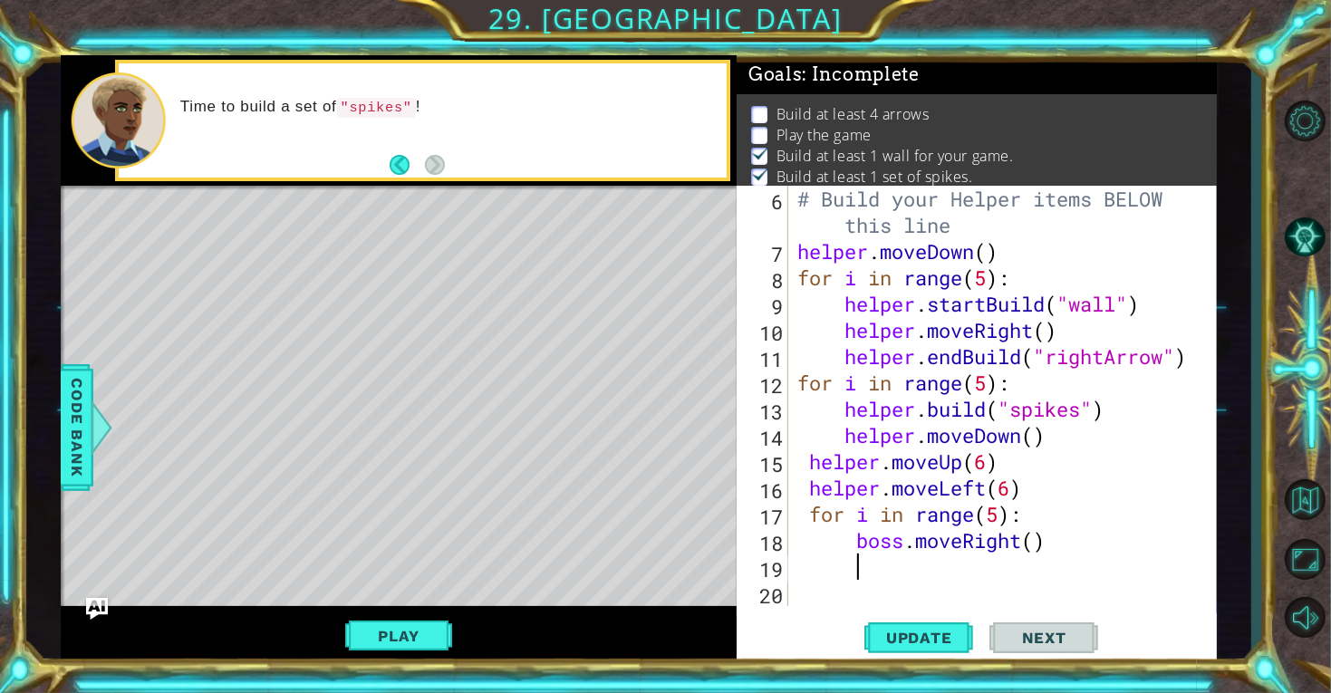
scroll to position [0, 2]
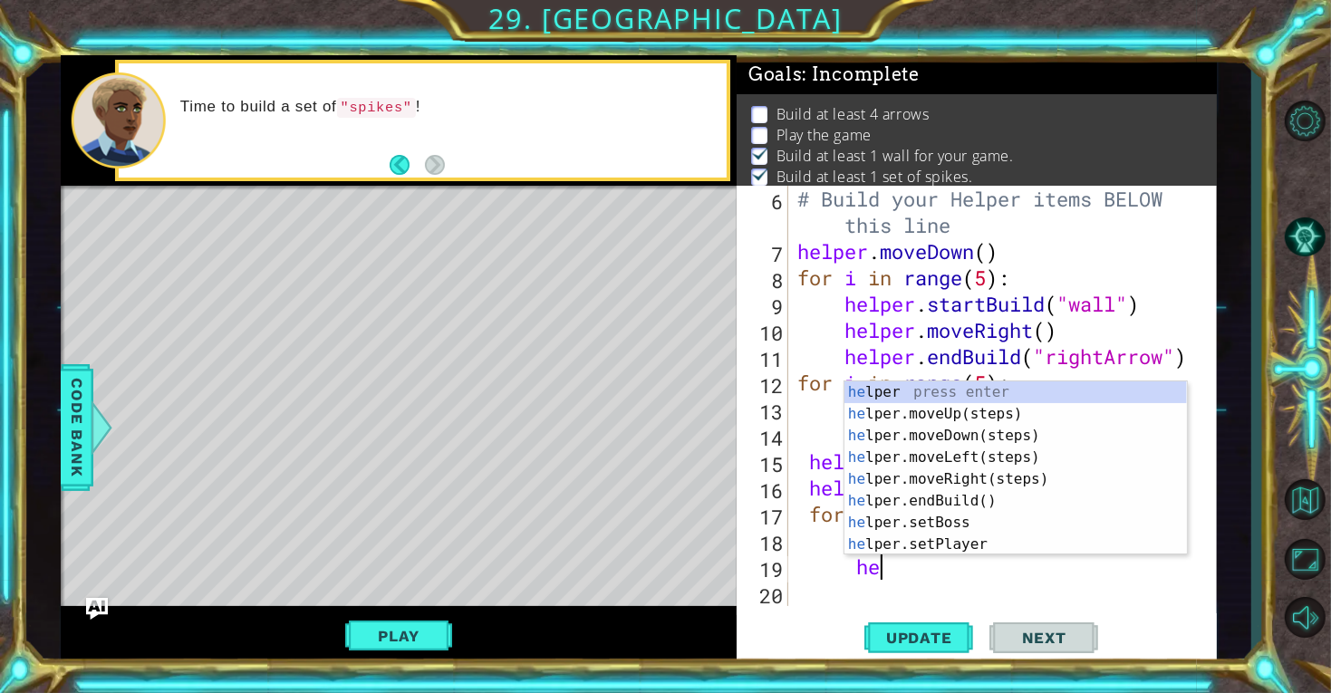
type textarea "hel"
click at [976, 504] on div "hel per press enter hel per.moveUp(steps) press enter hel per.moveDown(steps) p…" at bounding box center [1015, 489] width 342 height 217
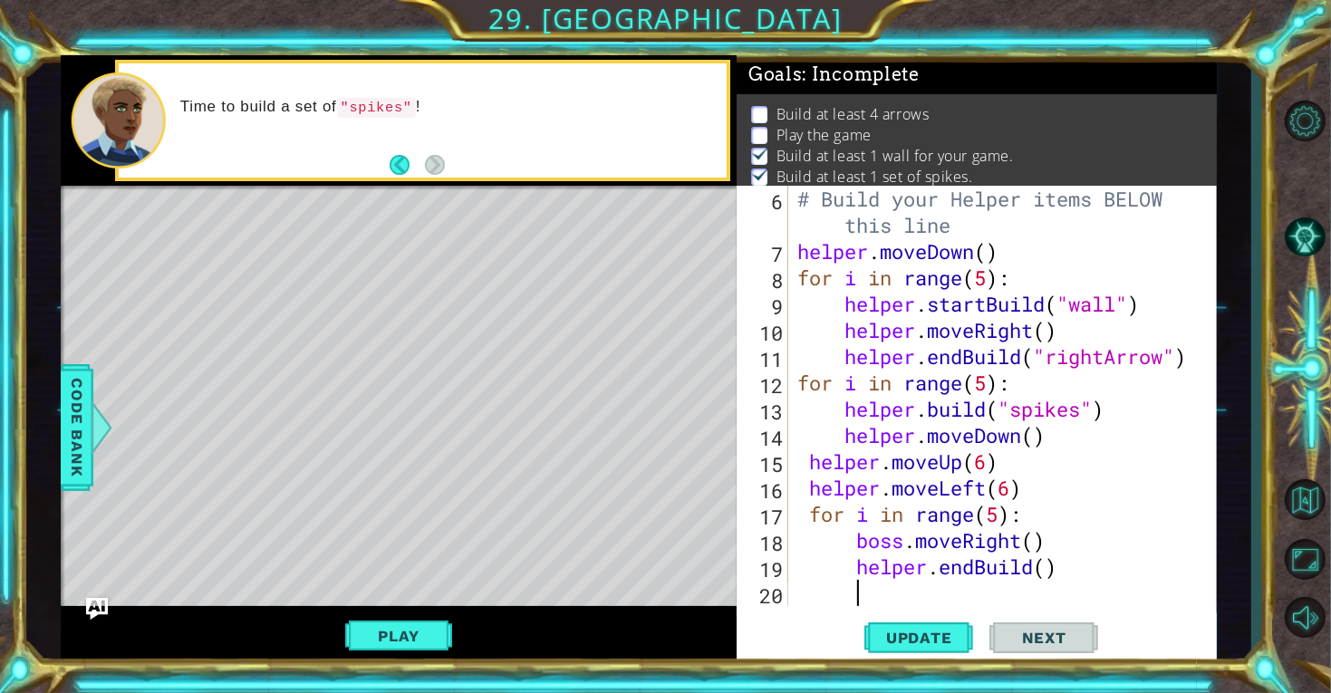
scroll to position [0, 2]
drag, startPoint x: 1065, startPoint y: 574, endPoint x: 930, endPoint y: 571, distance: 135.0
click at [930, 571] on div "# Build your Helper items BELOW this line helper . moveDown ( ) for i in range …" at bounding box center [1008, 435] width 428 height 499
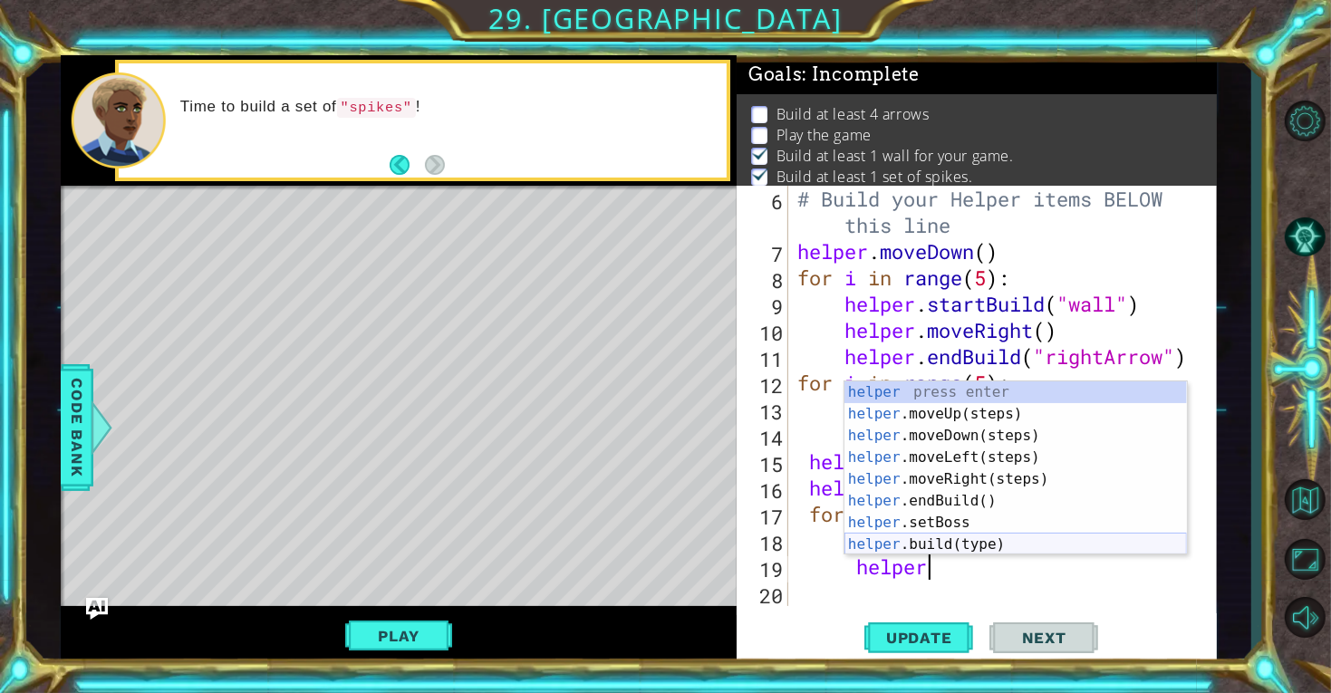
click at [996, 542] on div "helper press enter helper .moveUp(steps) press enter helper .moveDown(steps) pr…" at bounding box center [1015, 489] width 342 height 217
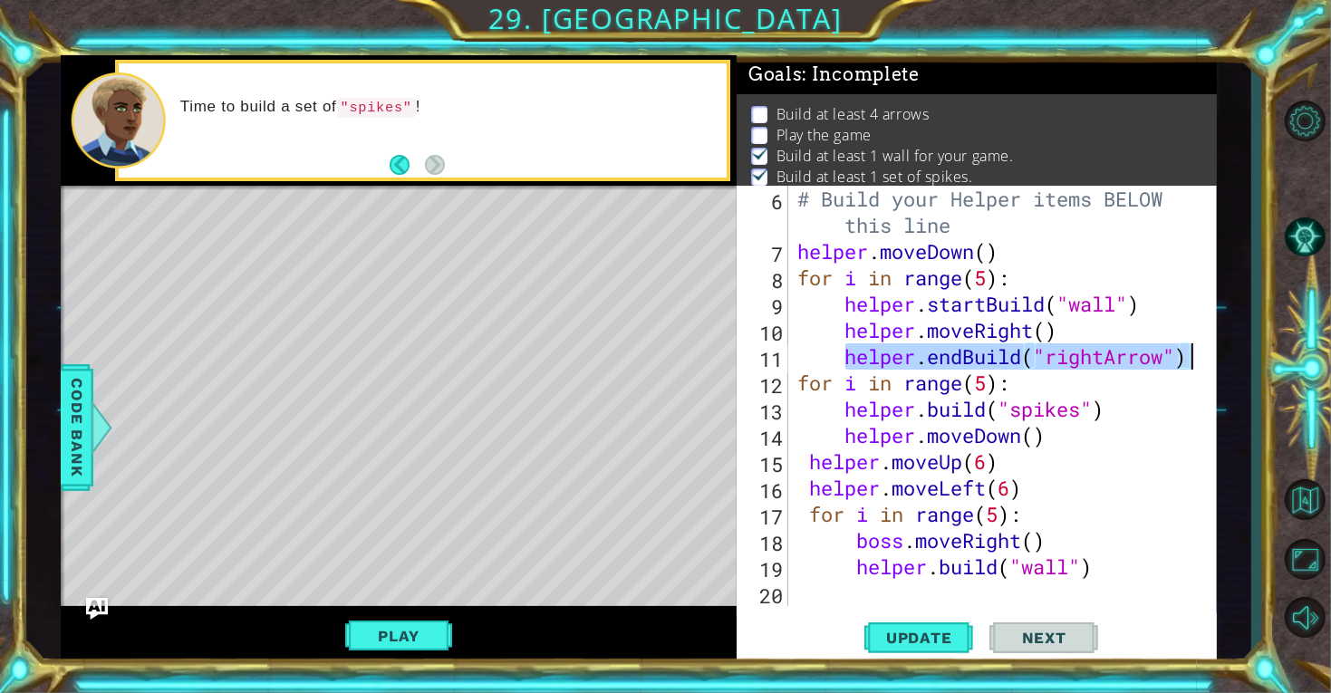
drag, startPoint x: 845, startPoint y: 355, endPoint x: 1190, endPoint y: 359, distance: 345.1
click at [1190, 359] on div "# Build your Helper items BELOW this line helper . moveDown ( ) for i in range …" at bounding box center [1008, 435] width 428 height 499
type textarea "helper.endBuild("rightArrow")"
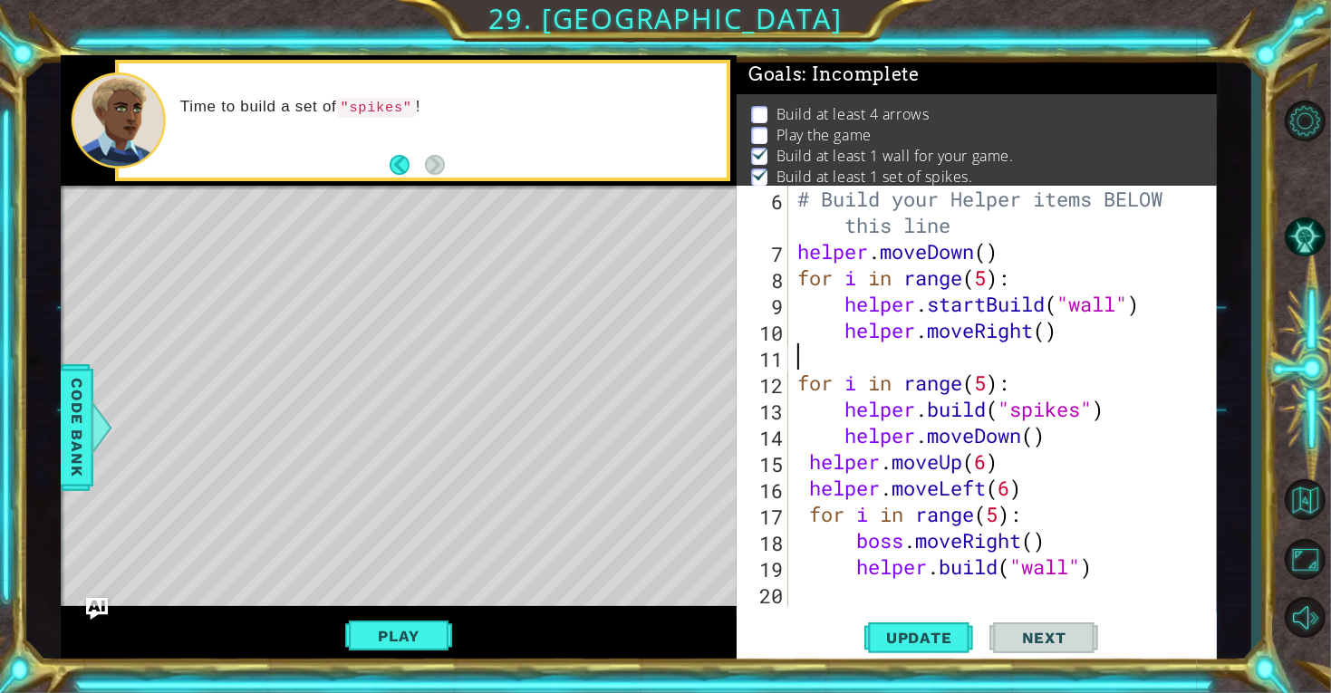
scroll to position [0, 0]
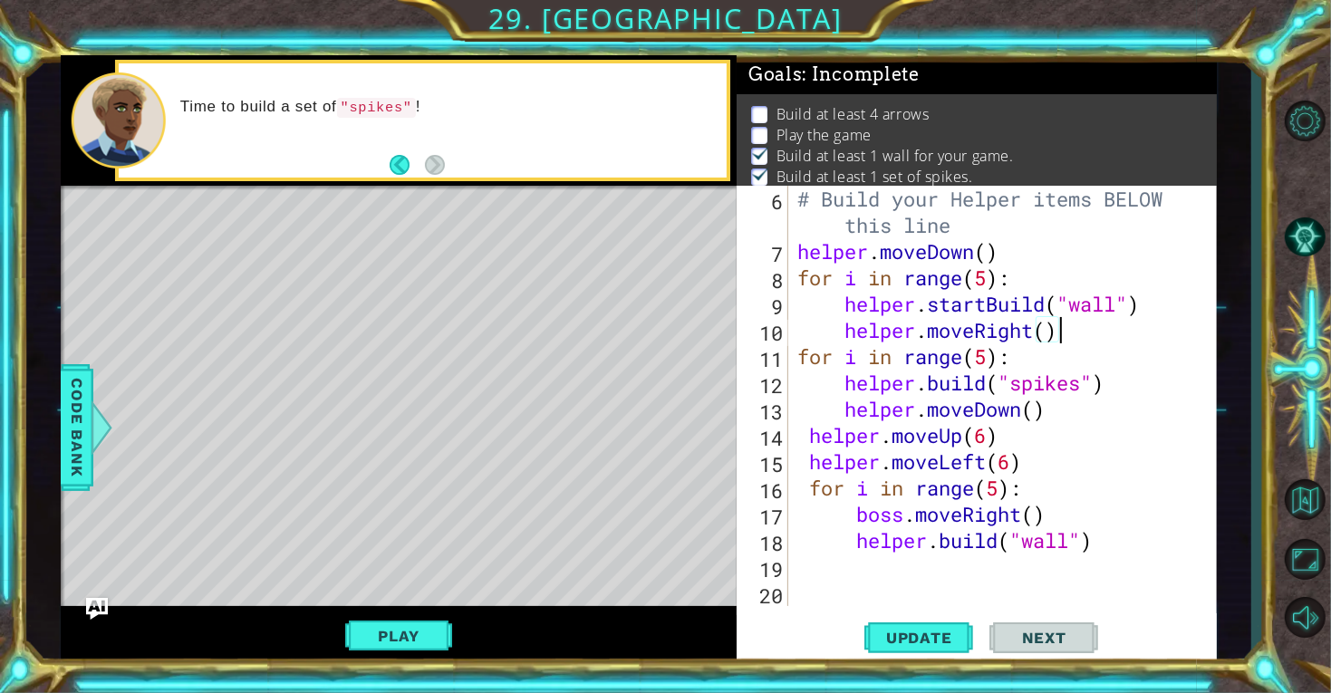
click at [1070, 548] on div "# Build your Helper items BELOW this line helper . moveDown ( ) for i in range …" at bounding box center [1008, 435] width 428 height 499
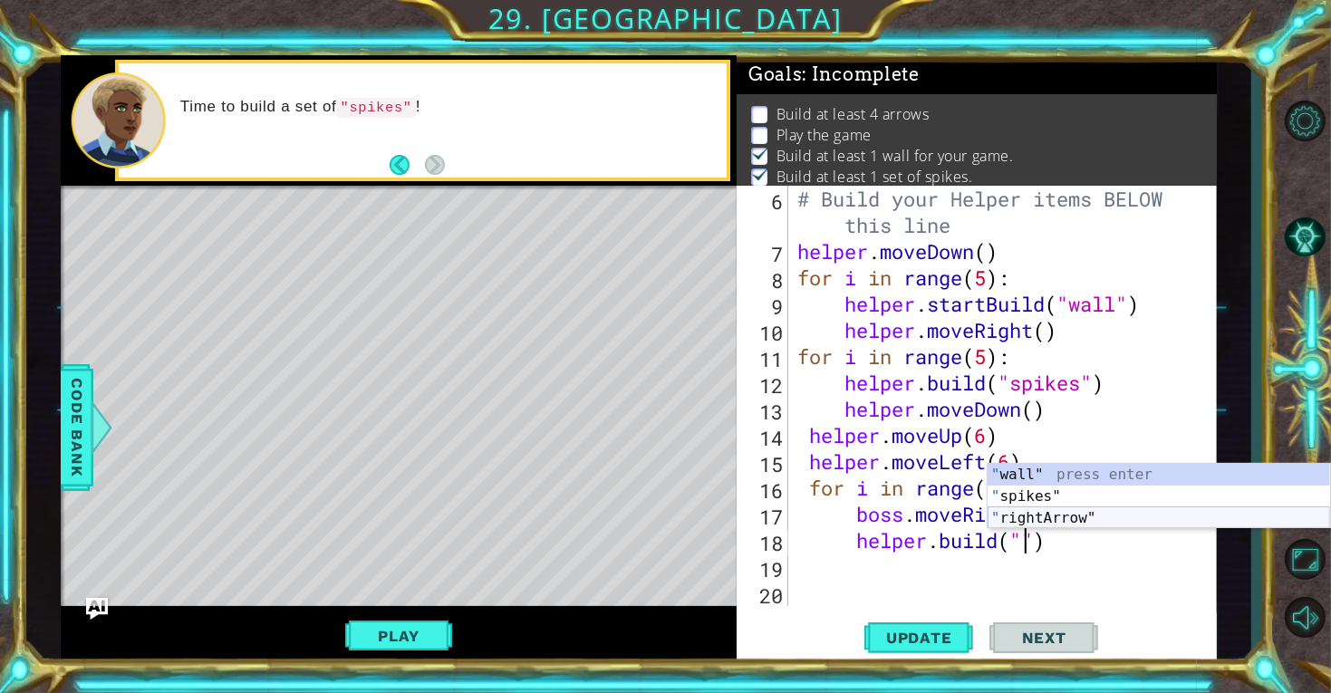
click at [1044, 519] on div "" wall" press enter " spikes" press enter " rightArrow" press enter" at bounding box center [1158, 518] width 342 height 109
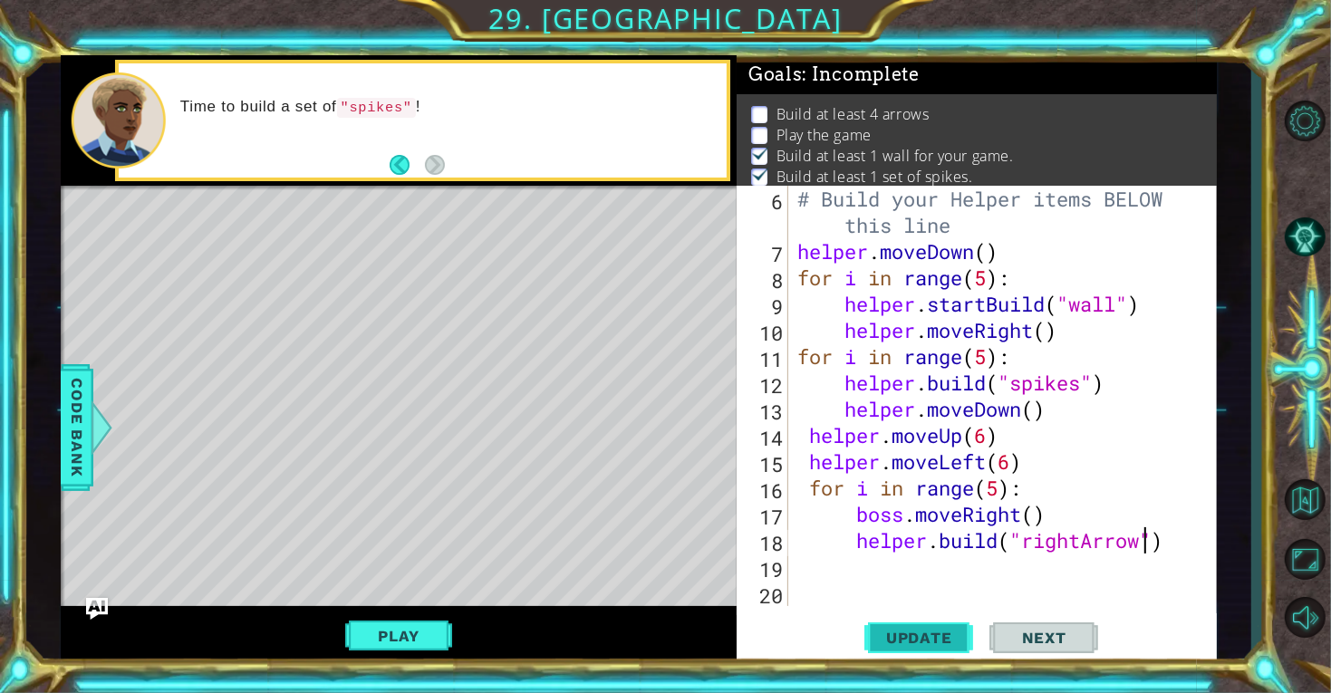
click at [921, 643] on span "Update" at bounding box center [919, 638] width 102 height 18
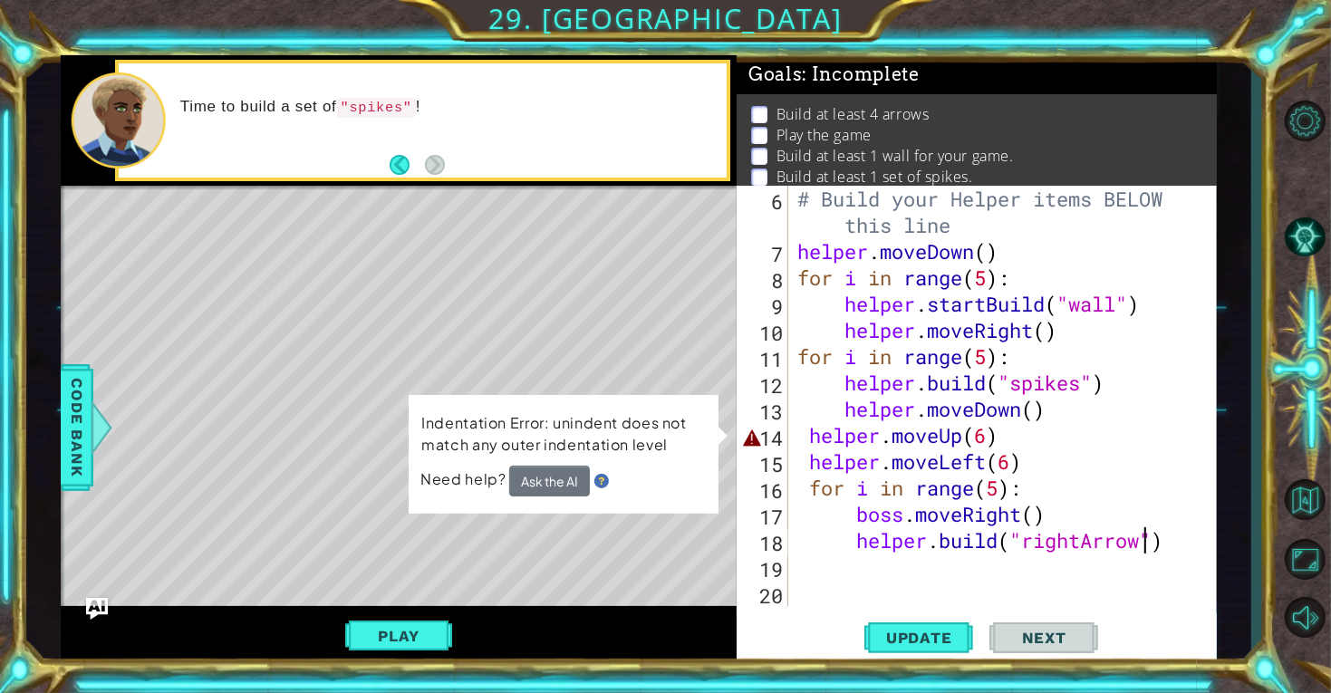
click at [1000, 442] on div "# Build your Helper items BELOW this line helper . moveDown ( ) for i in range …" at bounding box center [1008, 435] width 428 height 499
type textarea "helper.moveUp(6)"
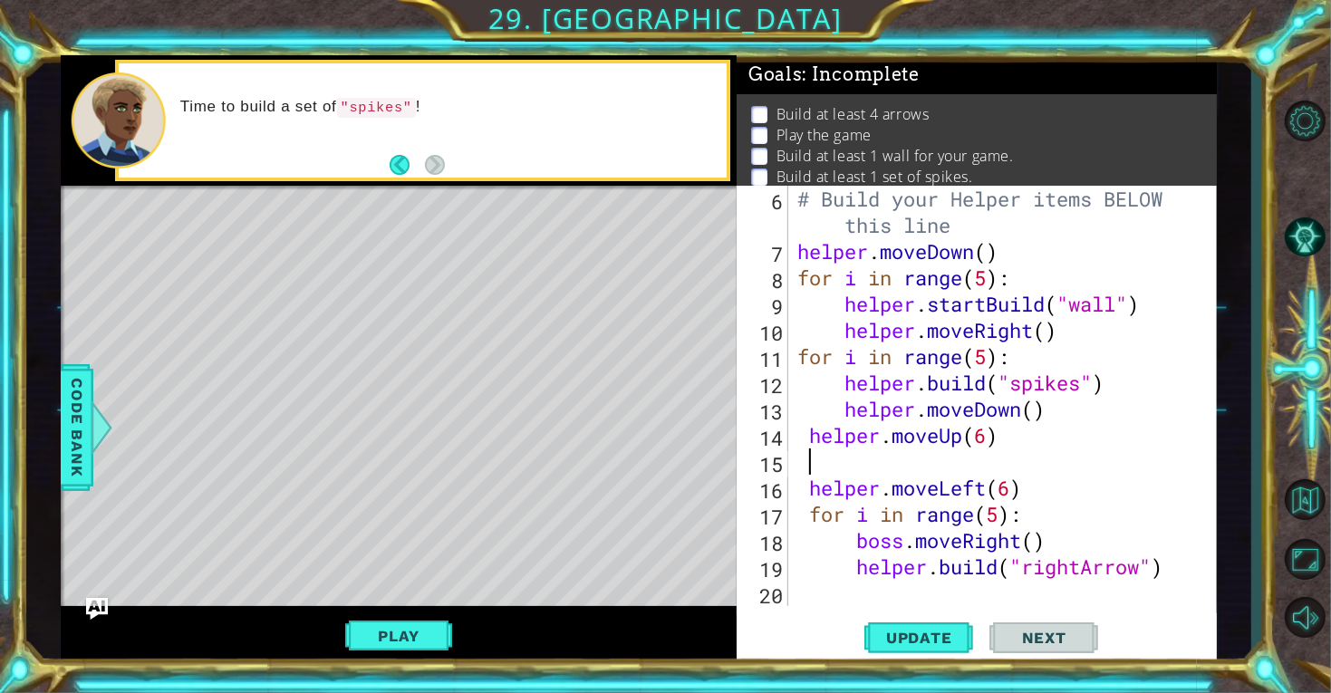
scroll to position [158, 0]
click at [1046, 417] on div "# Build your Helper items BELOW this line helper . moveDown ( ) for i in range …" at bounding box center [1008, 435] width 428 height 499
type textarea "helper.moveDown()"
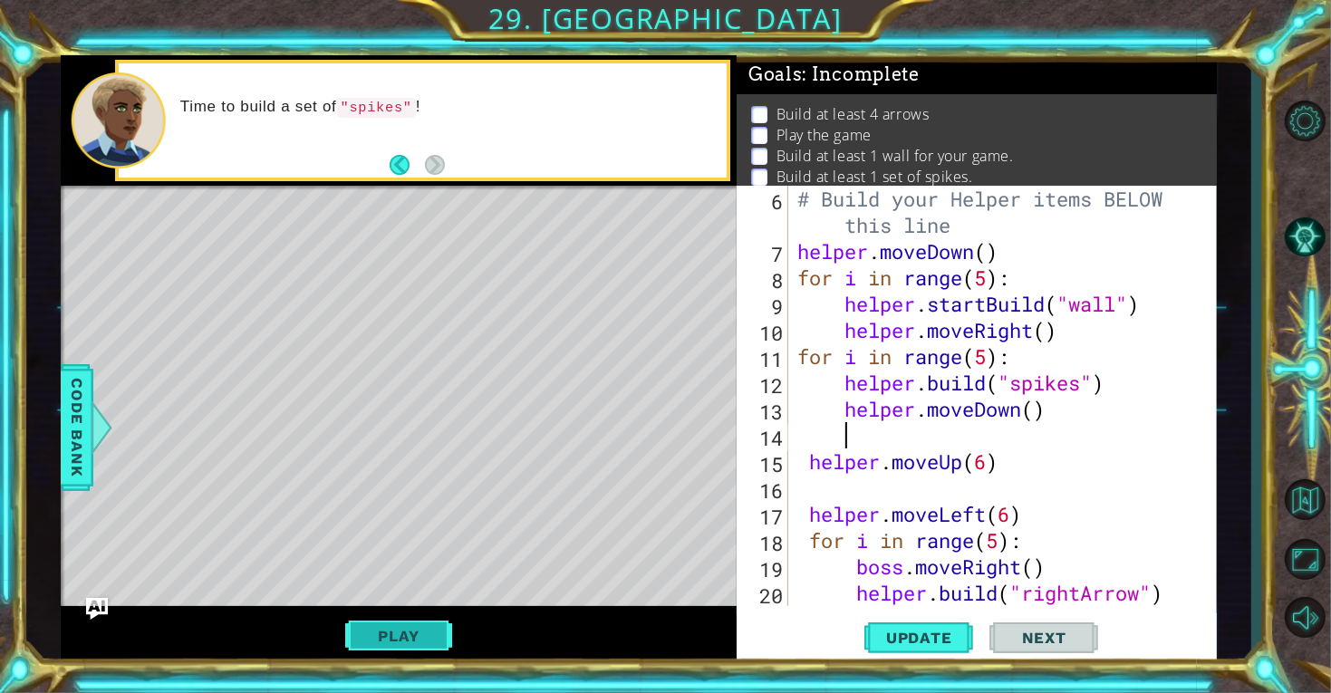
click at [404, 627] on button "Play" at bounding box center [398, 636] width 106 height 34
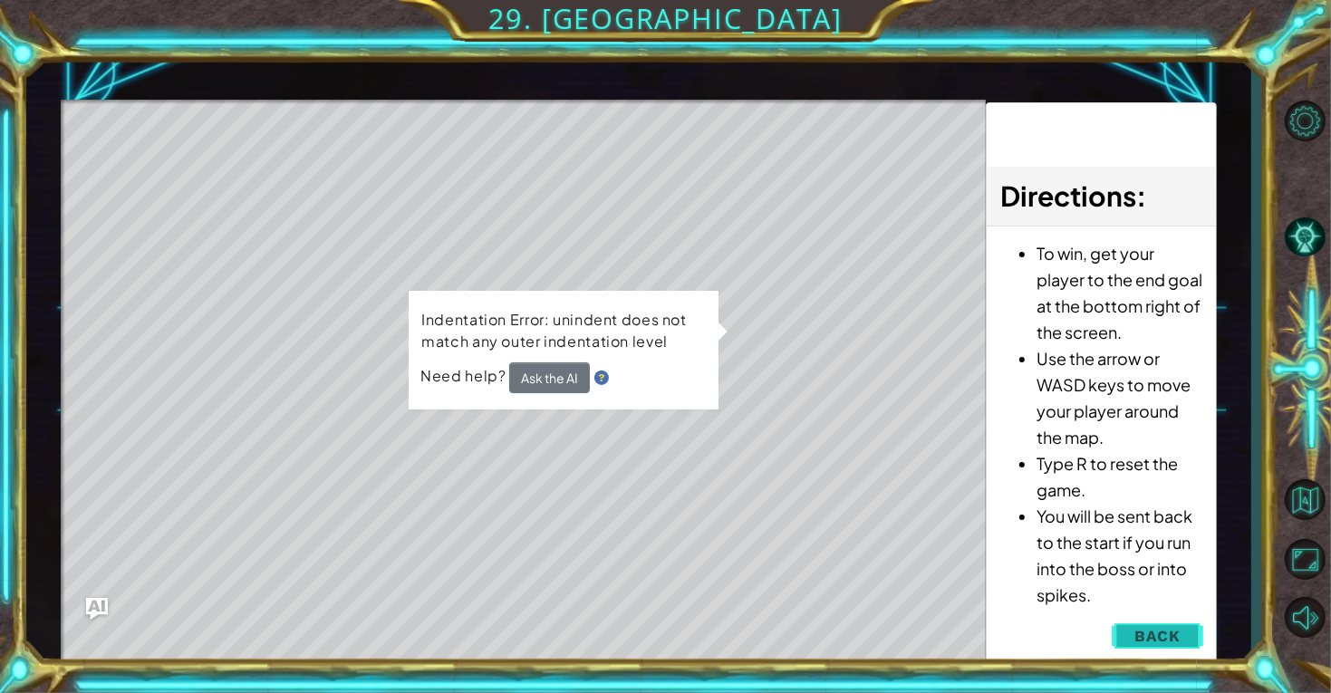
click at [1133, 618] on button "Back" at bounding box center [1156, 636] width 91 height 36
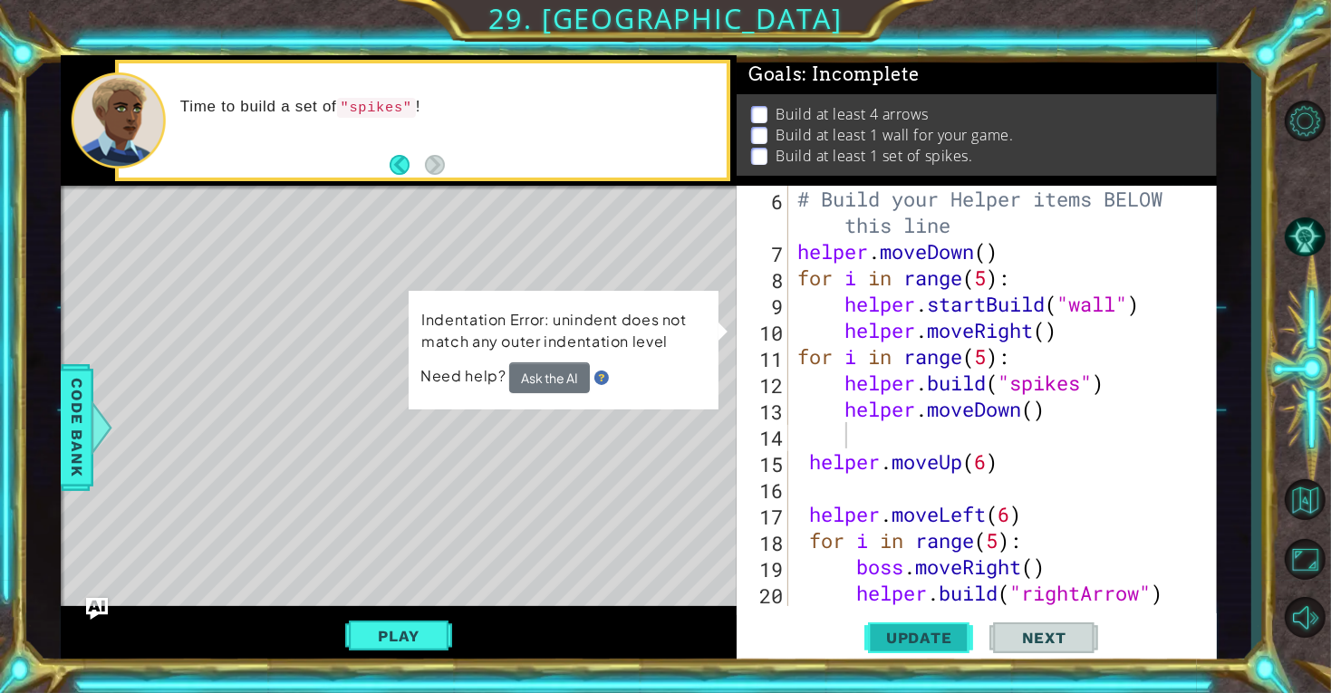
click at [896, 649] on button "Update" at bounding box center [918, 637] width 109 height 48
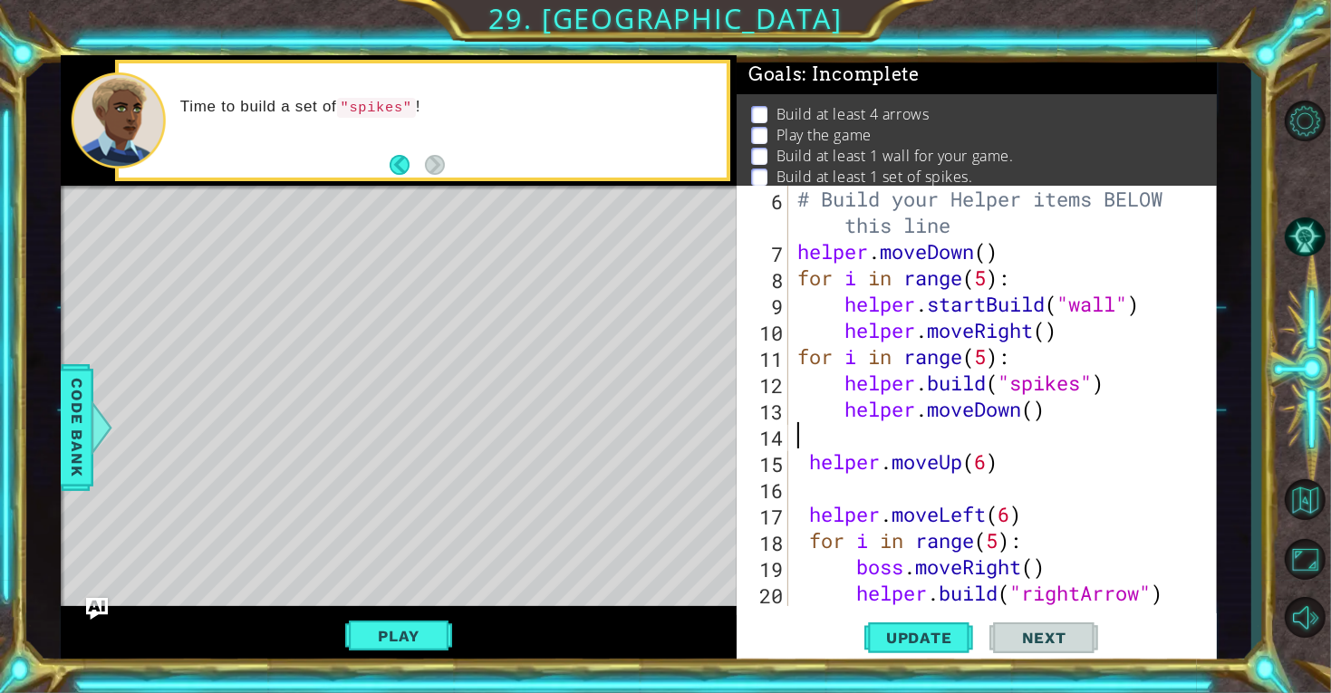
type textarea "helper.moveDown()"
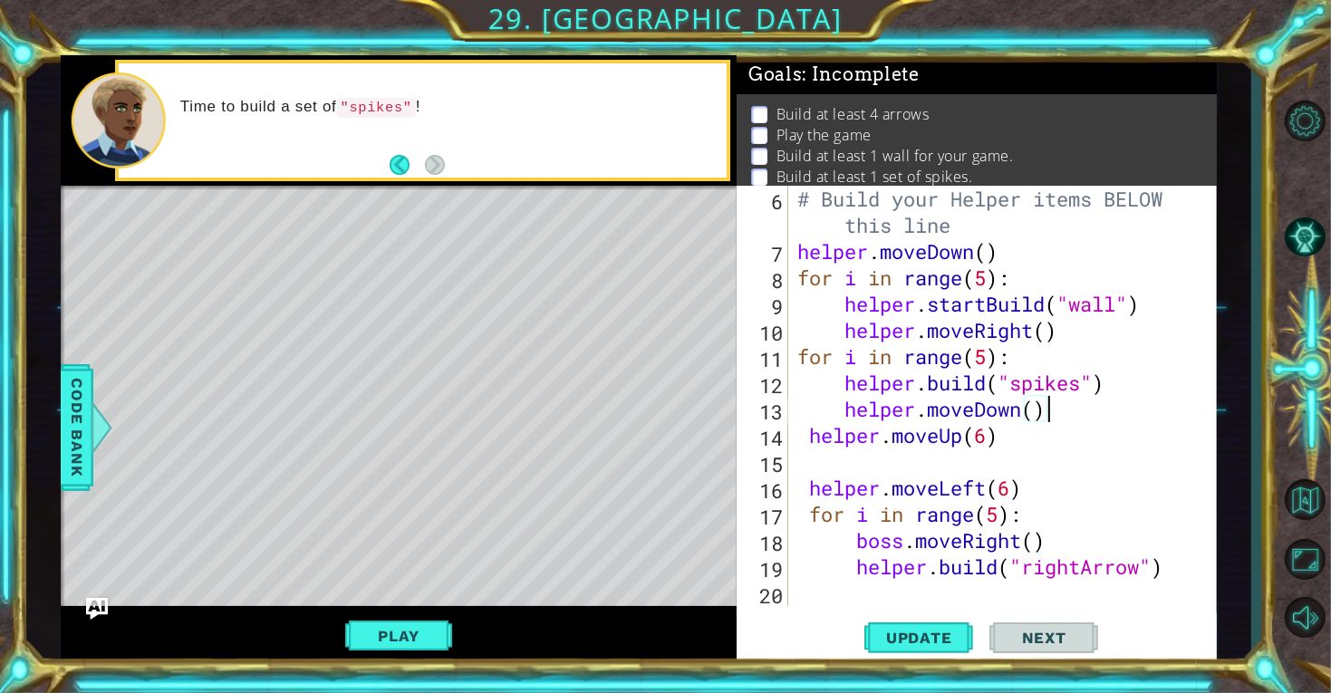
click at [928, 474] on div "# Build your Helper items BELOW this line helper . moveDown ( ) for i in range …" at bounding box center [1008, 435] width 428 height 499
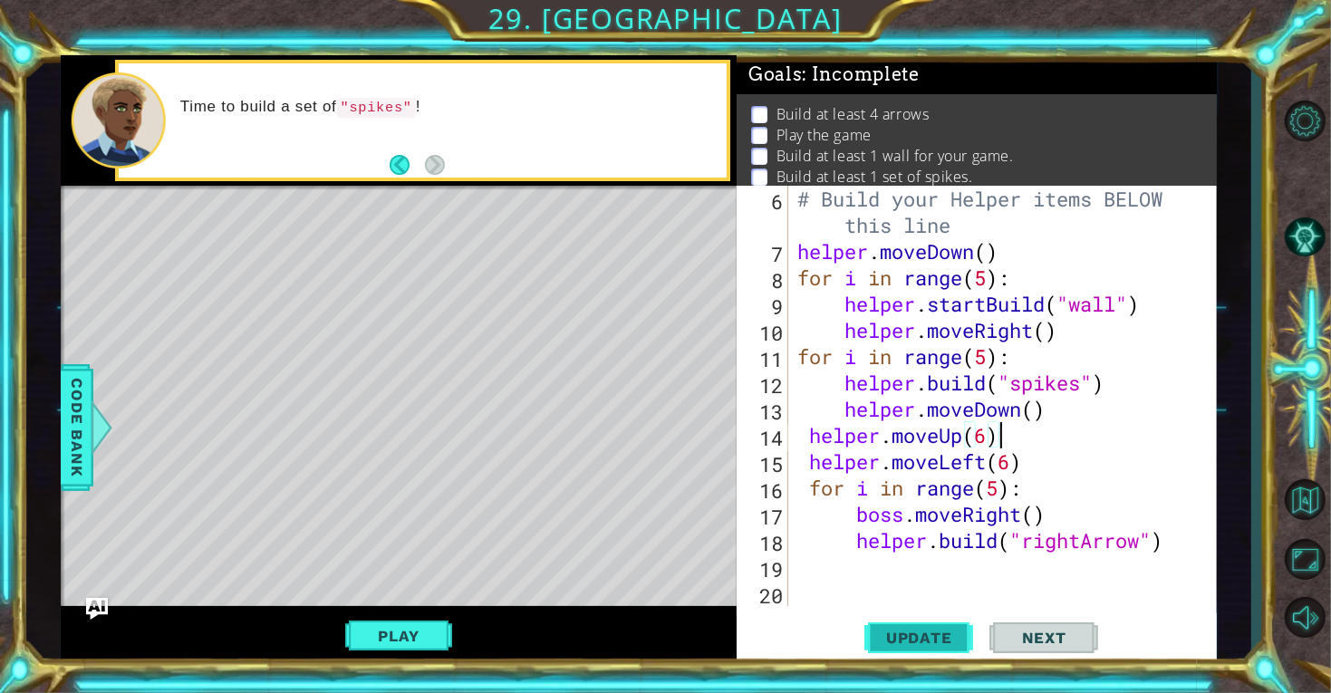
click at [928, 627] on button "Update" at bounding box center [918, 637] width 109 height 48
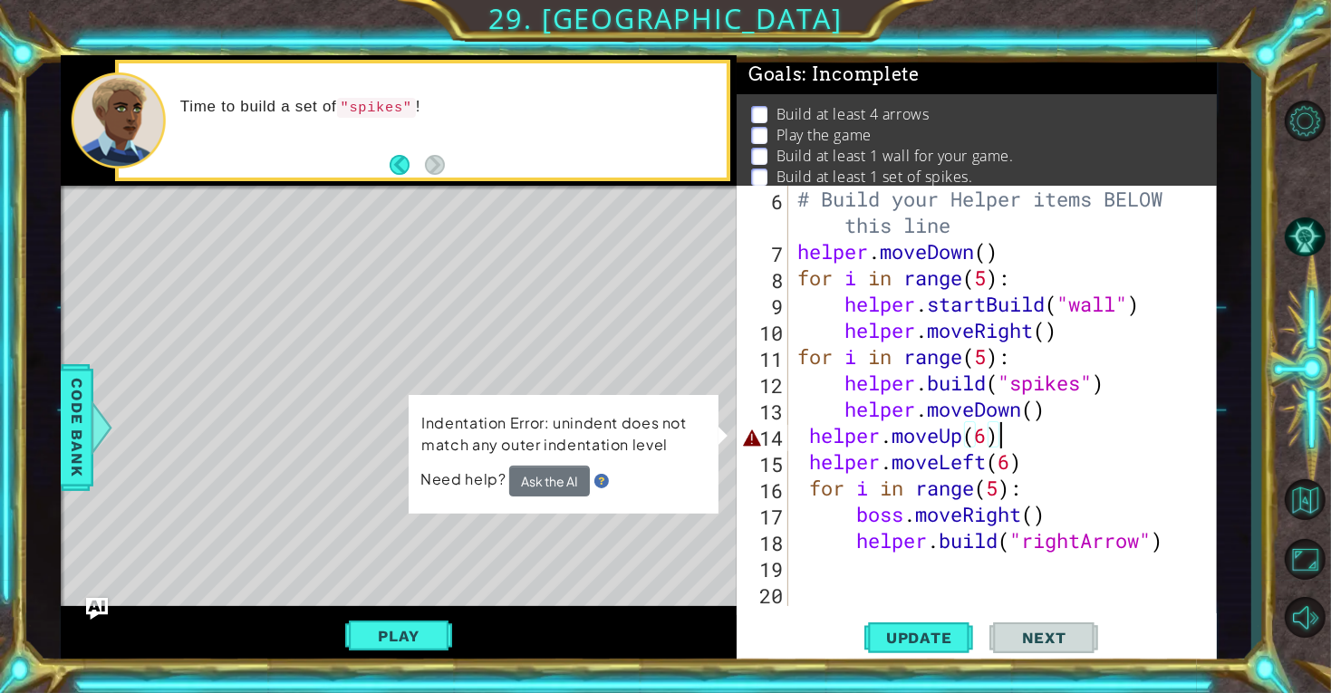
click at [980, 438] on div "# Build your Helper items BELOW this line helper . moveDown ( ) for i in range …" at bounding box center [1008, 435] width 428 height 499
click at [985, 438] on div "# Build your Helper items BELOW this line helper . moveDown ( ) for i in range …" at bounding box center [1008, 435] width 428 height 499
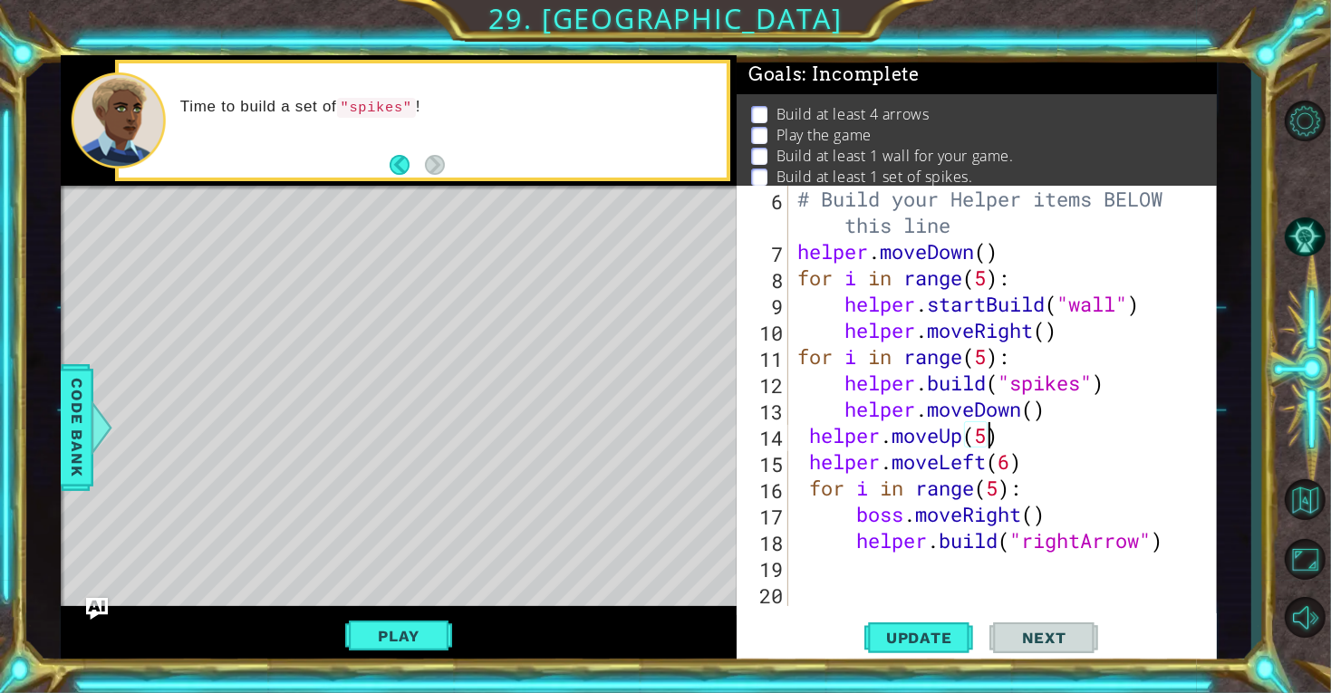
scroll to position [0, 7]
type textarea "helper.moveUp(5)"
click at [936, 622] on button "Update" at bounding box center [918, 637] width 109 height 48
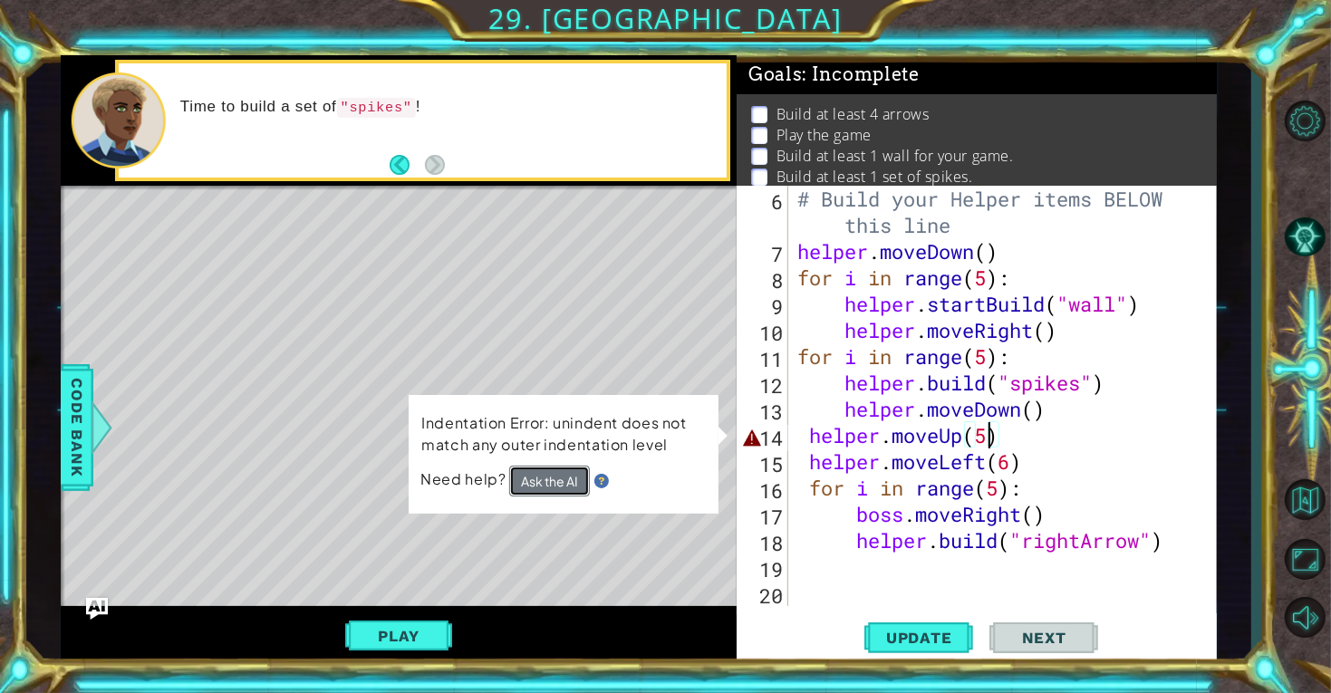
click at [555, 479] on button "Ask the AI" at bounding box center [549, 481] width 81 height 31
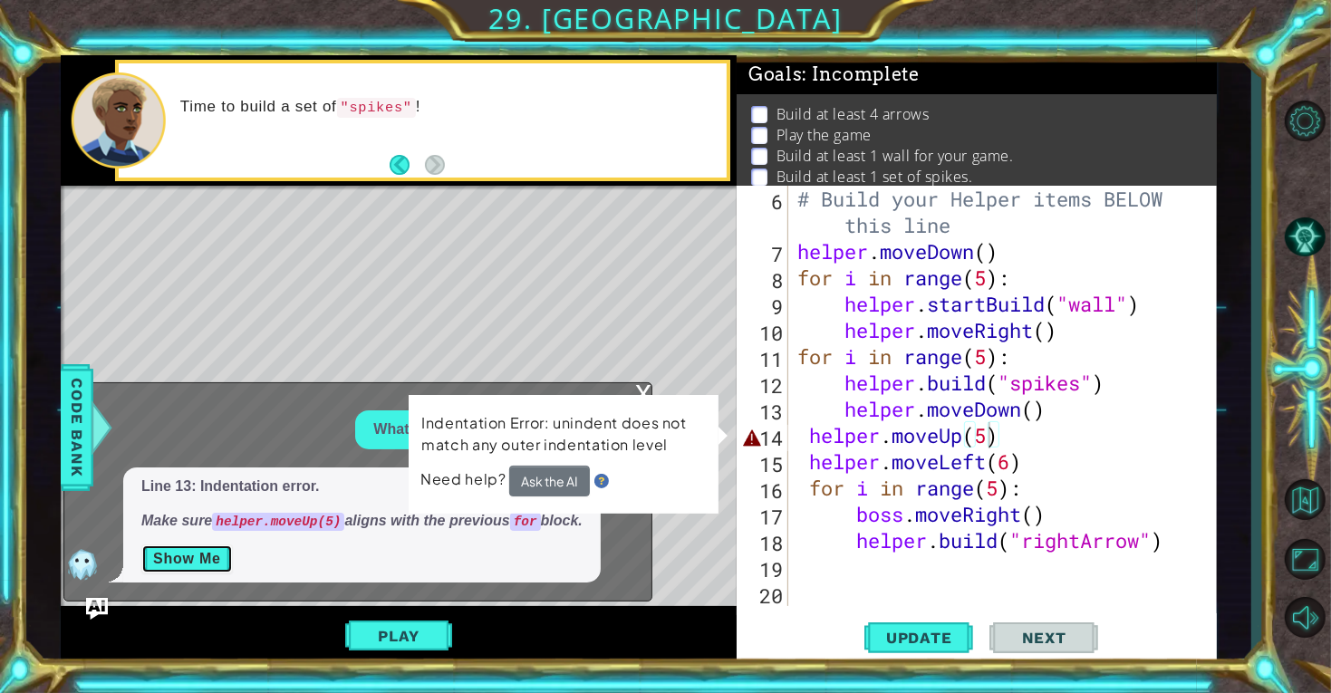
click at [156, 559] on button "Show Me" at bounding box center [186, 558] width 91 height 29
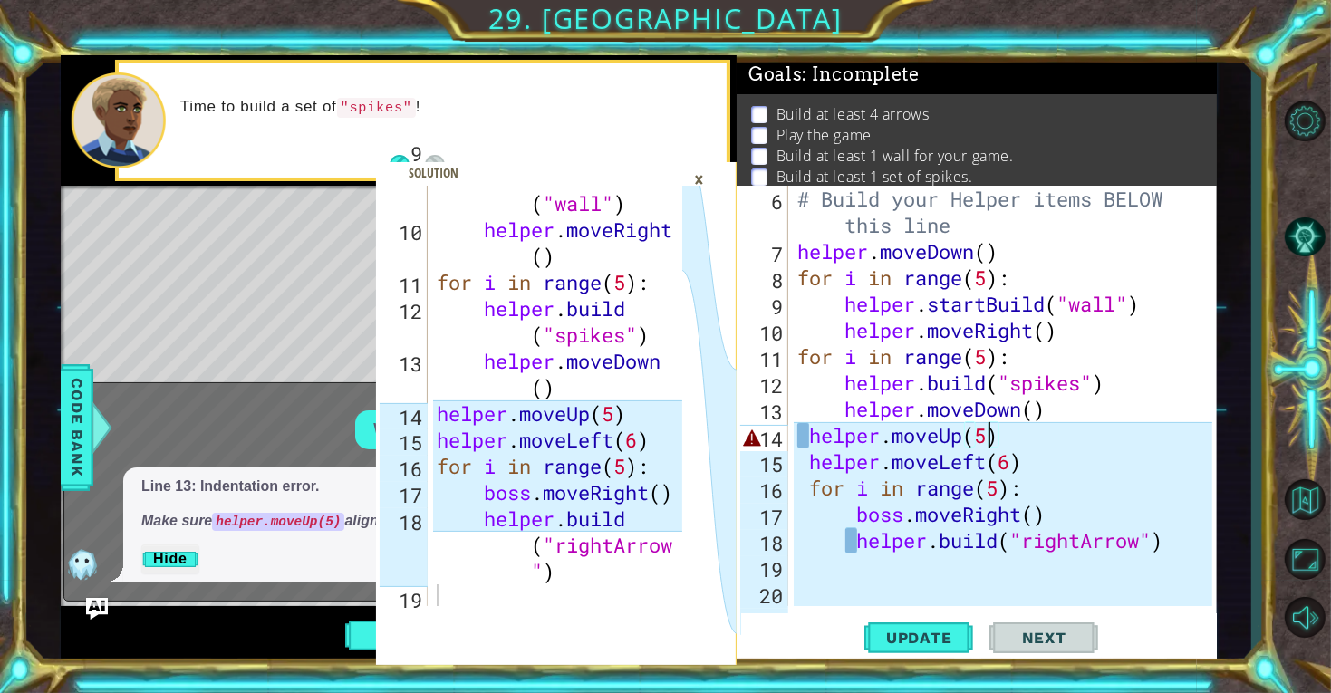
scroll to position [394, 0]
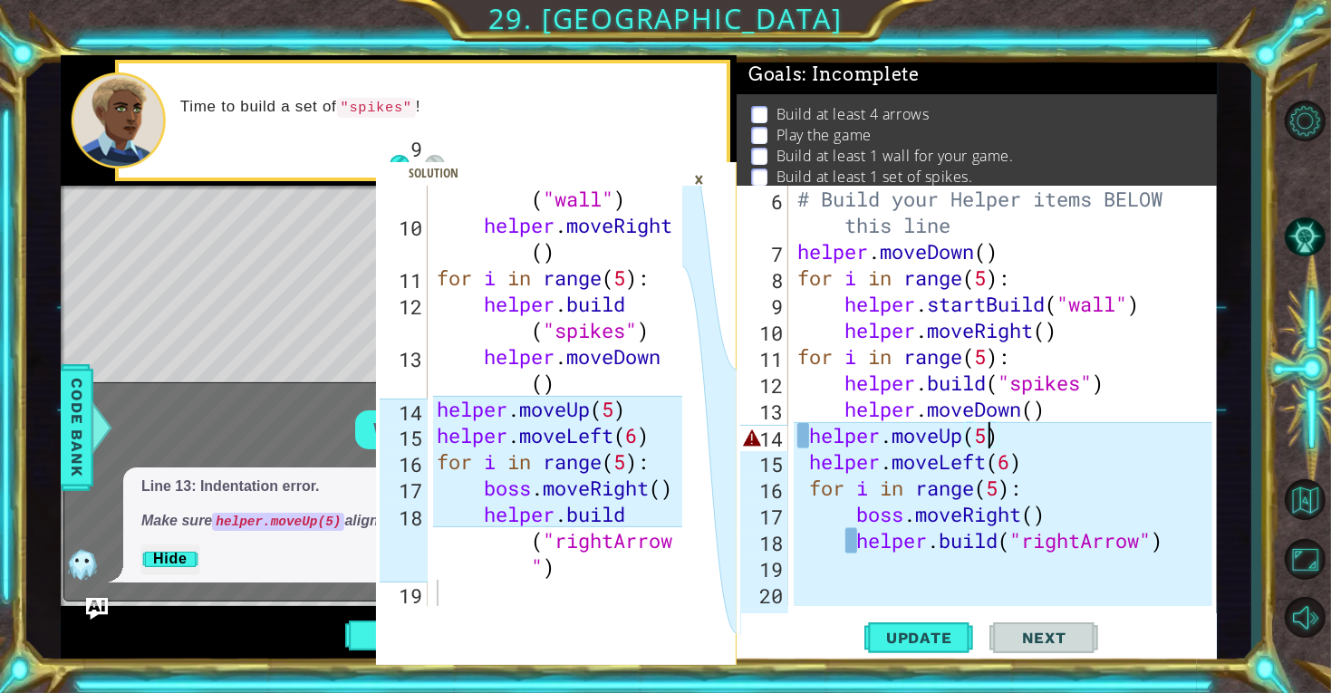
click at [543, 600] on div "helper . startBuild ( "wall" ) helper . moveRight ( ) for i in range ( 5 ) : he…" at bounding box center [562, 395] width 258 height 525
click at [700, 179] on div "×" at bounding box center [699, 179] width 28 height 31
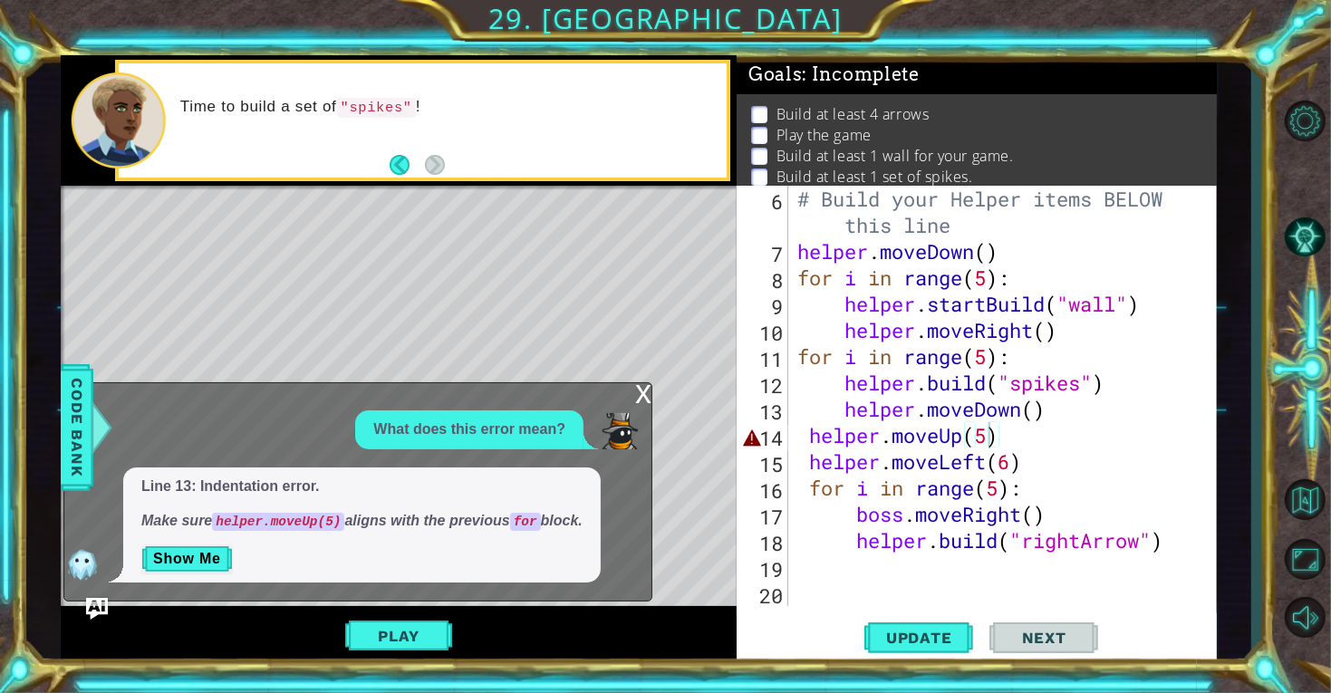
click at [1044, 418] on div "# Build your Helper items BELOW this line helper . moveDown ( ) for i in range …" at bounding box center [1008, 435] width 428 height 499
click at [946, 644] on span "Update" at bounding box center [919, 638] width 102 height 18
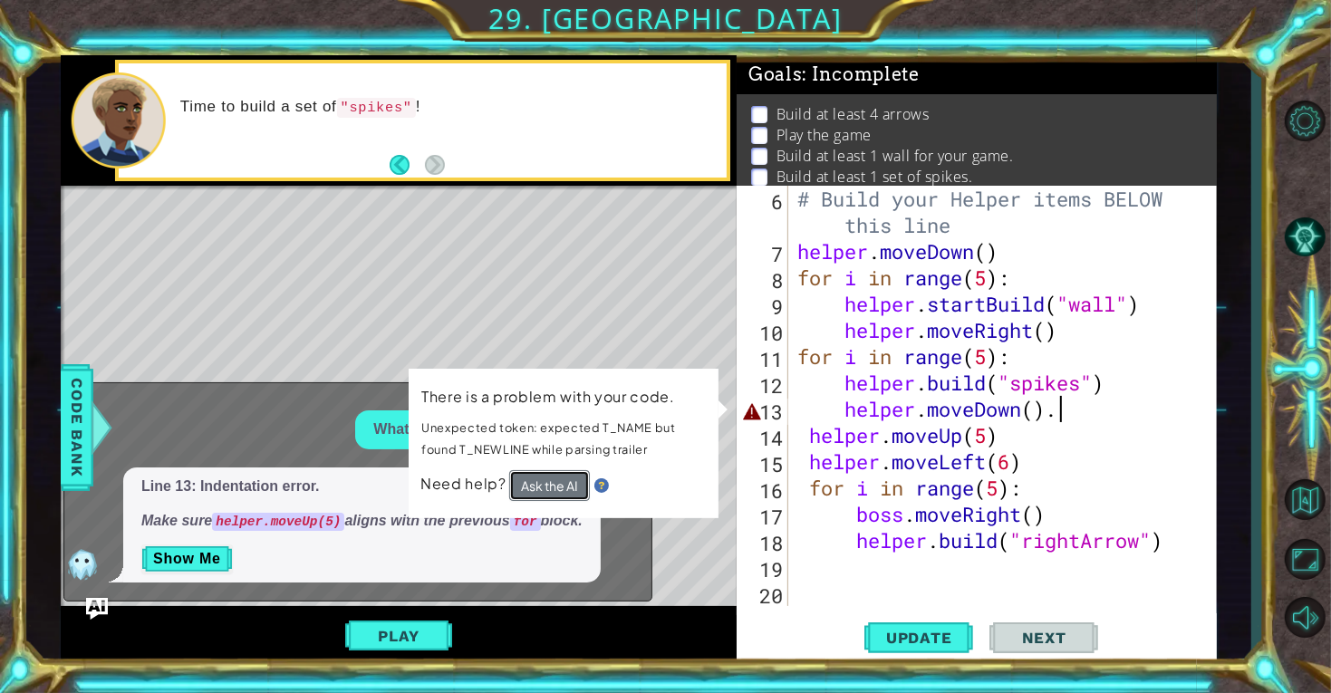
click at [558, 474] on button "Ask the AI" at bounding box center [549, 485] width 81 height 31
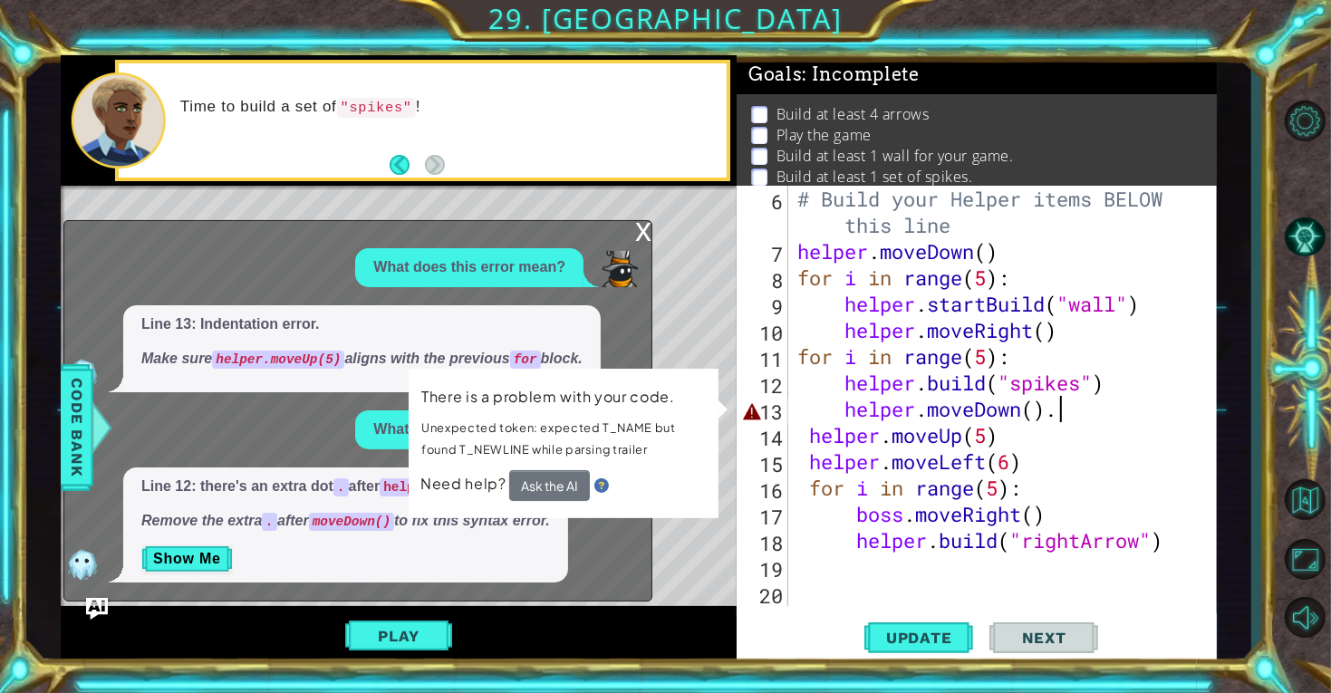
click at [586, 563] on div "Line 12: there's an extra dot . after helper.moveDown() . Remove the extra . af…" at bounding box center [353, 525] width 578 height 116
click at [630, 524] on div "Line 12: there's an extra dot . after helper.moveDown() . Remove the extra . af…" at bounding box center [353, 525] width 578 height 116
click at [427, 564] on p "Show Me" at bounding box center [345, 558] width 409 height 29
click at [197, 557] on button "Show Me" at bounding box center [186, 558] width 91 height 29
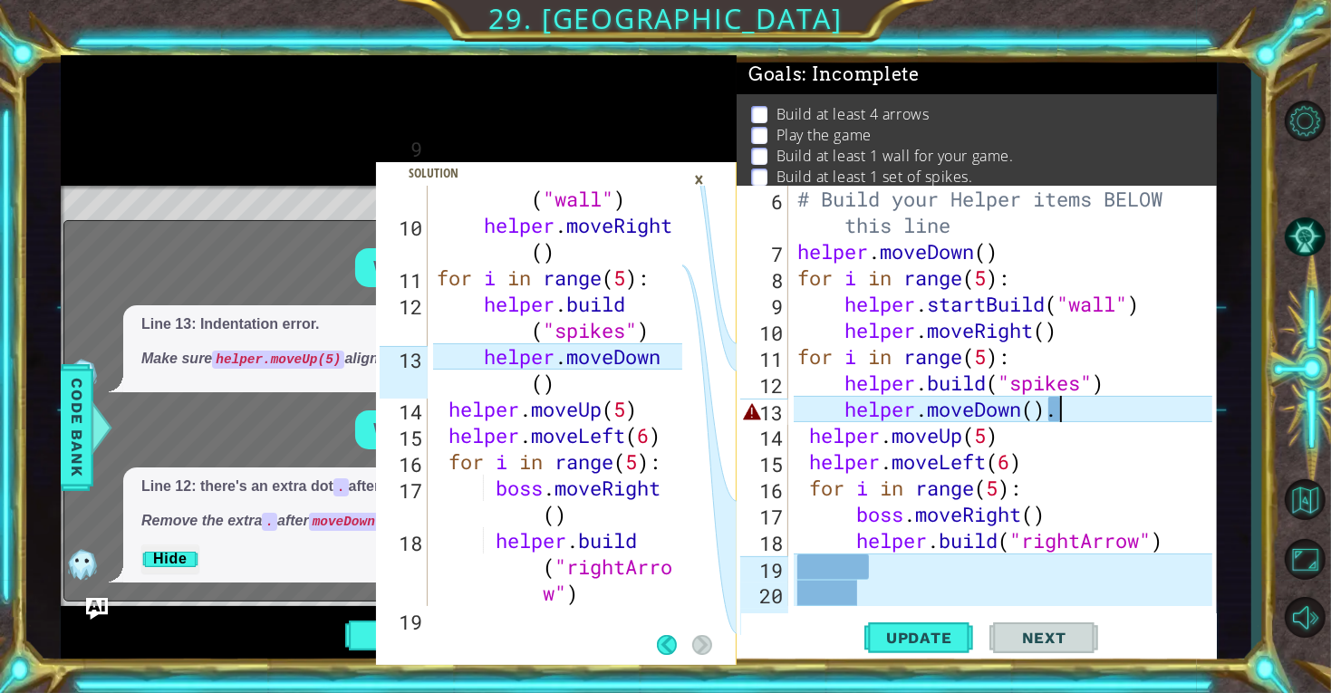
scroll to position [420, 0]
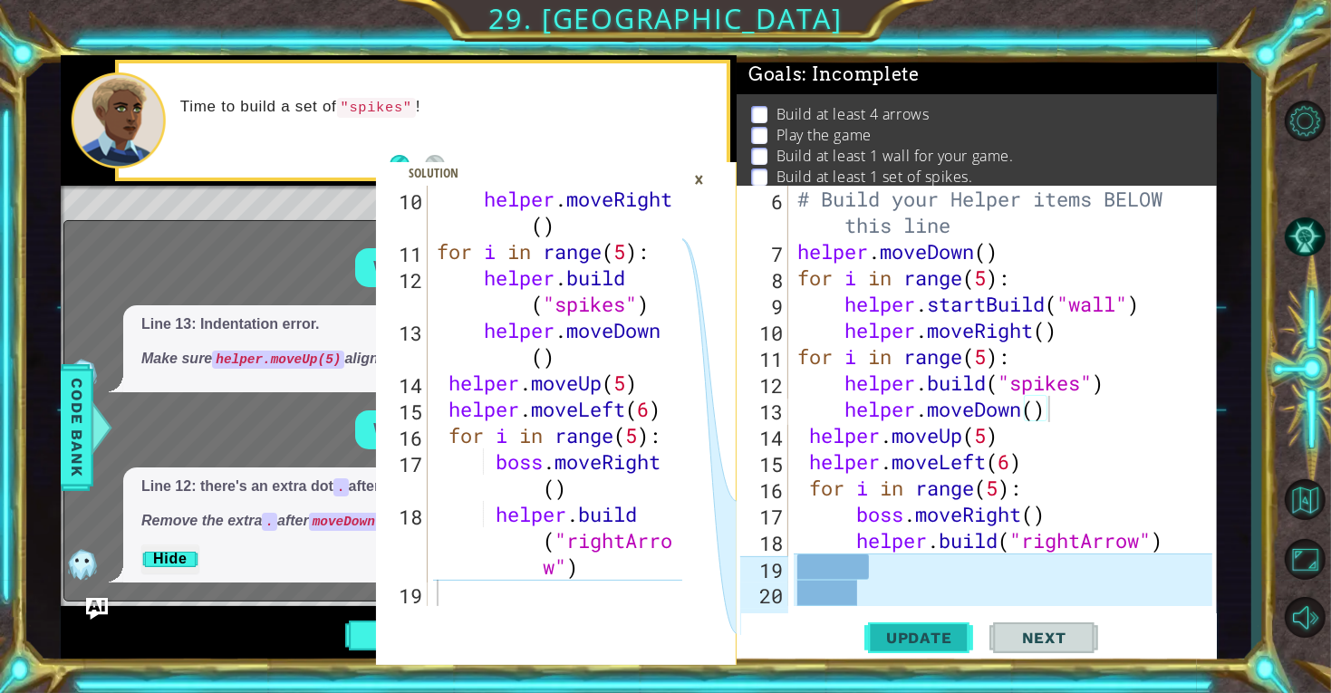
click at [938, 641] on span "Update" at bounding box center [919, 638] width 102 height 18
click at [699, 182] on div "×" at bounding box center [699, 179] width 28 height 31
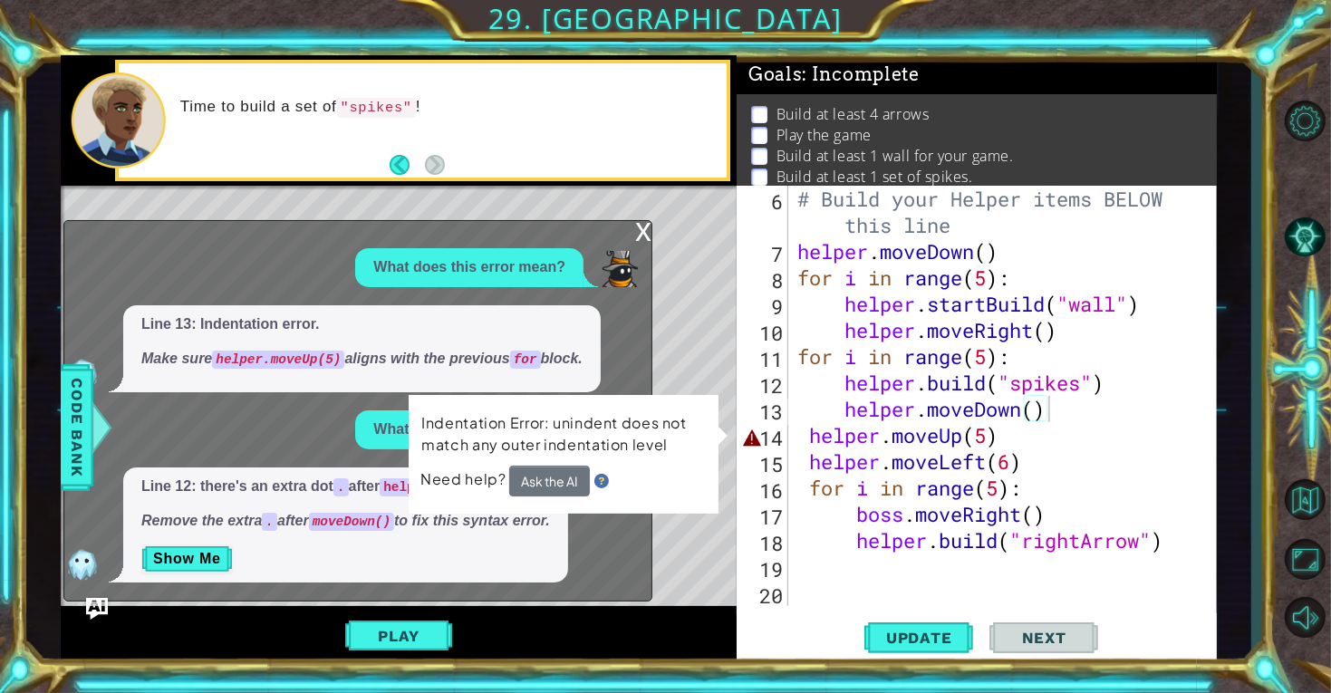
click at [637, 232] on div "x" at bounding box center [643, 230] width 16 height 18
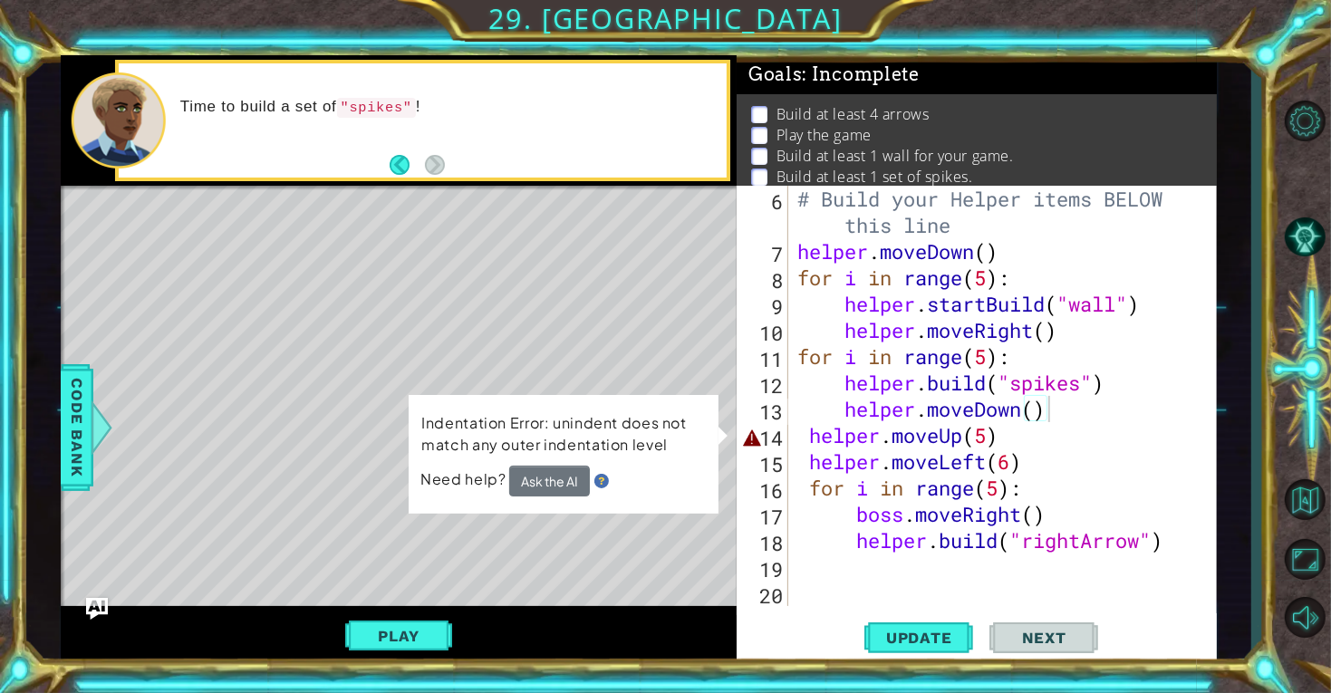
click at [990, 358] on div "# Build your Helper items BELOW this line helper . moveDown ( ) for i in range …" at bounding box center [1008, 435] width 428 height 499
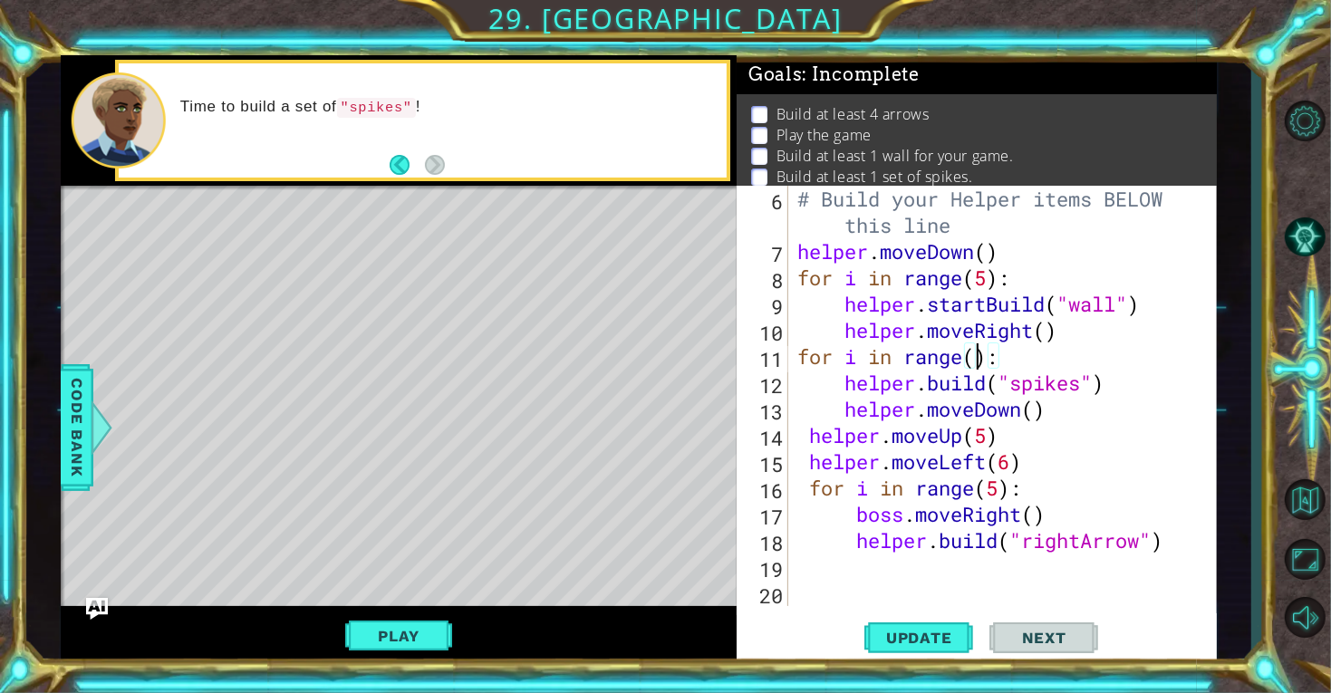
scroll to position [0, 7]
click at [932, 629] on span "Update" at bounding box center [919, 638] width 102 height 18
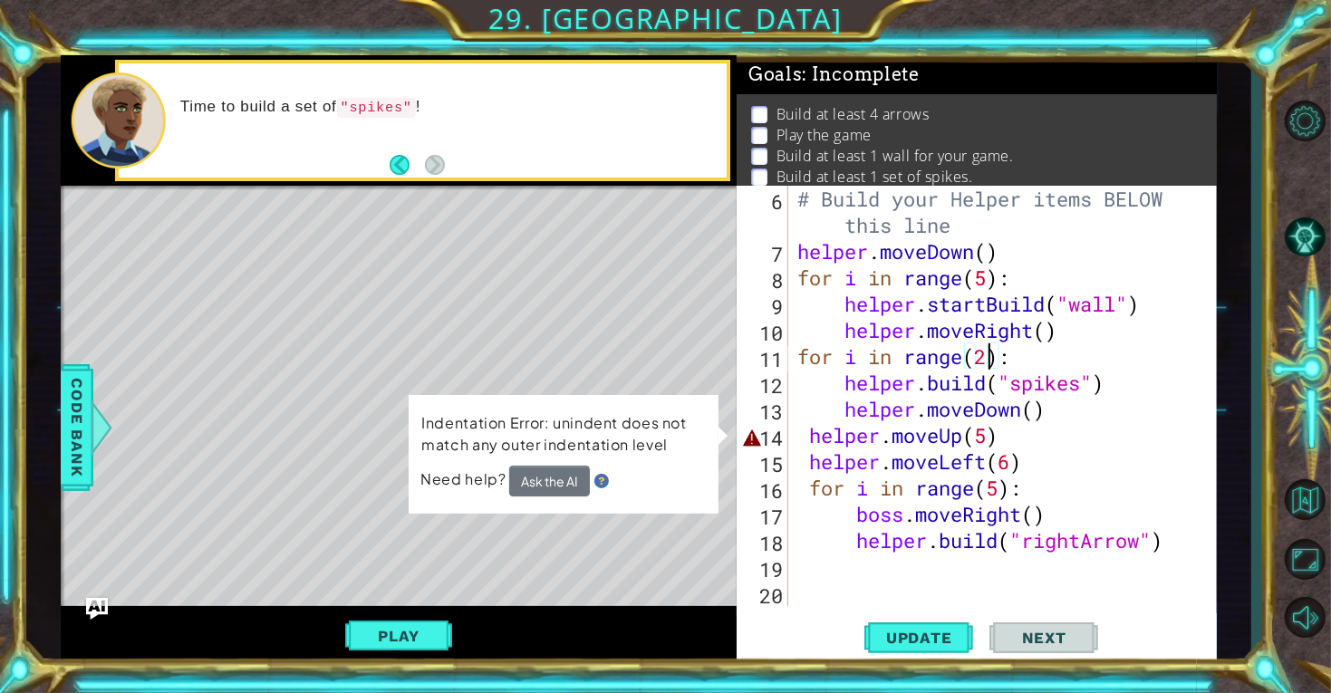
click at [987, 361] on div "# Build your Helper items BELOW this line helper . moveDown ( ) for i in range …" at bounding box center [1008, 435] width 428 height 499
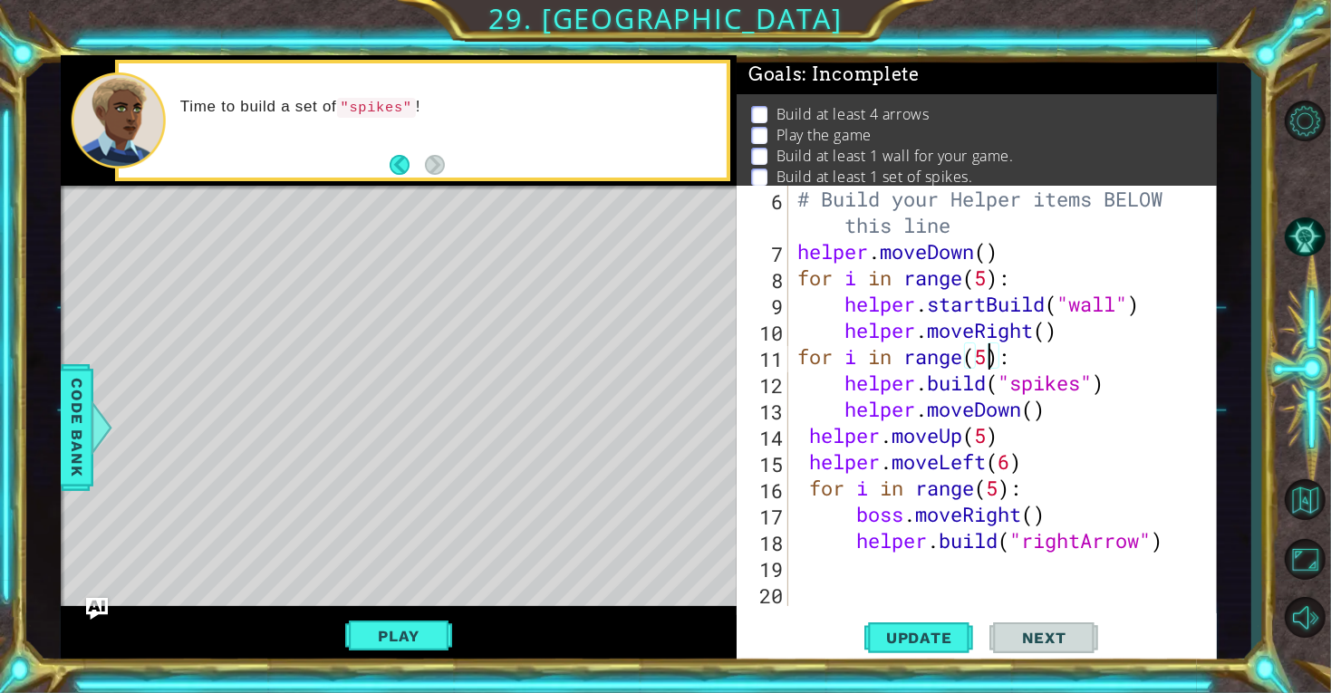
click at [1022, 440] on div "# Build your Helper items BELOW this line helper . moveDown ( ) for i in range …" at bounding box center [1008, 435] width 428 height 499
click at [1021, 476] on div "# Build your Helper items BELOW this line helper . moveDown ( ) for i in range …" at bounding box center [1008, 435] width 428 height 499
drag, startPoint x: 1001, startPoint y: 434, endPoint x: 801, endPoint y: 428, distance: 200.3
click at [801, 428] on div "# Build your Helper items BELOW this line helper . moveDown ( ) for i in range …" at bounding box center [1008, 435] width 428 height 499
type textarea "helper.moveUp(5)"
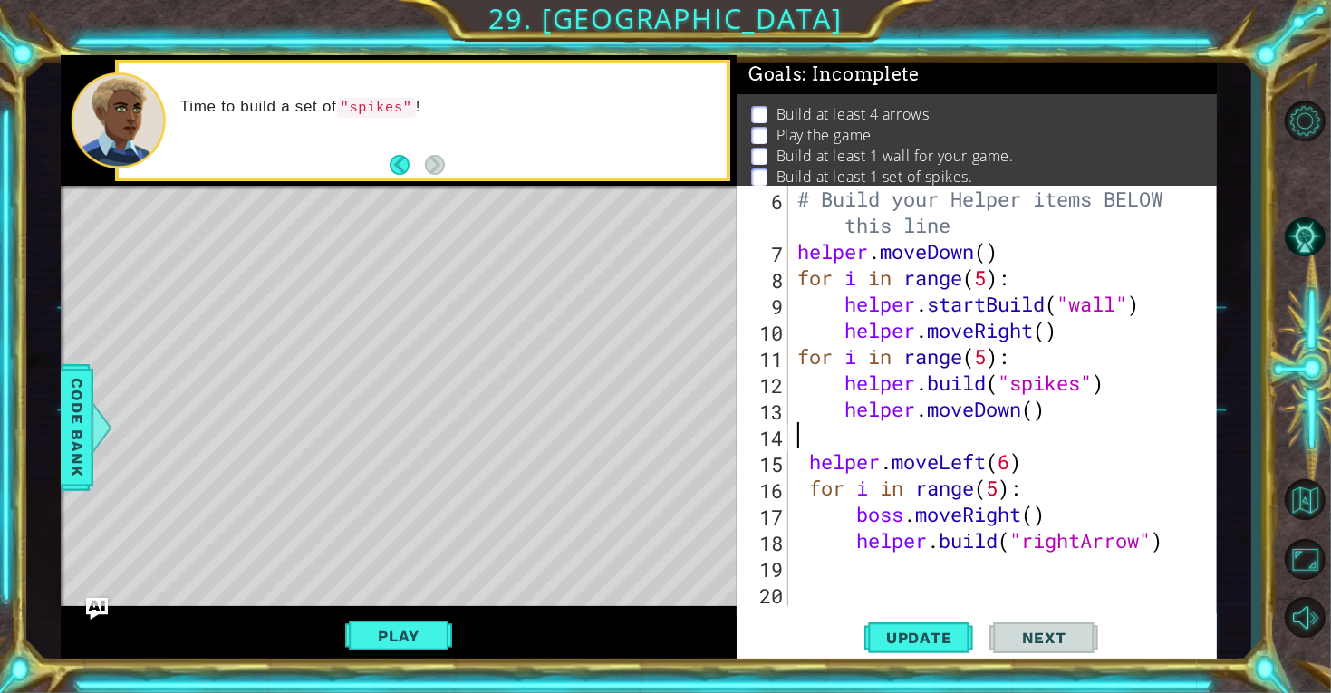
scroll to position [0, 0]
click at [947, 642] on span "Update" at bounding box center [919, 638] width 102 height 18
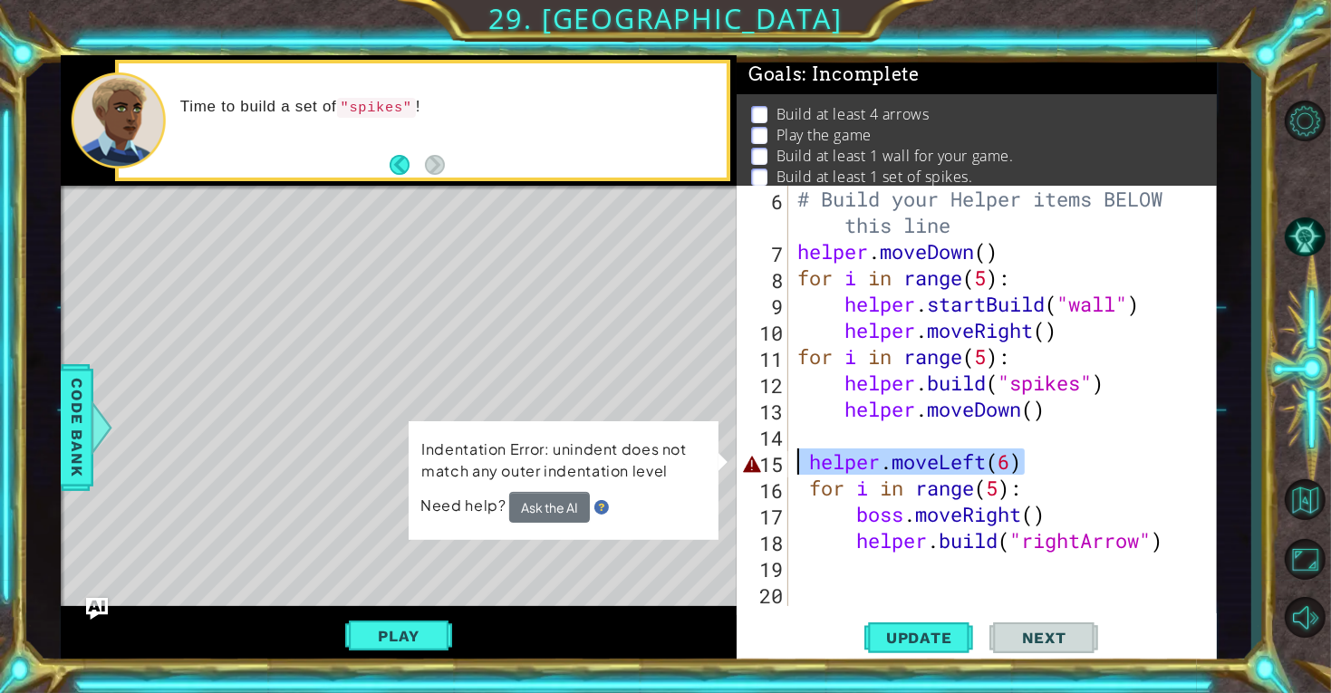
drag, startPoint x: 1025, startPoint y: 459, endPoint x: 797, endPoint y: 464, distance: 228.3
click at [797, 464] on div "# Build your Helper items BELOW this line helper . moveDown ( ) for i in range …" at bounding box center [1008, 435] width 428 height 499
type textarea "helper.moveLeft(6)"
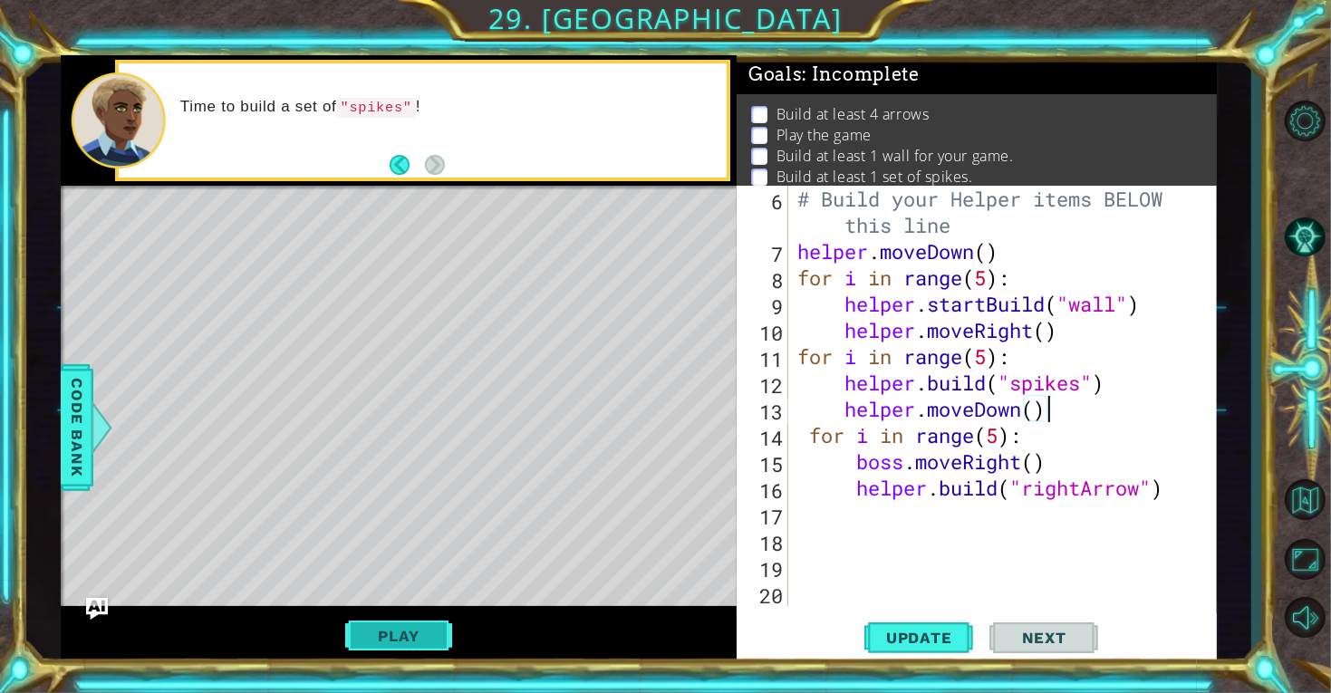
click at [402, 638] on button "Play" at bounding box center [398, 636] width 106 height 34
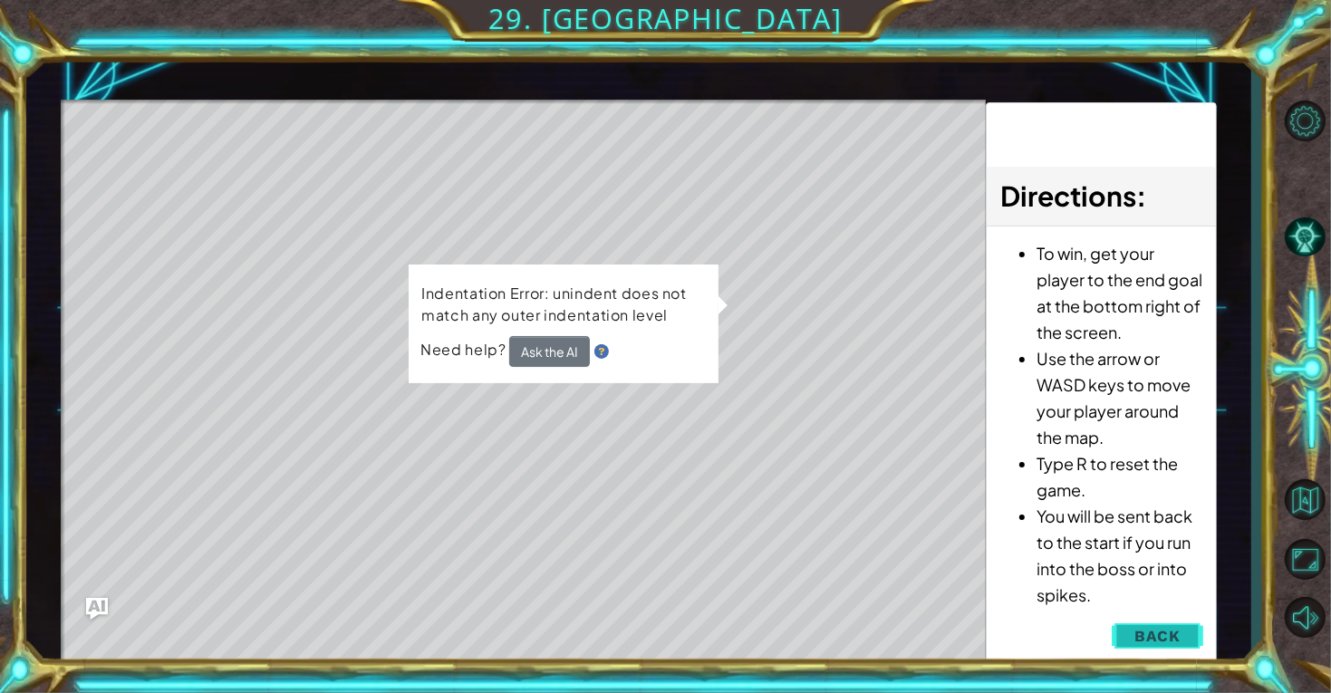
click at [1151, 638] on span "Back" at bounding box center [1157, 636] width 46 height 18
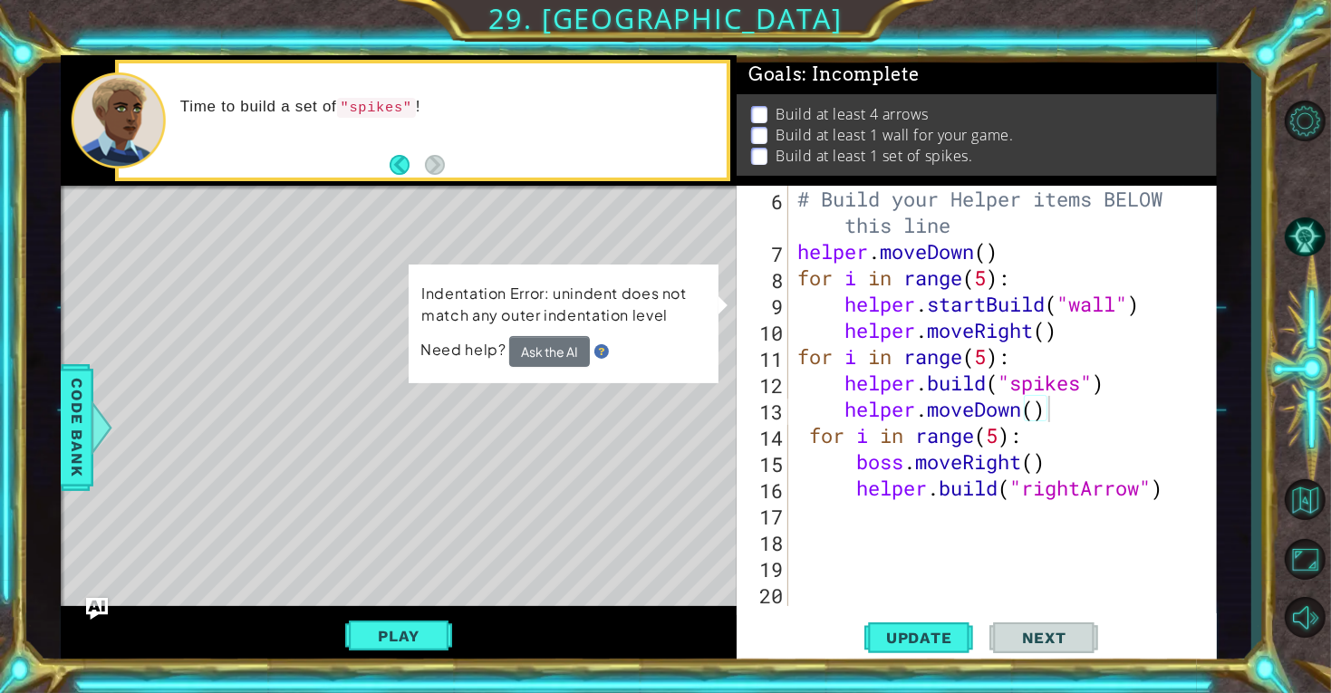
click at [923, 665] on div "10 11 12 13 14 15 16 17 18 19 helper . moveRight ( ) for i in range ( 5 ) : hel…" at bounding box center [665, 346] width 1331 height 693
click at [918, 649] on button "Update" at bounding box center [918, 637] width 109 height 48
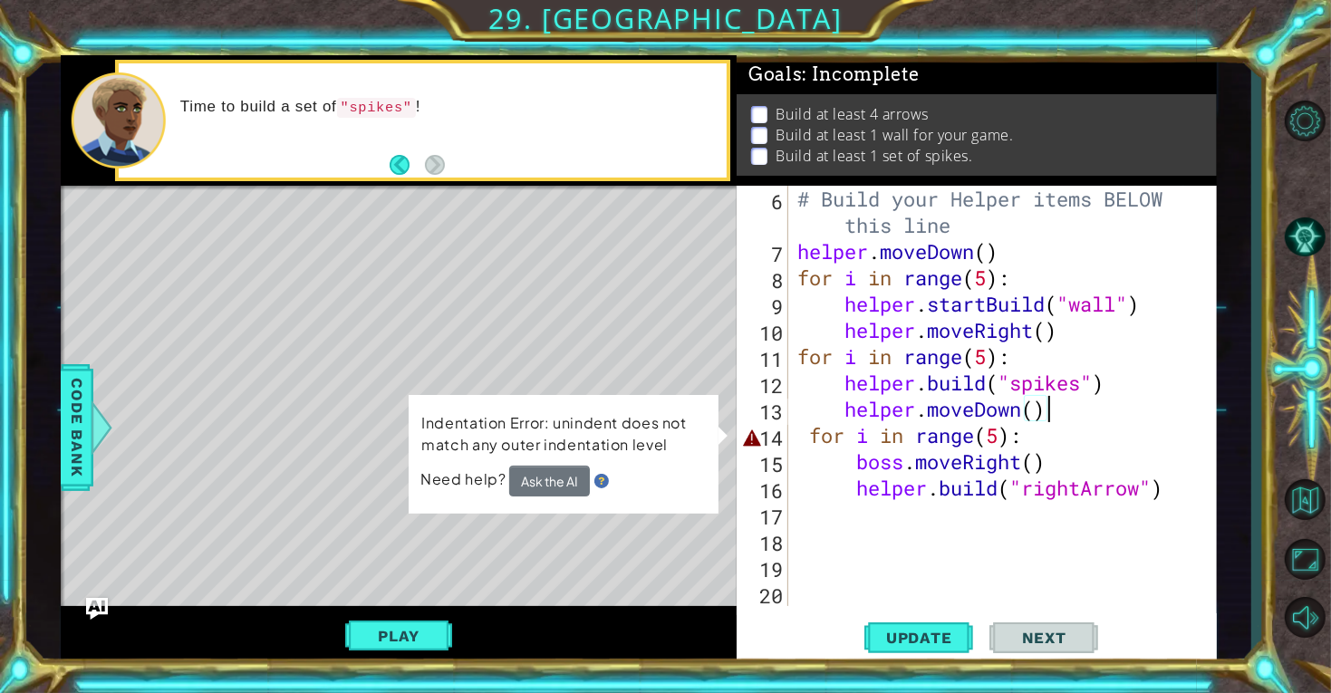
click at [812, 439] on div "# Build your Helper items BELOW this line helper . moveDown ( ) for i in range …" at bounding box center [1008, 435] width 428 height 499
type textarea "for i in range(5):"
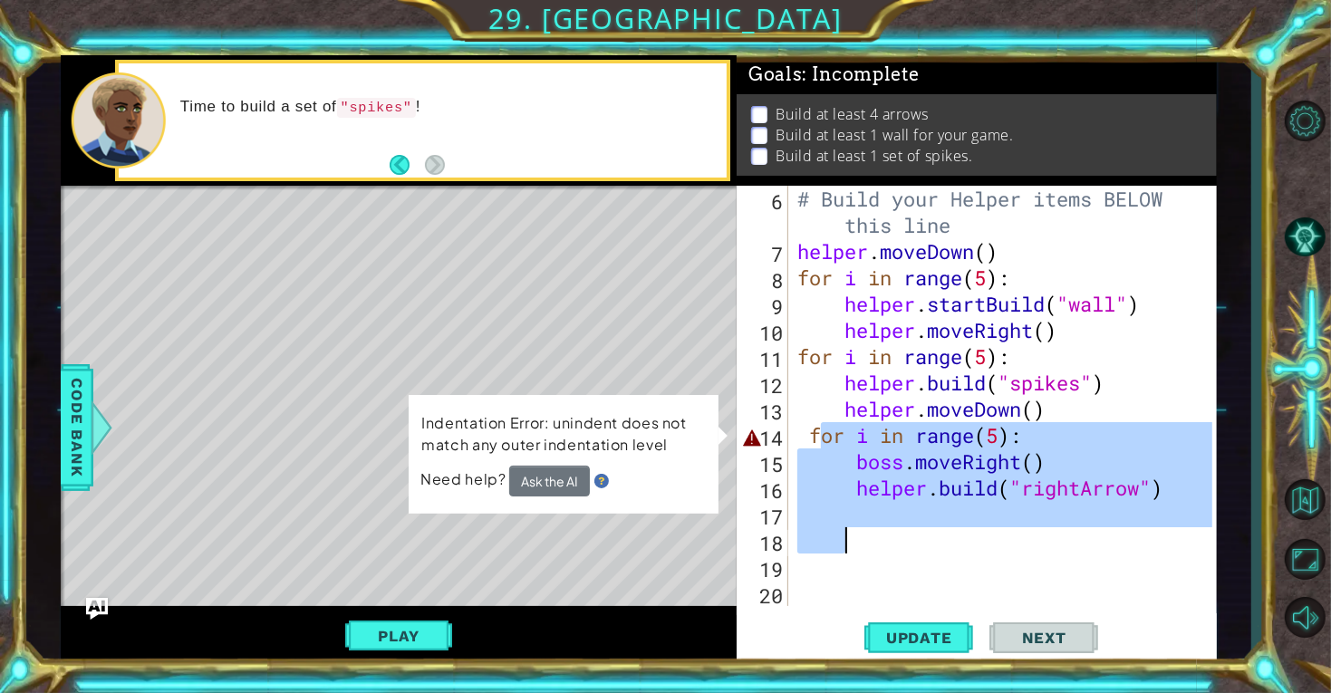
drag, startPoint x: 819, startPoint y: 433, endPoint x: 1207, endPoint y: 534, distance: 400.5
click at [1207, 534] on div "for i in range(5): 6 7 8 9 10 11 12 13 14 15 16 17 18 19 20 21 # Build your Hel…" at bounding box center [974, 396] width 476 height 420
type textarea "f"
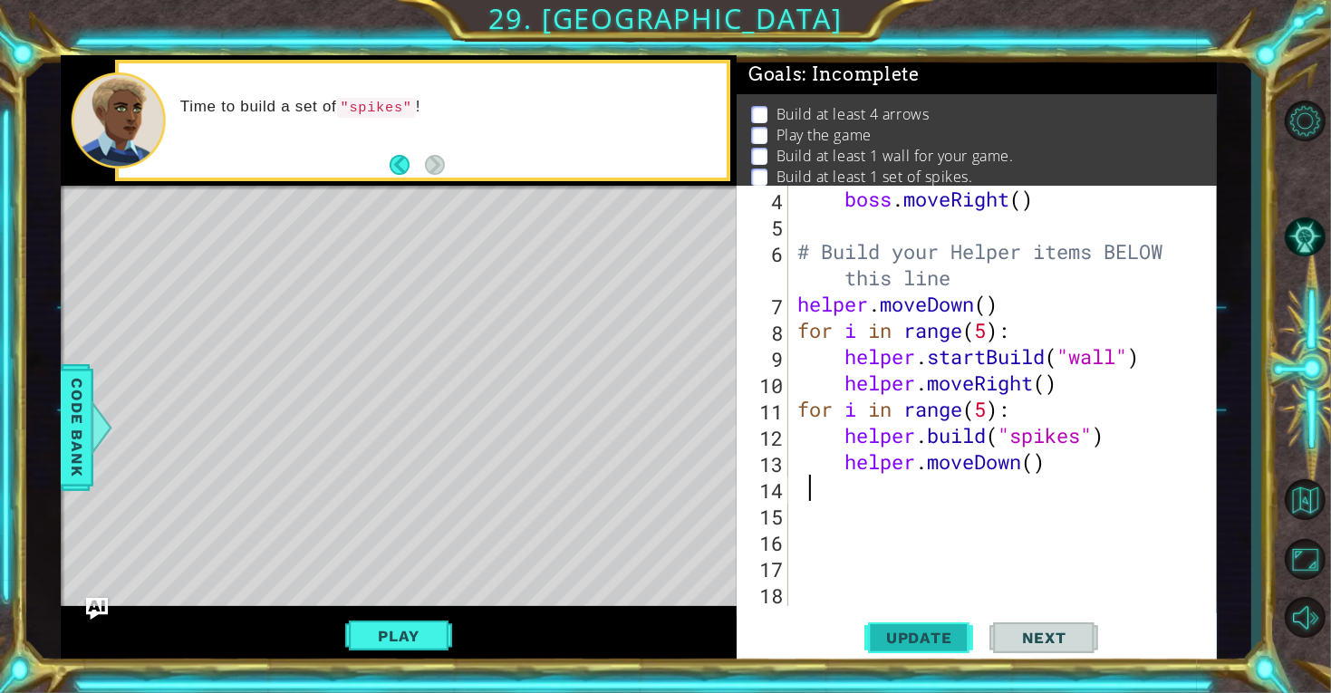
click at [944, 633] on span "Update" at bounding box center [919, 638] width 102 height 18
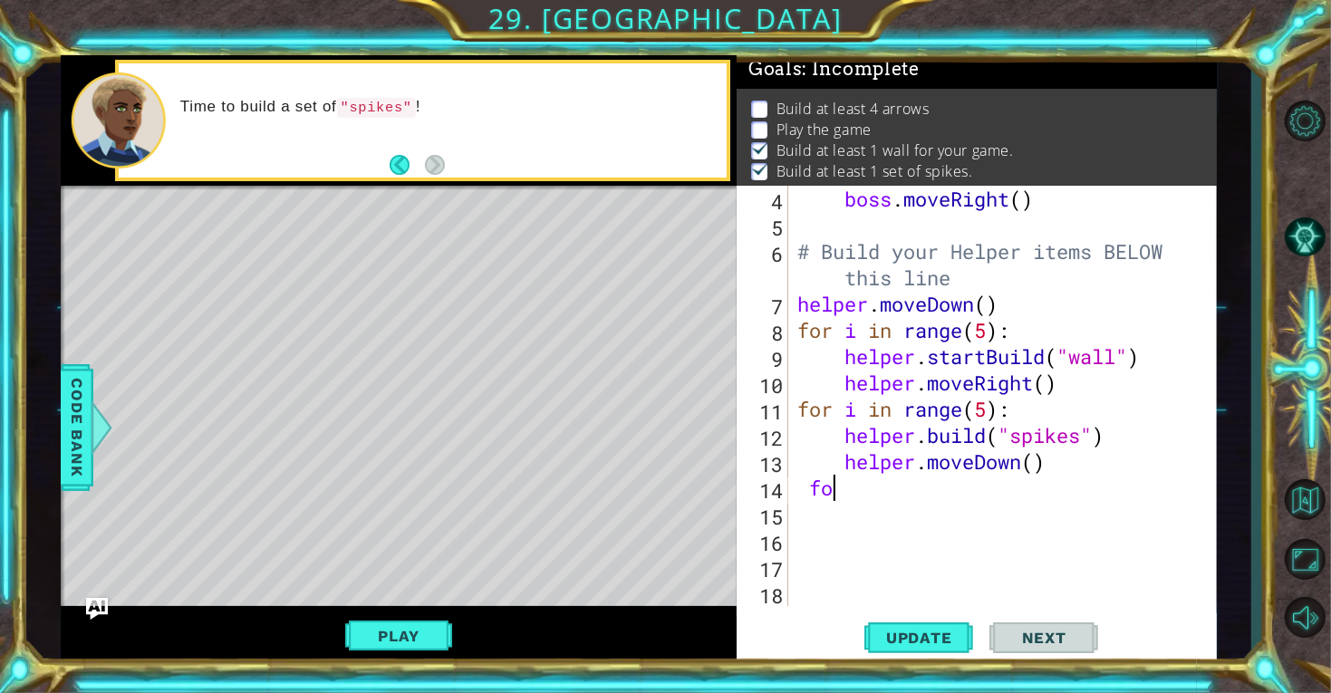
scroll to position [0, 1]
type textarea "f"
click at [1063, 390] on div "boss . moveRight ( ) # Build your Helper items BELOW this line helper . moveDow…" at bounding box center [1008, 422] width 428 height 473
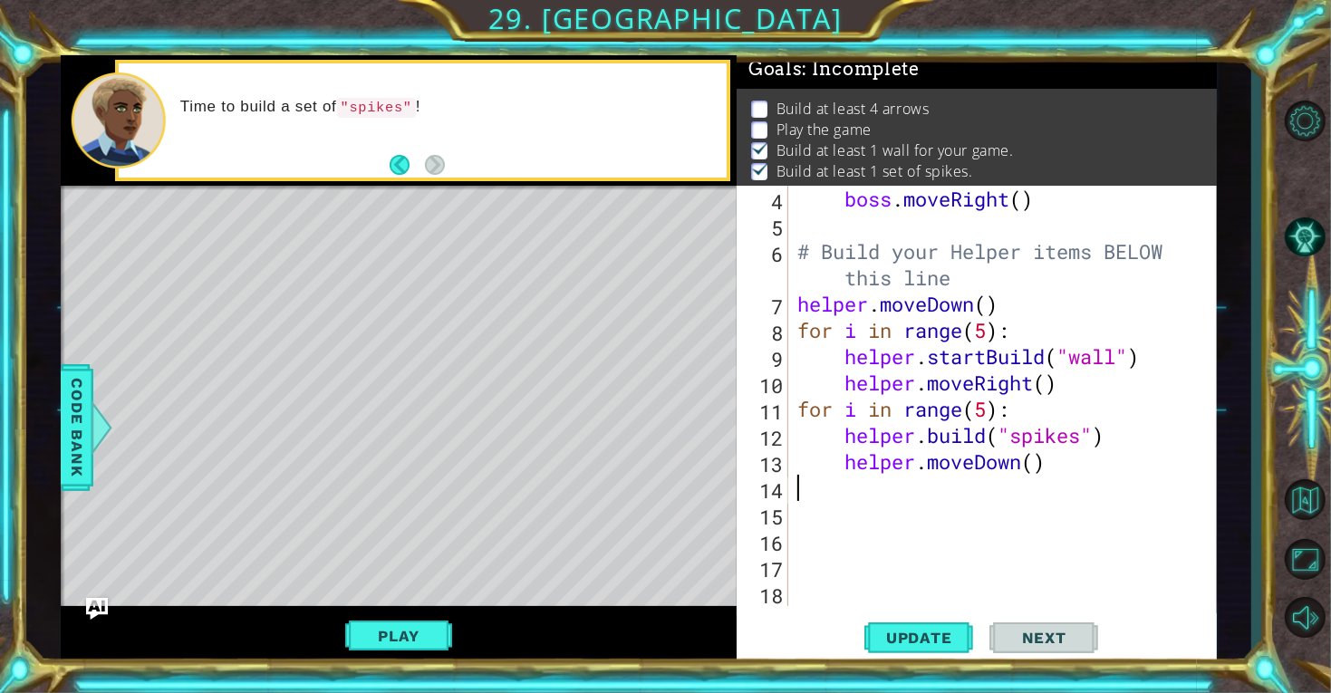
type textarea "helper.moveRight()"
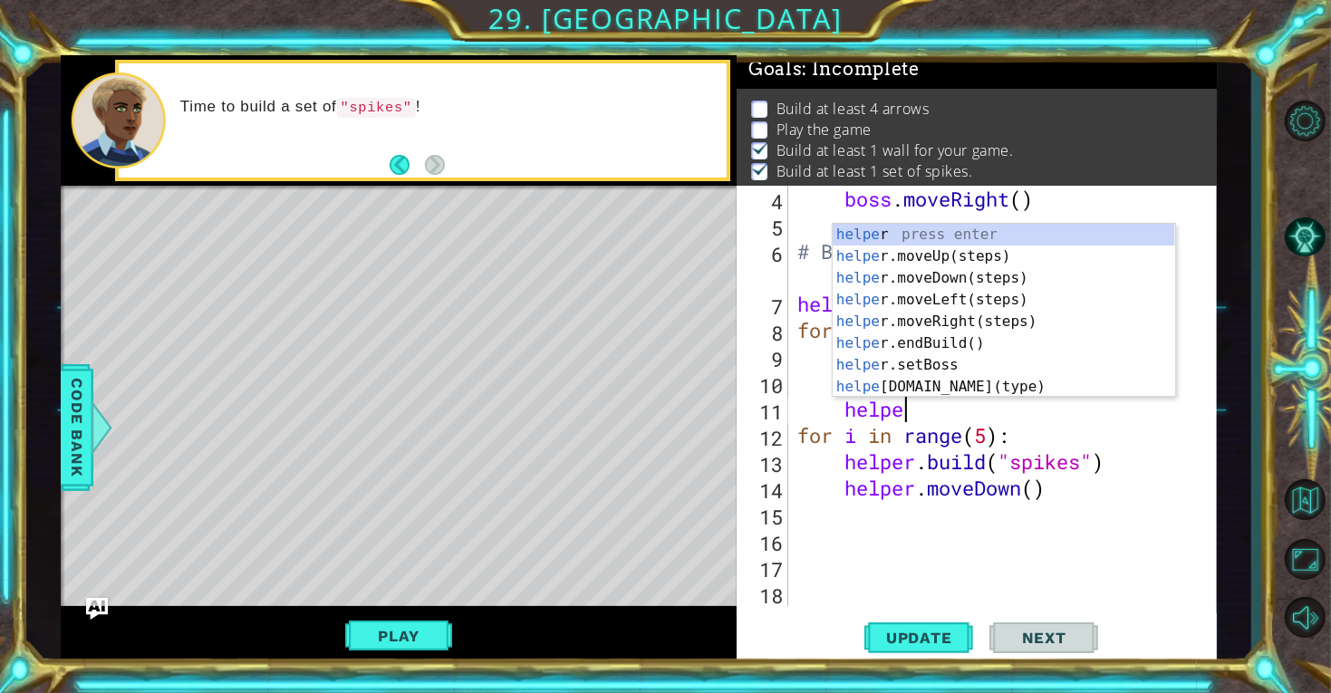
type textarea "helper"
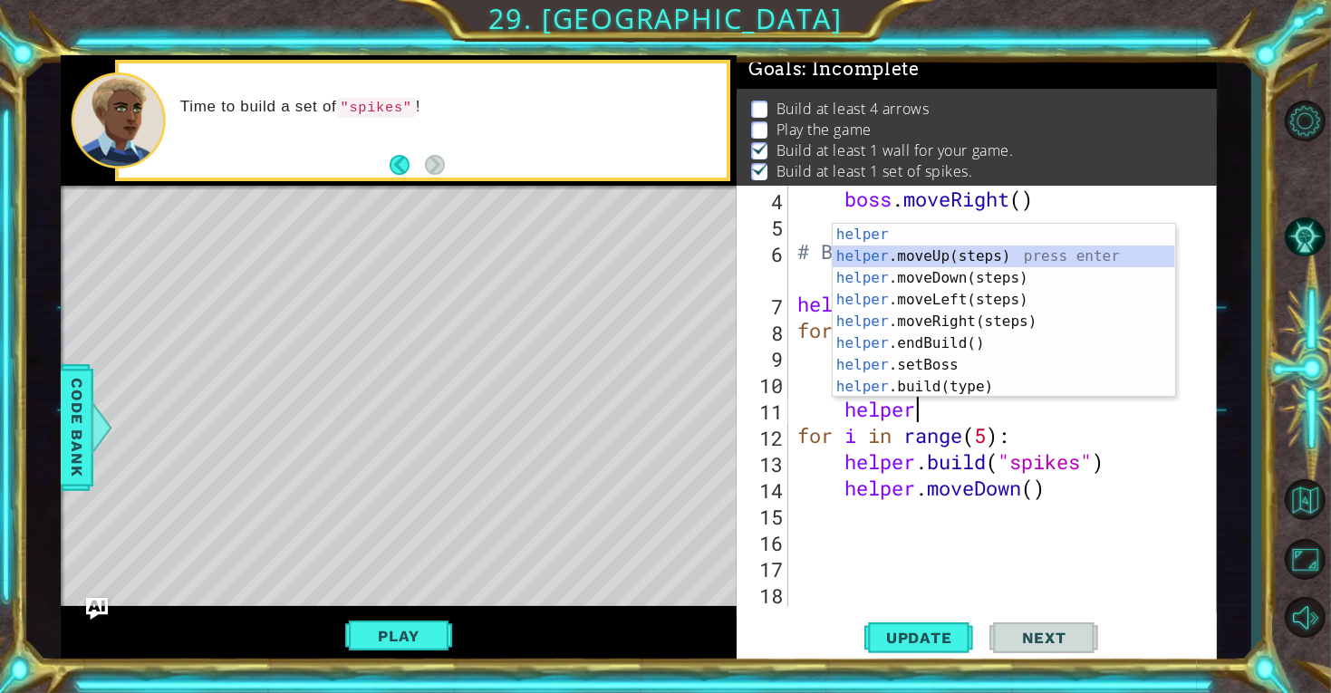
click at [1044, 254] on div "helper press enter helper .moveUp(steps) press enter helper .moveDown(steps) pr…" at bounding box center [1003, 332] width 342 height 217
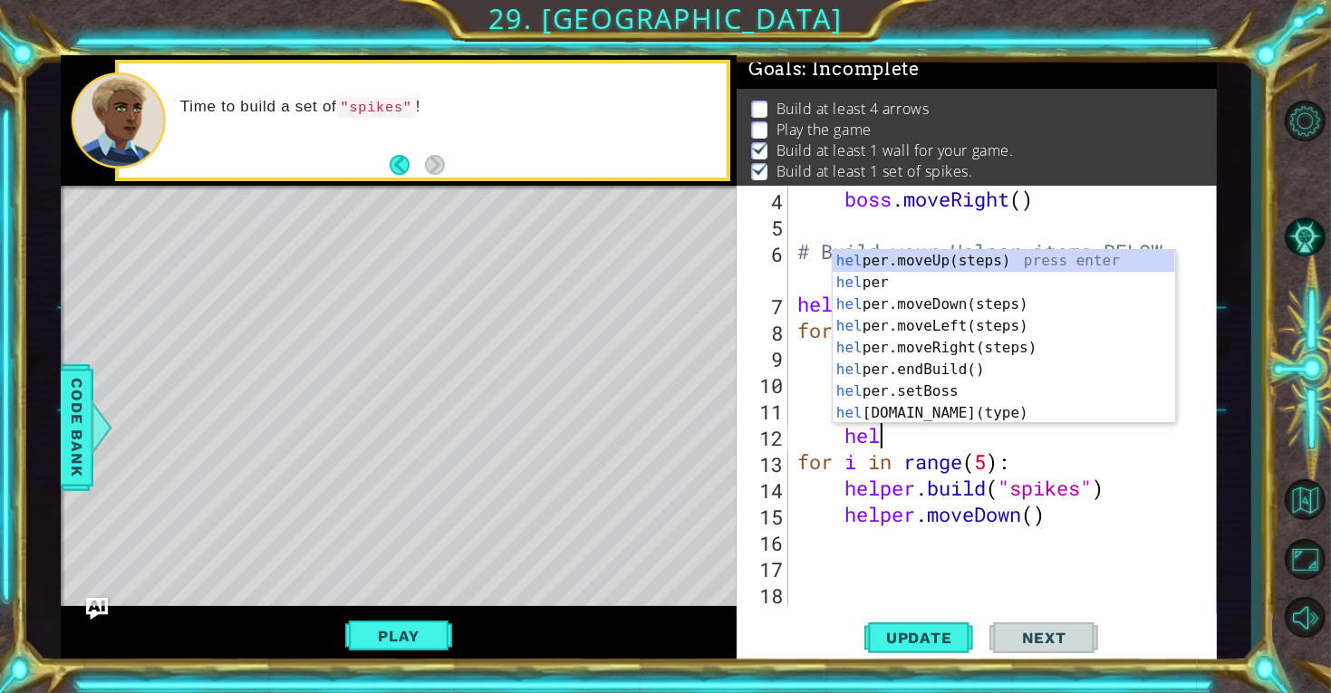
scroll to position [0, 3]
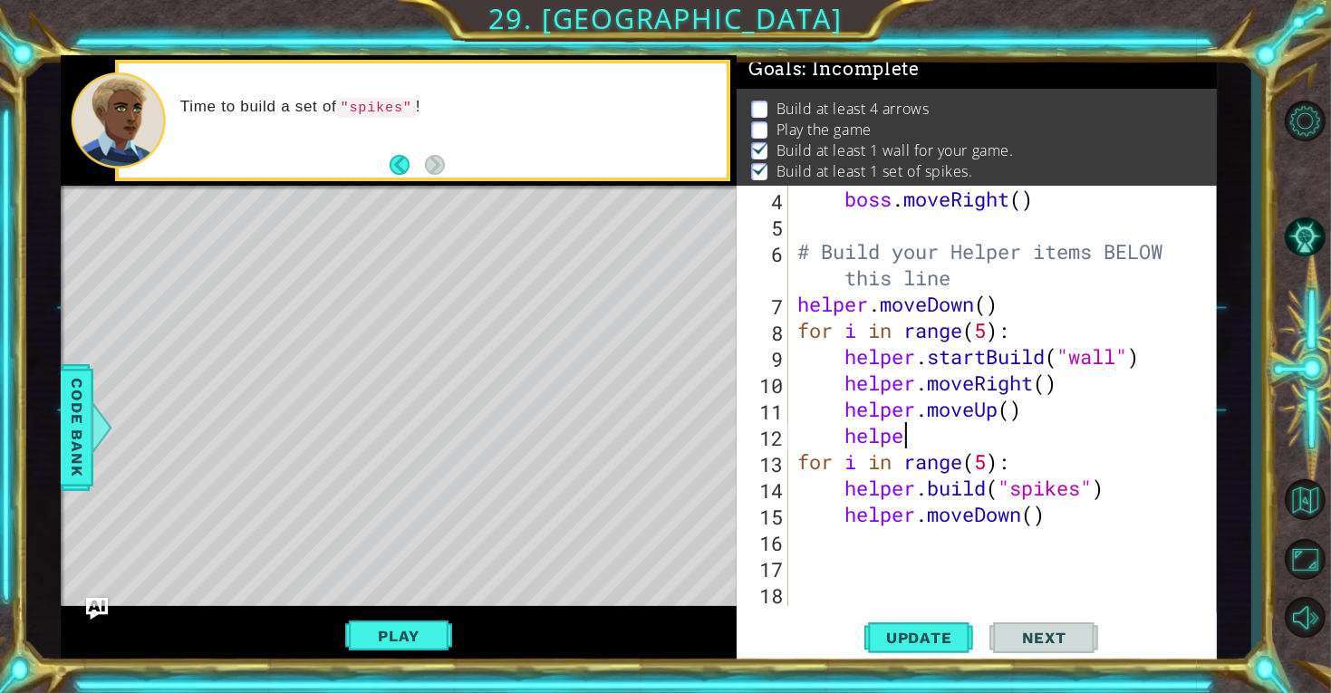
drag, startPoint x: 929, startPoint y: 426, endPoint x: 934, endPoint y: 450, distance: 24.9
click at [934, 450] on div "boss . moveRight ( ) # Build your Helper items BELOW this line helper . moveDow…" at bounding box center [1008, 422] width 428 height 473
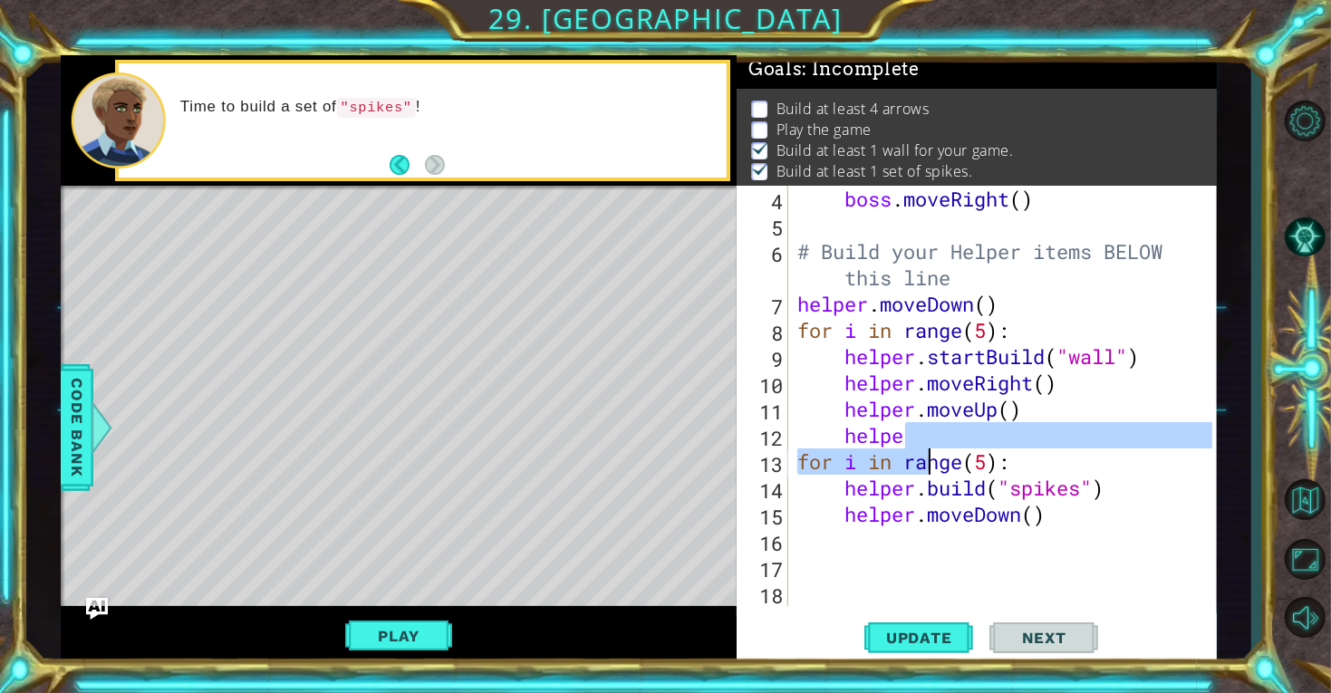
click at [926, 446] on div "boss . moveRight ( ) # Build your Helper items BELOW this line helper . moveDow…" at bounding box center [1003, 396] width 418 height 420
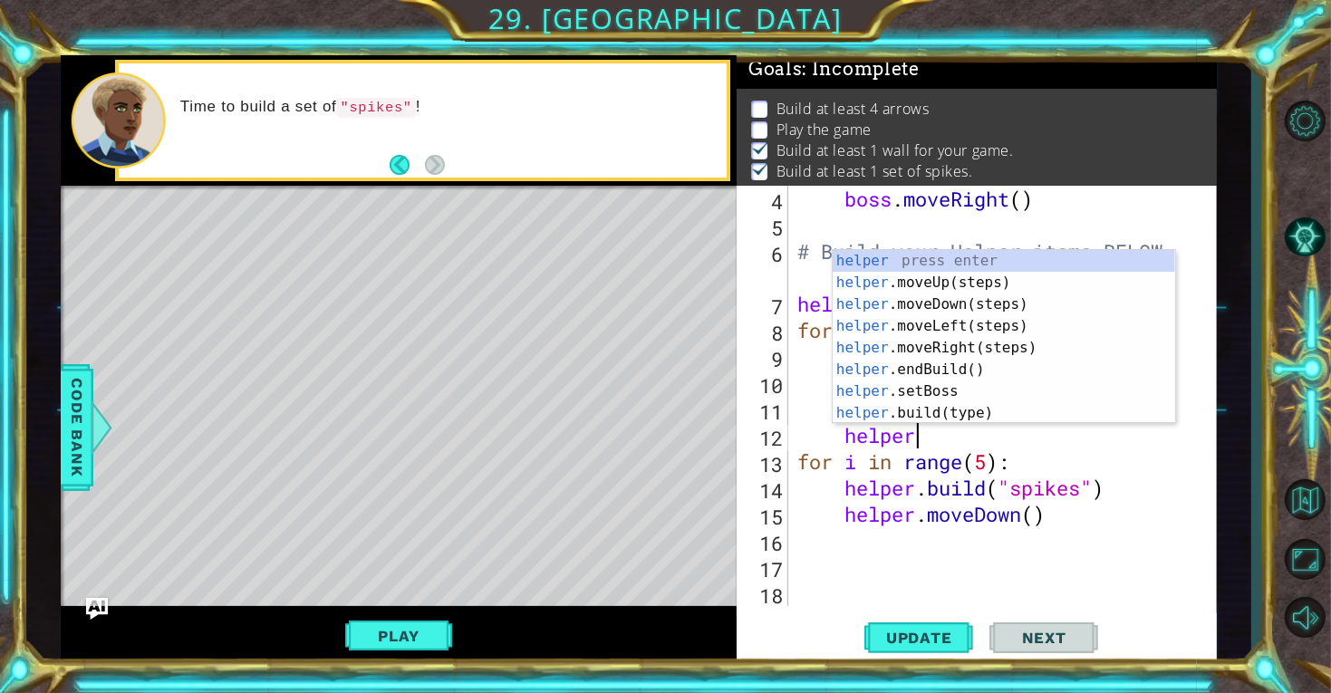
scroll to position [0, 4]
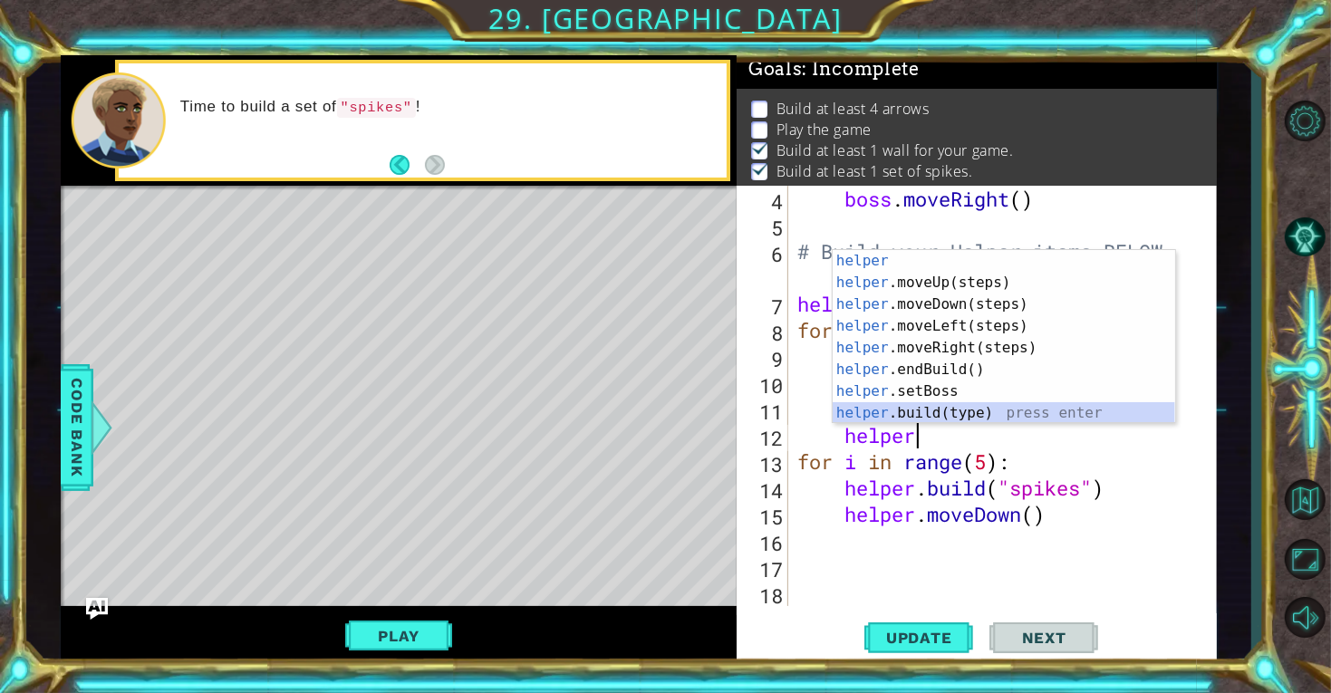
click at [942, 415] on div "helper press enter helper .moveUp(steps) press enter helper .moveDown(steps) pr…" at bounding box center [1003, 358] width 342 height 217
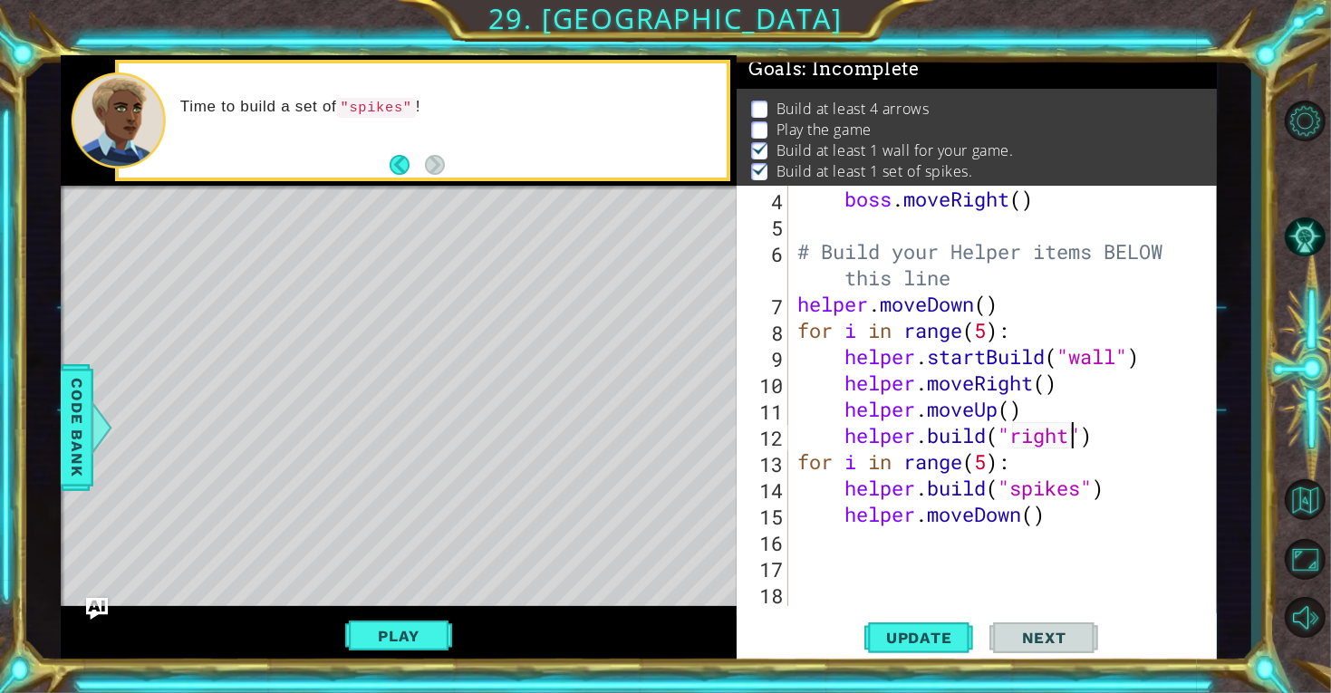
scroll to position [0, 13]
type textarea "[DOMAIN_NAME]("rightArrow")"
click at [1144, 566] on div "boss . moveRight ( ) # Build your Helper items BELOW this line helper . moveDow…" at bounding box center [1008, 422] width 428 height 473
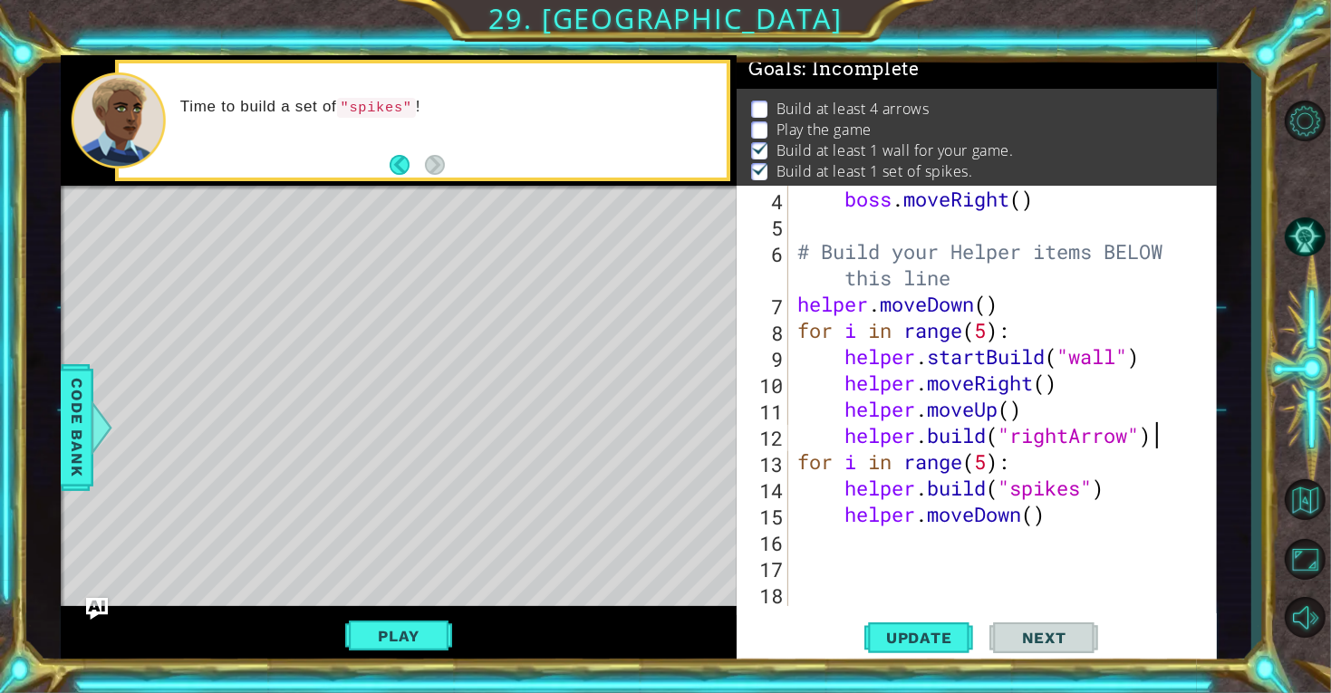
click at [1158, 445] on div "boss . moveRight ( ) # Build your Helper items BELOW this line helper . moveDow…" at bounding box center [1008, 422] width 428 height 473
type textarea "[DOMAIN_NAME]("rightArrow")"
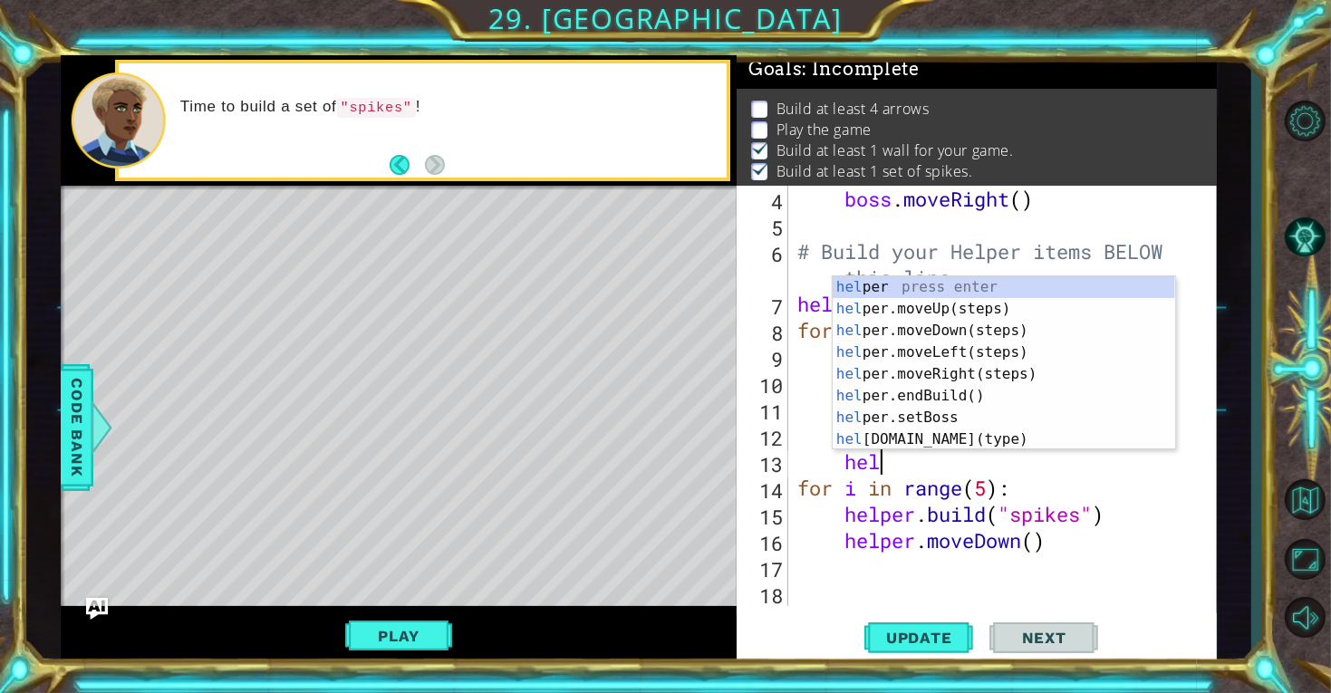
type textarea "help"
click at [1031, 330] on div "help er press enter help er.moveUp(steps) press enter help er.moveDown(steps) p…" at bounding box center [1003, 384] width 342 height 217
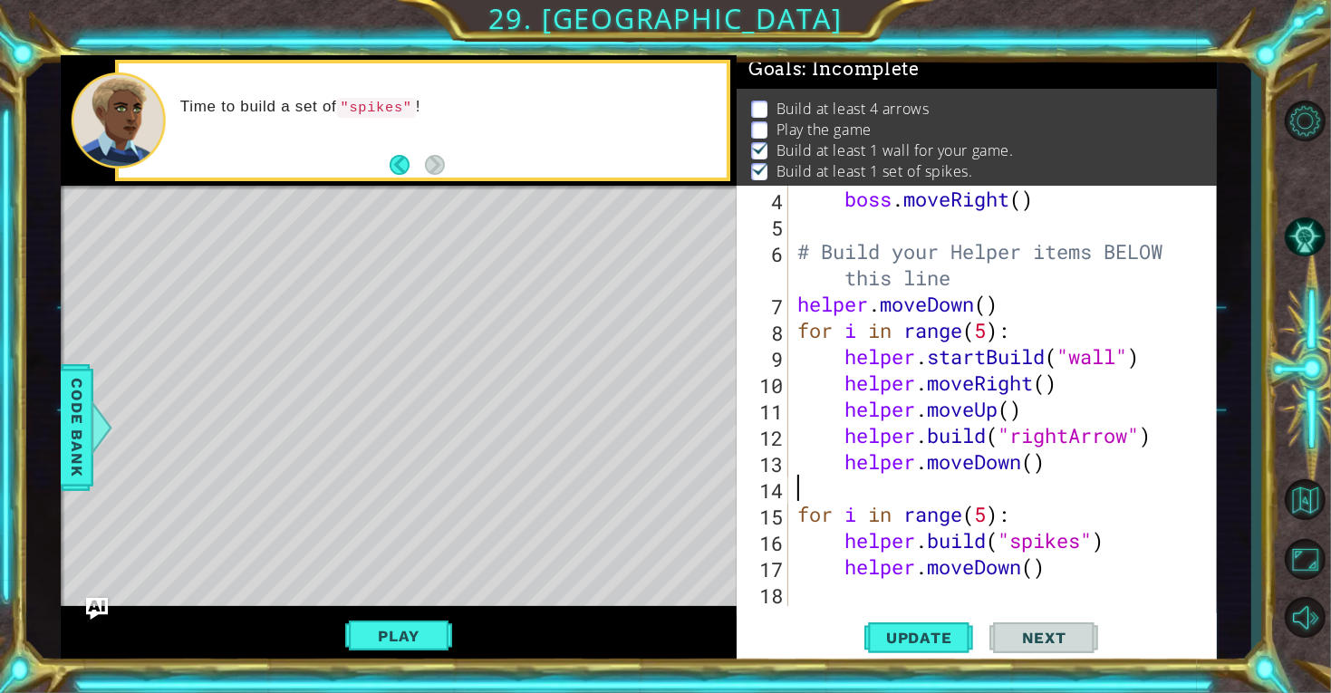
scroll to position [0, 0]
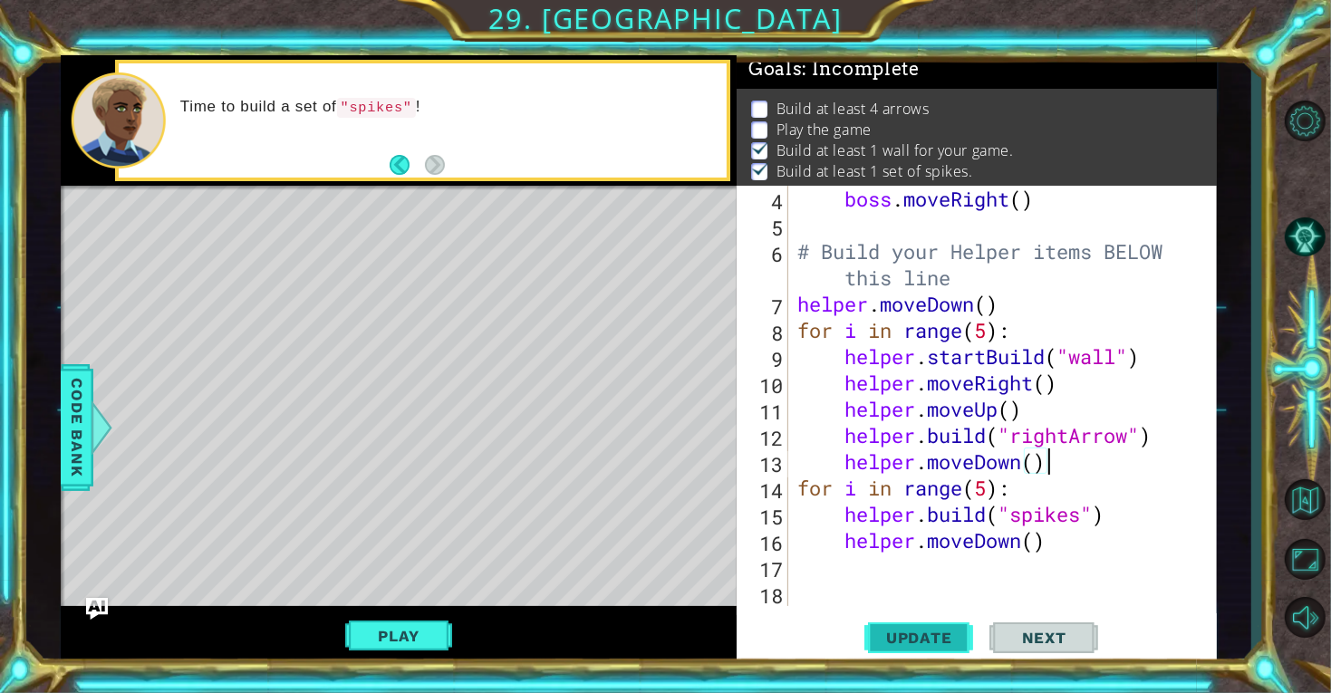
click at [939, 640] on span "Update" at bounding box center [919, 638] width 102 height 18
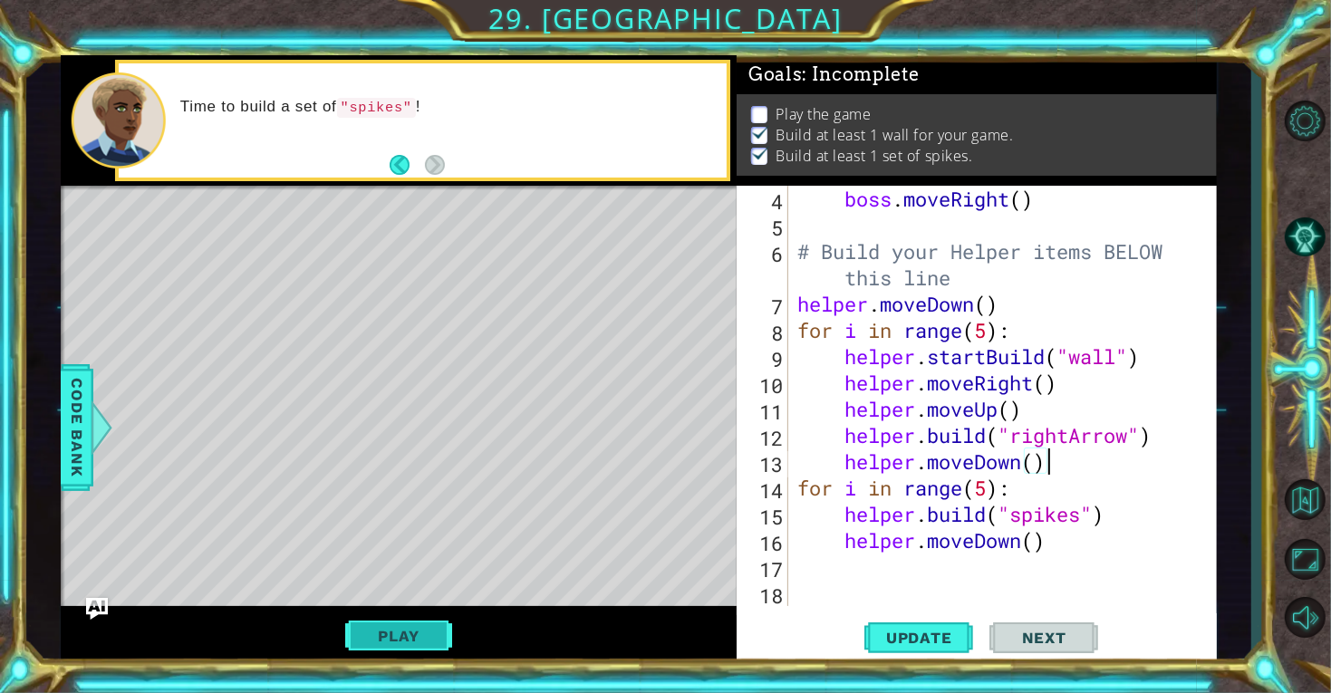
click at [400, 637] on button "Play" at bounding box center [398, 636] width 106 height 34
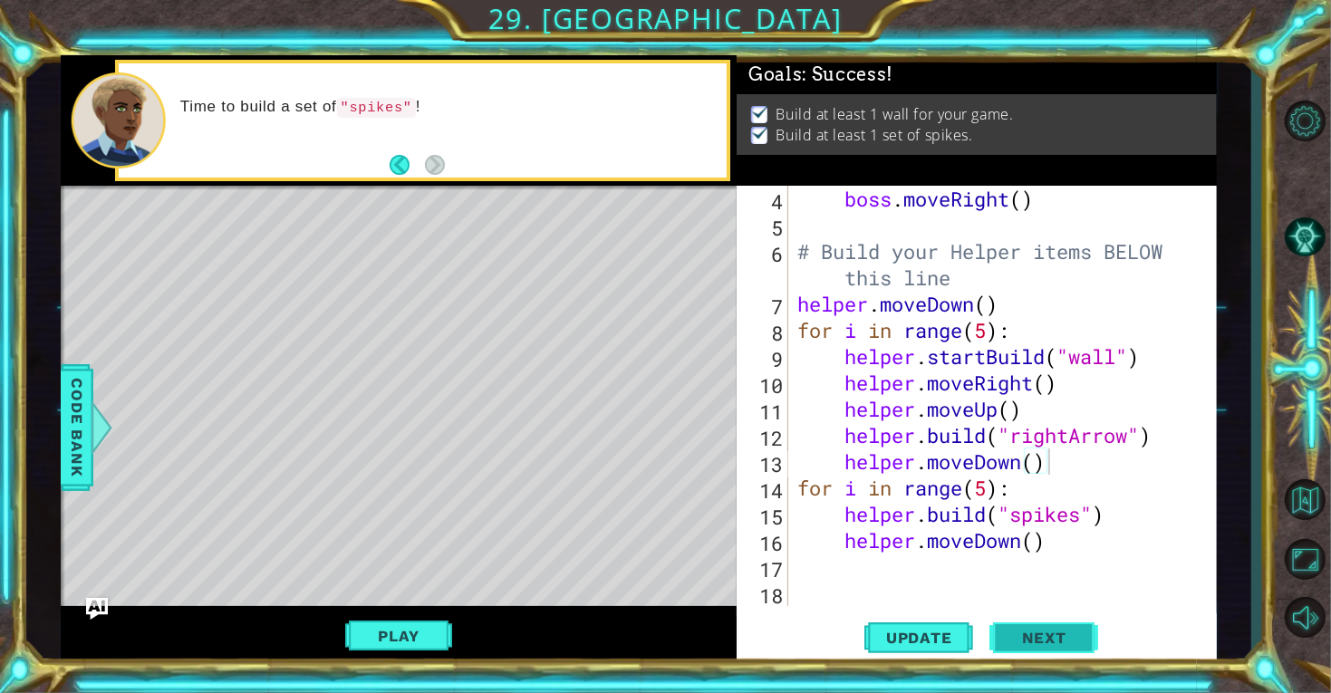
click at [1063, 642] on span "Next" at bounding box center [1044, 638] width 81 height 18
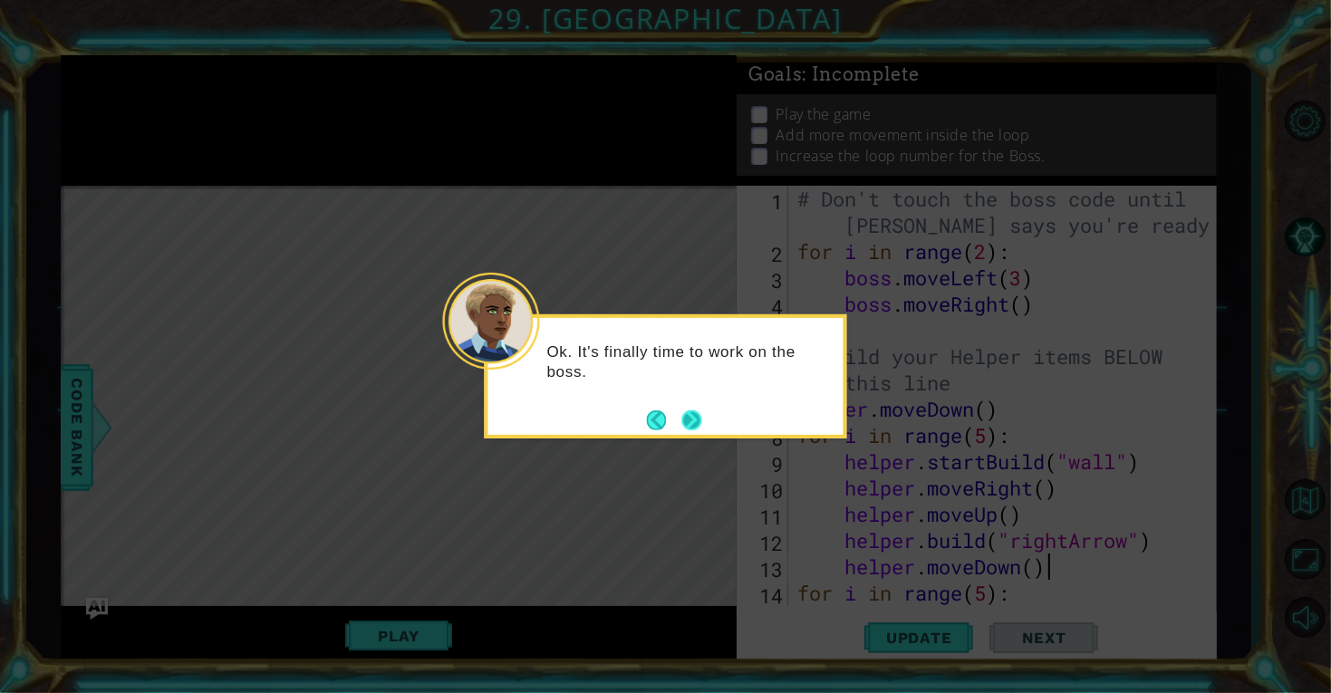
click at [691, 419] on button "Next" at bounding box center [691, 420] width 20 height 20
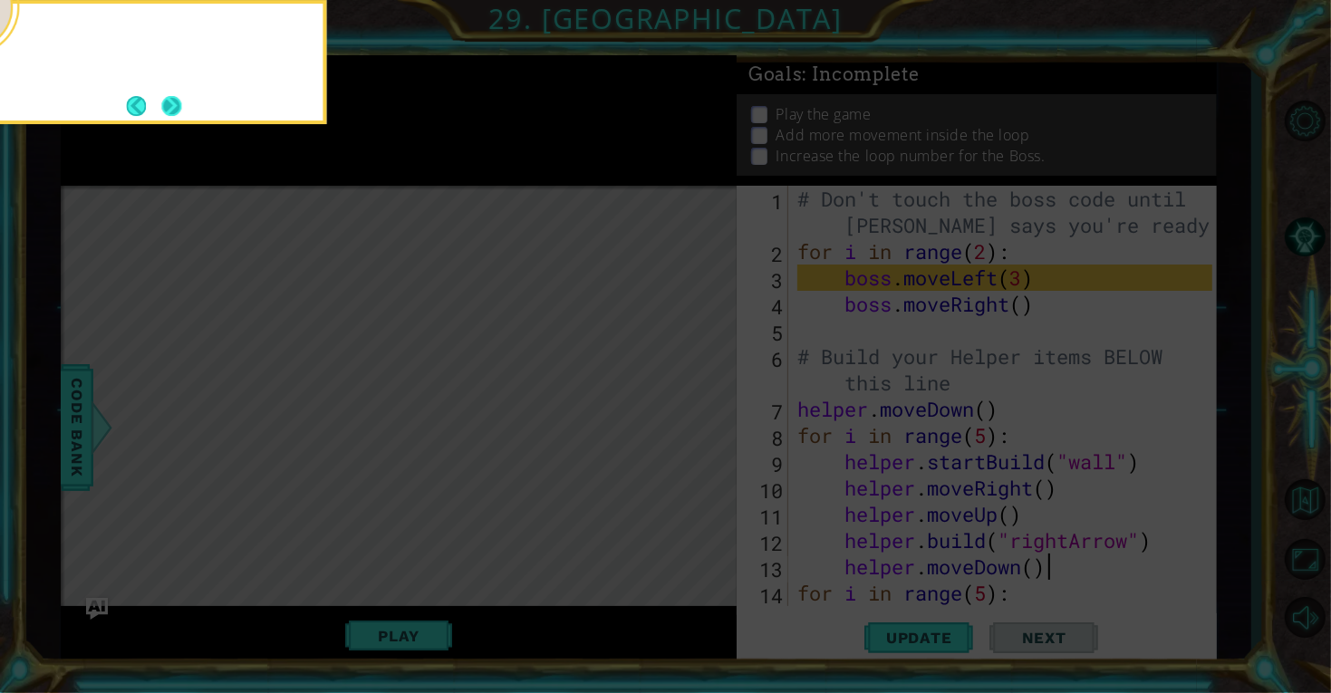
click at [170, 107] on button "Next" at bounding box center [171, 106] width 20 height 20
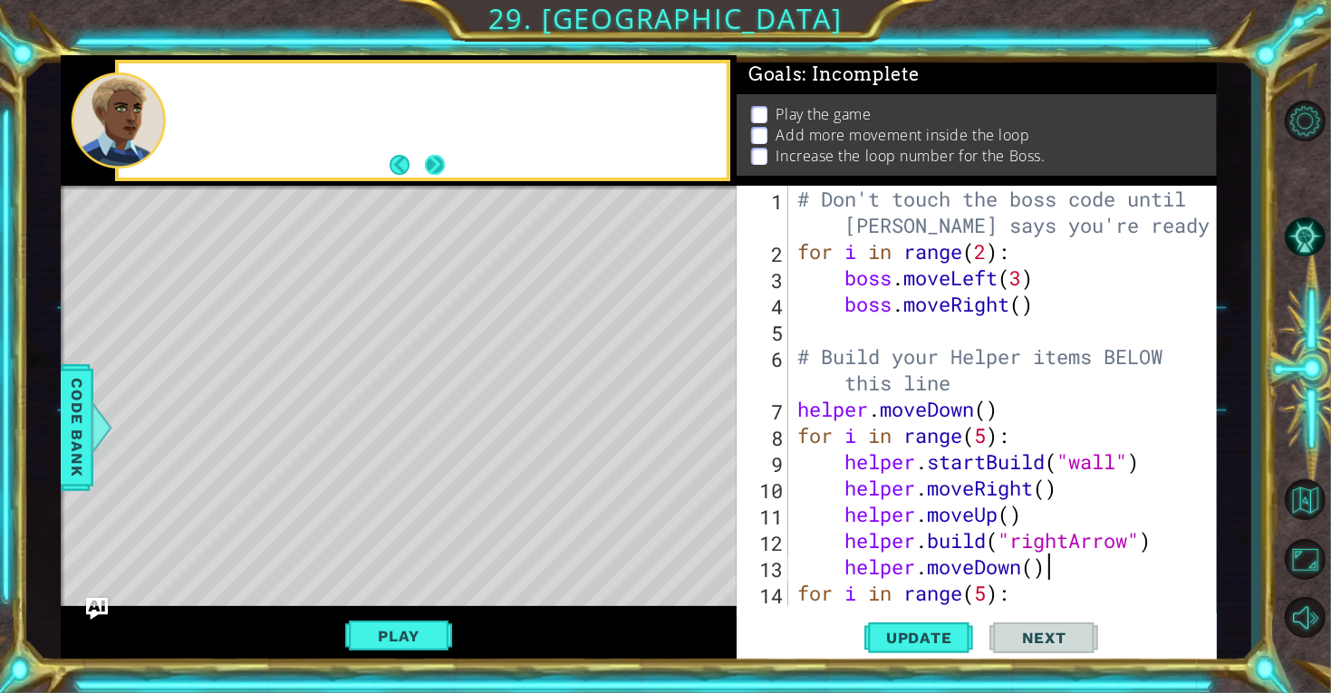
click at [432, 163] on button "Next" at bounding box center [435, 165] width 20 height 20
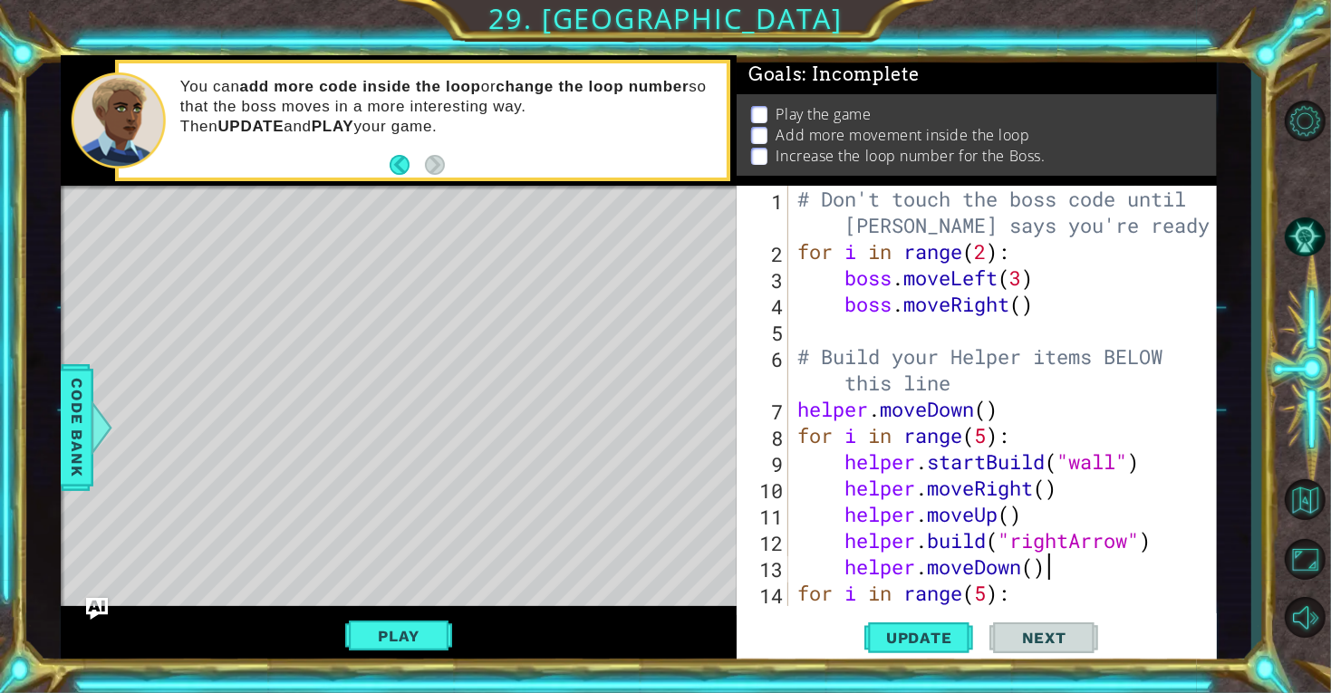
click at [1035, 303] on div "# Don't touch the boss code until [PERSON_NAME] says you're ready! for i in ran…" at bounding box center [1008, 435] width 428 height 499
type textarea "boss.moveRight()"
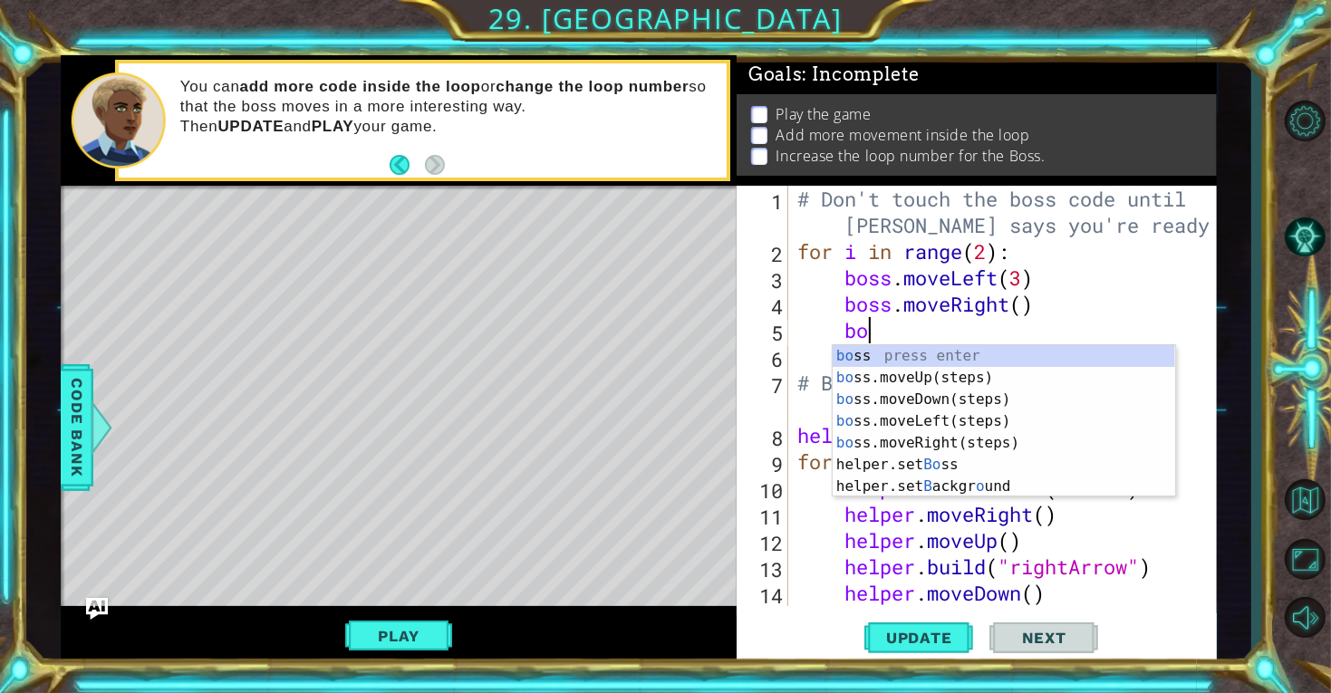
type textarea "boss"
click at [1033, 376] on div "boss press enter boss .moveUp(steps) press enter boss .moveDown(steps) press en…" at bounding box center [1003, 432] width 342 height 174
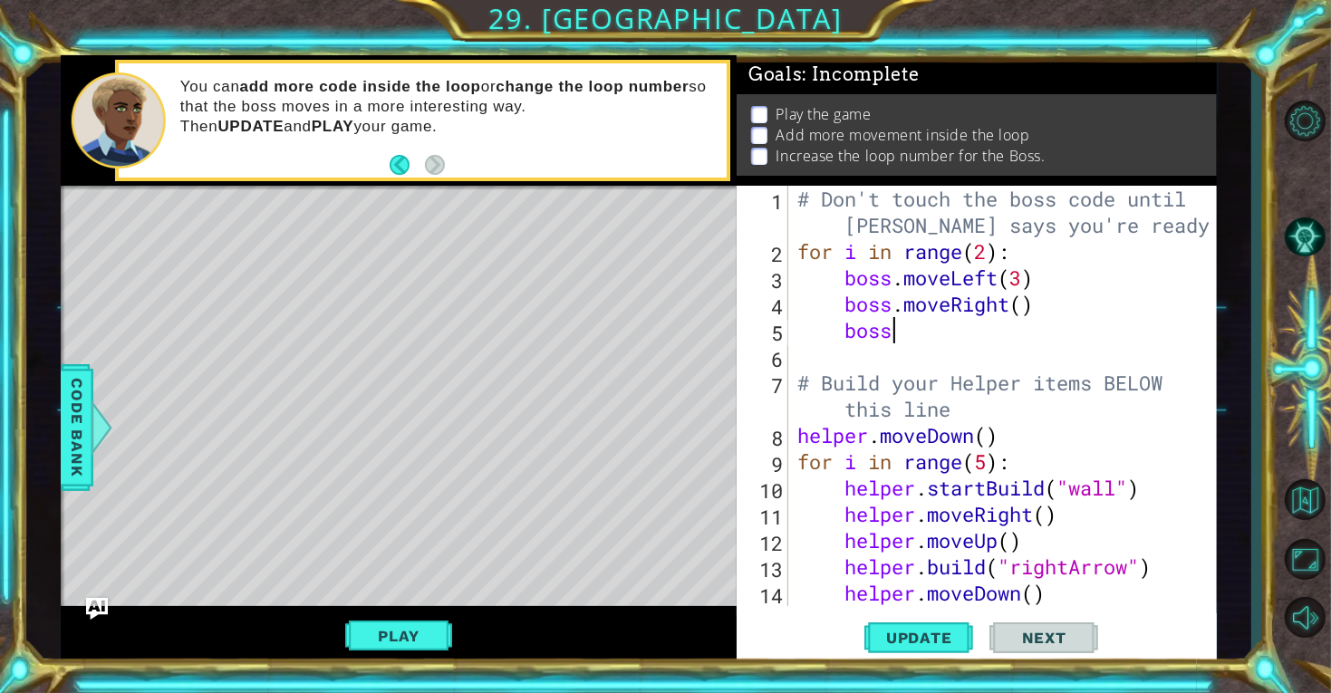
scroll to position [0, 1]
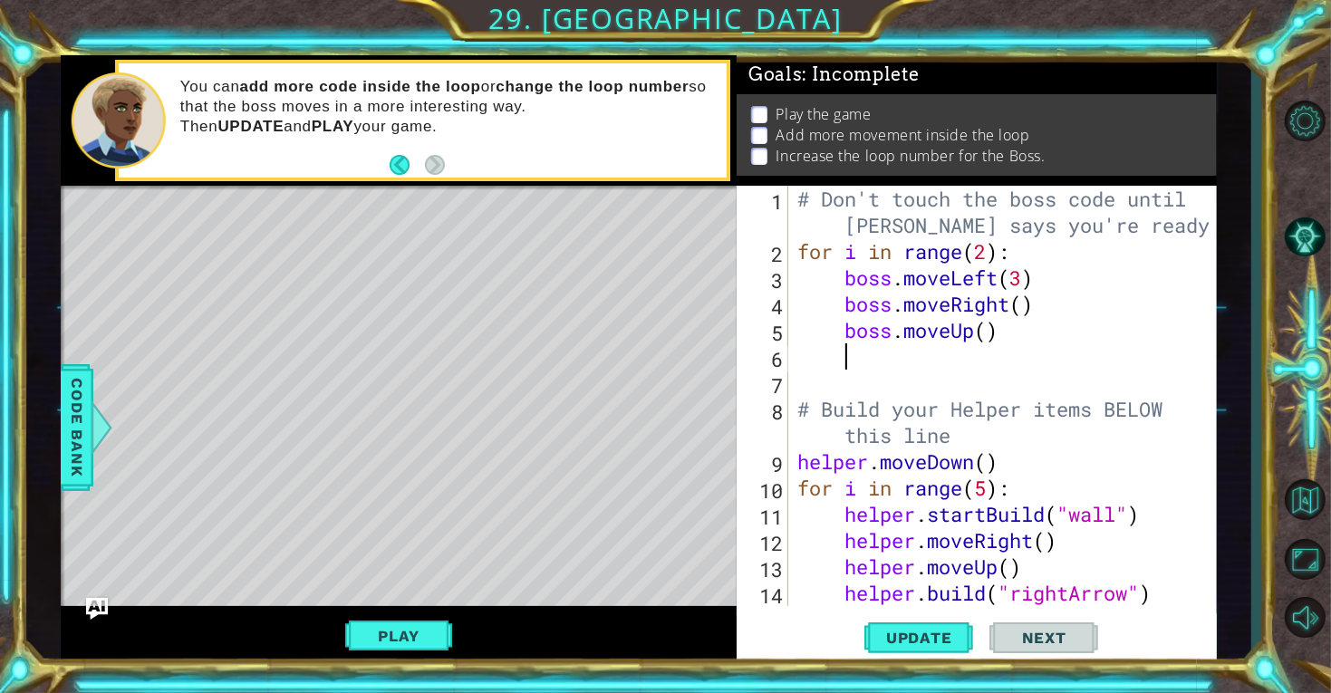
click at [991, 332] on div "# Don't touch the boss code until [PERSON_NAME] says you're ready! for i in ran…" at bounding box center [1008, 435] width 428 height 499
type textarea "boss.moveUp(100000)"
click at [1014, 374] on div "# Don't touch the boss code until [PERSON_NAME] says you're ready! for i in ran…" at bounding box center [1008, 435] width 428 height 499
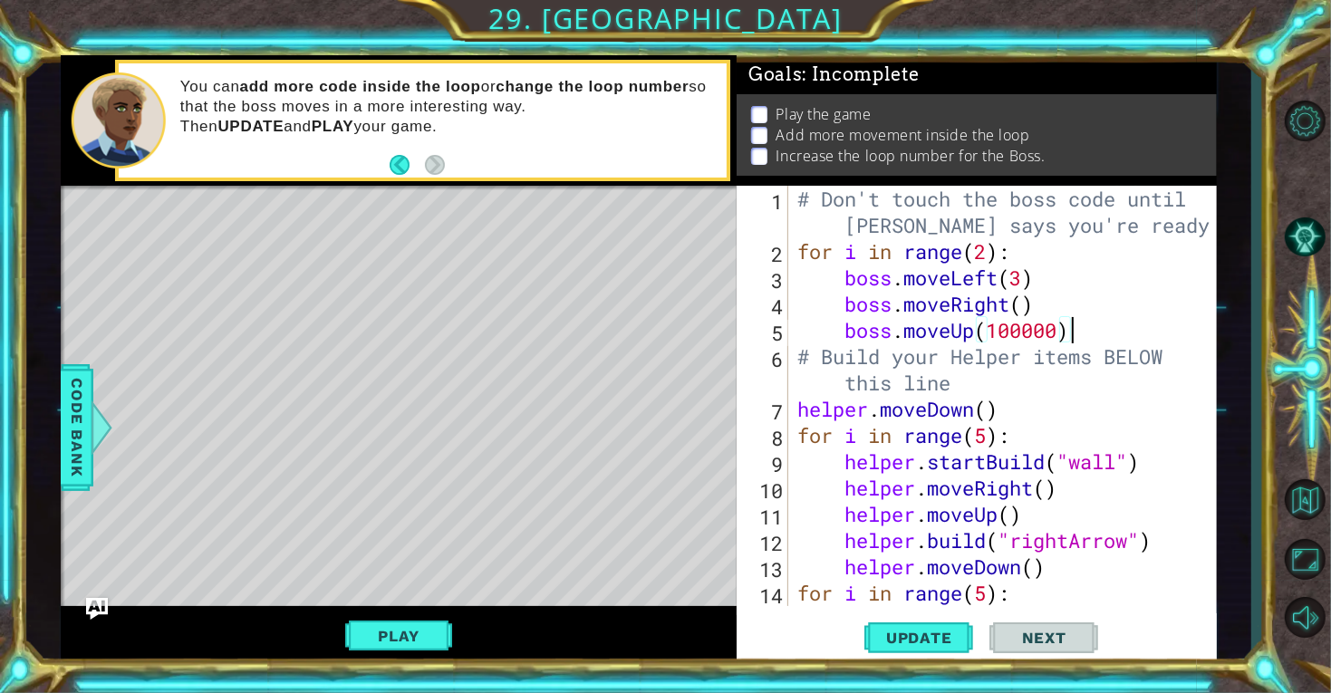
click at [988, 257] on div "# Don't touch the boss code until [PERSON_NAME] says you're ready! for i in ran…" at bounding box center [1008, 435] width 428 height 499
click at [915, 643] on span "Update" at bounding box center [919, 638] width 102 height 18
click at [1063, 339] on div "# Don't touch the boss code until [PERSON_NAME] says you're ready! for i in ran…" at bounding box center [1008, 435] width 428 height 499
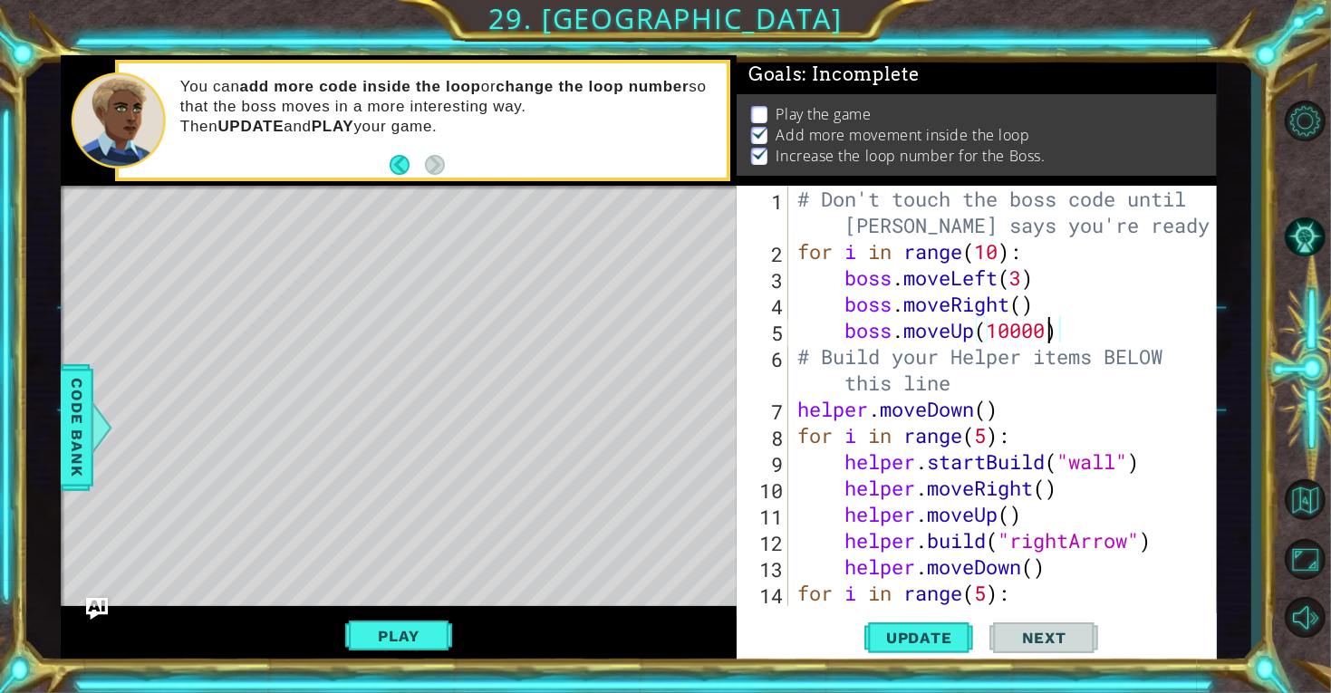
type textarea "boss.moveUp(10)"
click at [903, 649] on button "Update" at bounding box center [918, 637] width 109 height 48
click at [446, 630] on button "Play" at bounding box center [398, 636] width 106 height 34
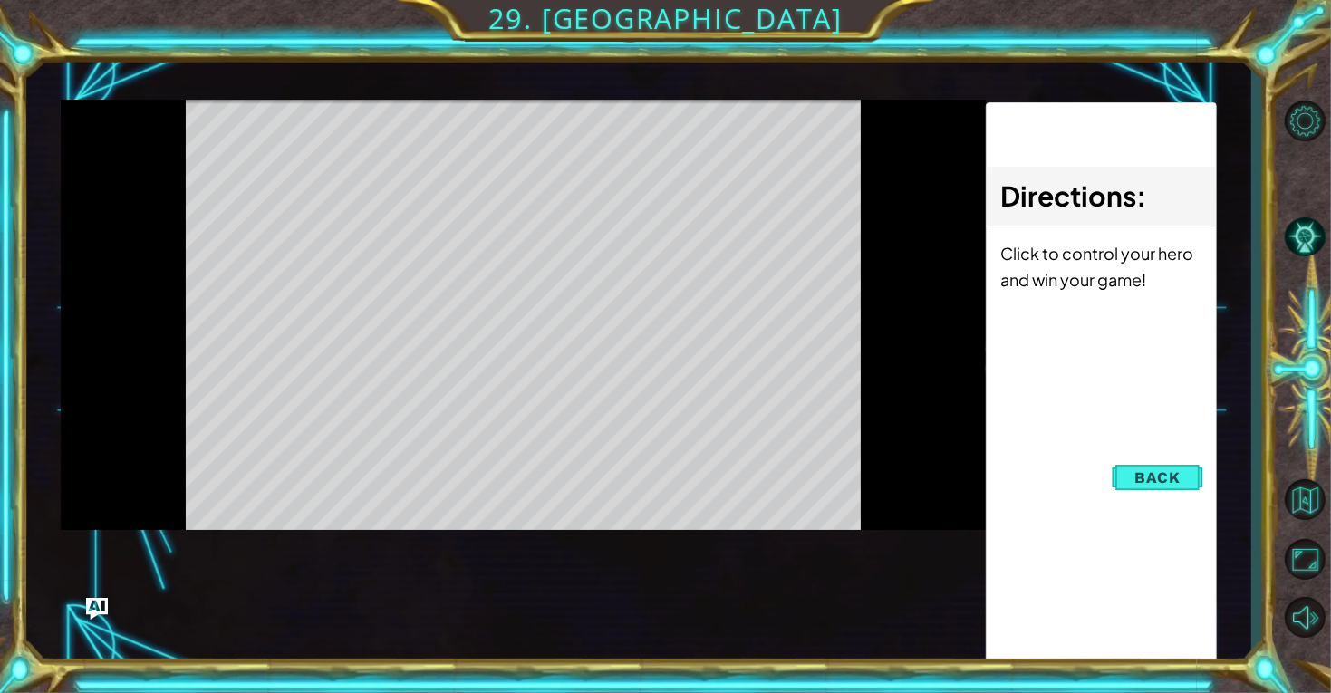
click at [391, 637] on div "helper methods moveLeft(steps) moveRight(steps) moveUp(steps) moveDown(steps) b…" at bounding box center [639, 360] width 1156 height 610
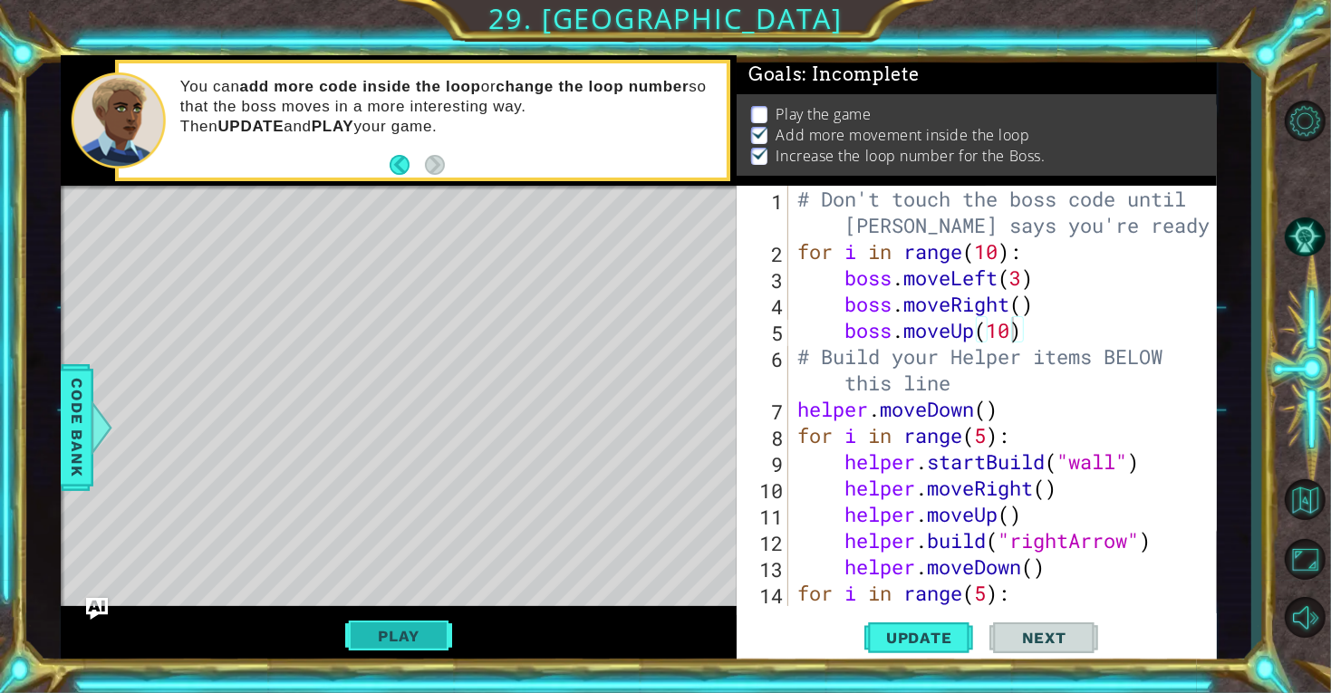
click at [377, 633] on button "Play" at bounding box center [398, 636] width 106 height 34
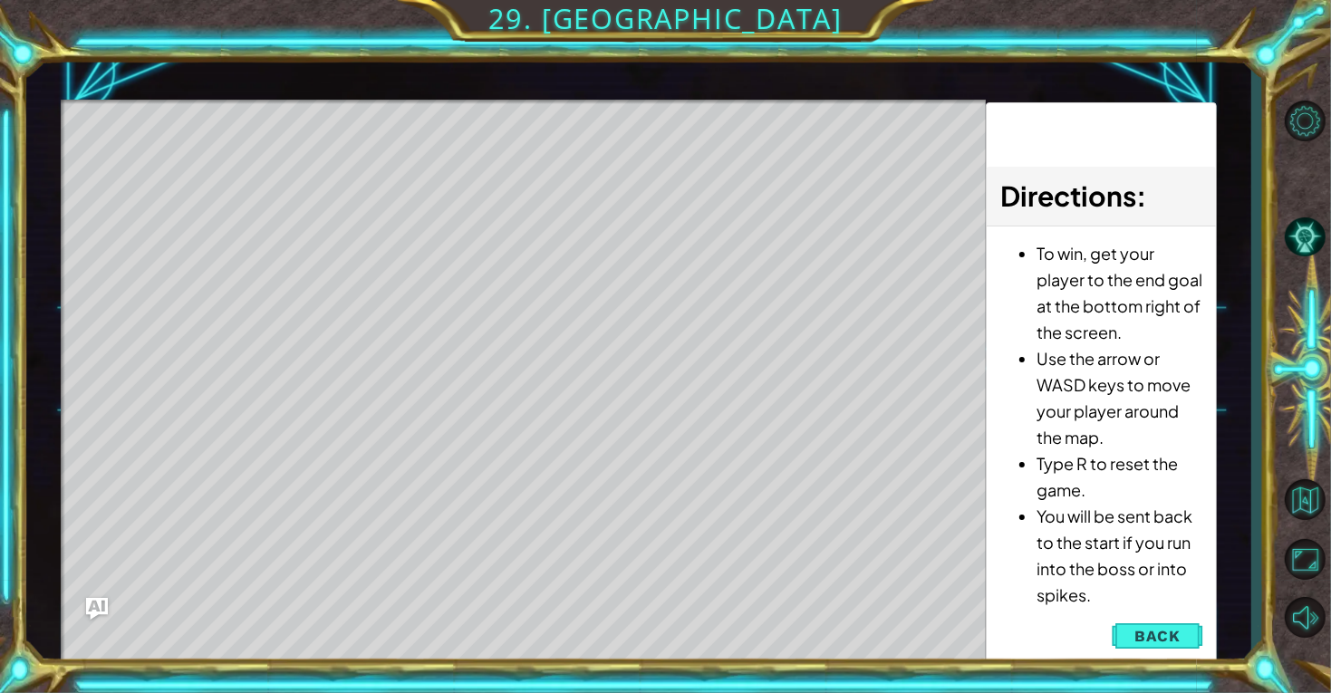
click at [1149, 639] on span "Back" at bounding box center [1157, 636] width 46 height 18
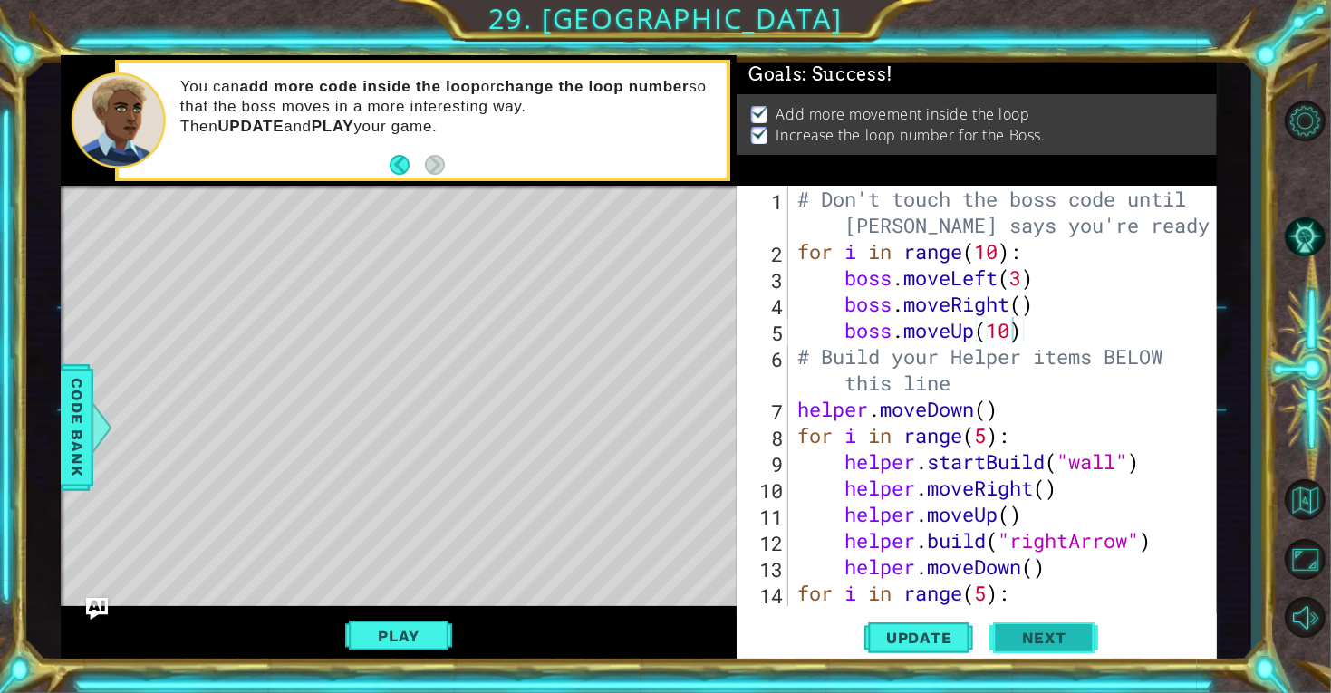
click at [1075, 637] on span "Next" at bounding box center [1044, 638] width 81 height 18
click at [1049, 638] on body "10 11 12 13 14 15 16 17 18 19 helper . moveRight ( ) for i in range ( 5 ) : hel…" at bounding box center [665, 346] width 1331 height 693
